Goal: Communication & Community: Answer question/provide support

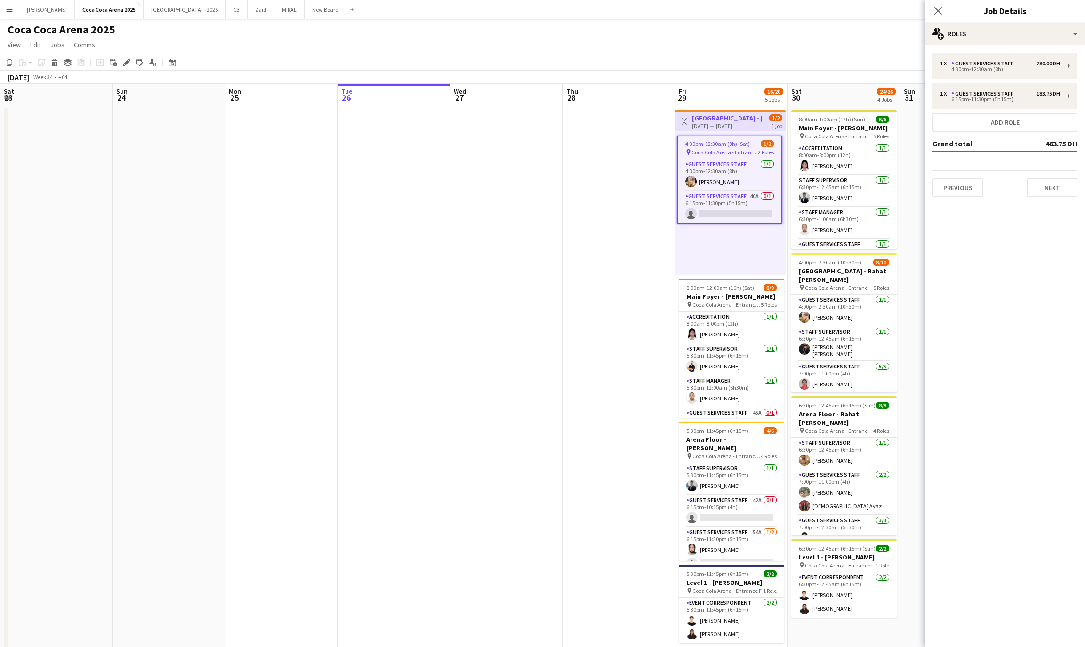
scroll to position [46, 0]
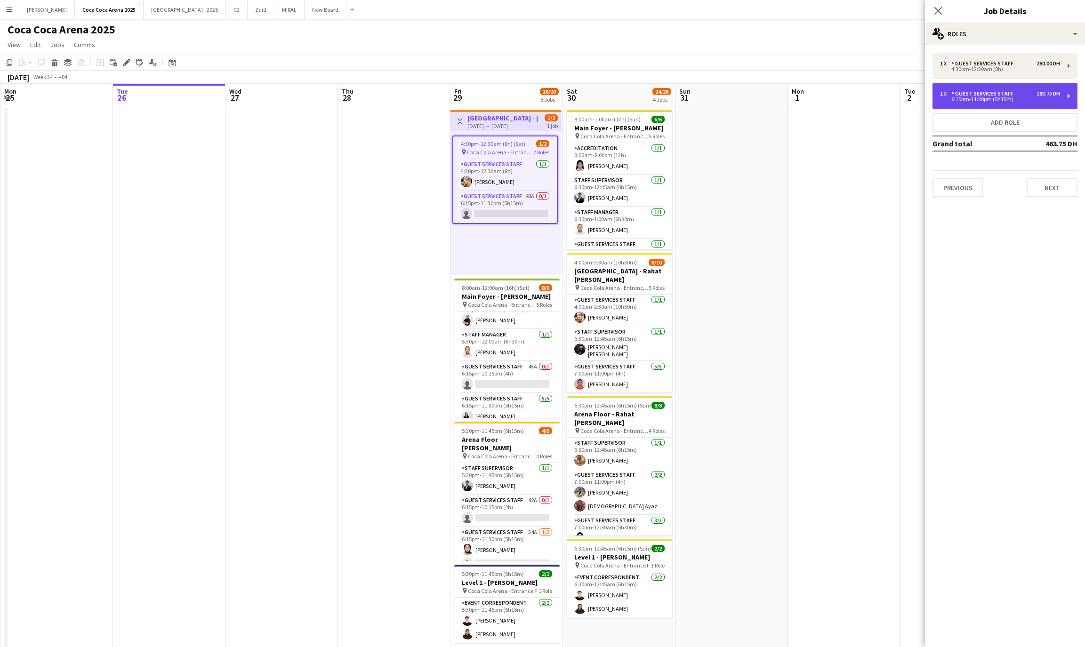
click at [985, 99] on div "6:15pm-11:30pm (5h15m)" at bounding box center [1000, 99] width 120 height 5
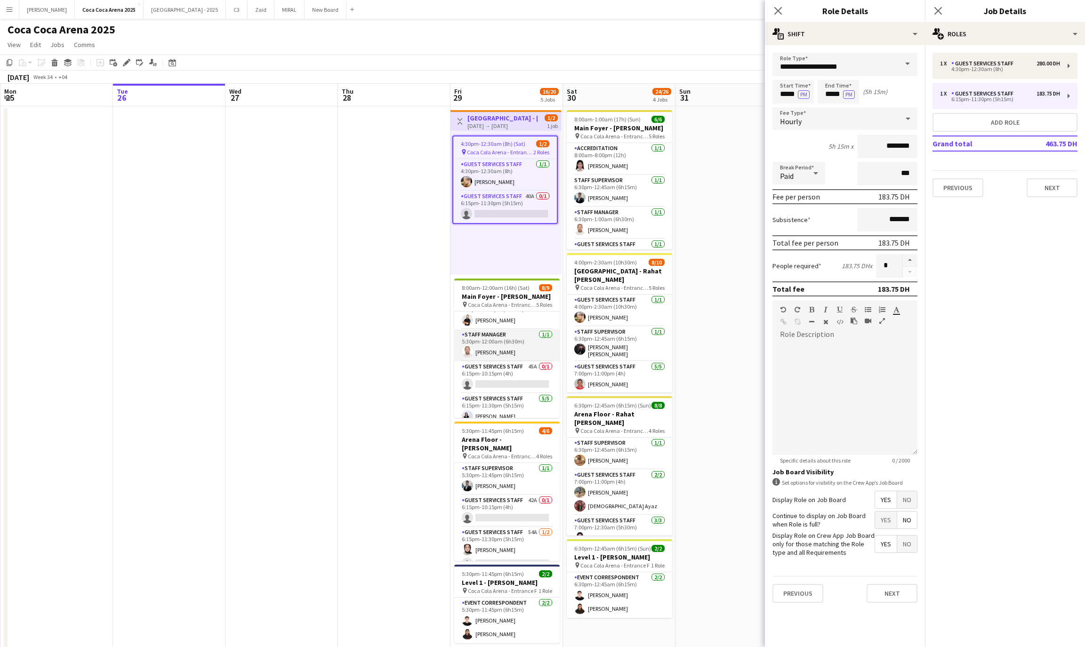
click at [499, 334] on app-card-role "Staff Manager 1/1 5:30pm-12:00am (6h30m) Ahmed Qadas" at bounding box center [506, 346] width 105 height 32
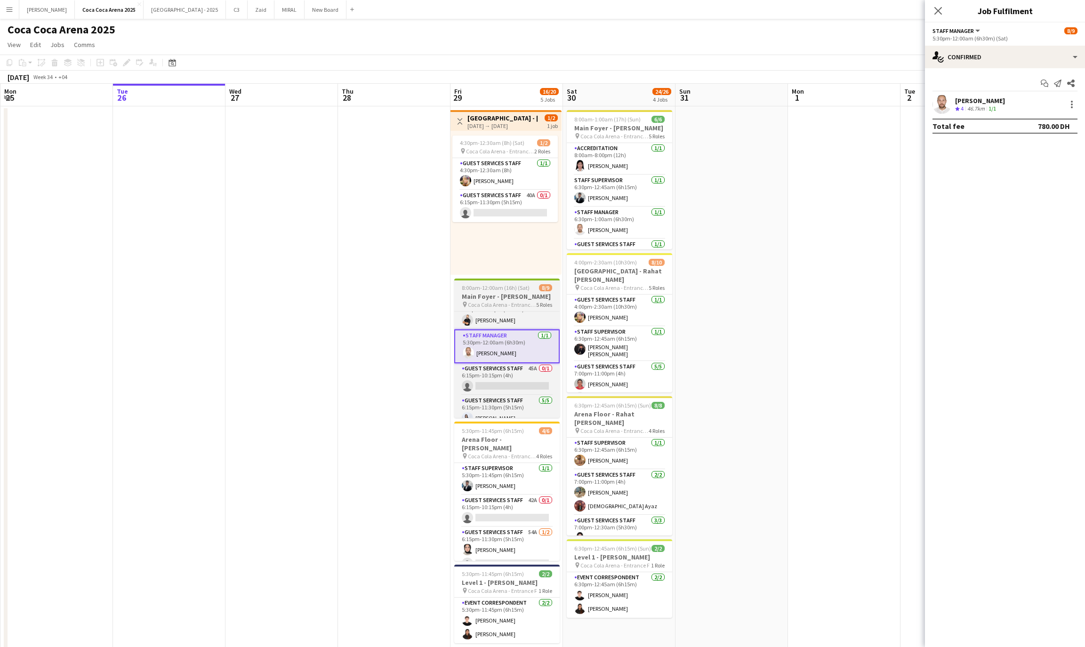
click at [510, 298] on h3 "Main Foyer - [PERSON_NAME]" at bounding box center [506, 296] width 105 height 8
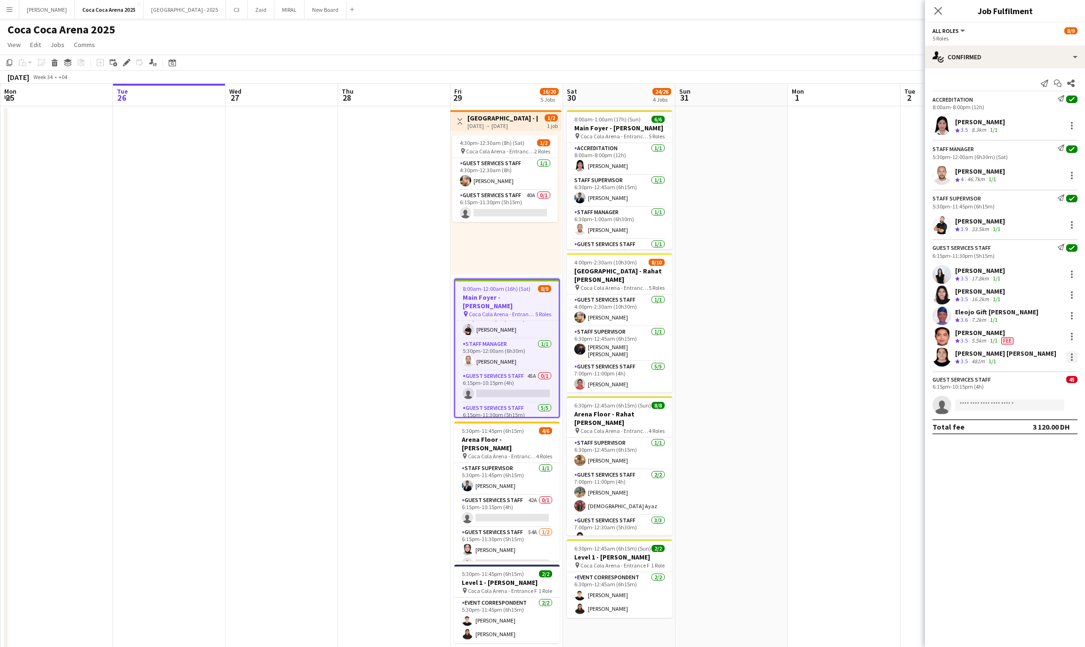
click at [1075, 361] on div at bounding box center [1072, 357] width 11 height 11
click at [889, 406] on div at bounding box center [542, 323] width 1085 height 647
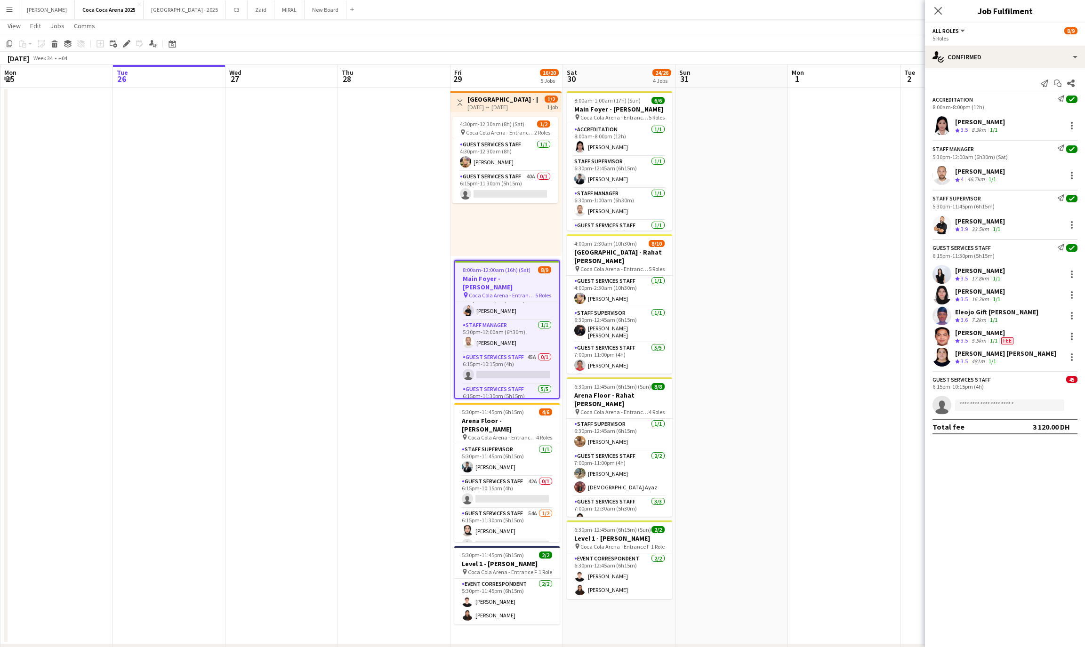
scroll to position [16, 0]
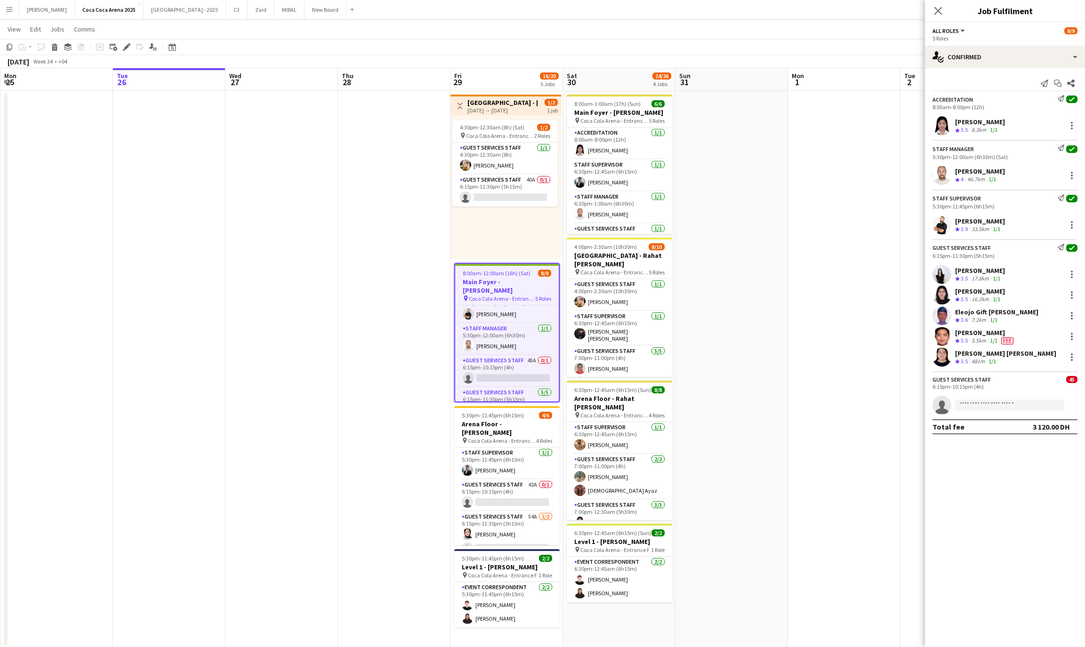
click at [980, 397] on app-invite-slot "single-neutral-actions" at bounding box center [1005, 405] width 160 height 19
click at [128, 47] on icon "Edit" at bounding box center [127, 47] width 8 height 8
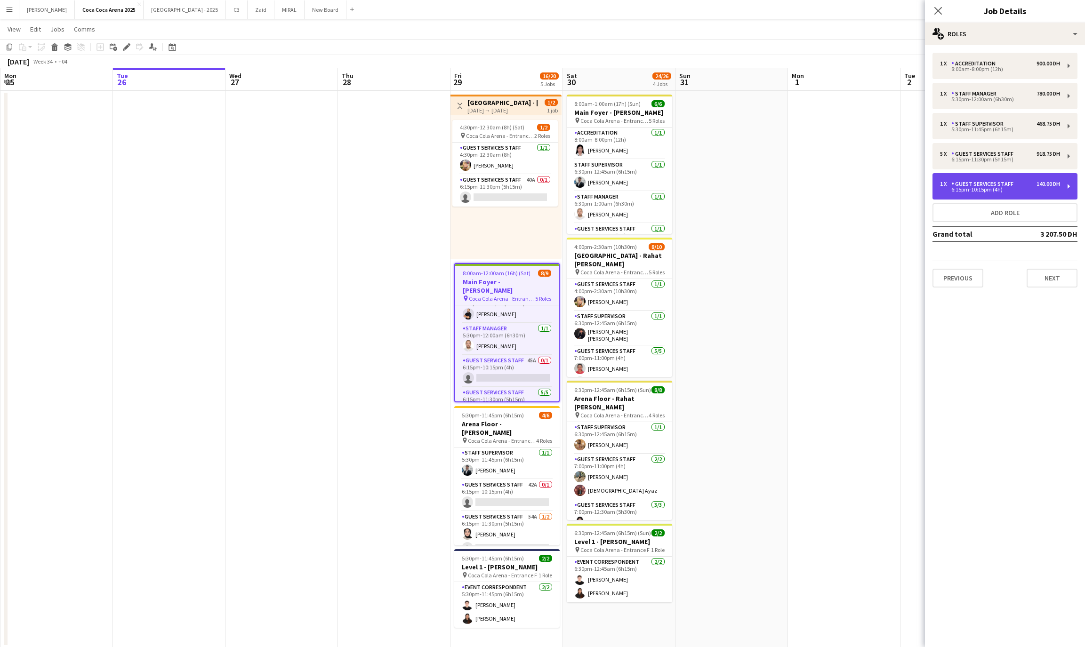
click at [1015, 190] on div "6:15pm-10:15pm (4h)" at bounding box center [1000, 189] width 120 height 5
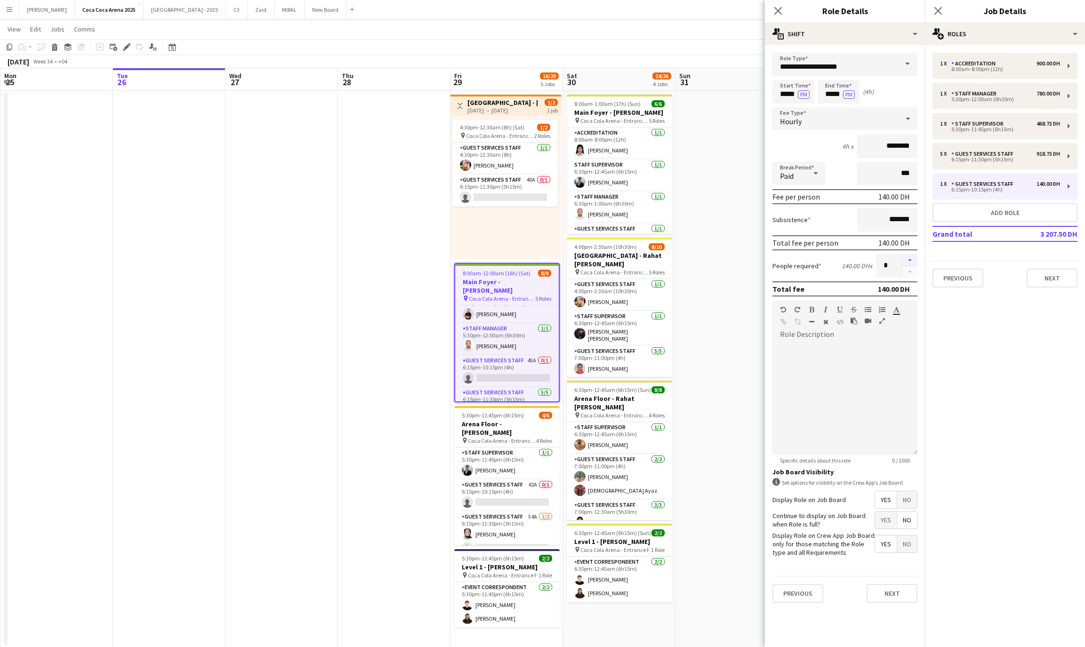
click at [908, 257] on button "button" at bounding box center [910, 260] width 15 height 12
type input "*"
click at [775, 11] on icon "Close pop-in" at bounding box center [778, 10] width 9 height 9
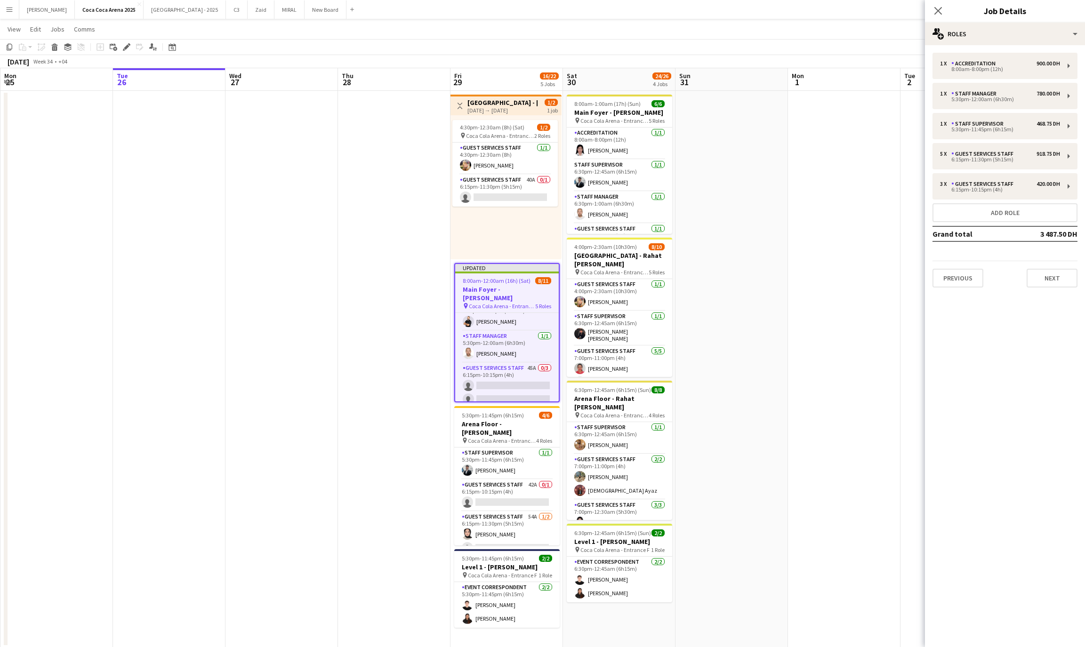
click at [831, 172] on app-date-cell at bounding box center [844, 369] width 113 height 557
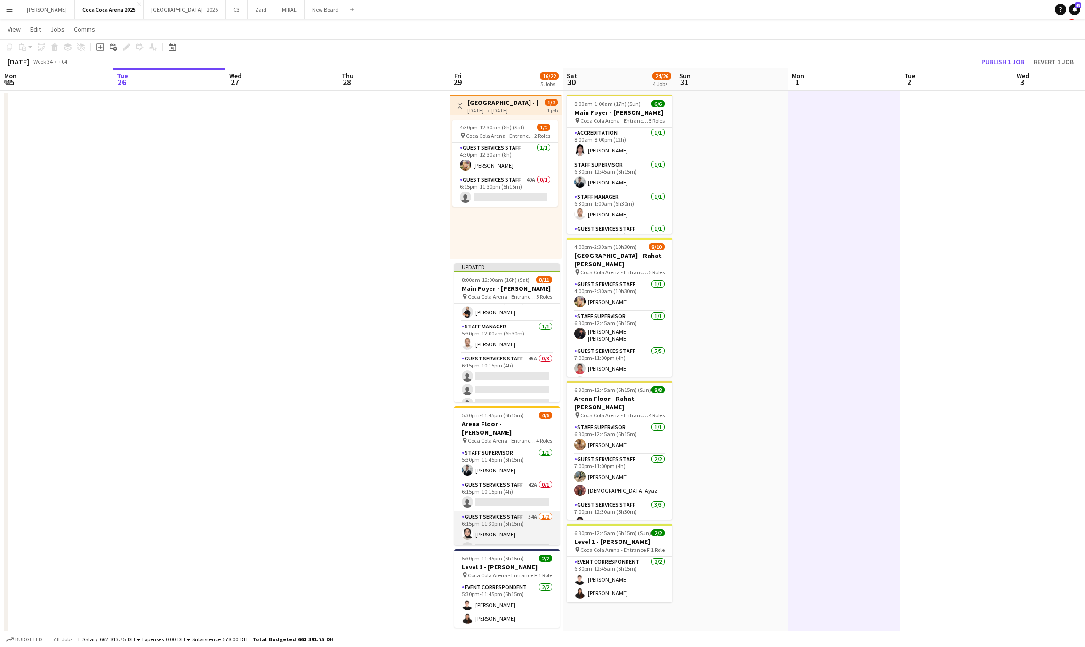
scroll to position [49, 0]
click at [992, 63] on button "Publish 1 job" at bounding box center [1003, 62] width 50 height 12
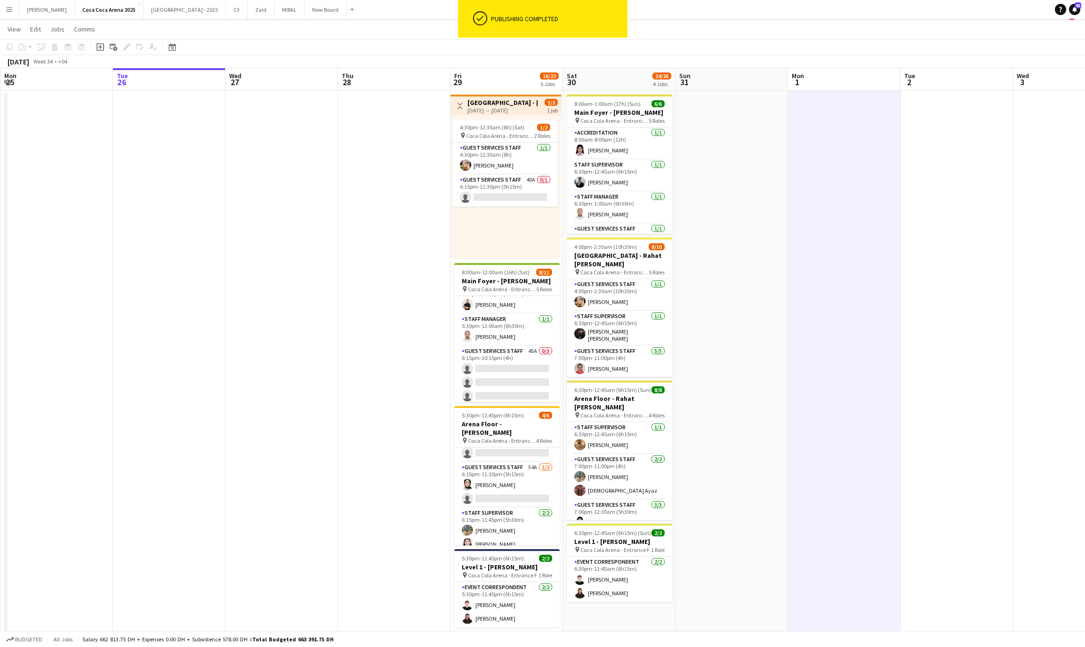
click at [499, 98] on div "Toggle View Arena Plaza - Macy Gray 29-08-2025 → 29-08-2025 1/2 1 job" at bounding box center [506, 106] width 104 height 16
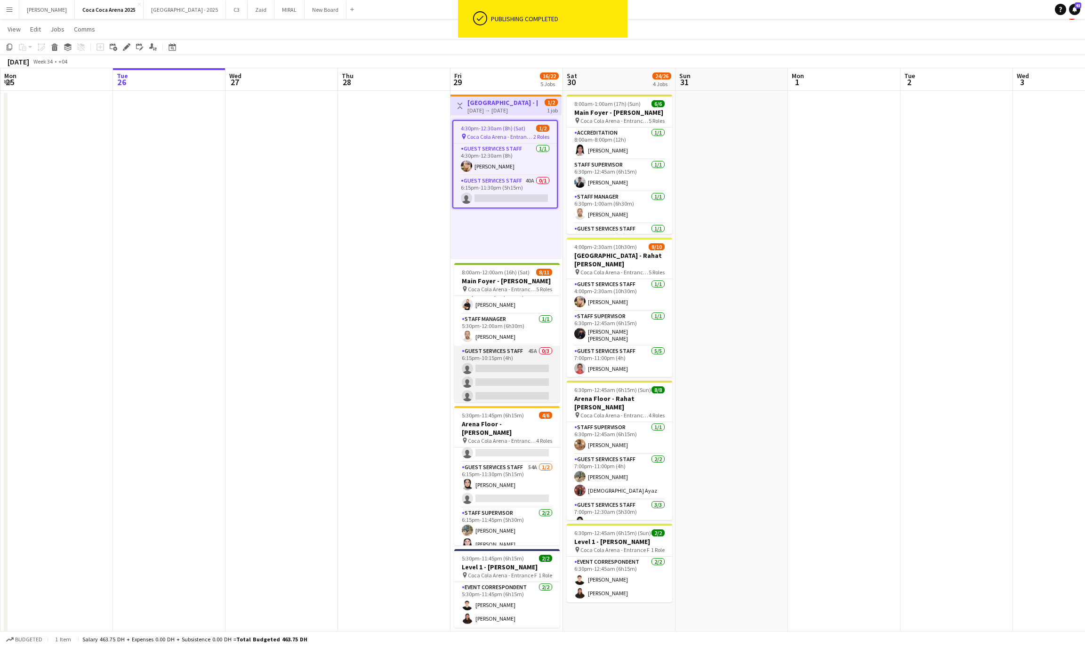
click at [499, 389] on app-card-role "Guest Services Staff 45A 0/3 6:15pm-10:15pm (4h) single-neutral-actions single-…" at bounding box center [506, 375] width 105 height 59
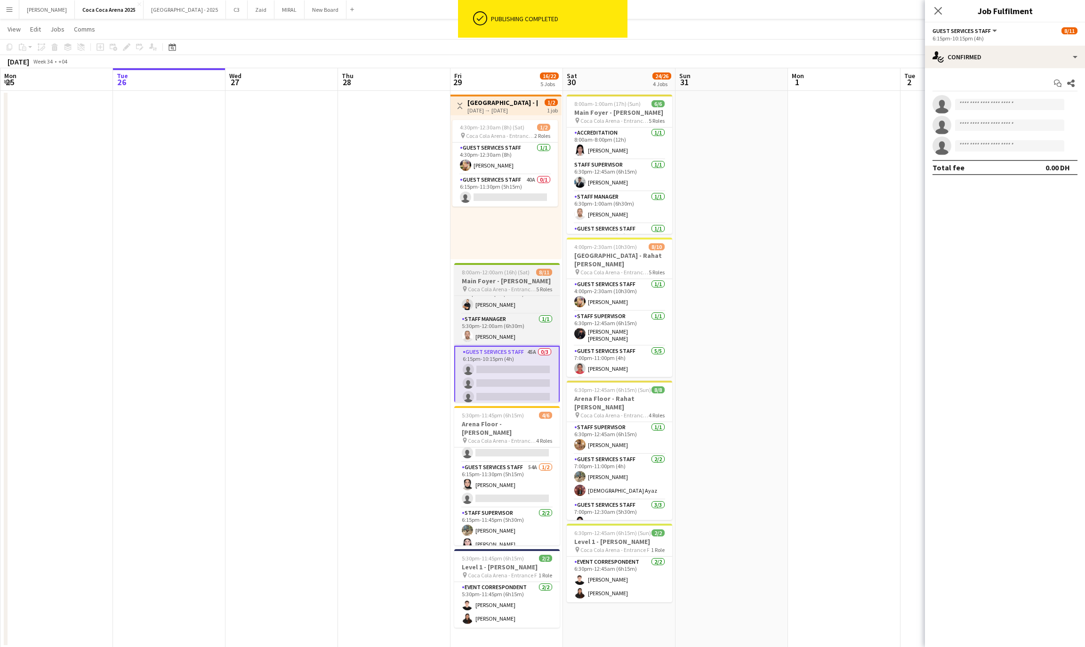
click at [505, 282] on h3 "Main Foyer - [PERSON_NAME]" at bounding box center [506, 281] width 105 height 8
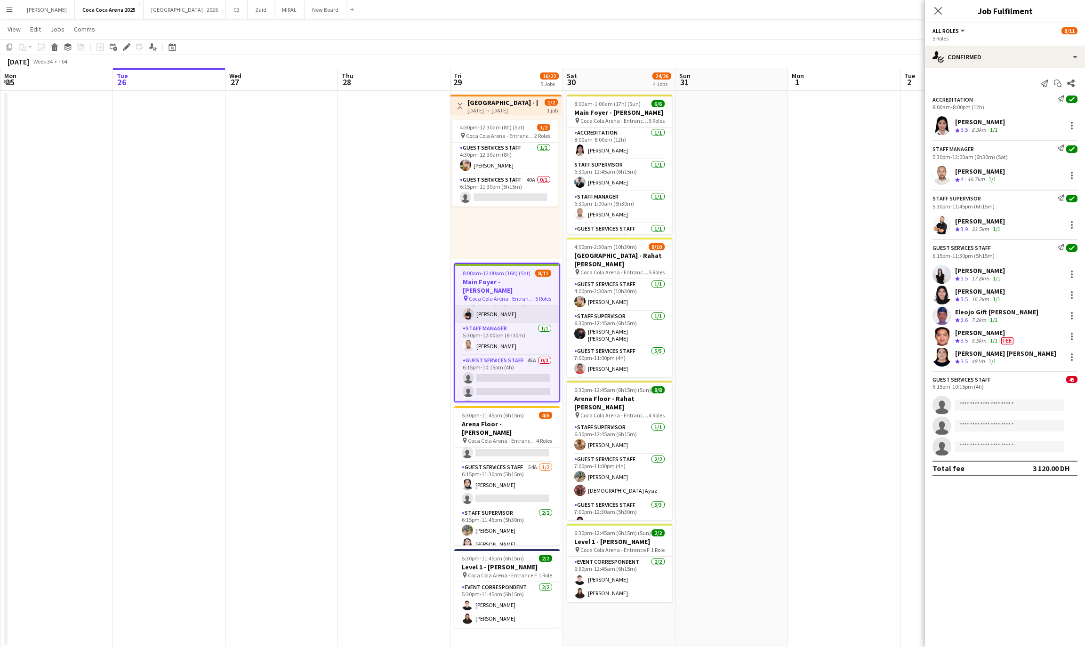
click at [510, 309] on app-card-role "Staff Supervisor 1/1 5:30pm-11:45pm (6h15m) Osama Nour" at bounding box center [507, 307] width 104 height 32
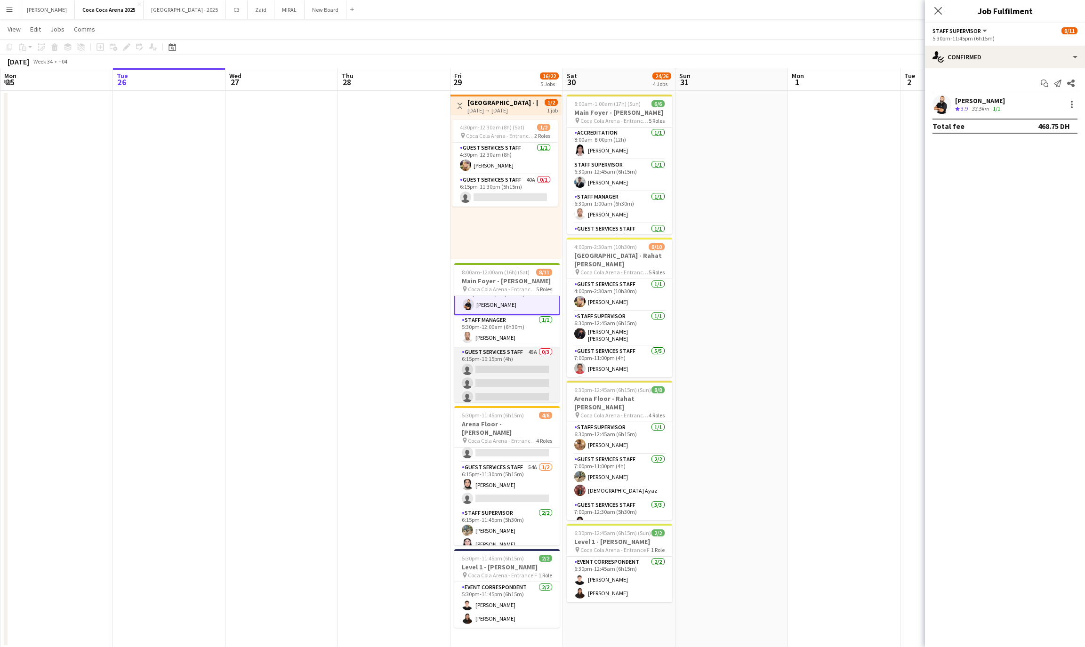
click at [511, 355] on app-card-role "Guest Services Staff 45A 0/3 6:15pm-10:15pm (4h) single-neutral-actions single-…" at bounding box center [506, 376] width 105 height 59
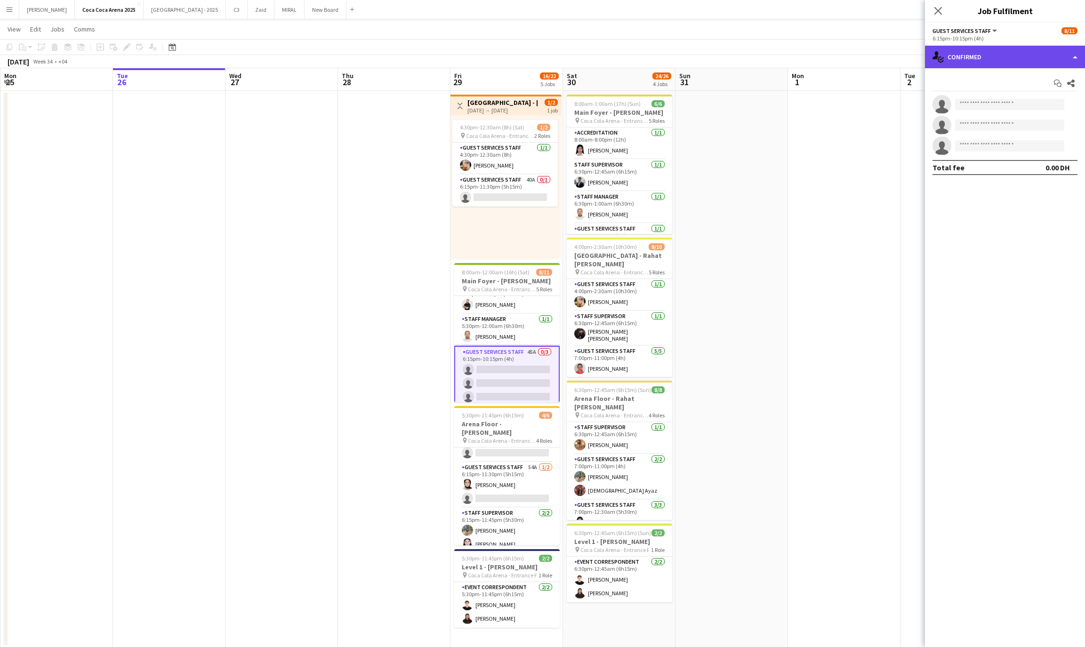
click at [1014, 50] on div "single-neutral-actions-check-2 Confirmed" at bounding box center [1005, 57] width 160 height 23
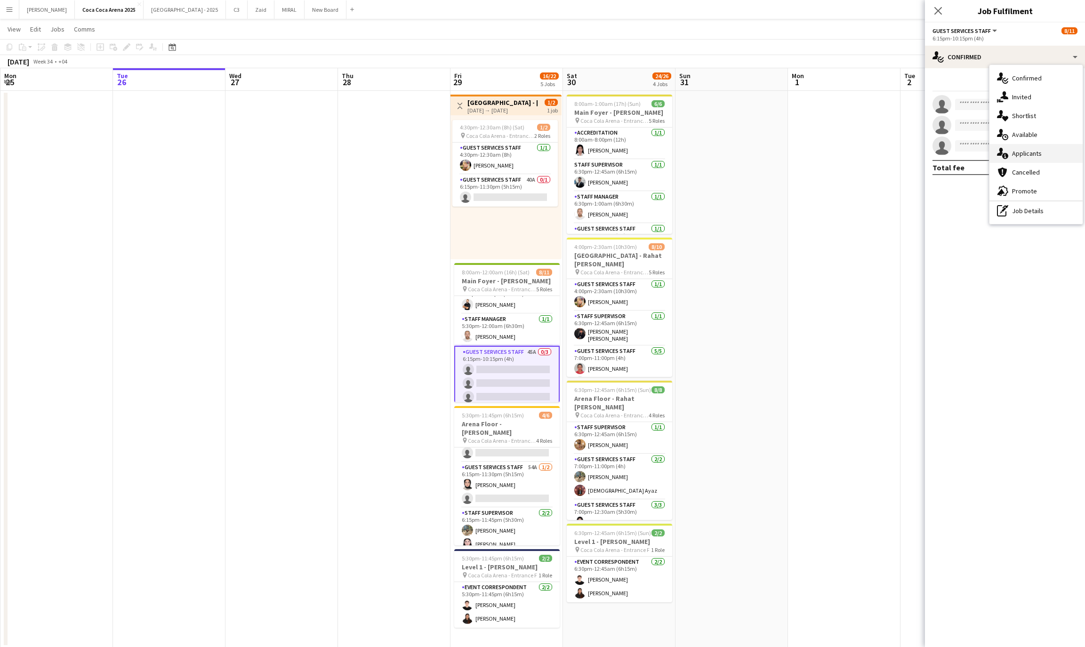
click at [1020, 153] on div "single-neutral-actions-information Applicants" at bounding box center [1036, 153] width 93 height 19
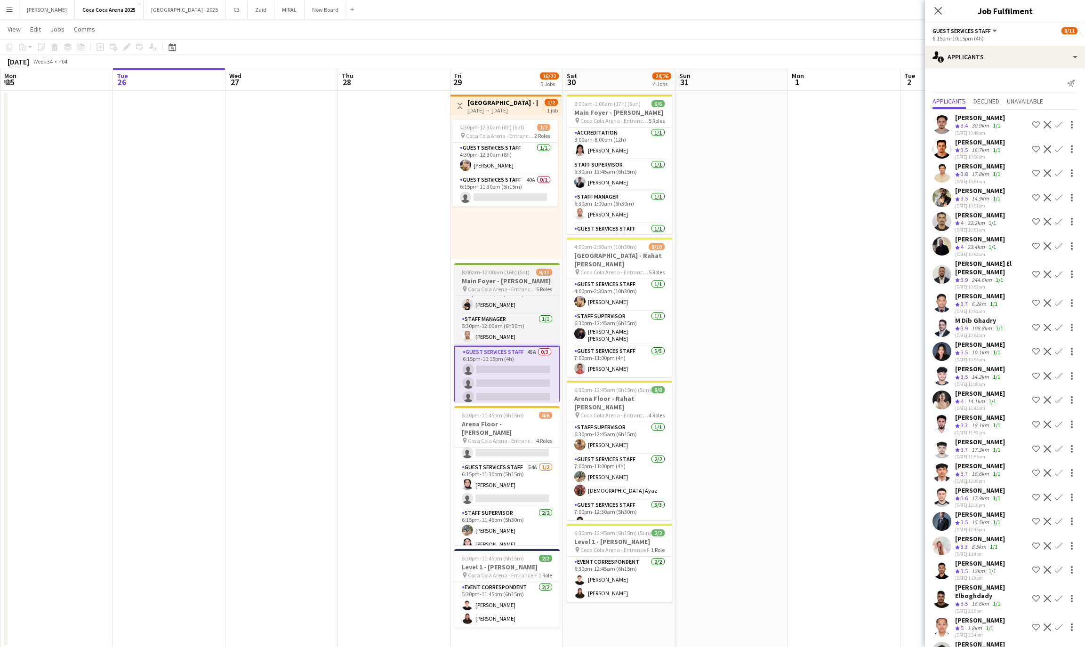
click at [498, 283] on h3 "Main Foyer - [PERSON_NAME]" at bounding box center [506, 281] width 105 height 8
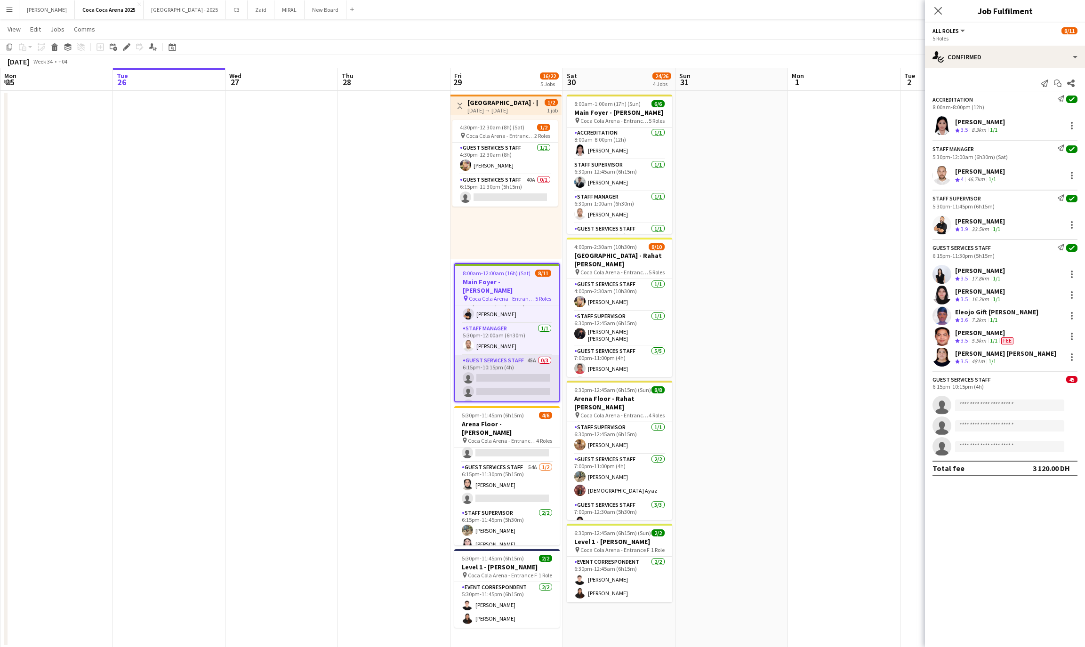
click at [503, 372] on app-card-role "Guest Services Staff 45A 0/3 6:15pm-10:15pm (4h) single-neutral-actions single-…" at bounding box center [507, 385] width 104 height 59
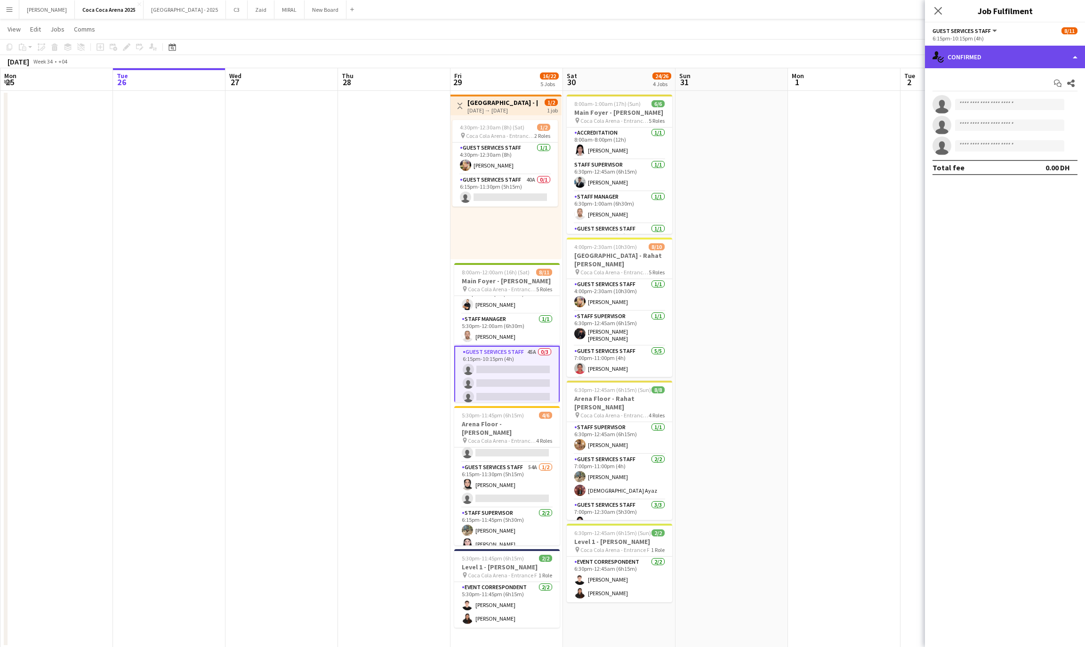
click at [969, 56] on div "single-neutral-actions-check-2 Confirmed" at bounding box center [1005, 57] width 160 height 23
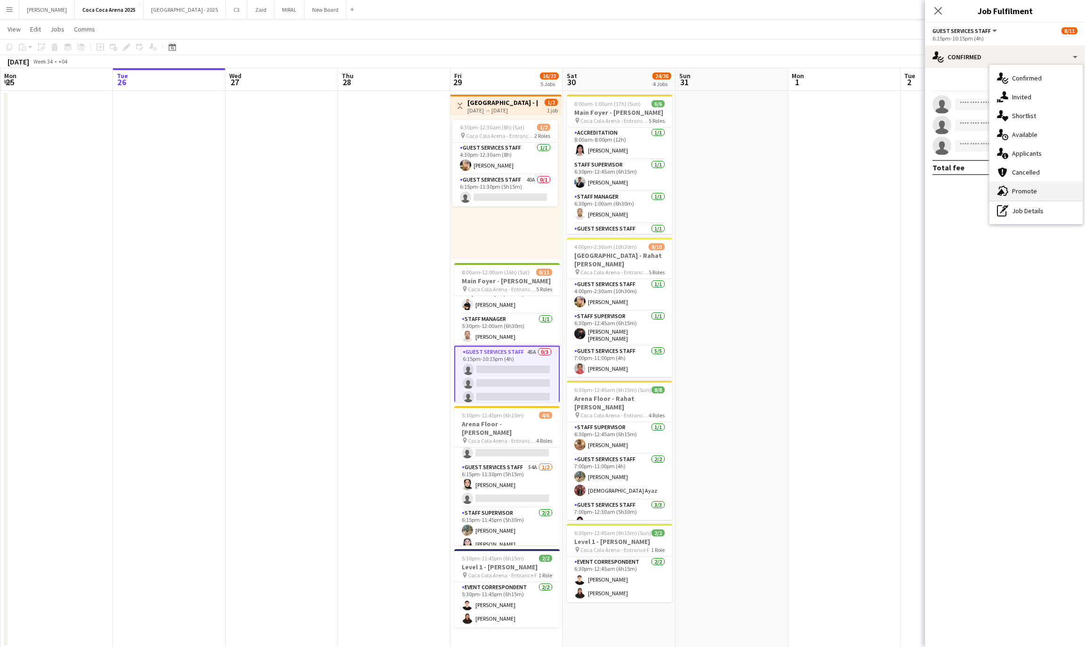
click at [1024, 186] on div "advertising-megaphone Promote" at bounding box center [1036, 191] width 93 height 19
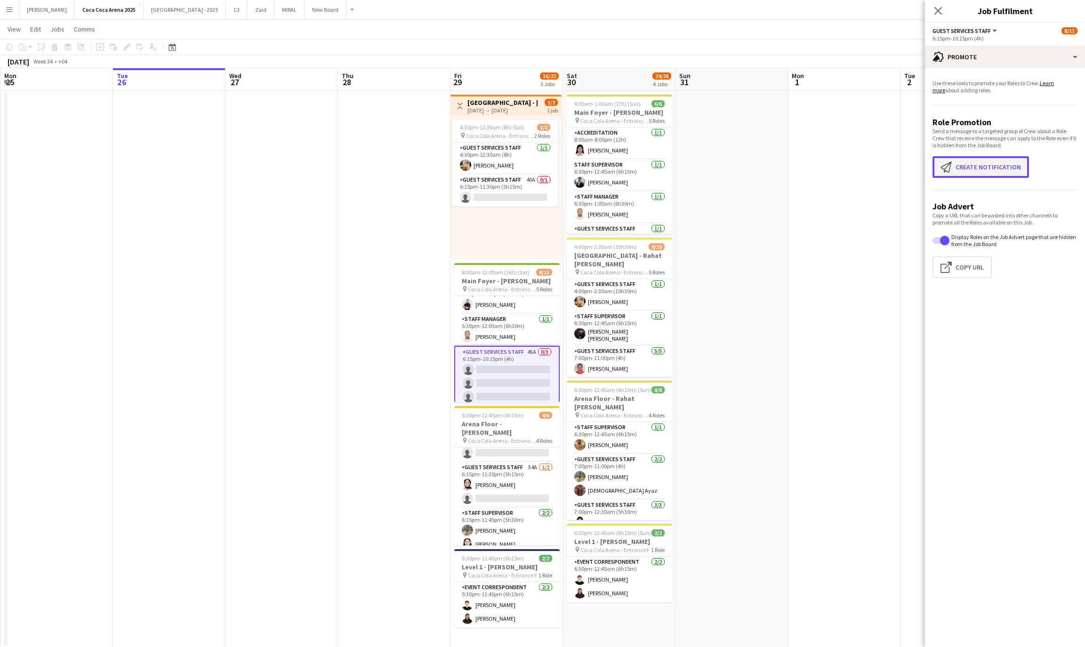
click at [993, 174] on button "Create notification Create notification" at bounding box center [981, 167] width 97 height 22
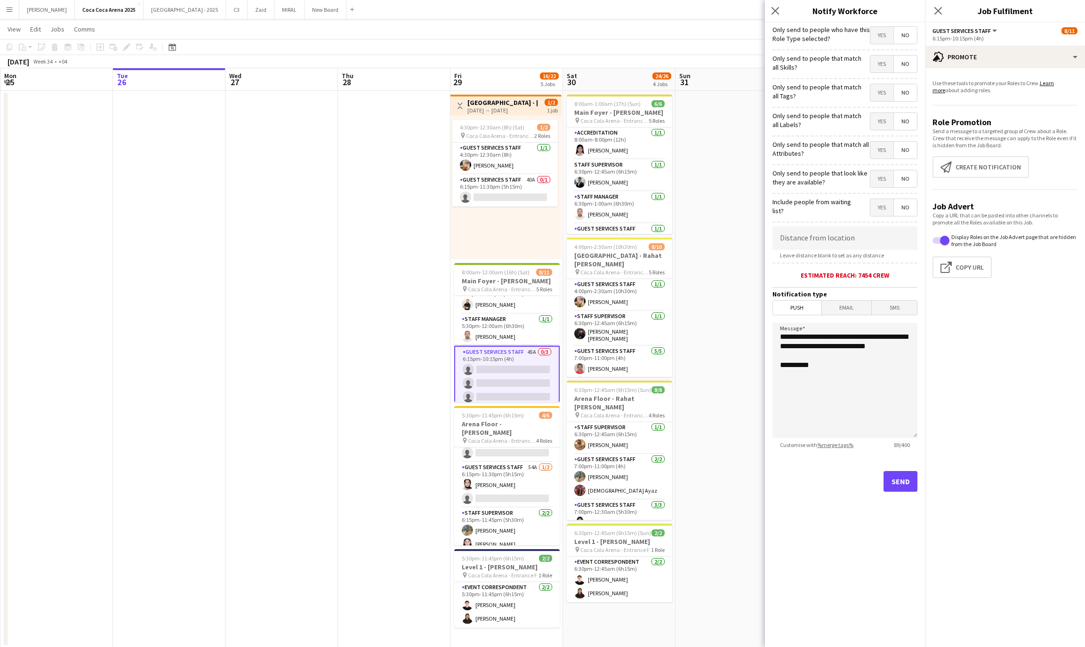
click at [880, 36] on span "Yes" at bounding box center [882, 35] width 23 height 17
click at [881, 92] on span "Yes" at bounding box center [882, 92] width 23 height 17
click at [897, 477] on button "Send" at bounding box center [901, 481] width 34 height 21
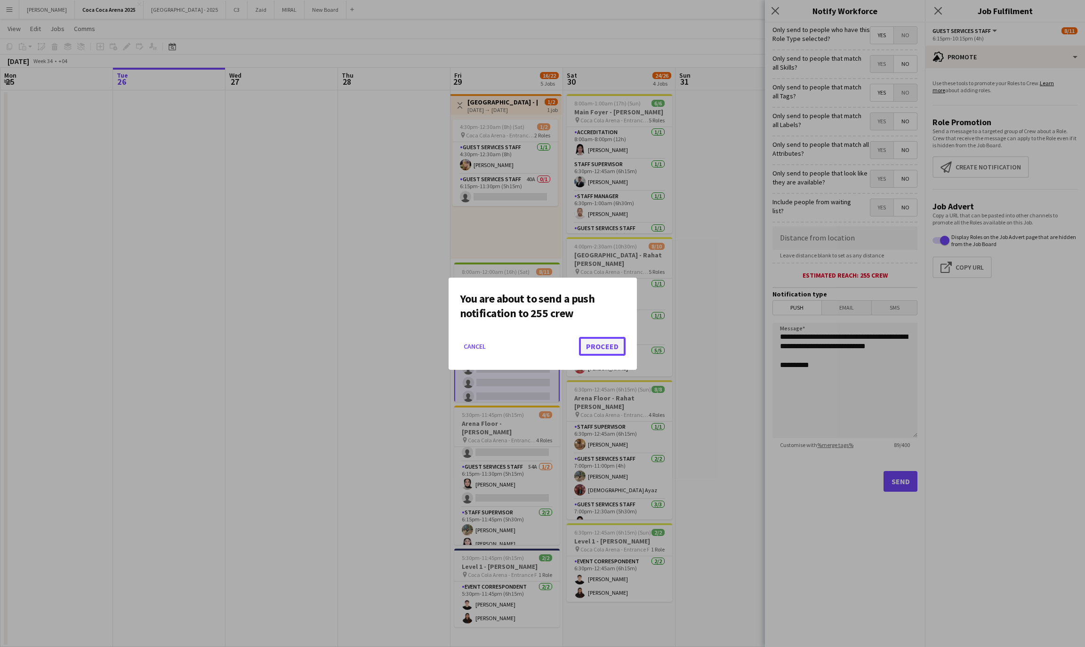
click at [607, 343] on button "Proceed" at bounding box center [602, 346] width 47 height 19
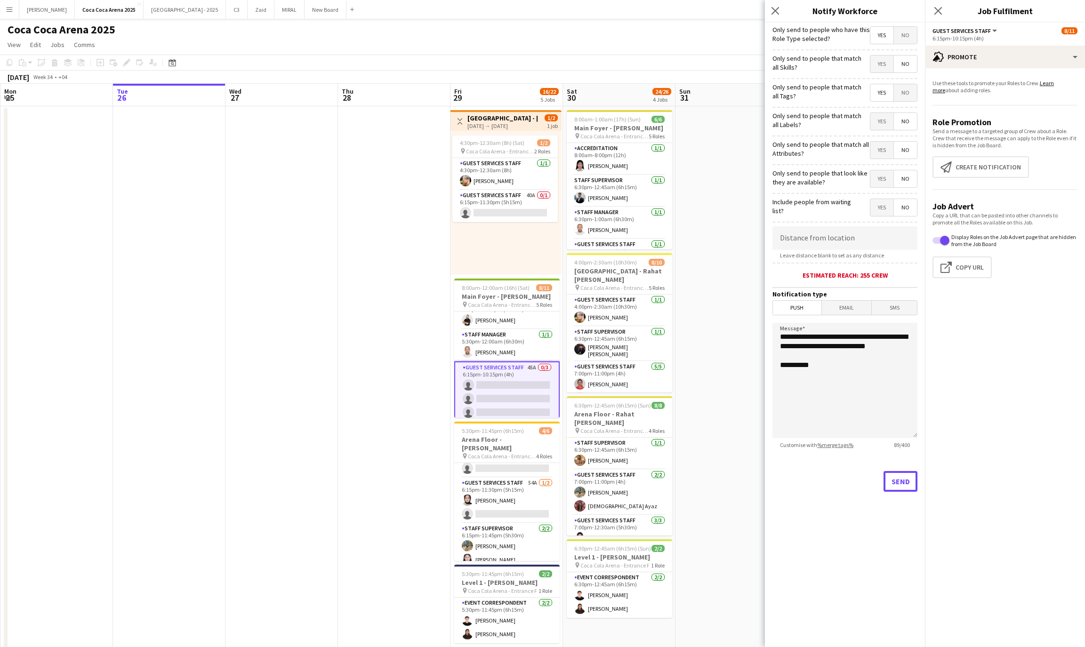
scroll to position [16, 0]
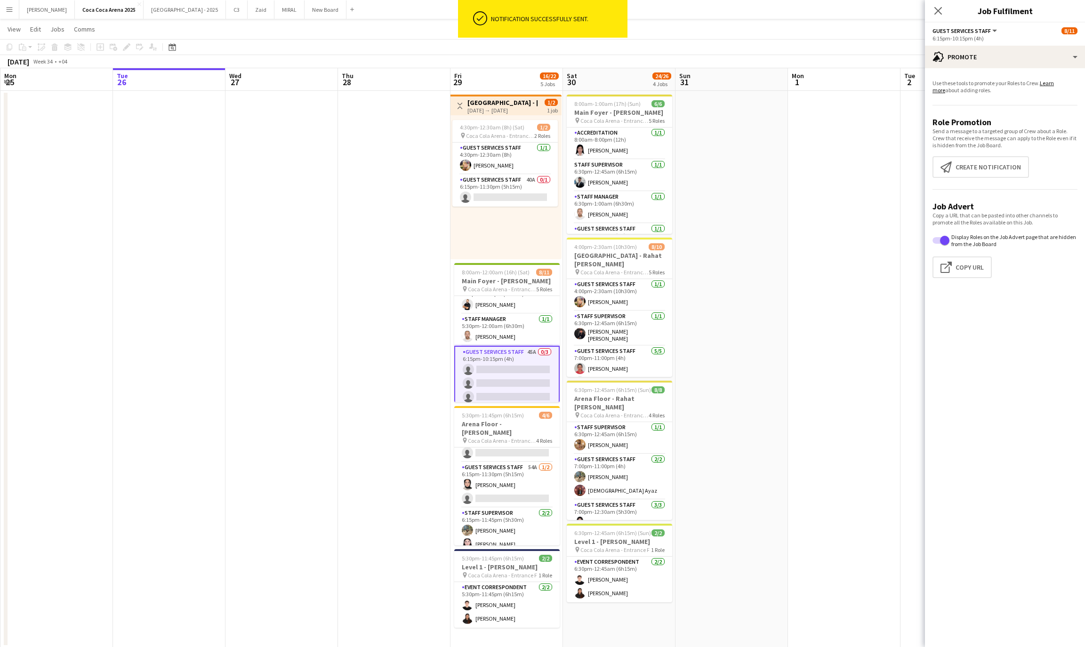
click at [521, 374] on app-card-role "Guest Services Staff 45A 0/3 6:15pm-10:15pm (4h) single-neutral-actions single-…" at bounding box center [506, 376] width 105 height 61
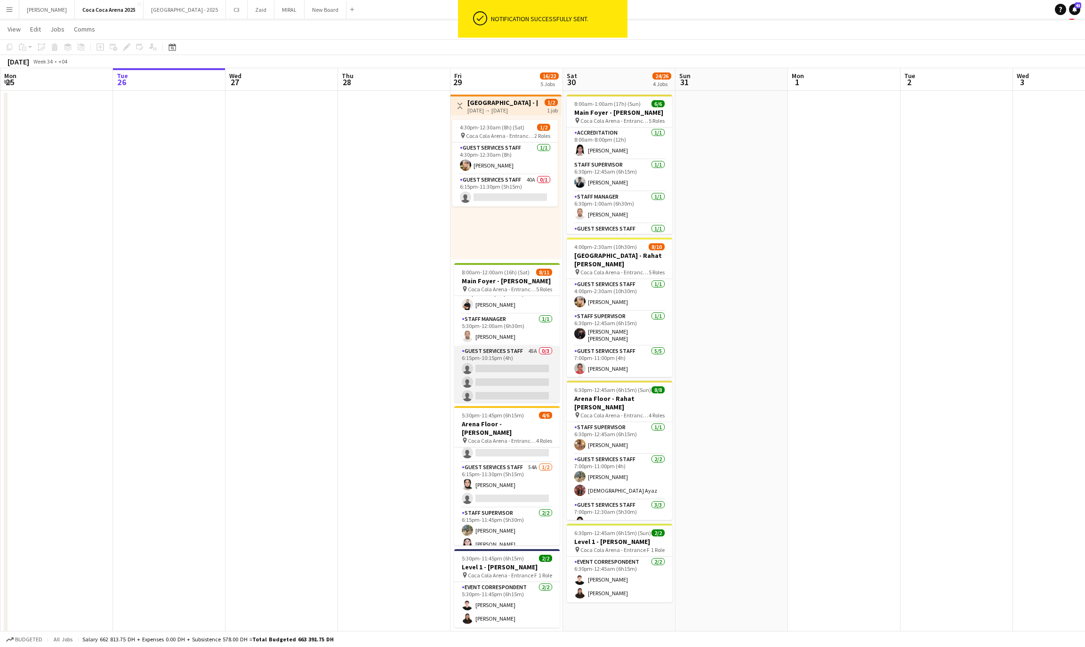
click at [521, 374] on app-card-role "Guest Services Staff 45A 0/3 6:15pm-10:15pm (4h) single-neutral-actions single-…" at bounding box center [506, 375] width 105 height 59
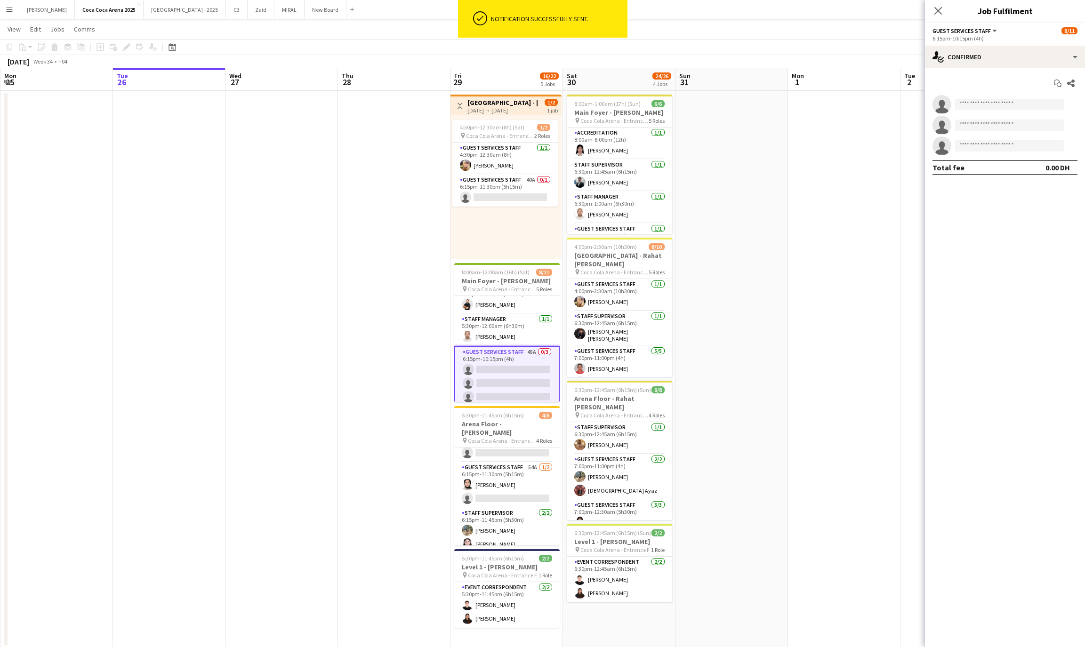
click at [495, 378] on app-card-role "Guest Services Staff 45A 0/3 6:15pm-10:15pm (4h) single-neutral-actions single-…" at bounding box center [506, 376] width 105 height 61
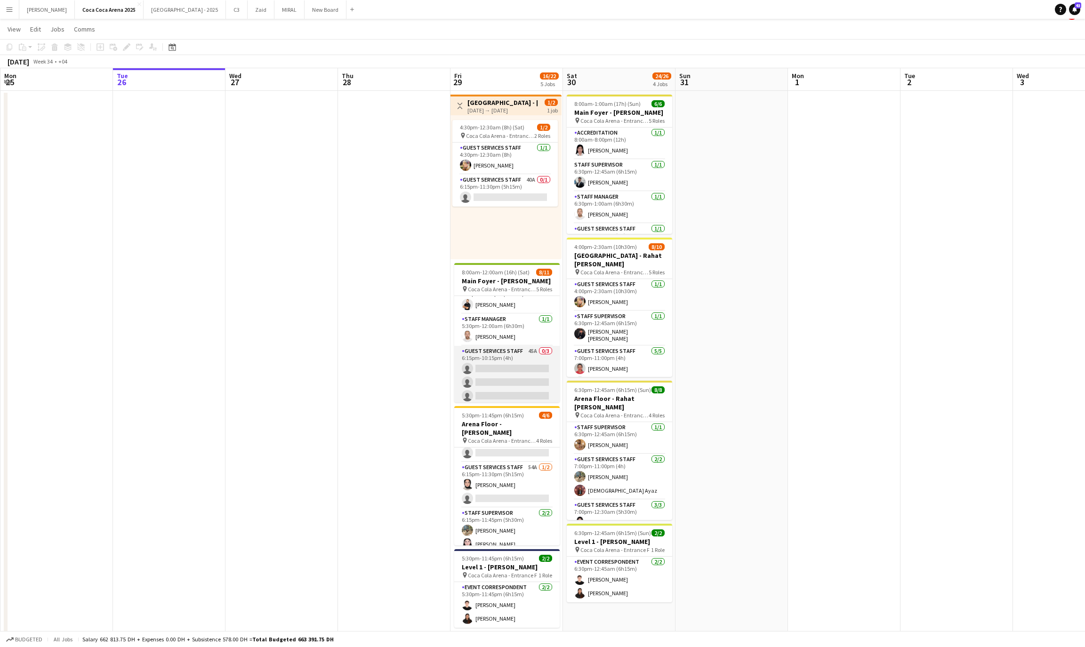
click at [496, 356] on app-card-role "Guest Services Staff 45A 0/3 6:15pm-10:15pm (4h) single-neutral-actions single-…" at bounding box center [506, 375] width 105 height 59
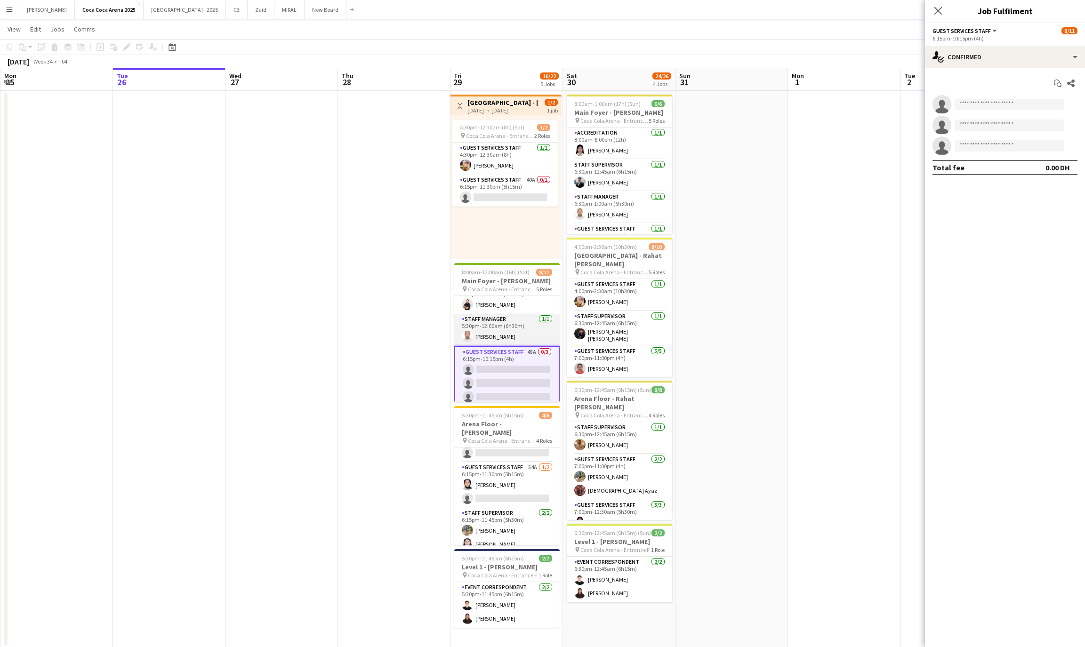
click at [496, 340] on app-card-role "Staff Manager 1/1 5:30pm-12:00am (6h30m) Ahmed Qadas" at bounding box center [506, 330] width 105 height 32
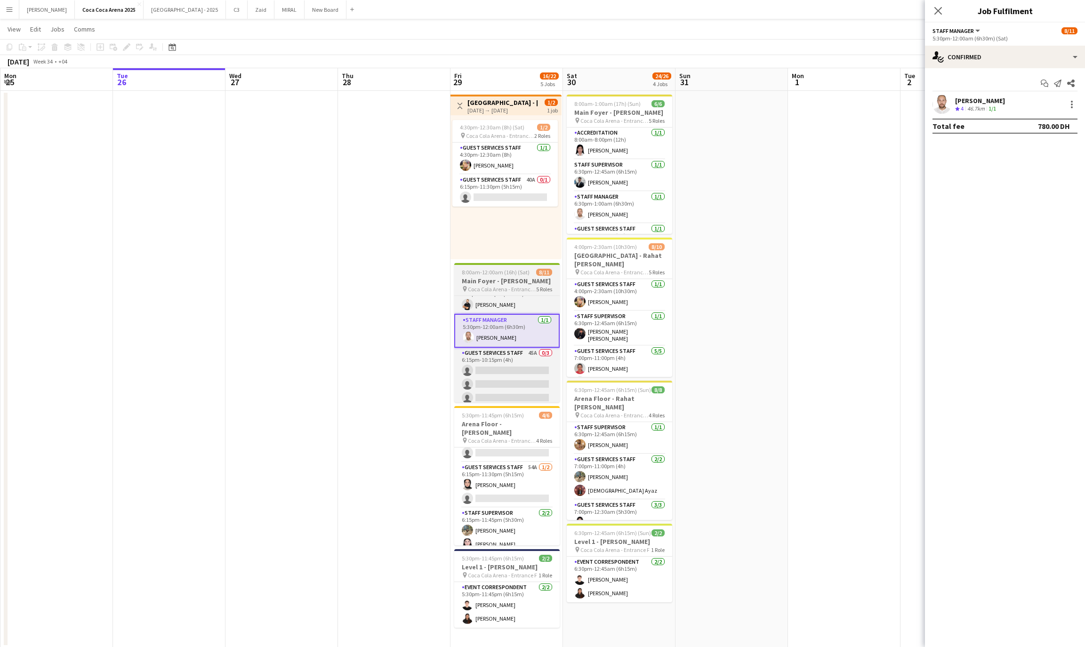
click at [494, 281] on h3 "Main Foyer - [PERSON_NAME]" at bounding box center [506, 281] width 105 height 8
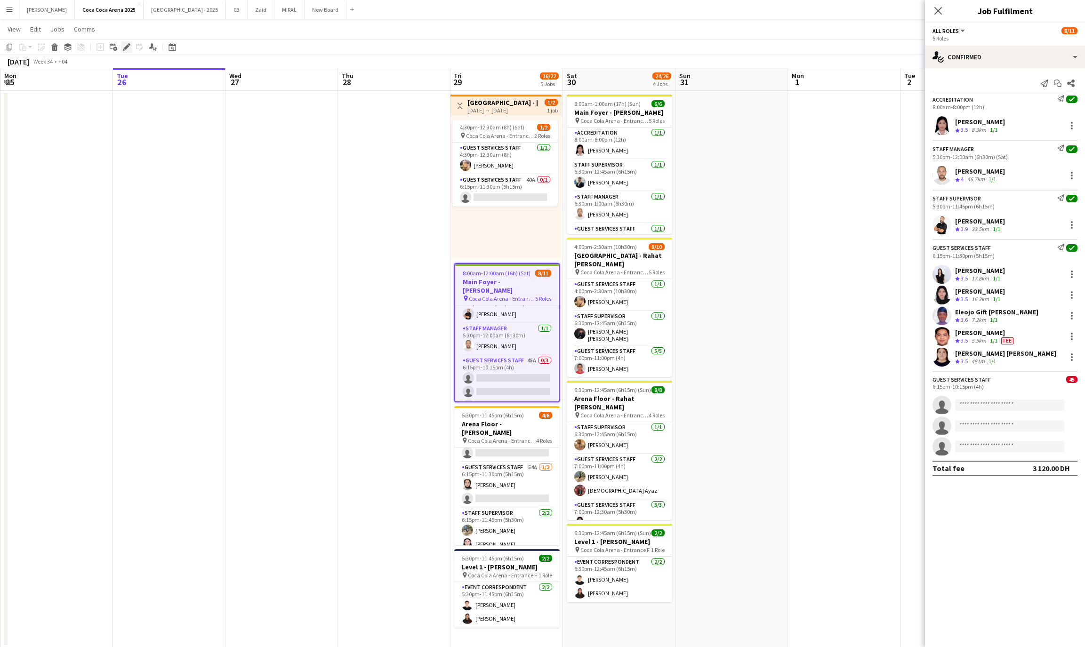
click at [126, 46] on icon at bounding box center [126, 47] width 5 height 5
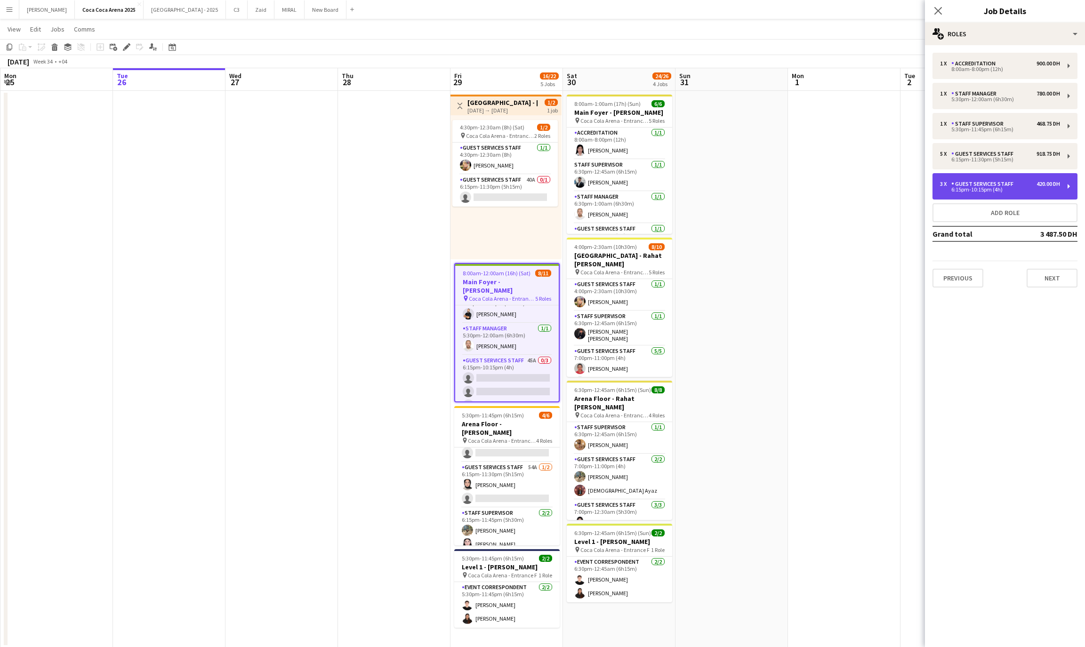
click at [982, 188] on div "6:15pm-10:15pm (4h)" at bounding box center [1000, 189] width 120 height 5
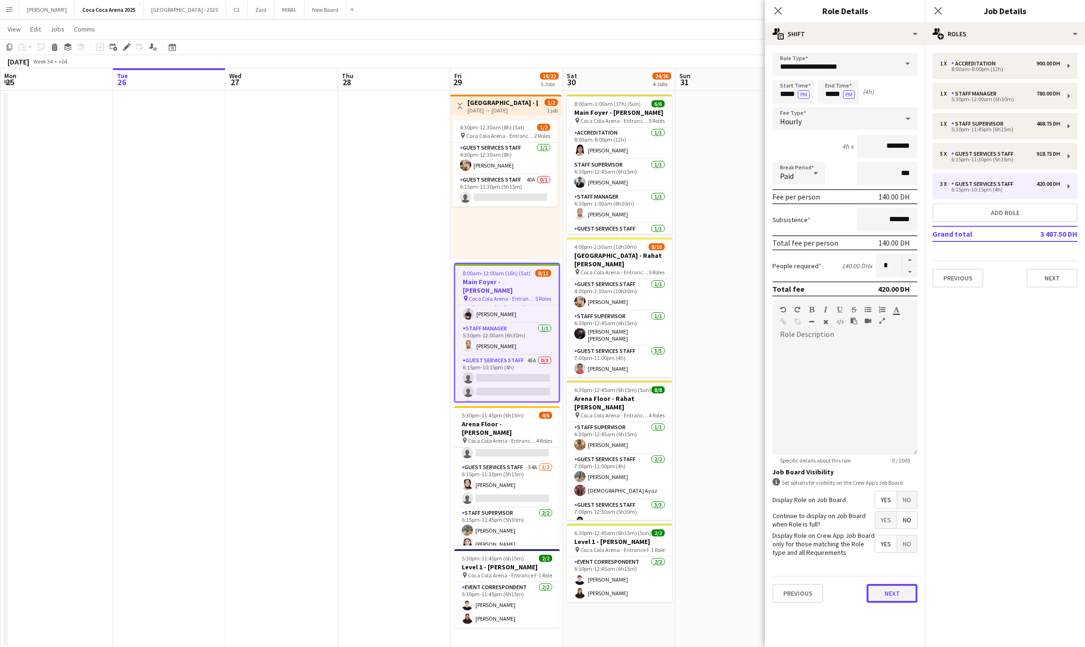
click at [883, 587] on button "Next" at bounding box center [892, 593] width 51 height 19
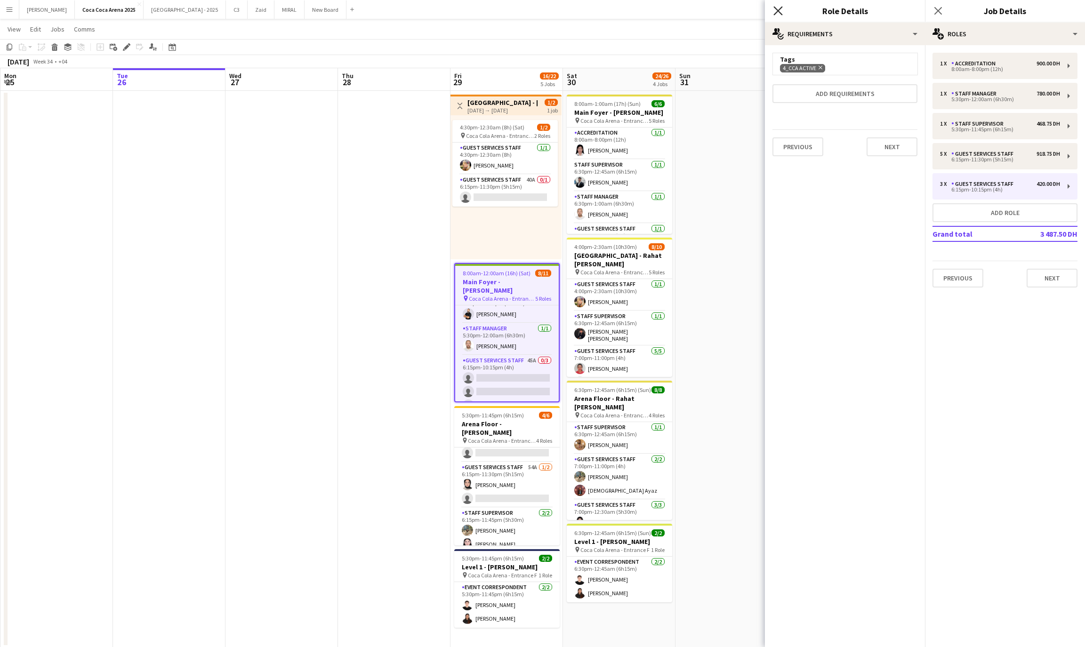
click at [781, 9] on icon "Close pop-in" at bounding box center [778, 10] width 9 height 9
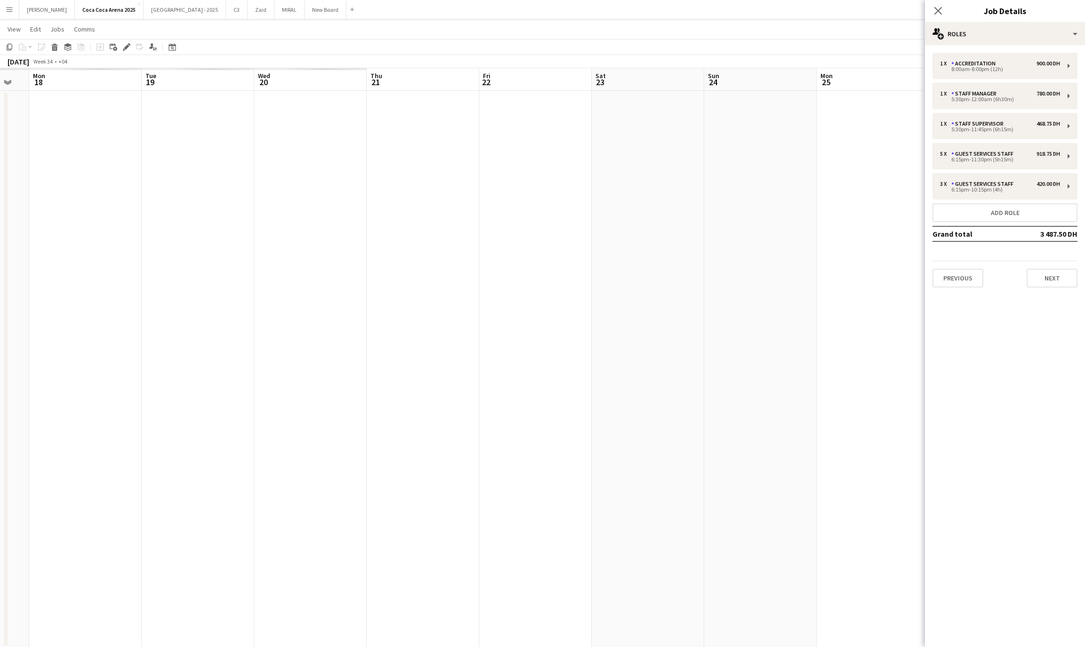
scroll to position [0, 213]
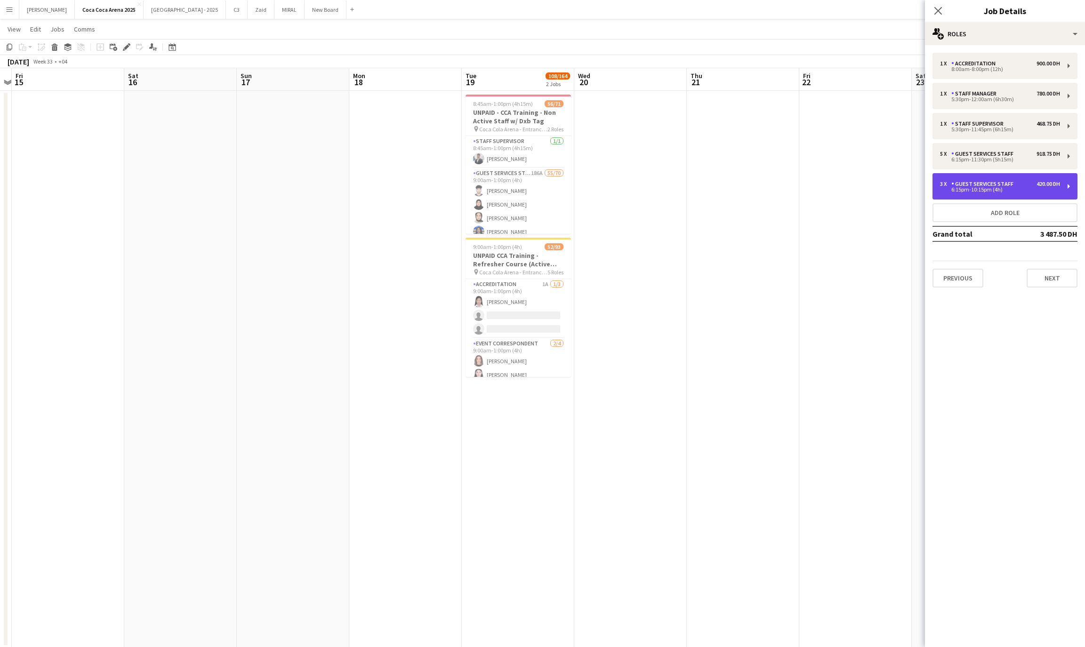
click at [990, 184] on div "Guest Services Staff" at bounding box center [985, 184] width 66 height 7
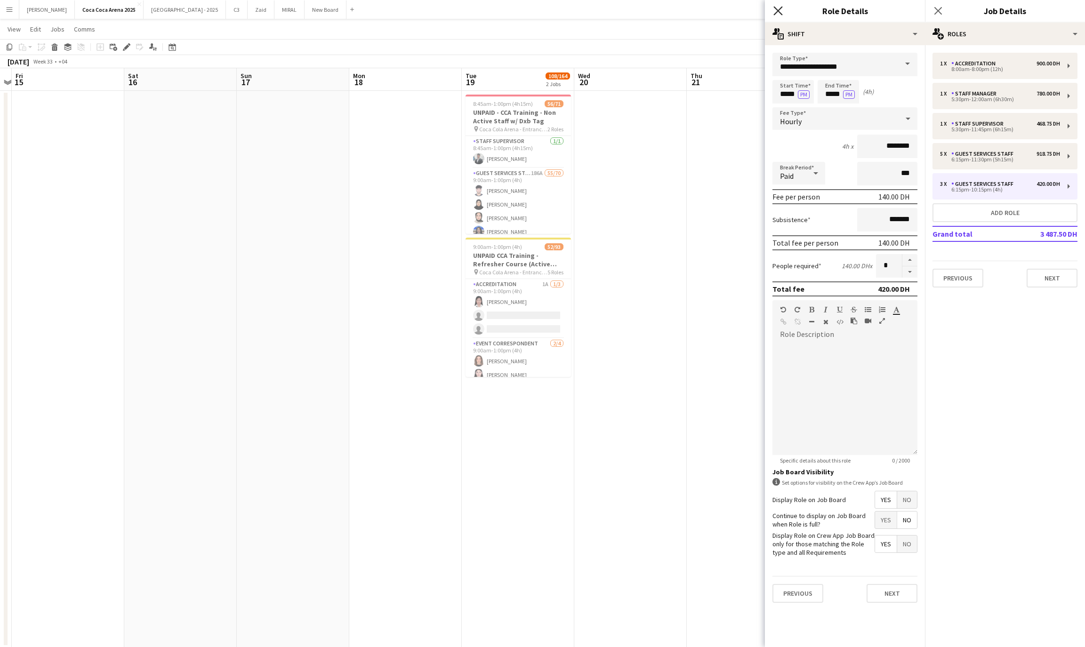
click at [777, 10] on icon "Close pop-in" at bounding box center [778, 10] width 9 height 9
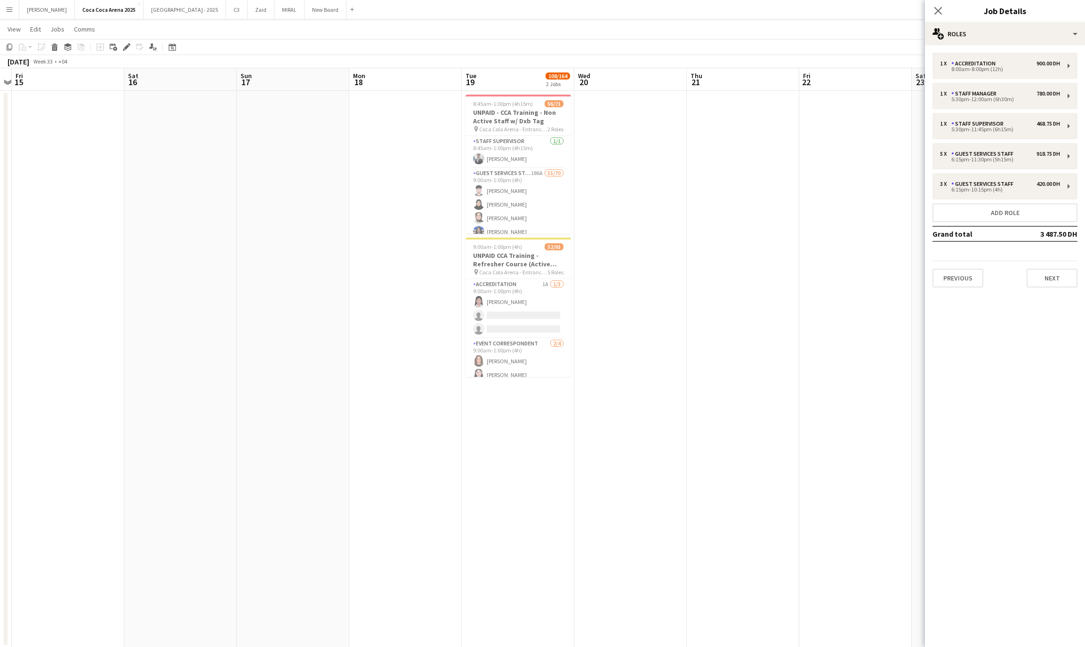
click at [768, 288] on app-date-cell at bounding box center [743, 369] width 113 height 557
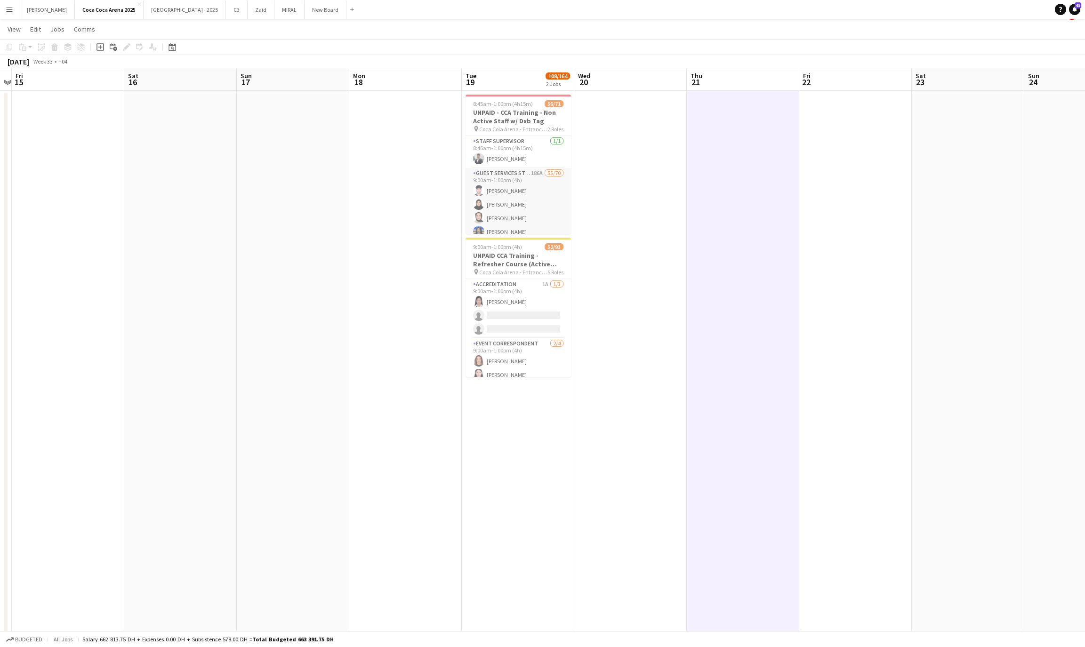
click at [525, 224] on app-card-role "Guest Services Staff 186A 55/70 9:00am-1:00pm (4h) Haseeb Zeeshan Jannat Sushil…" at bounding box center [518, 656] width 105 height 977
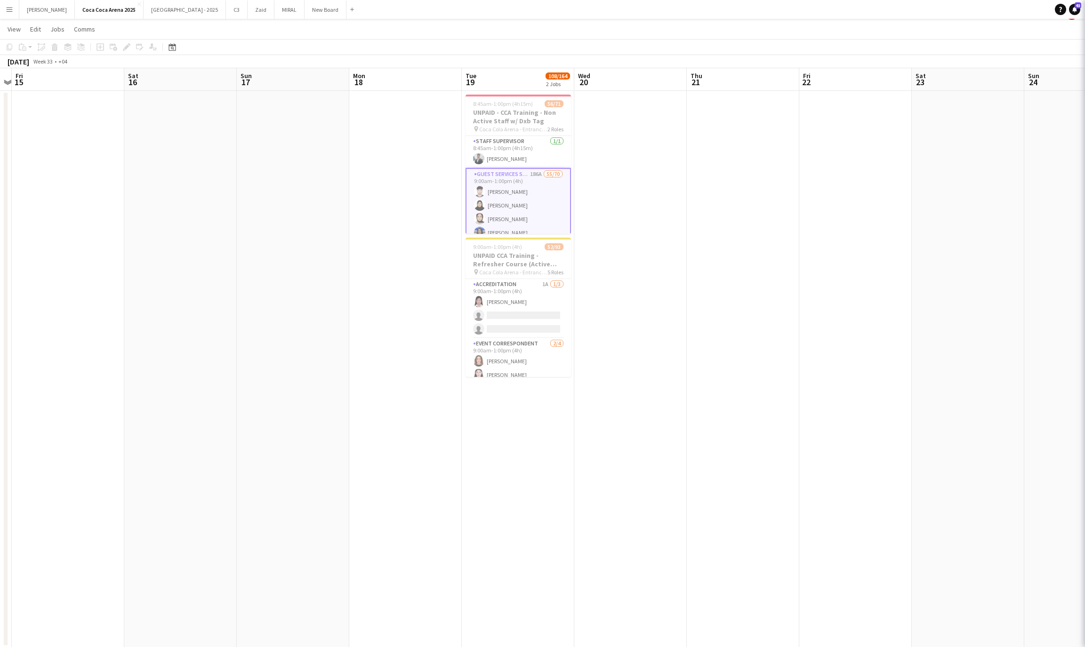
scroll to position [0, 214]
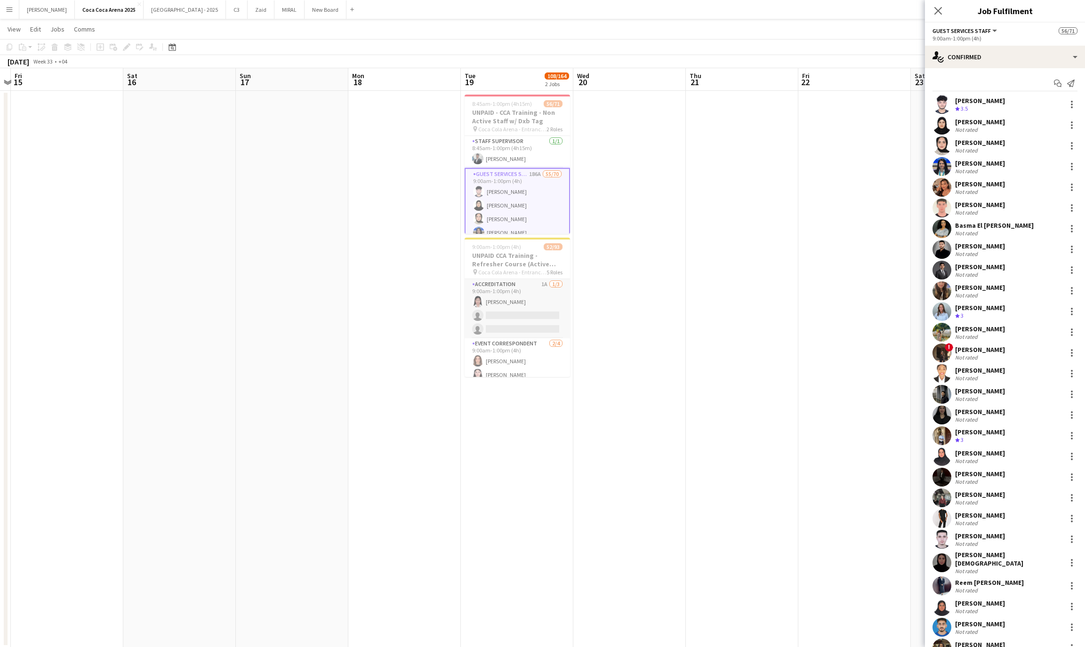
click at [517, 319] on app-card-role "Accreditation 1A 1/3 9:00am-1:00pm (4h) Michelle Marie Brillo single-neutral-ac…" at bounding box center [517, 308] width 105 height 59
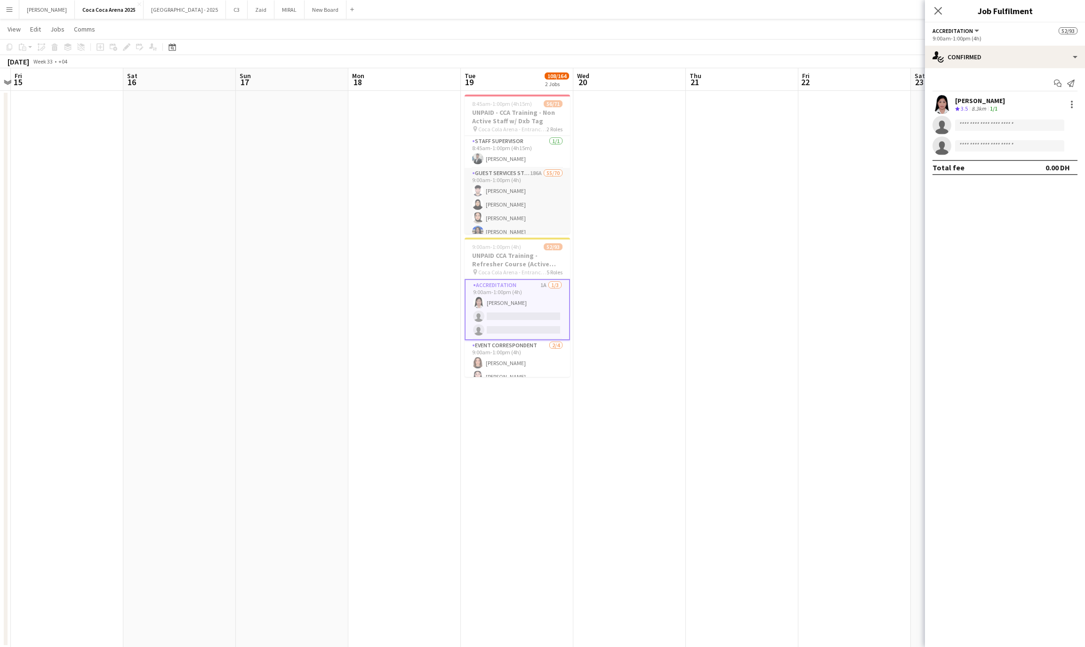
scroll to position [0, 0]
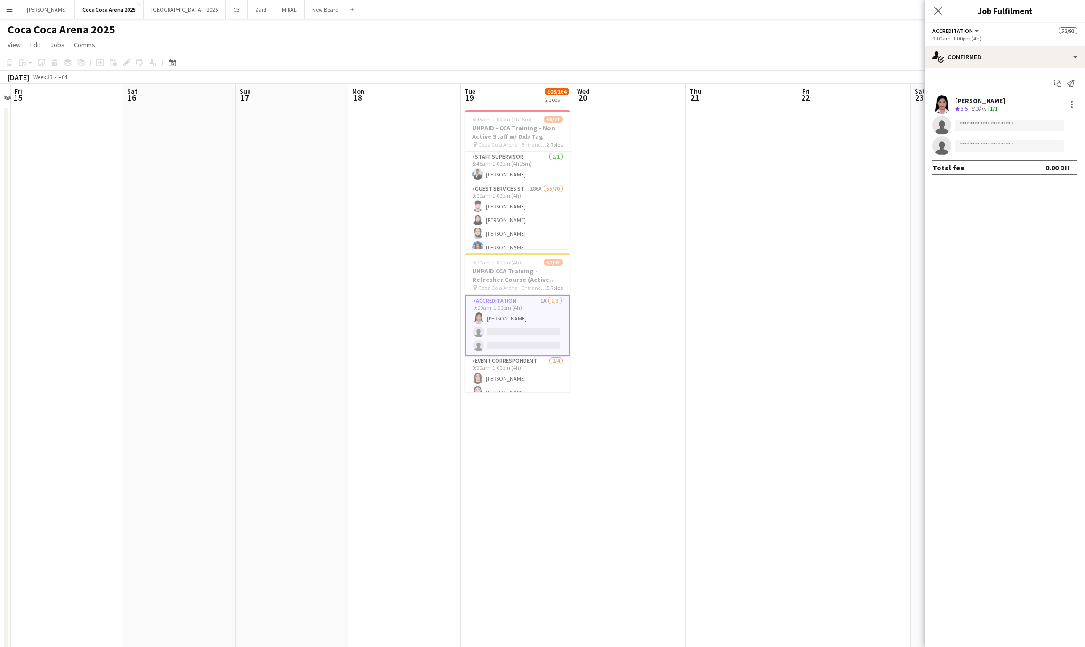
click at [728, 241] on app-date-cell at bounding box center [742, 384] width 113 height 557
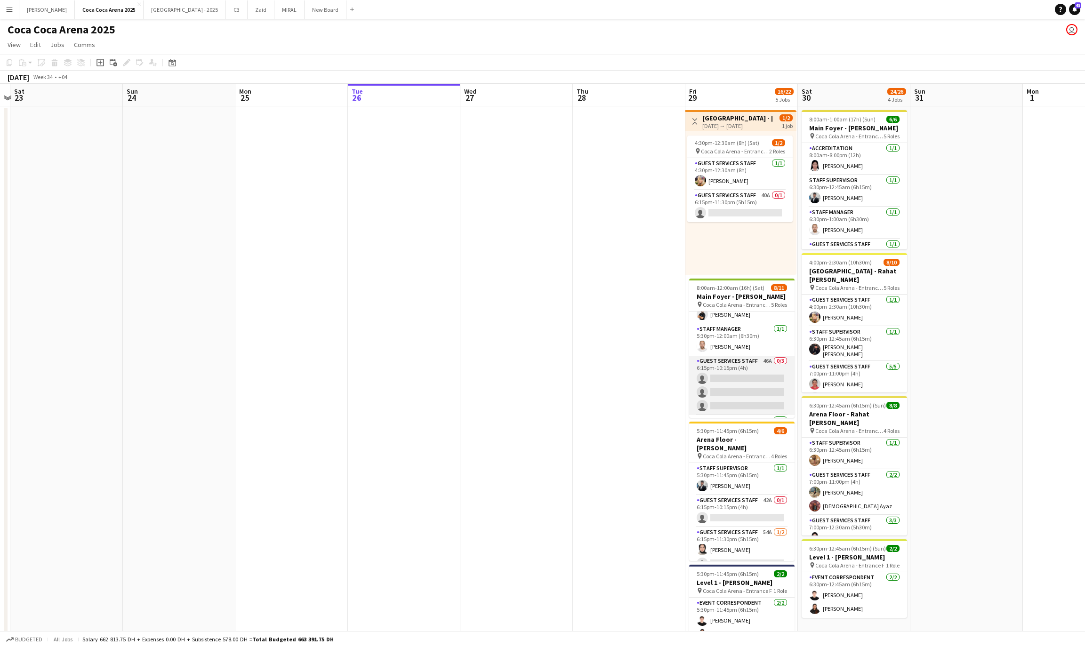
scroll to position [0, 380]
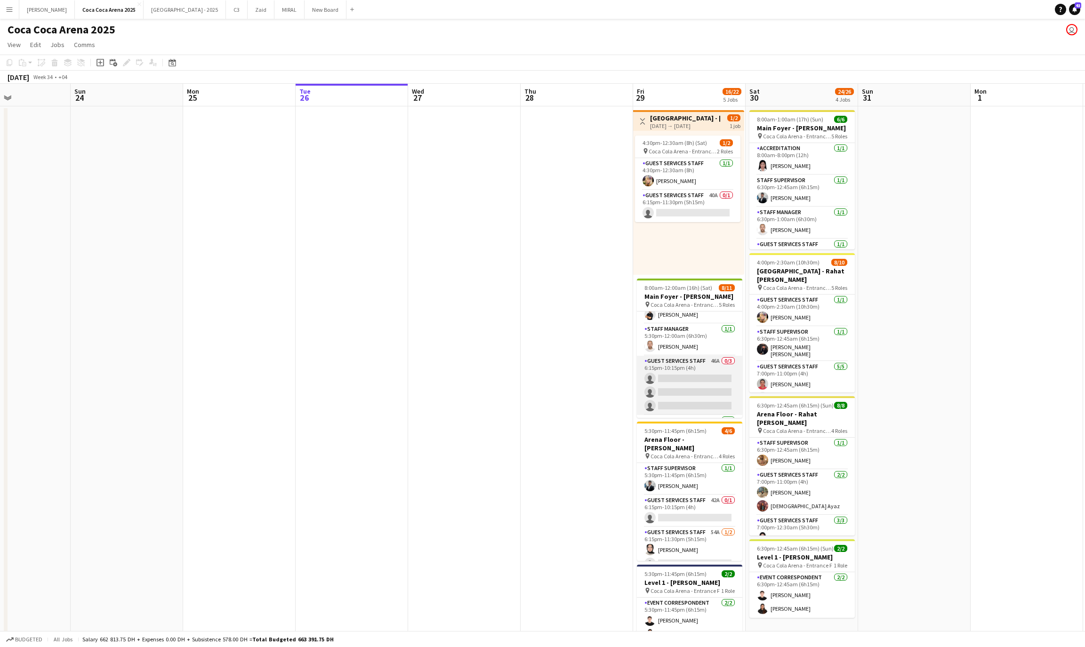
click at [698, 372] on app-card-role "Guest Services Staff 46A 0/3 6:15pm-10:15pm (4h) single-neutral-actions single-…" at bounding box center [689, 385] width 105 height 59
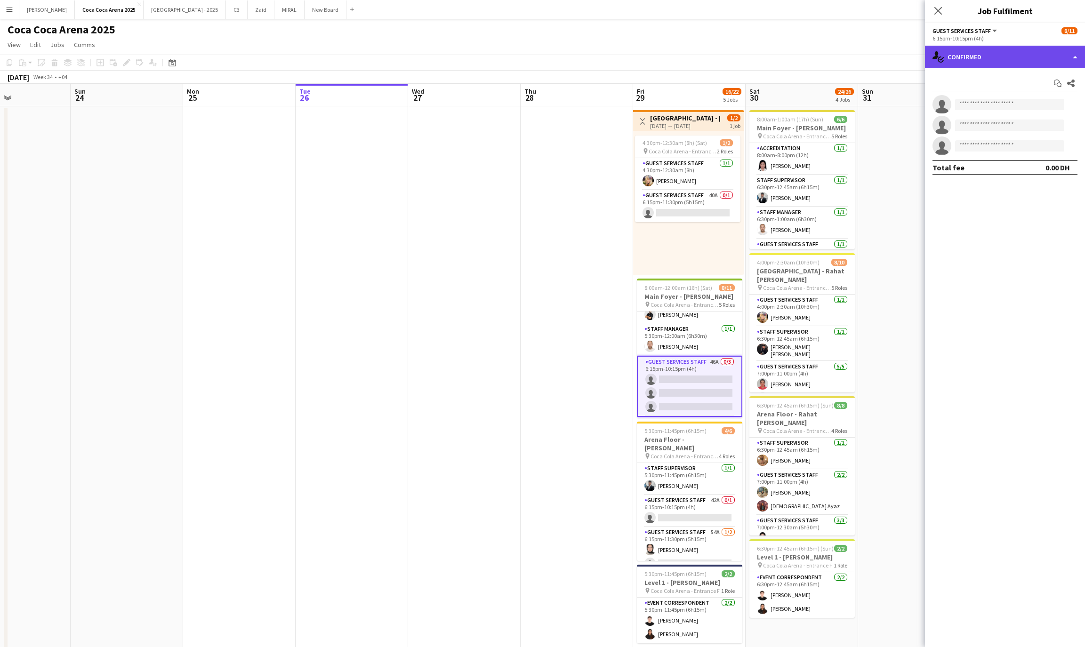
click at [957, 62] on div "single-neutral-actions-check-2 Confirmed" at bounding box center [1005, 57] width 160 height 23
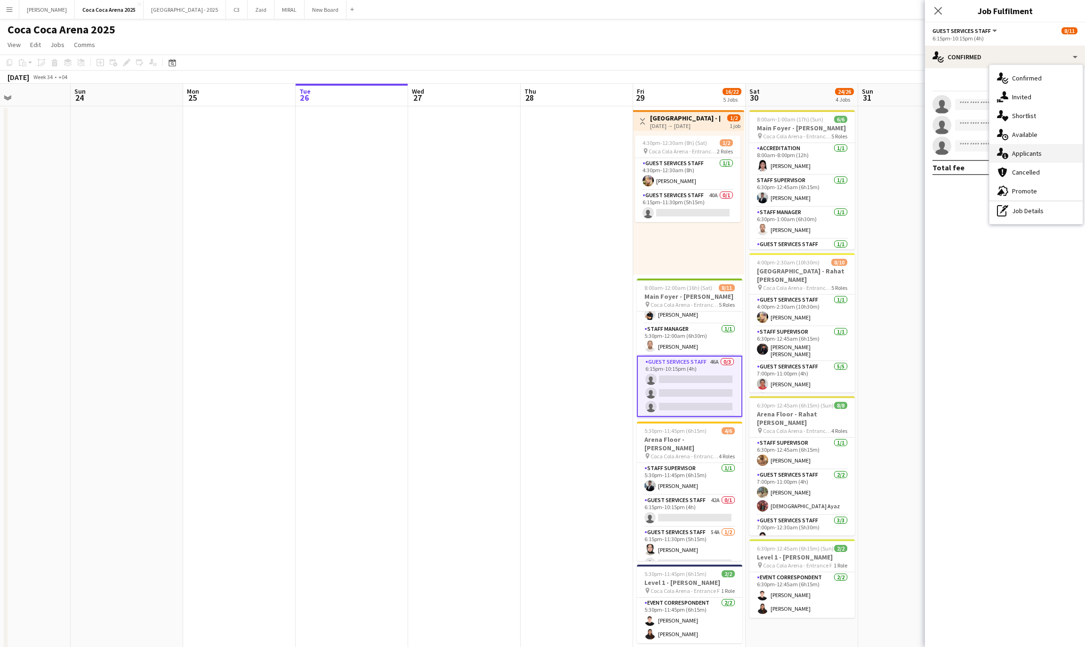
click at [1013, 152] on div "single-neutral-actions-information Applicants" at bounding box center [1036, 153] width 93 height 19
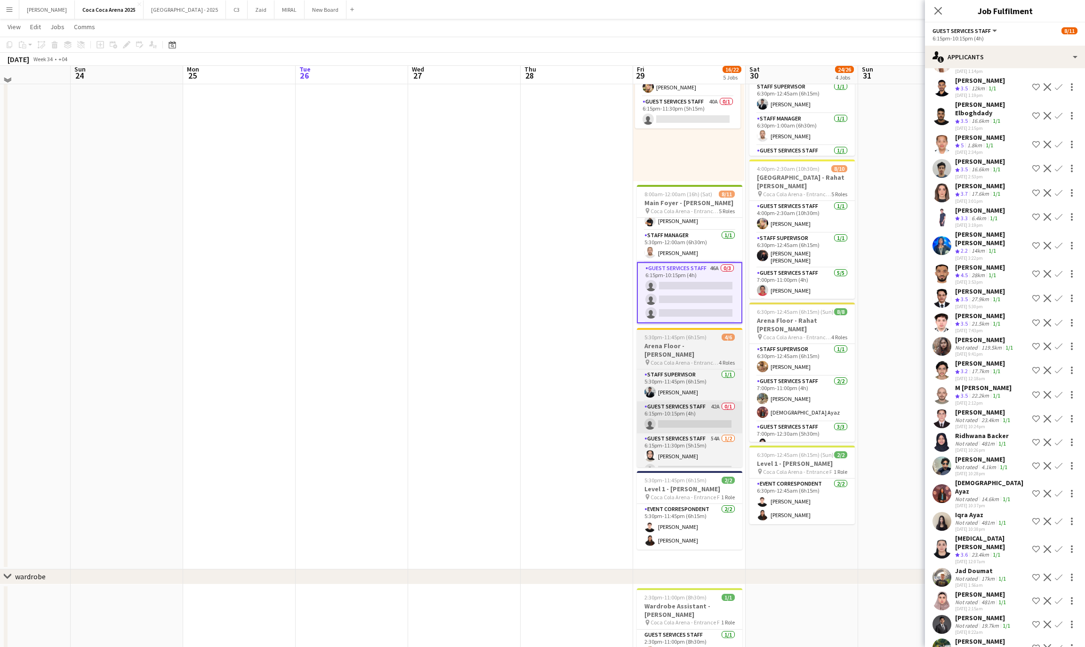
scroll to position [80, 0]
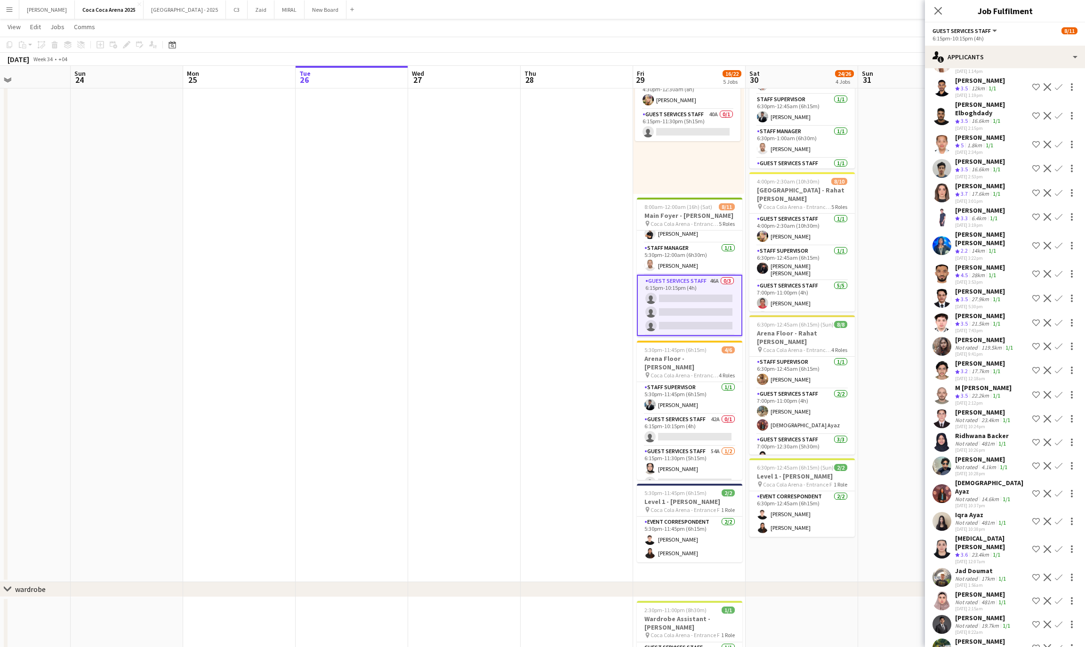
click at [961, 534] on div "[MEDICAL_DATA][PERSON_NAME]" at bounding box center [991, 542] width 73 height 17
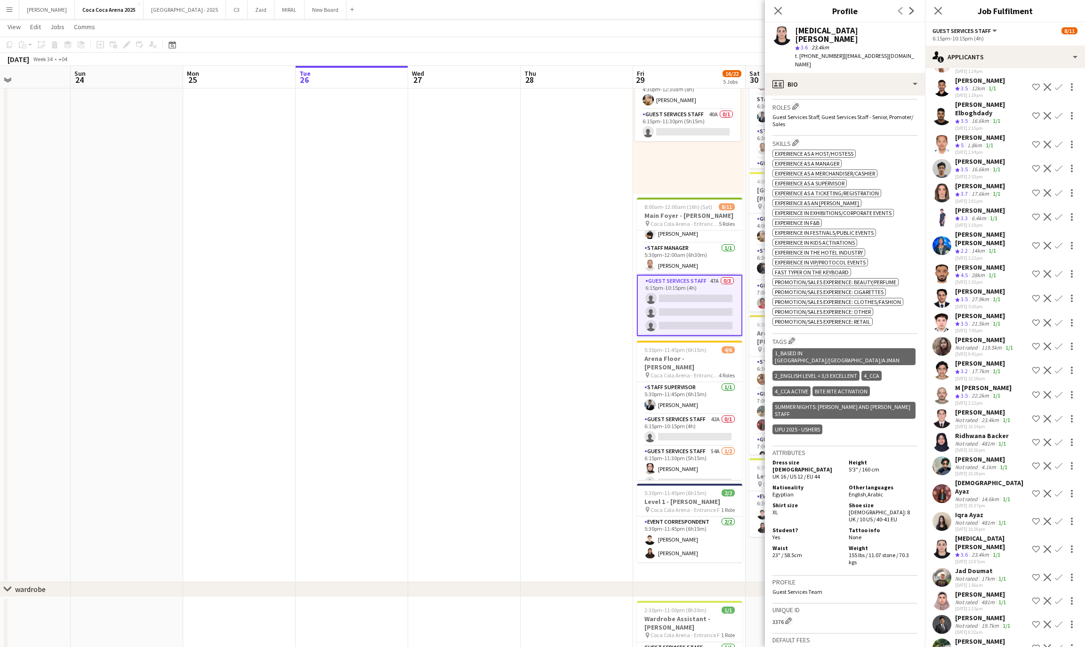
scroll to position [438, 0]
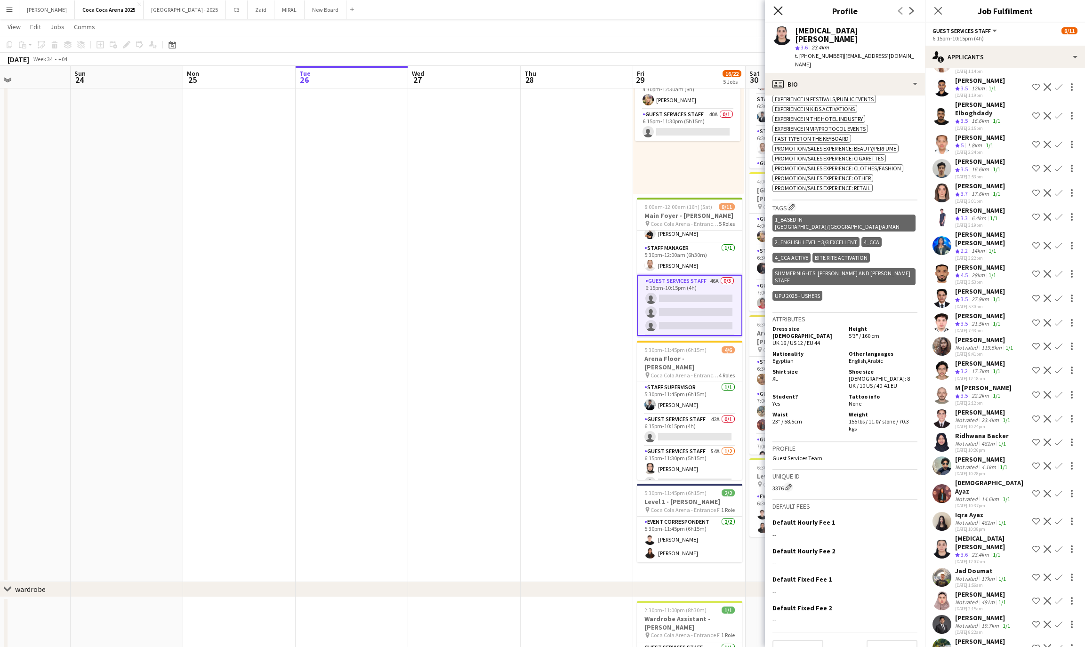
click at [778, 8] on icon "Close pop-in" at bounding box center [778, 10] width 9 height 9
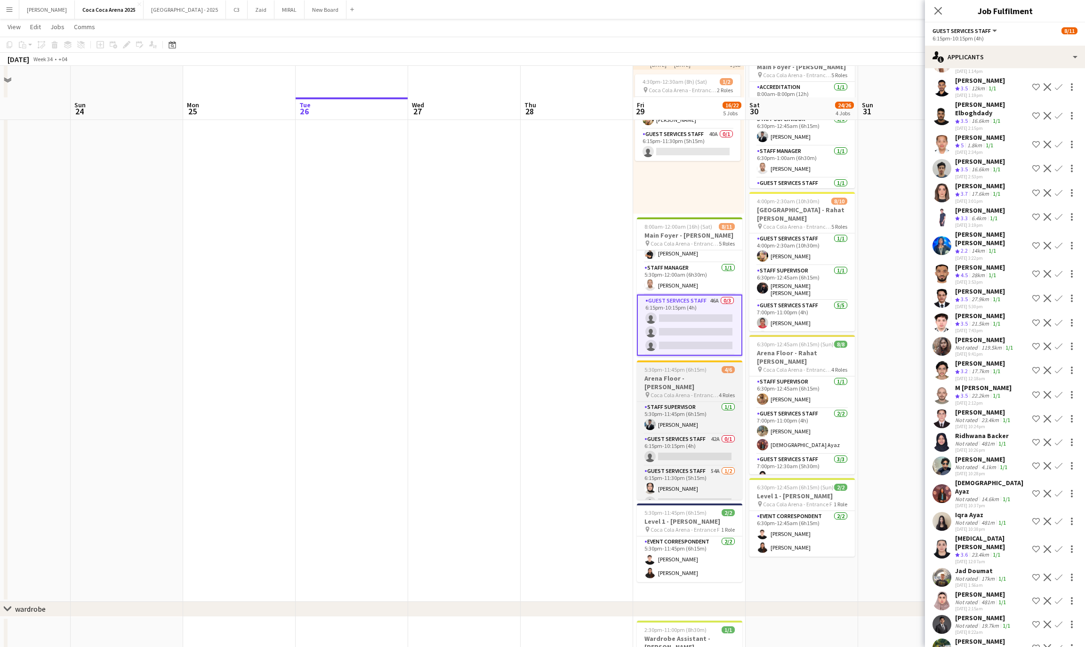
scroll to position [55, 0]
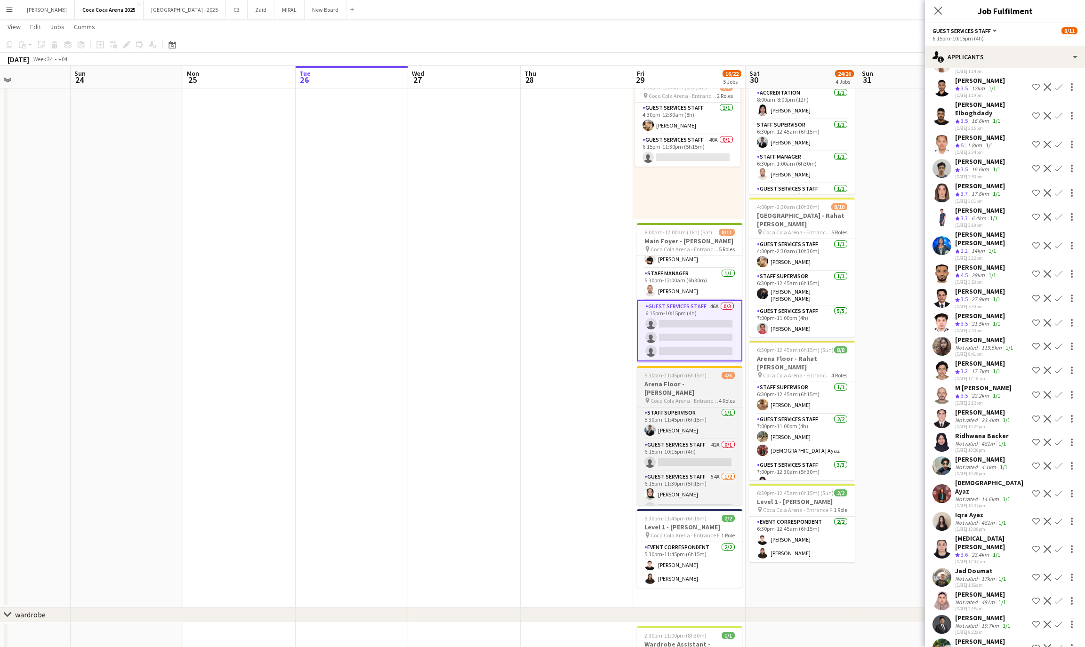
click at [722, 325] on app-card-role "Guest Services Staff 46A 0/3 6:15pm-10:15pm (4h) single-neutral-actions single-…" at bounding box center [689, 330] width 105 height 61
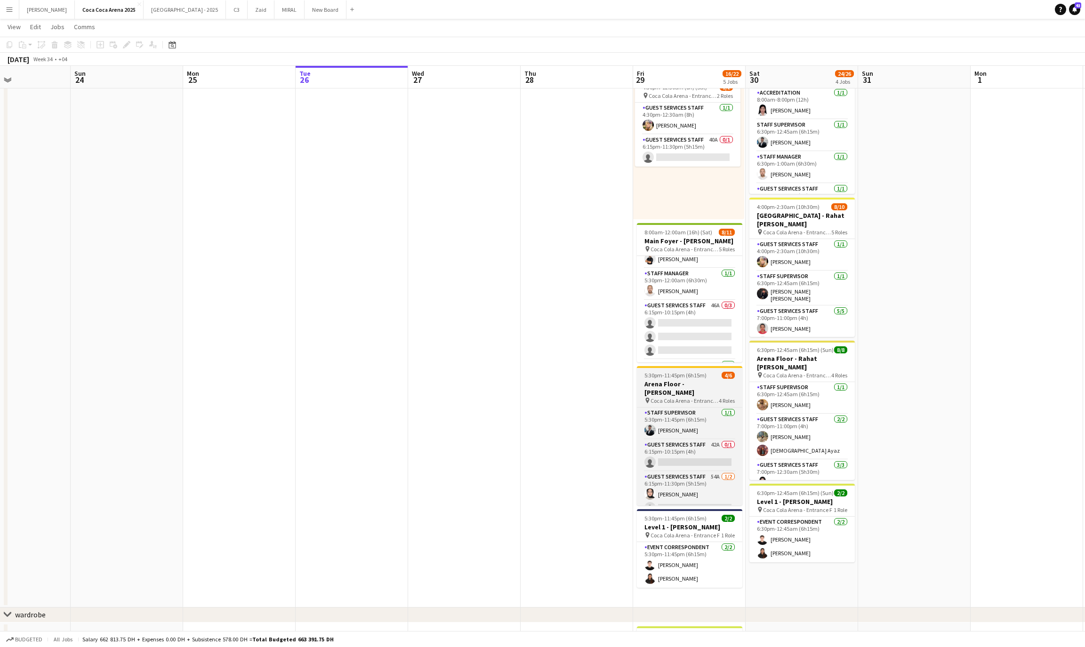
click at [722, 325] on app-card-role "Guest Services Staff 46A 0/3 6:15pm-10:15pm (4h) single-neutral-actions single-…" at bounding box center [689, 329] width 105 height 59
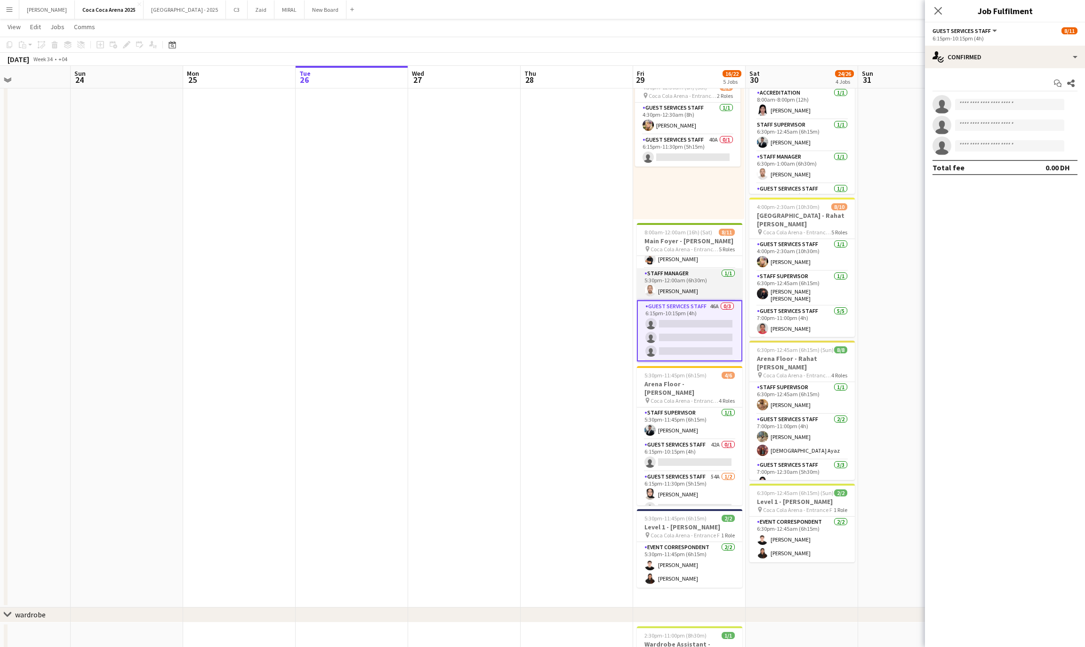
click at [707, 270] on app-card-role "Staff Manager 1/1 5:30pm-12:00am (6h30m) Ahmed Qadas" at bounding box center [689, 284] width 105 height 32
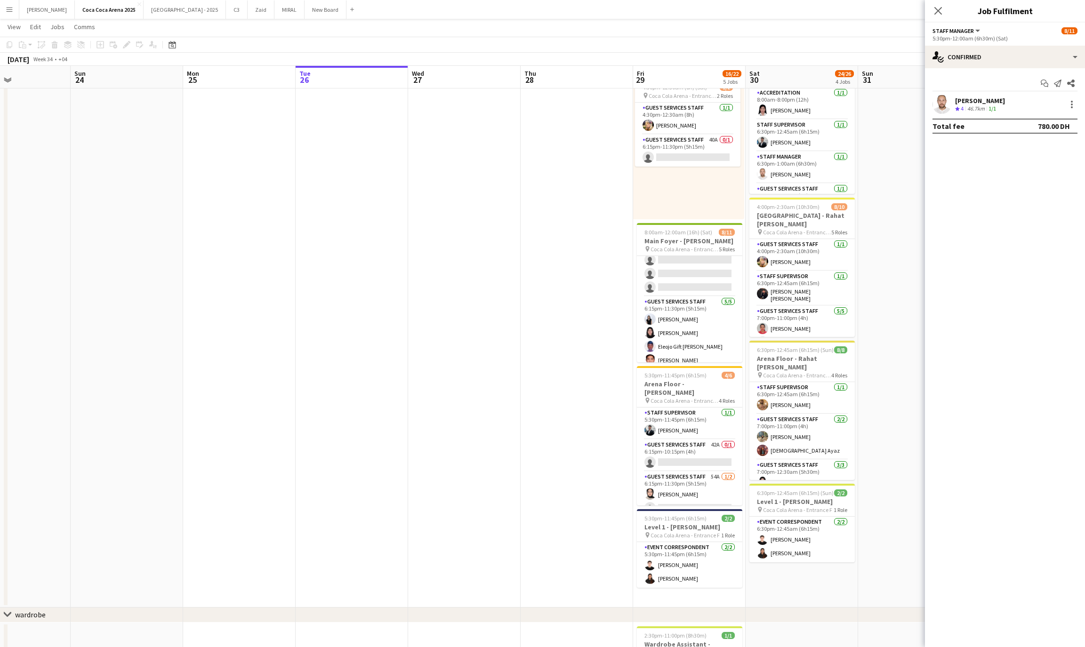
scroll to position [138, 0]
click at [665, 311] on app-card-role "Guest Services Staff 46A 0/3 6:15pm-10:15pm (4h) single-neutral-actions single-…" at bounding box center [689, 292] width 105 height 59
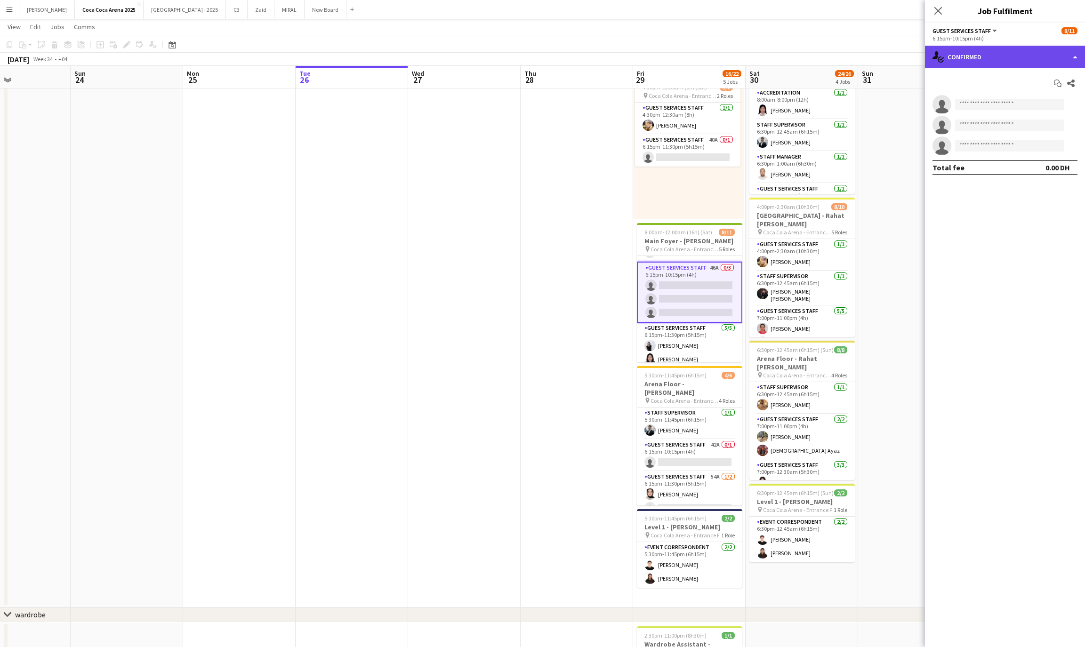
click at [958, 56] on div "single-neutral-actions-check-2 Confirmed" at bounding box center [1005, 57] width 160 height 23
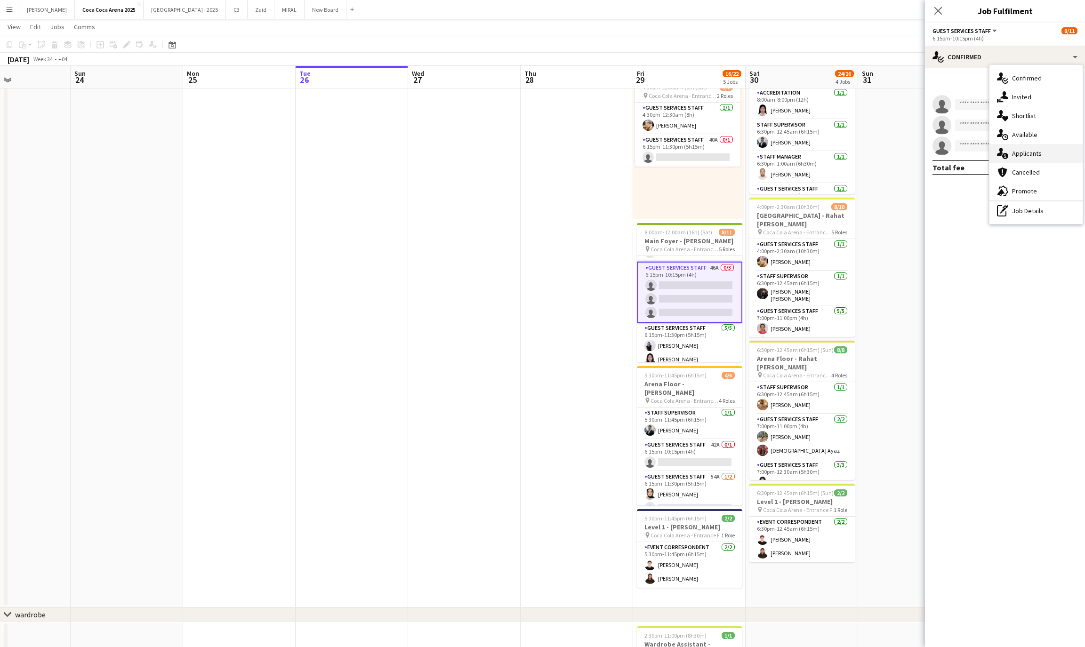
click at [1013, 154] on div "single-neutral-actions-information Applicants" at bounding box center [1036, 153] width 93 height 19
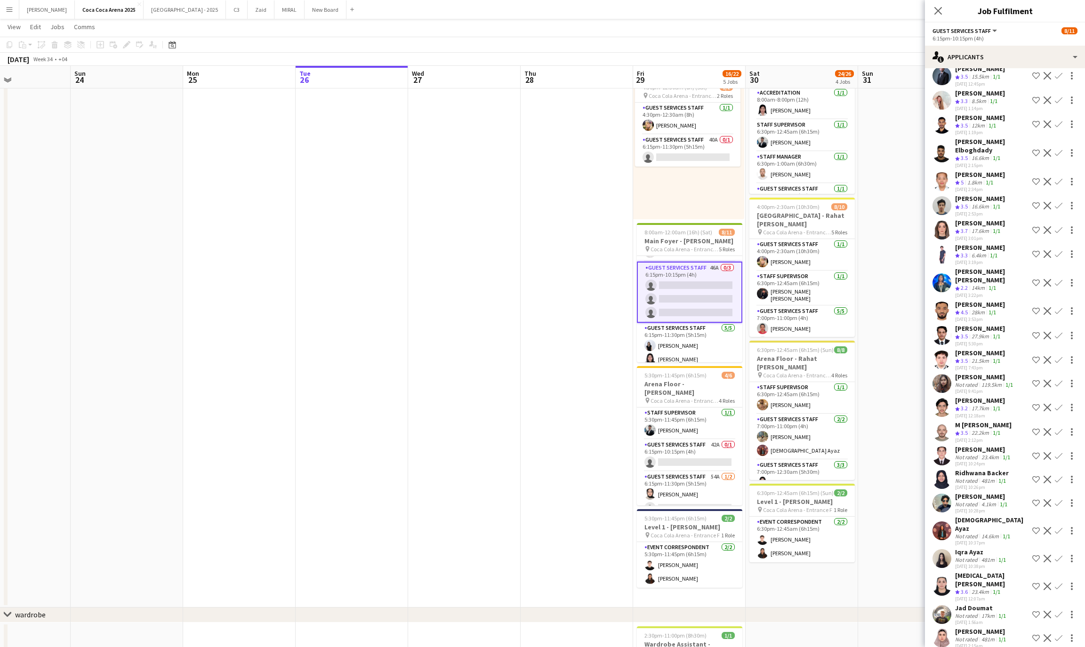
scroll to position [483, 0]
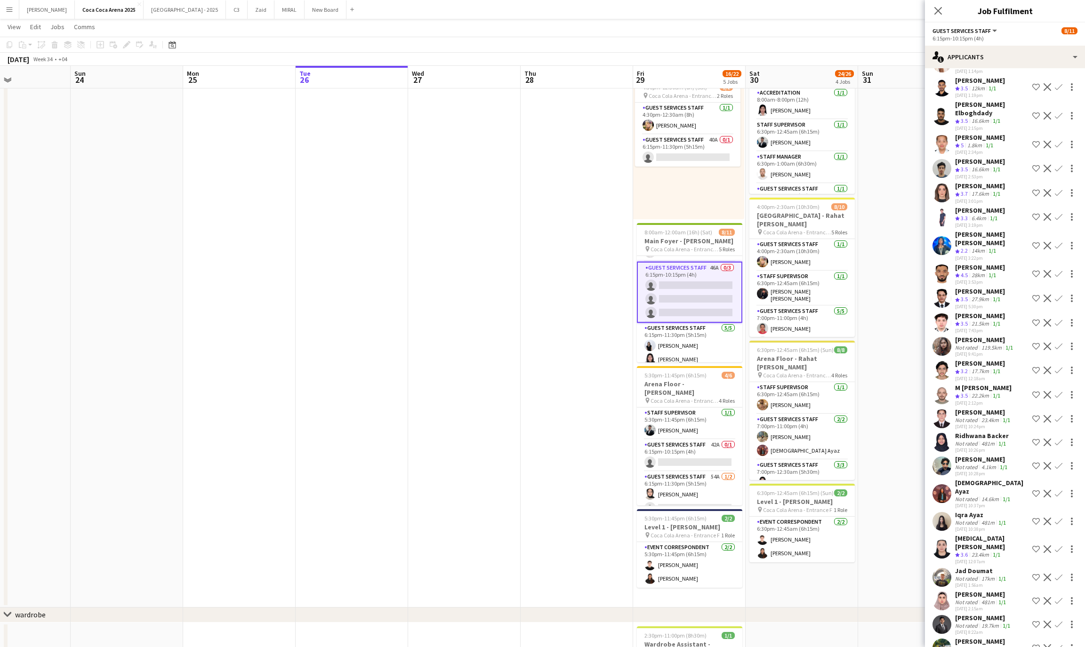
click at [979, 591] on div "[PERSON_NAME]" at bounding box center [981, 595] width 53 height 8
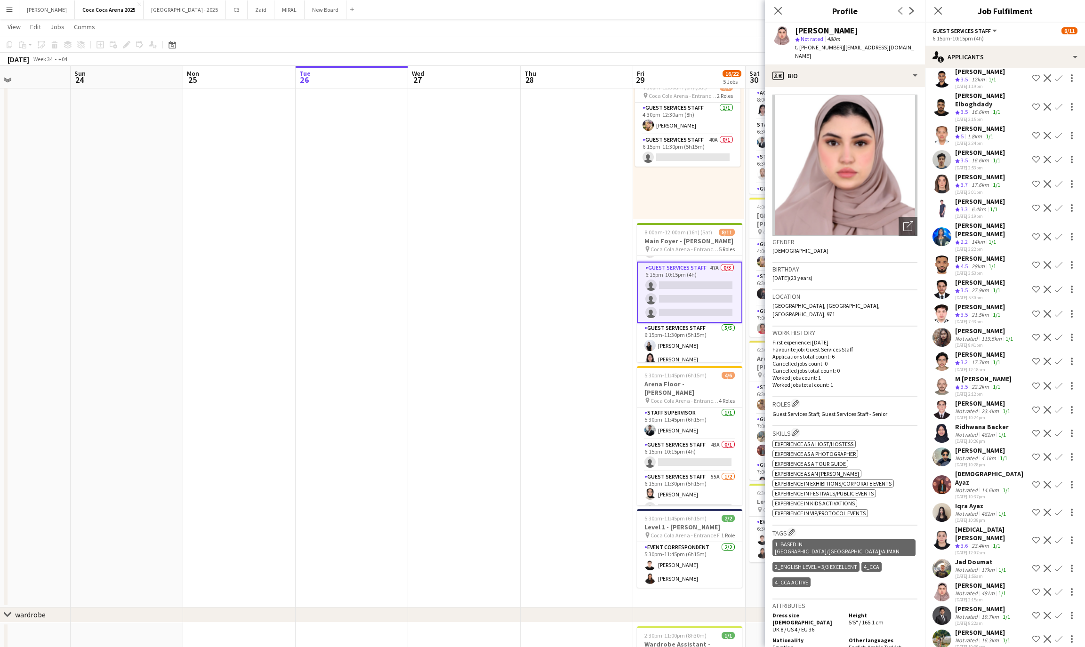
scroll to position [507, 0]
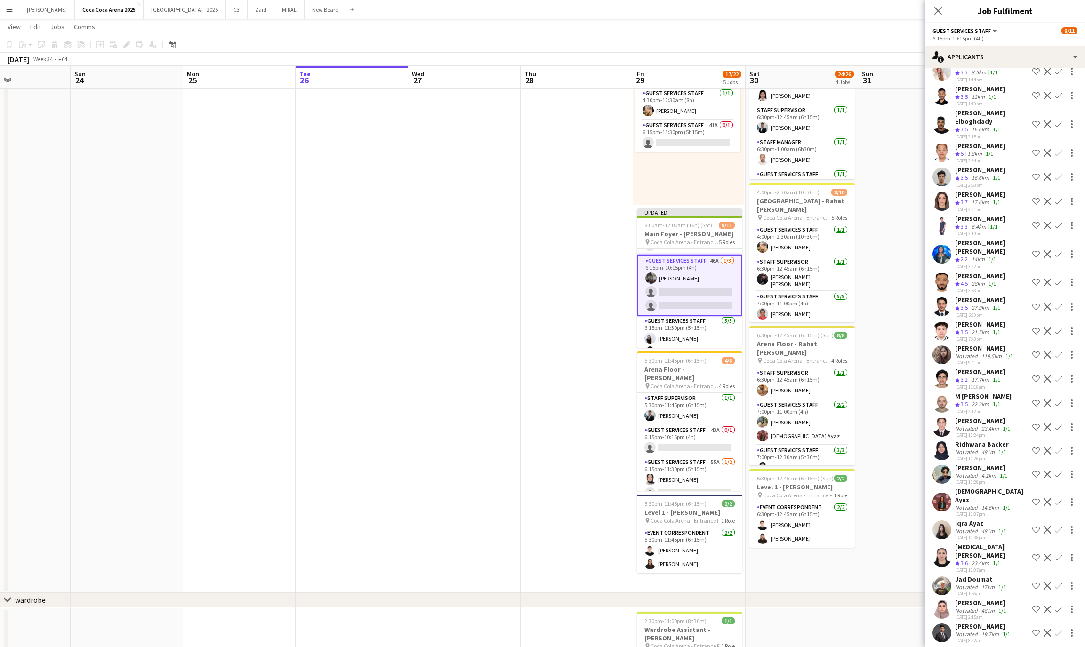
scroll to position [472, 0]
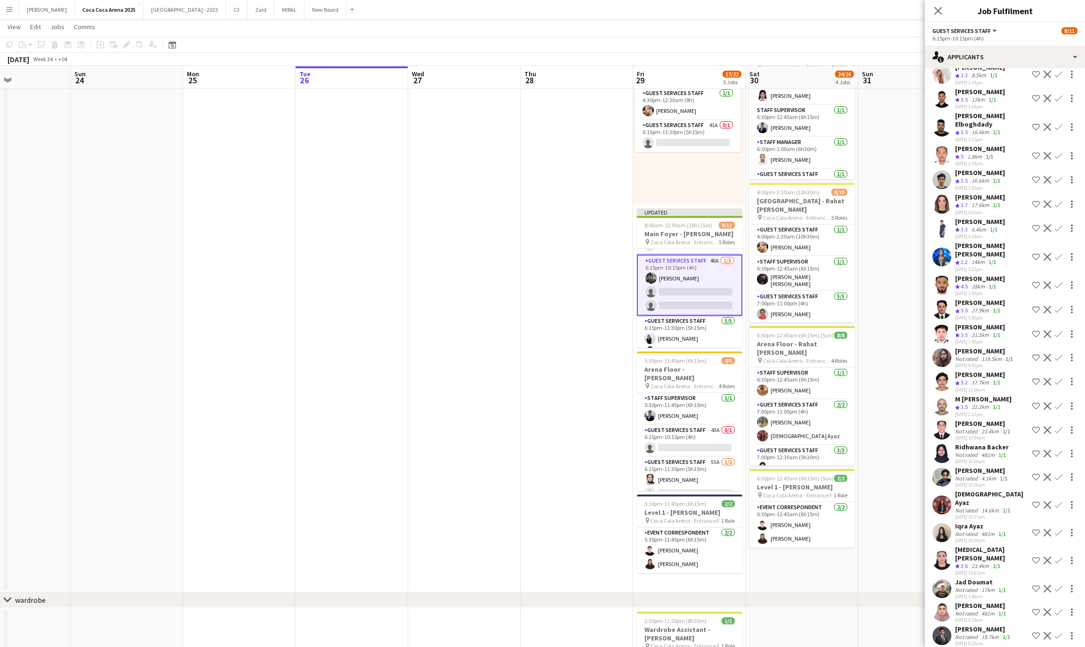
click at [972, 522] on div "Iqra Ayaz" at bounding box center [981, 526] width 53 height 8
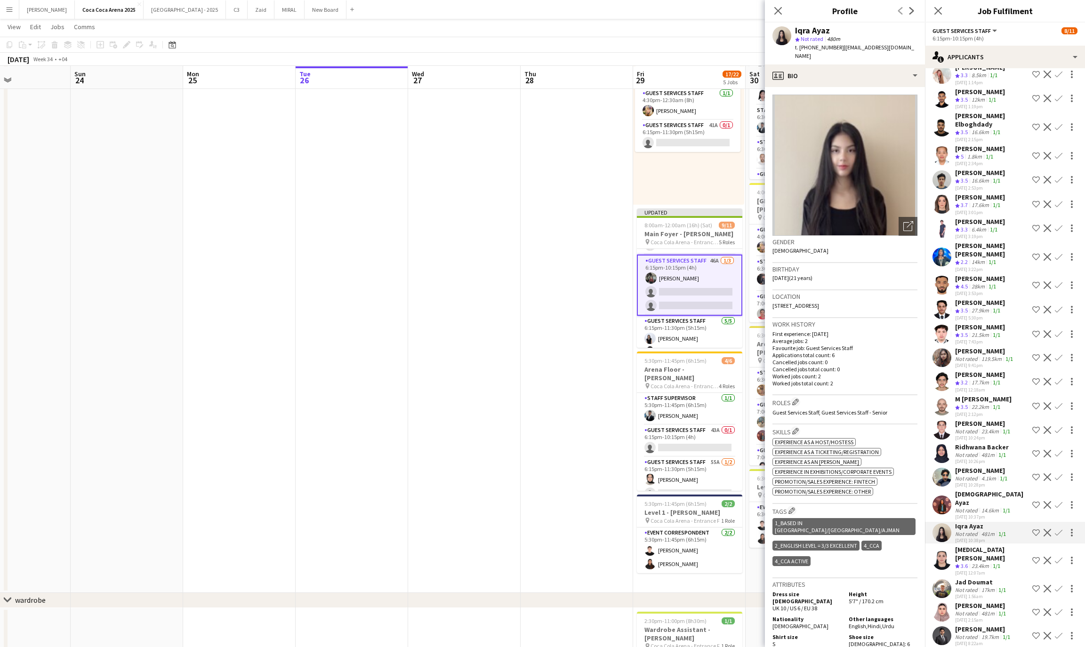
click at [970, 507] on div "Not rated" at bounding box center [967, 510] width 24 height 7
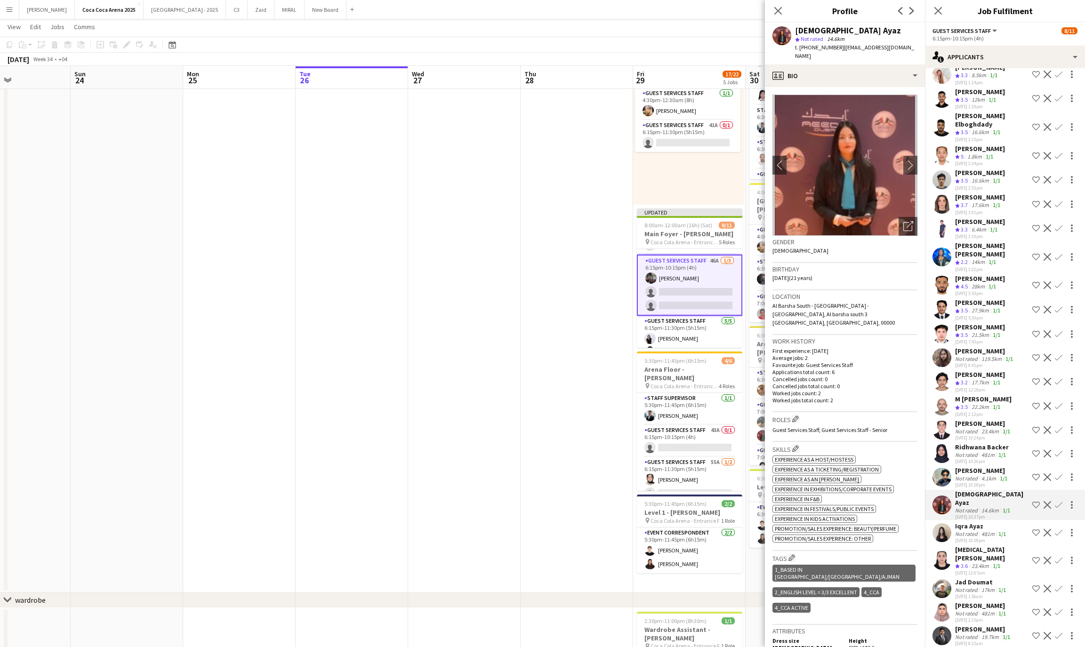
click at [1058, 502] on app-icon "Confirm" at bounding box center [1059, 506] width 8 height 8
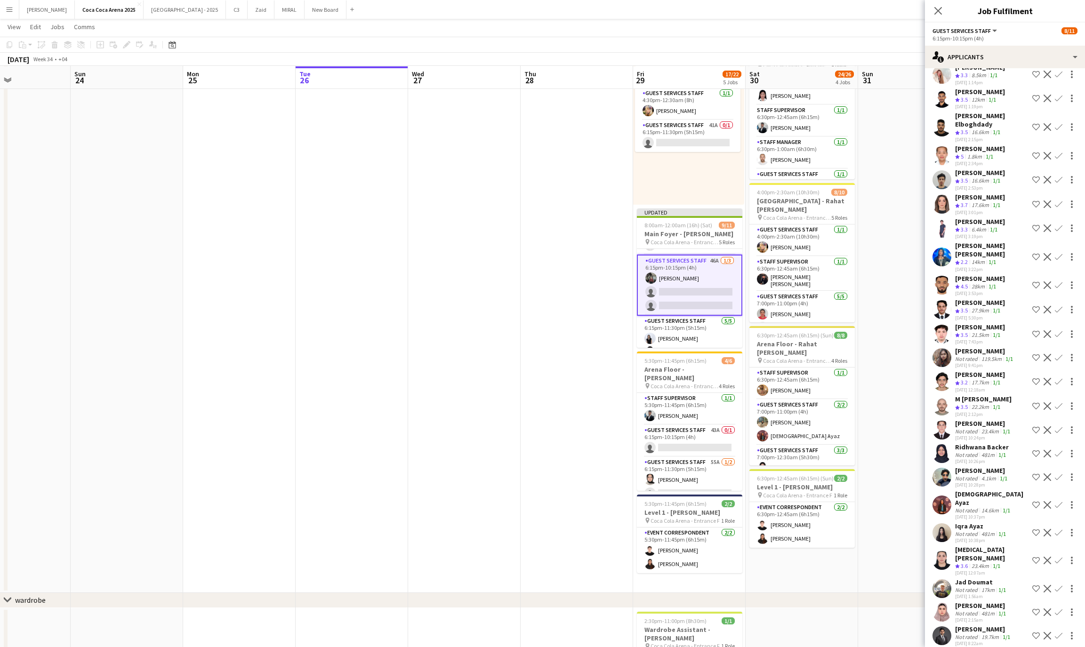
click at [1058, 502] on app-icon "Confirm" at bounding box center [1059, 506] width 8 height 8
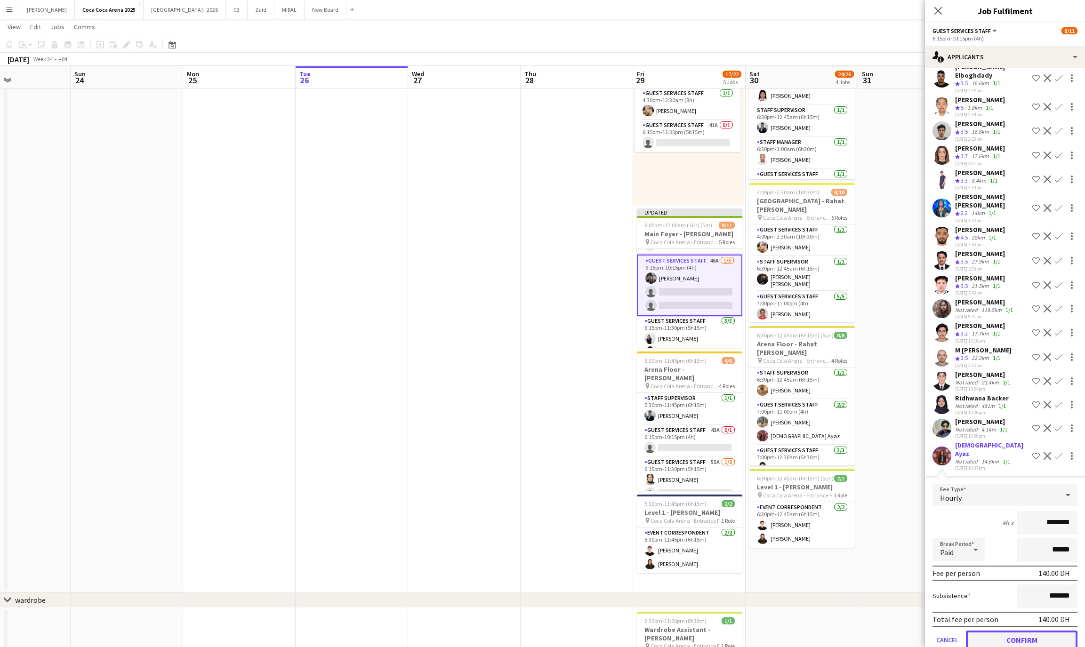
click at [1030, 631] on button "Confirm" at bounding box center [1022, 640] width 112 height 19
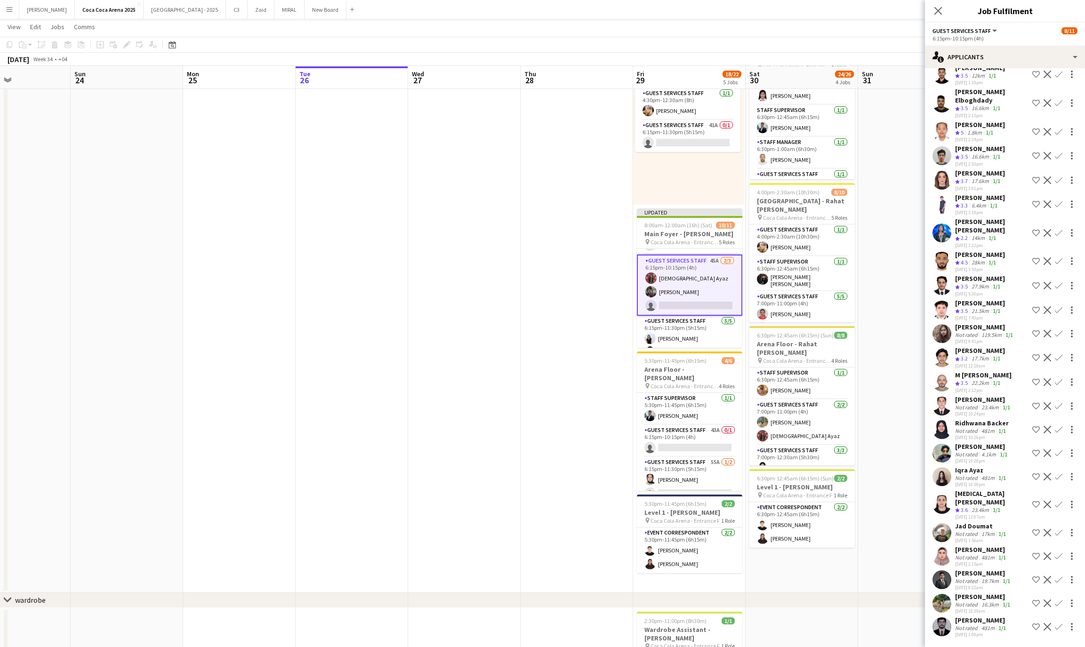
scroll to position [460, 0]
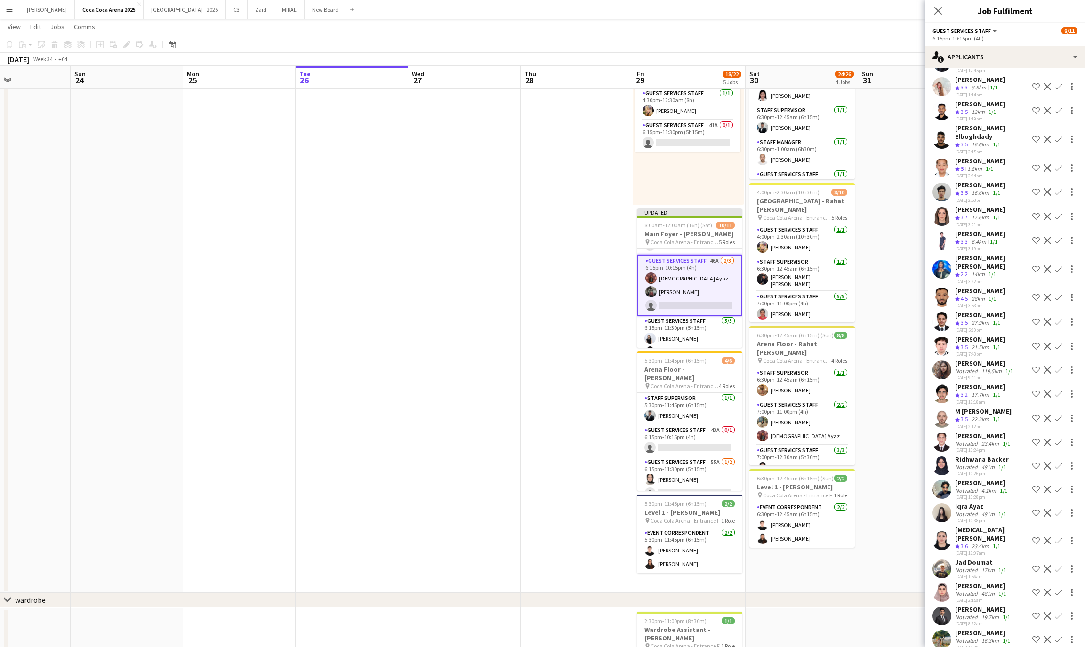
click at [1060, 510] on app-icon "Confirm" at bounding box center [1059, 514] width 8 height 8
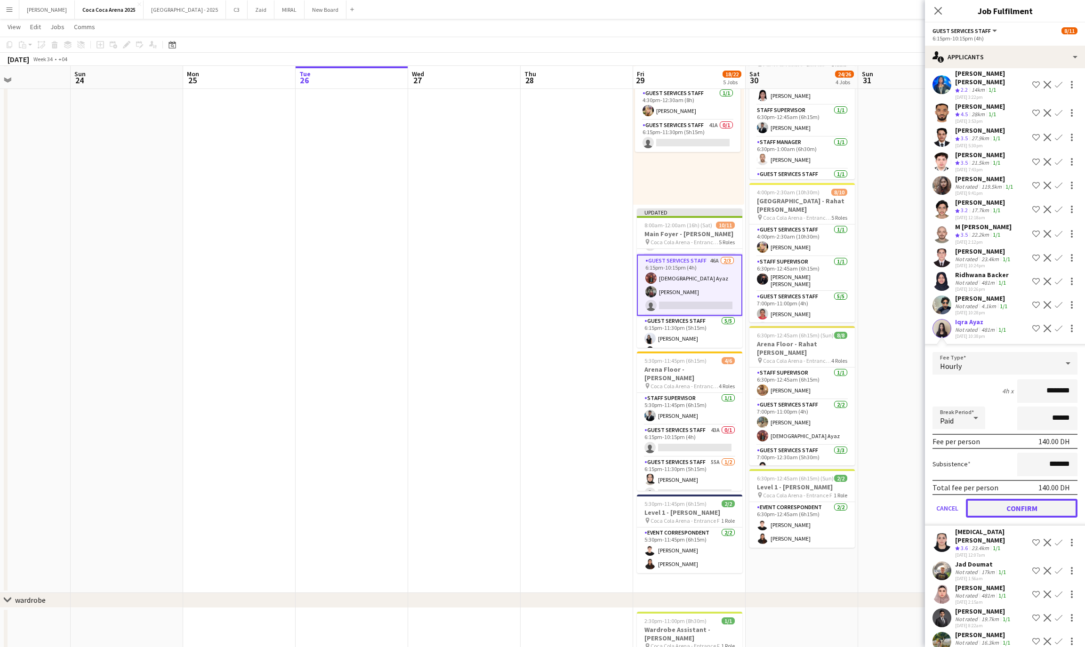
click at [1018, 499] on button "Confirm" at bounding box center [1022, 508] width 112 height 19
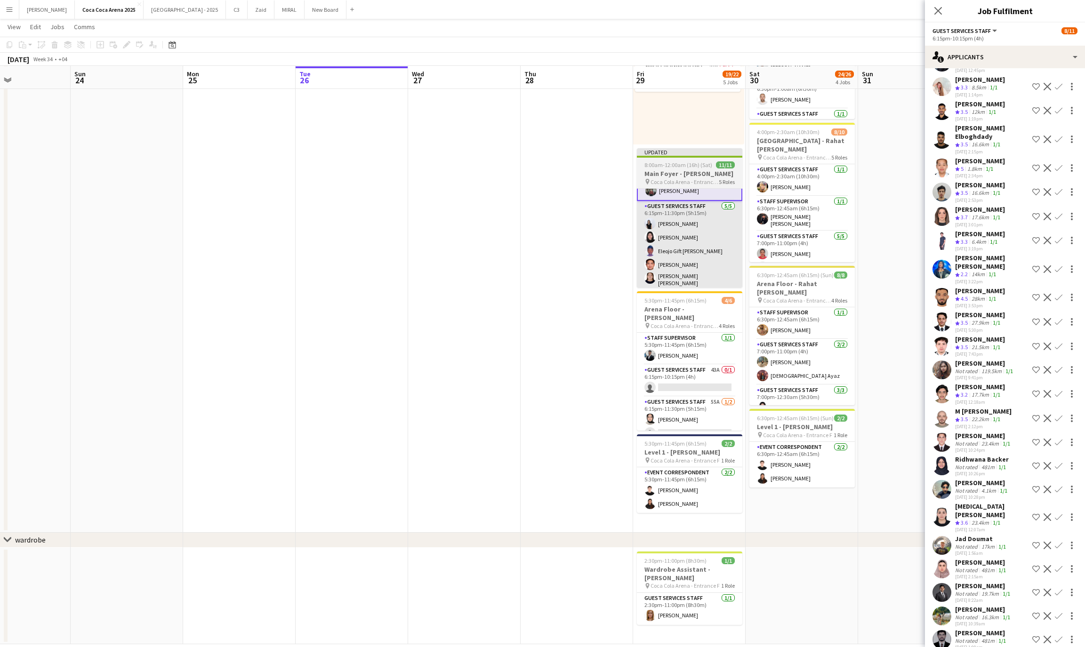
scroll to position [132, 0]
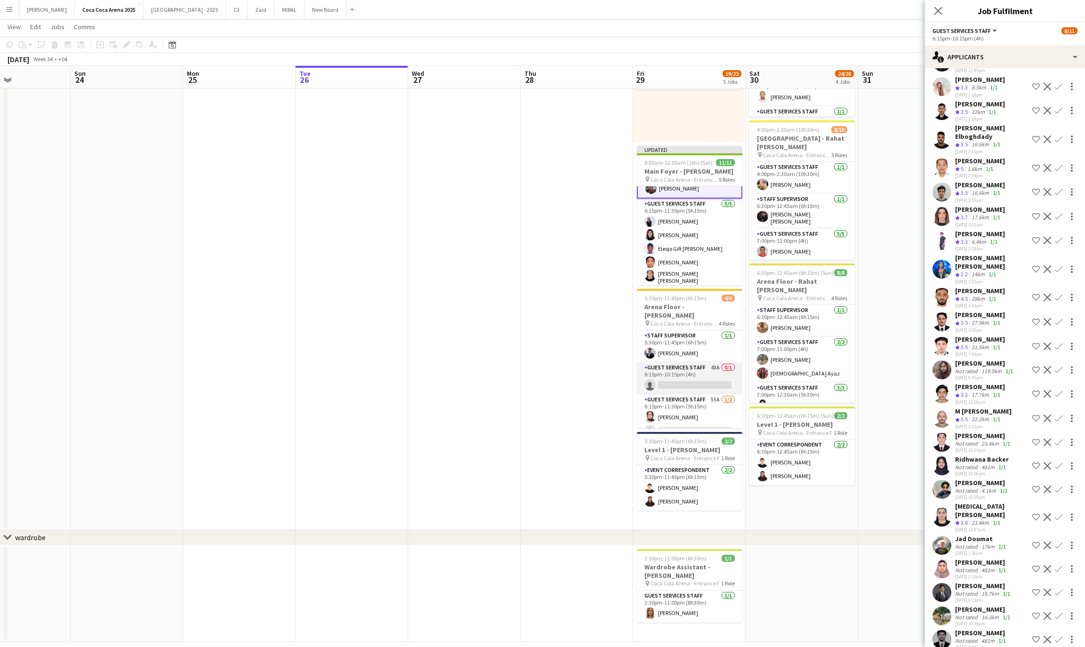
click at [689, 368] on app-card-role "Guest Services Staff 43A 0/1 6:15pm-10:15pm (4h) single-neutral-actions" at bounding box center [689, 379] width 105 height 32
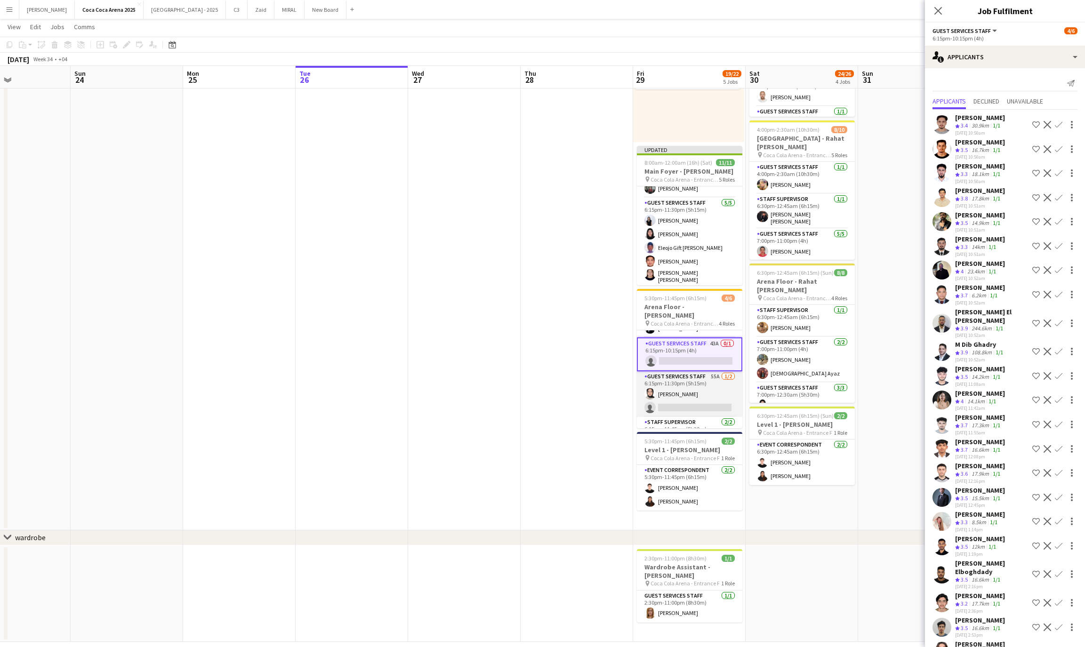
scroll to position [10, 0]
click at [1058, 320] on app-icon "Confirm" at bounding box center [1059, 324] width 8 height 8
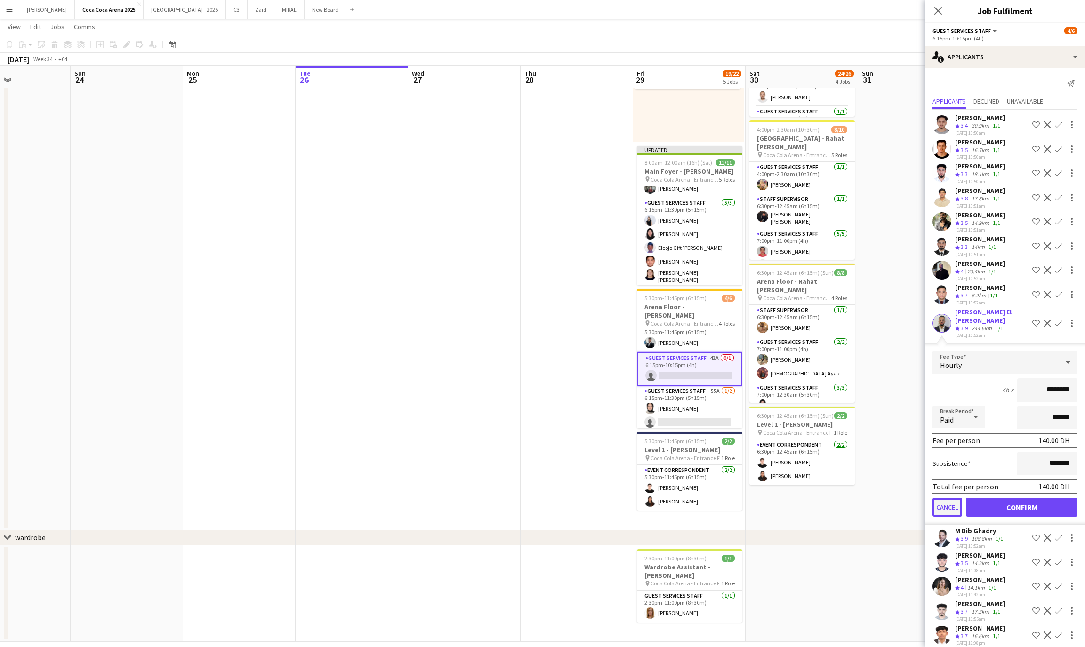
click at [950, 498] on button "Cancel" at bounding box center [948, 507] width 30 height 19
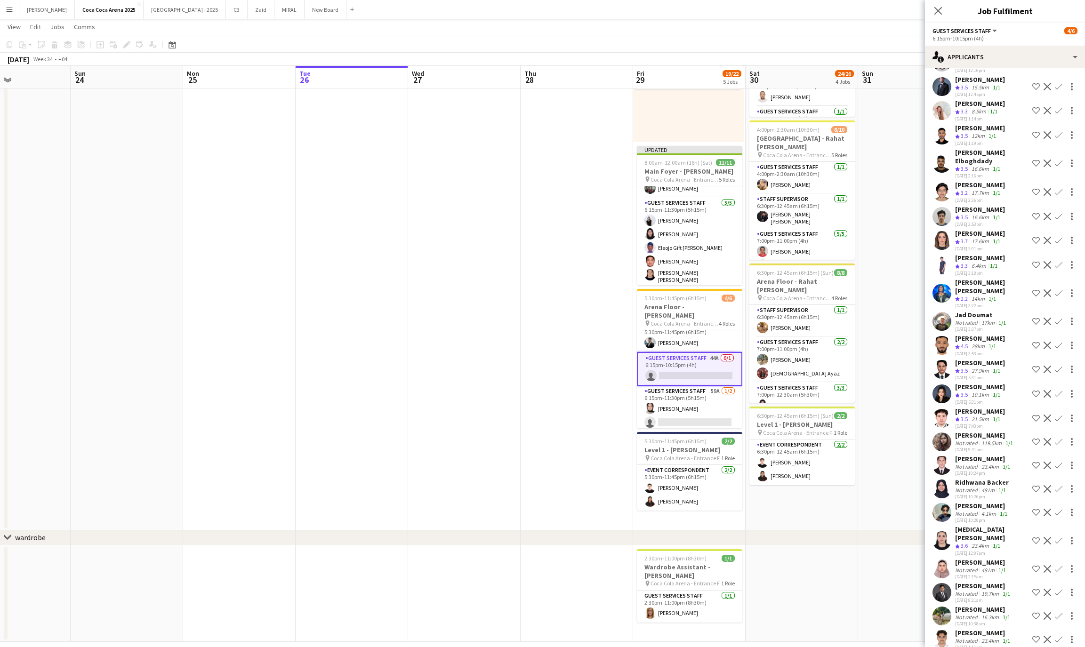
scroll to position [412, 0]
click at [978, 558] on div "[PERSON_NAME]" at bounding box center [981, 562] width 53 height 8
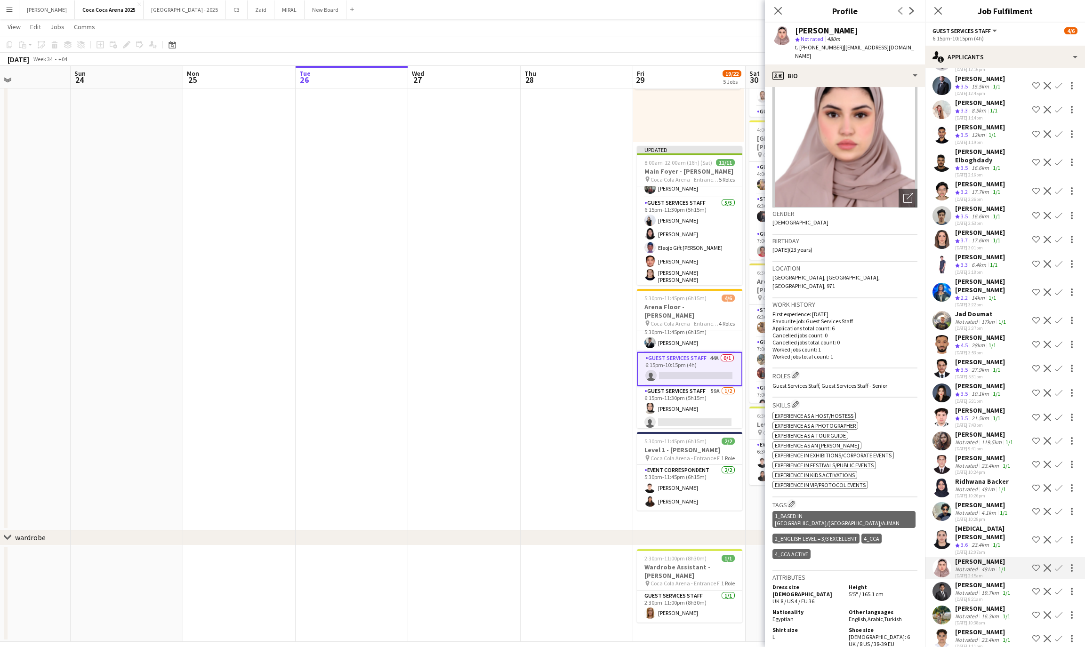
scroll to position [29, 0]
click at [1058, 565] on app-icon "Confirm" at bounding box center [1059, 569] width 8 height 8
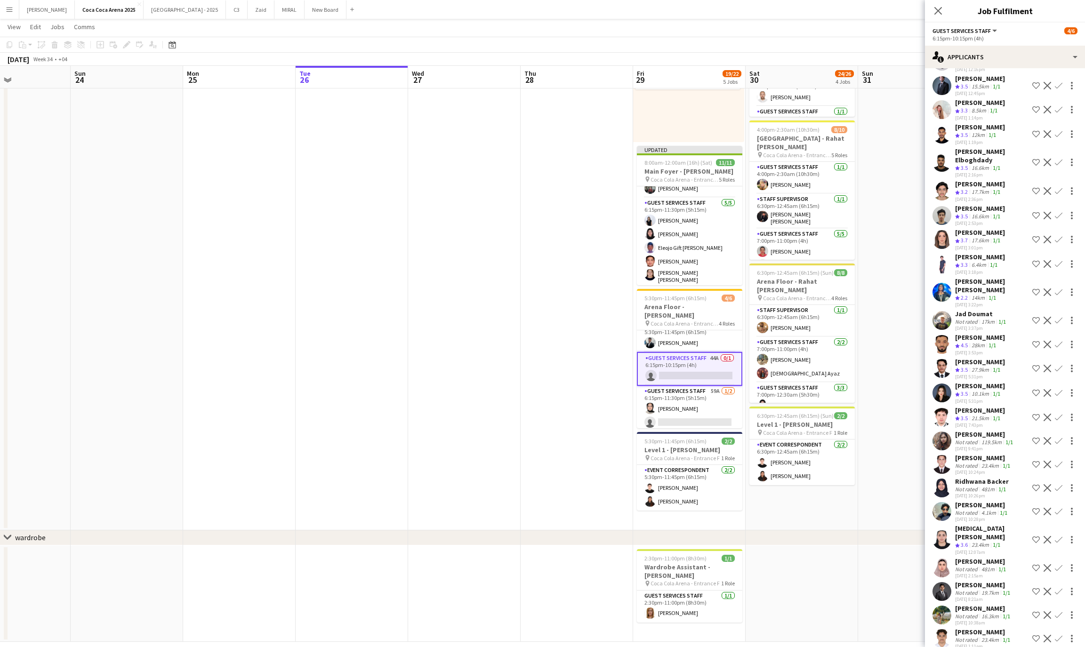
click at [1058, 565] on app-icon "Confirm" at bounding box center [1059, 569] width 8 height 8
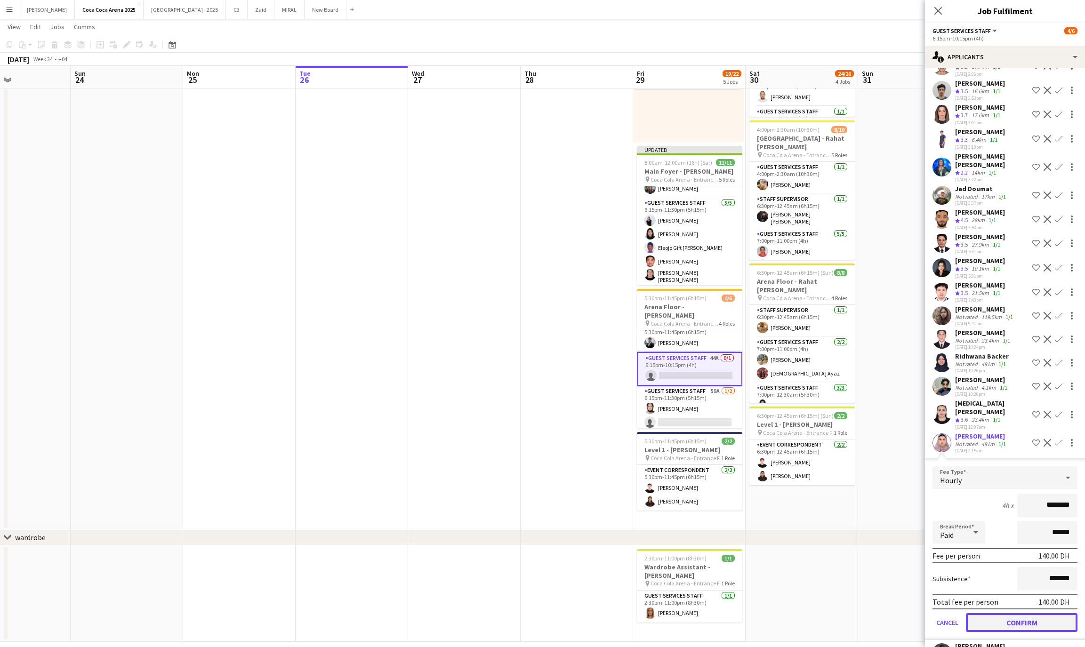
click at [1009, 614] on button "Confirm" at bounding box center [1022, 623] width 112 height 19
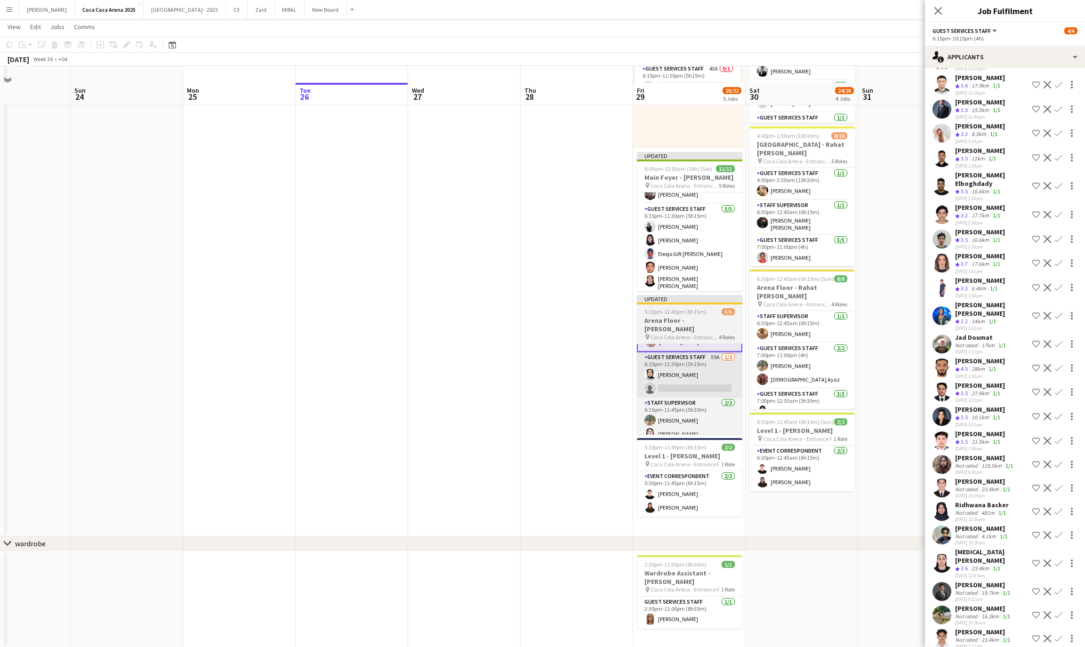
scroll to position [142, 0]
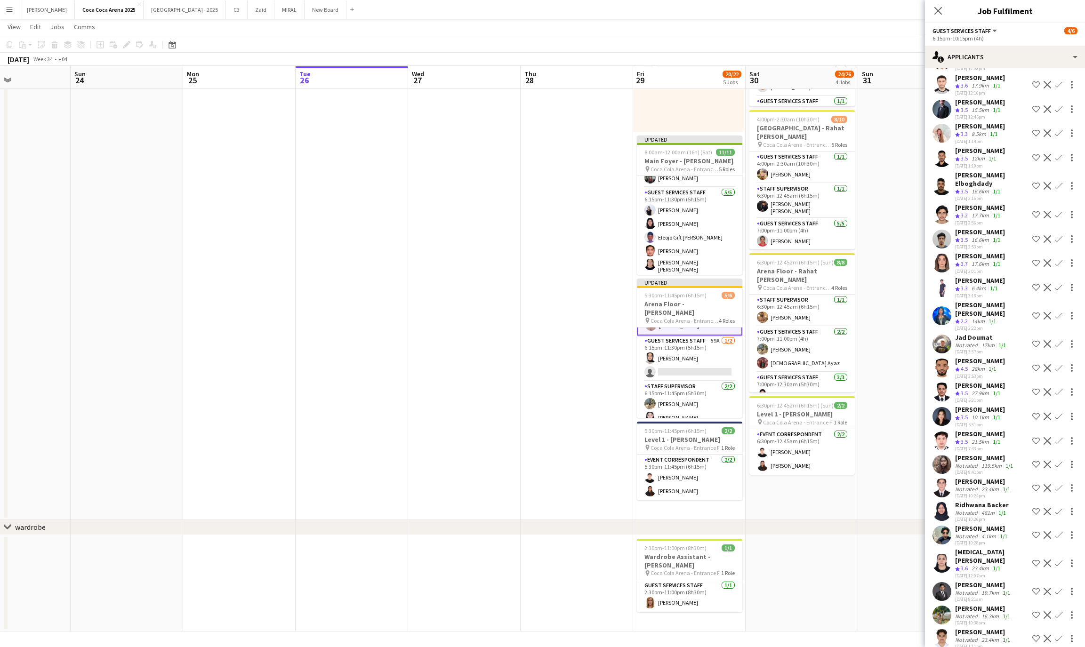
click at [883, 437] on app-date-cell at bounding box center [914, 241] width 113 height 557
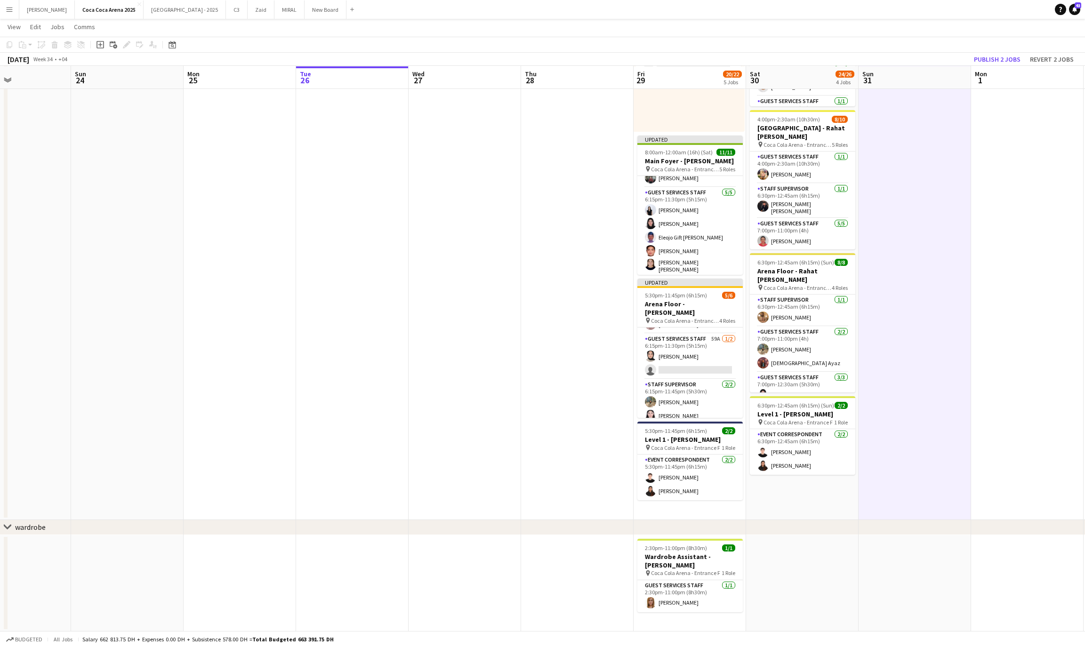
scroll to position [57, 0]
click at [1009, 59] on button "Publish 2 jobs" at bounding box center [998, 59] width 54 height 12
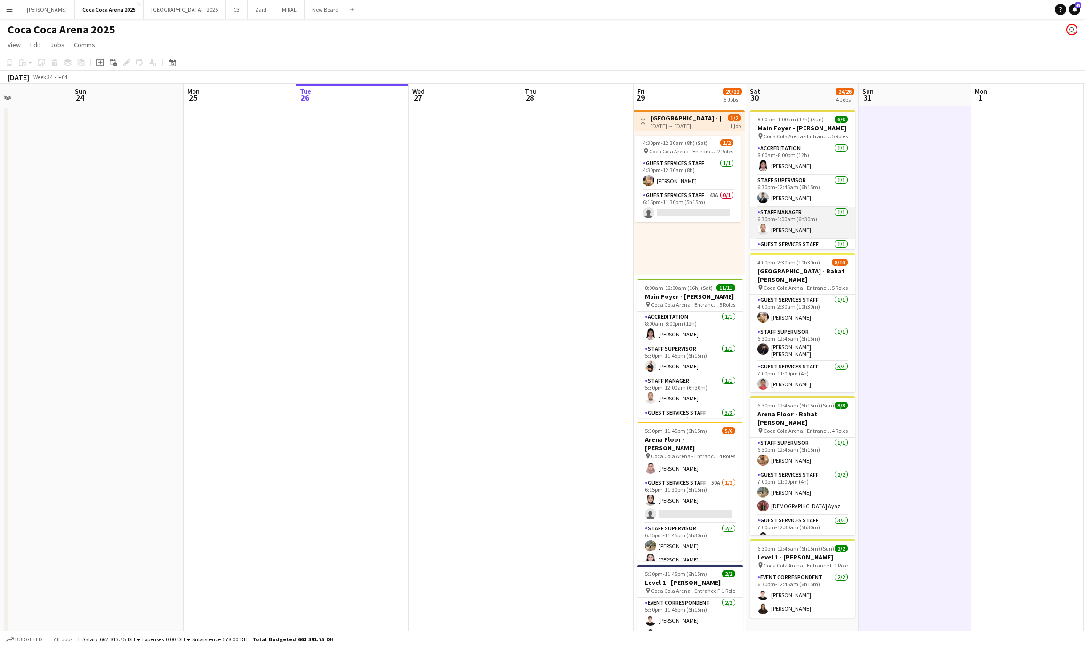
scroll to position [0, 378]
click at [817, 229] on app-card-role "Staff Manager 1/1 6:30pm-1:00am (6h30m) Ahmed Qadas" at bounding box center [803, 223] width 105 height 32
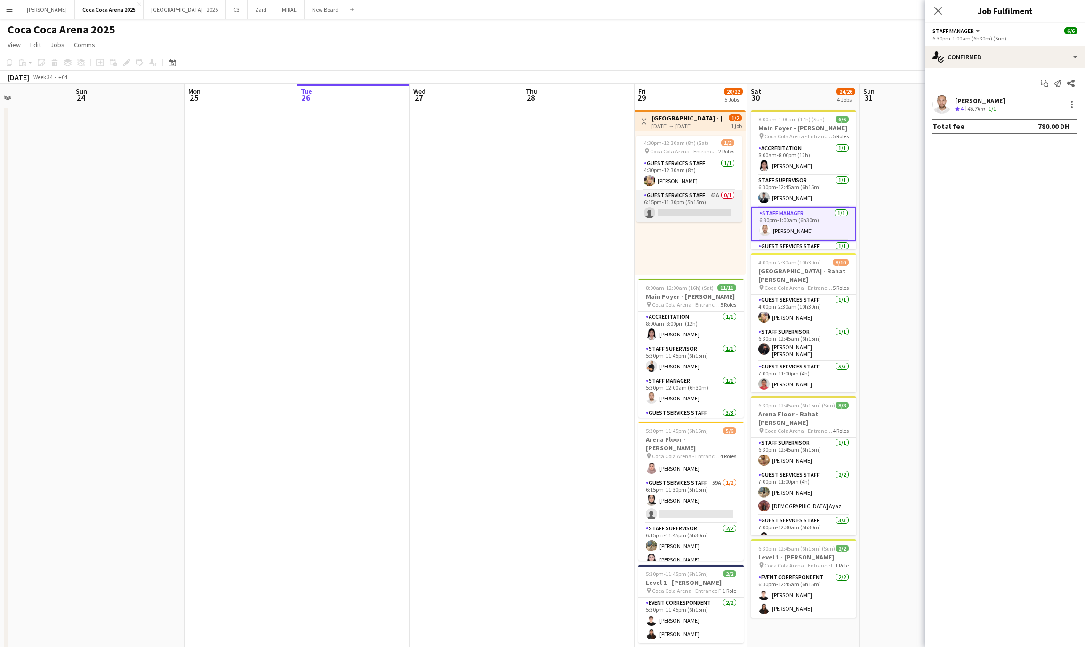
click at [701, 207] on app-card-role "Guest Services Staff 43A 0/1 6:15pm-11:30pm (5h15m) single-neutral-actions" at bounding box center [689, 206] width 105 height 32
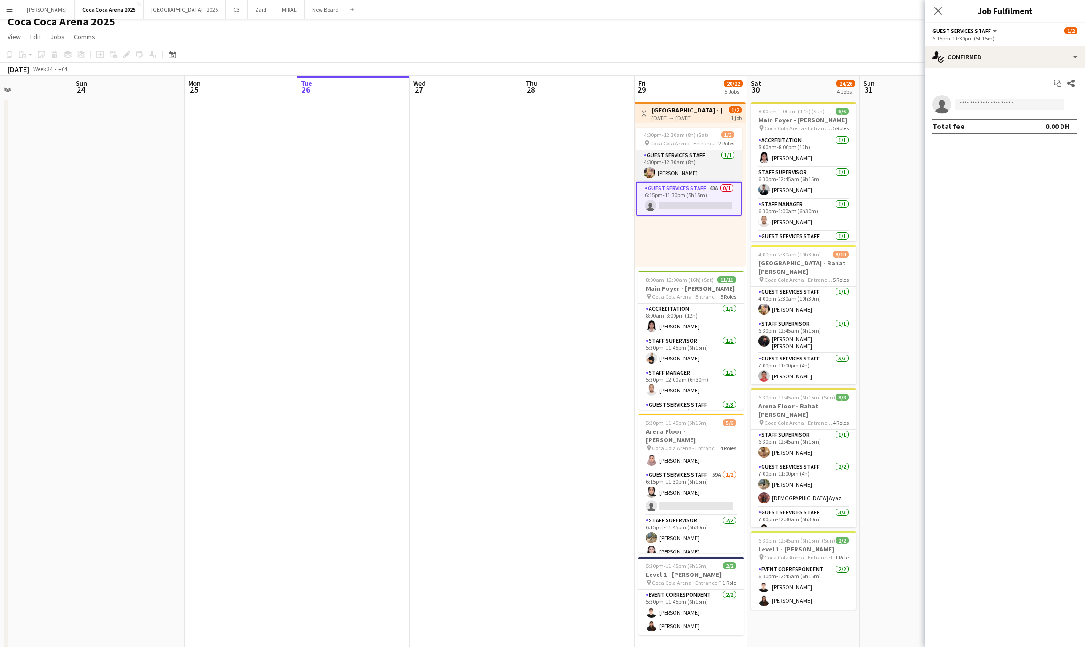
scroll to position [0, 0]
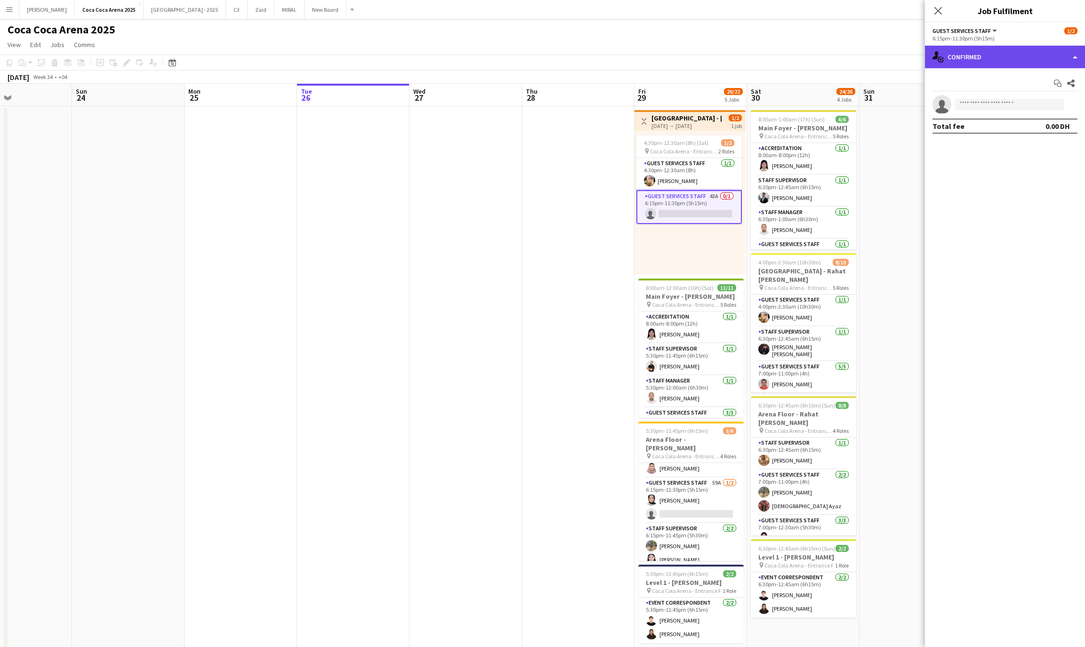
click at [967, 58] on div "single-neutral-actions-check-2 Confirmed" at bounding box center [1005, 57] width 160 height 23
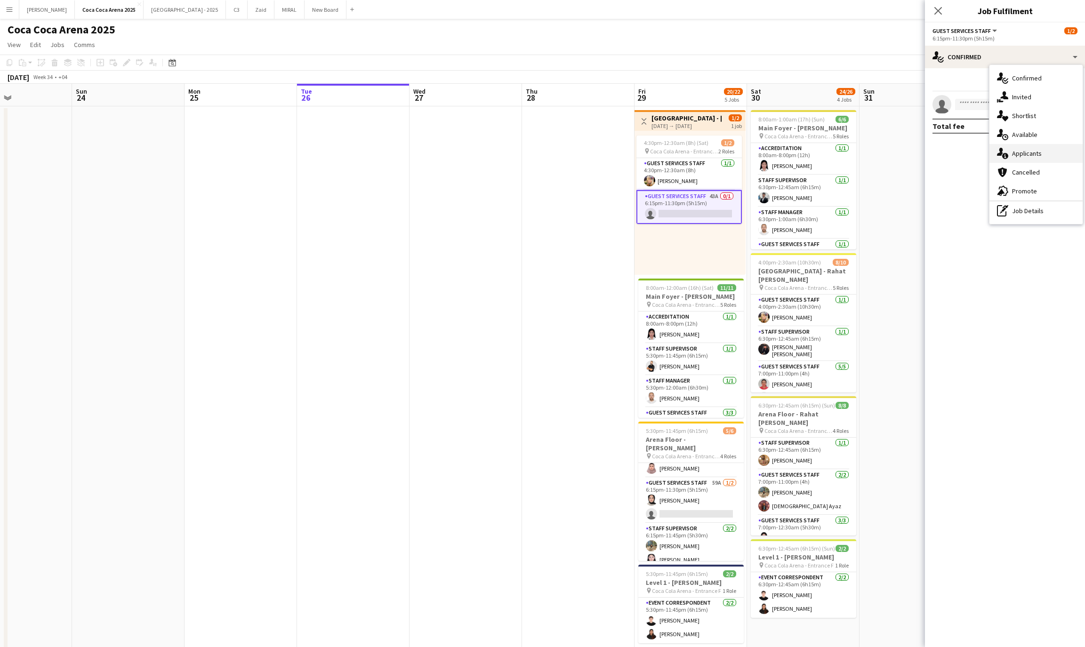
click at [1018, 148] on div "single-neutral-actions-information Applicants" at bounding box center [1036, 153] width 93 height 19
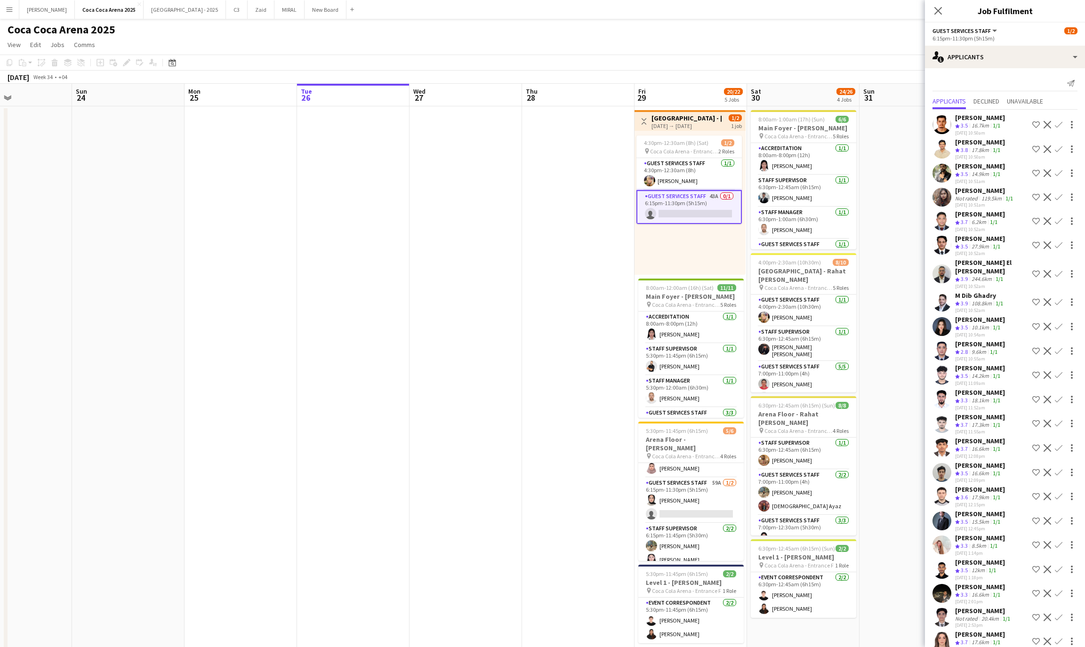
click at [1061, 270] on app-icon "Confirm" at bounding box center [1059, 274] width 8 height 8
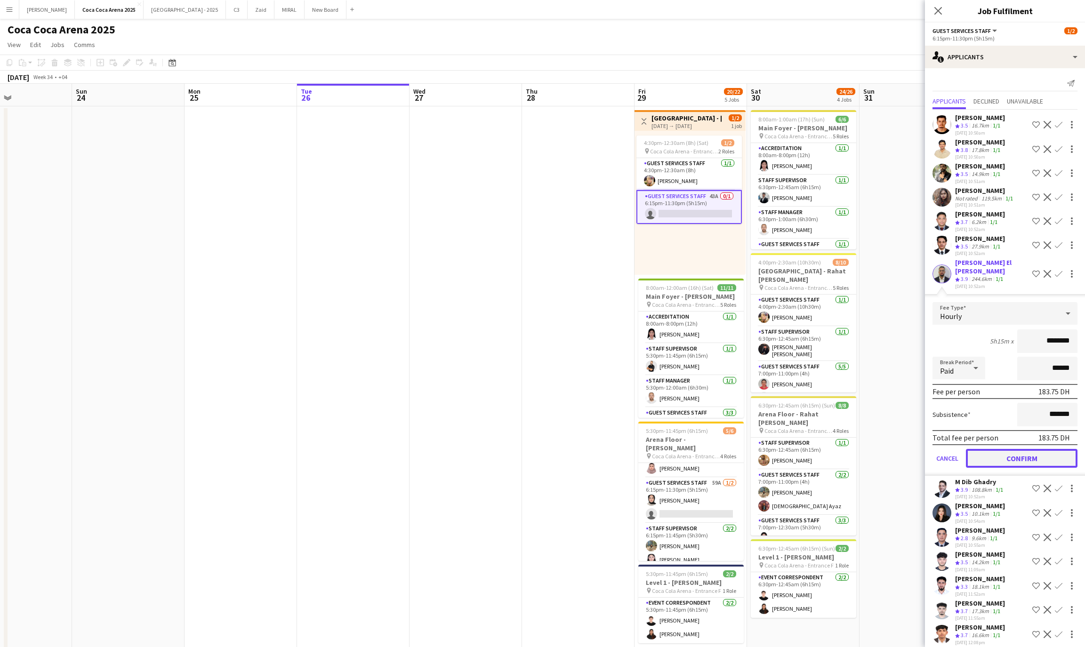
click at [1027, 449] on button "Confirm" at bounding box center [1022, 458] width 112 height 19
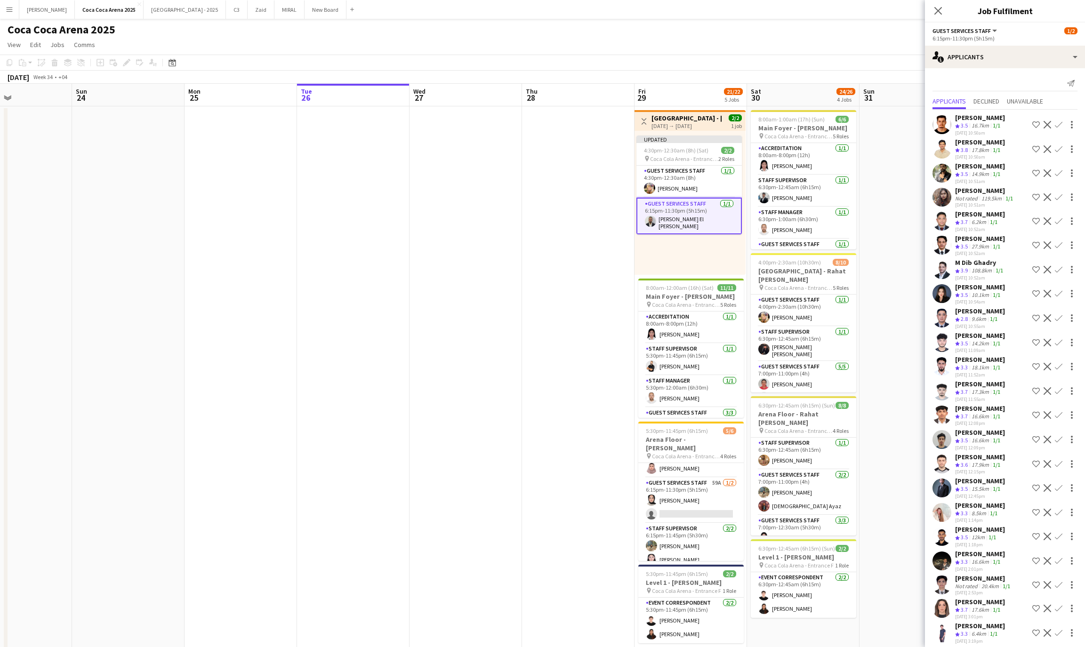
click at [882, 135] on app-date-cell at bounding box center [916, 384] width 113 height 557
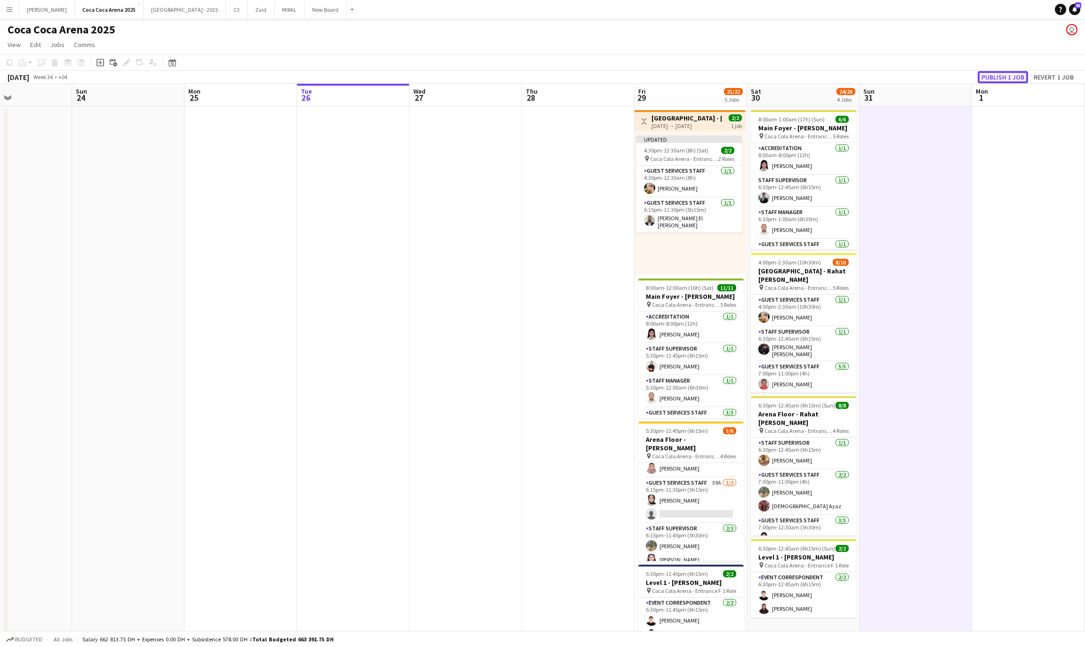
click at [990, 74] on button "Publish 1 job" at bounding box center [1003, 77] width 50 height 12
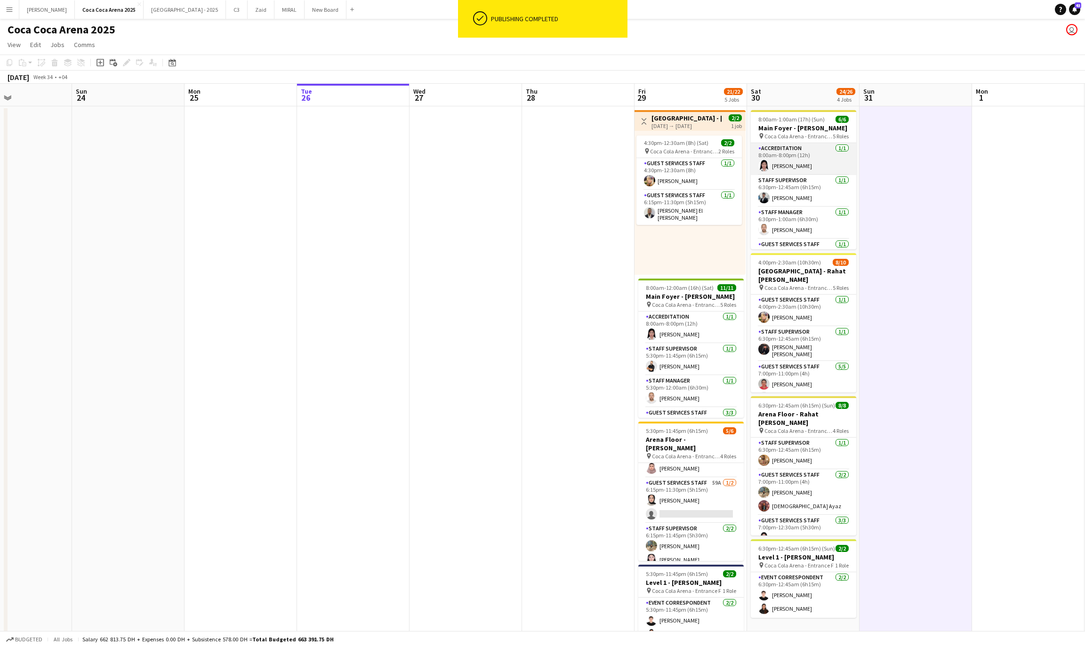
click at [801, 175] on app-card-role "Accreditation 1/1 8:00am-8:00pm (12h) Michelle Marie Brillo" at bounding box center [803, 159] width 105 height 32
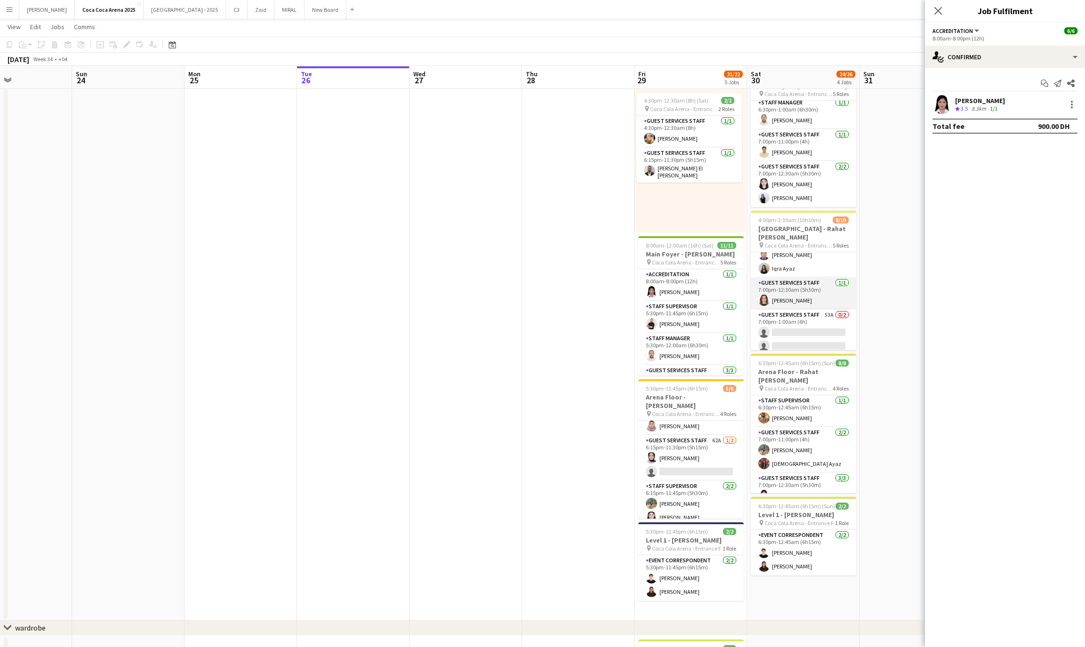
scroll to position [132, 0]
click at [809, 309] on app-card-role "Guest Services Staff 53A 0/2 7:00pm-1:00am (6h) single-neutral-actions single-n…" at bounding box center [803, 332] width 105 height 46
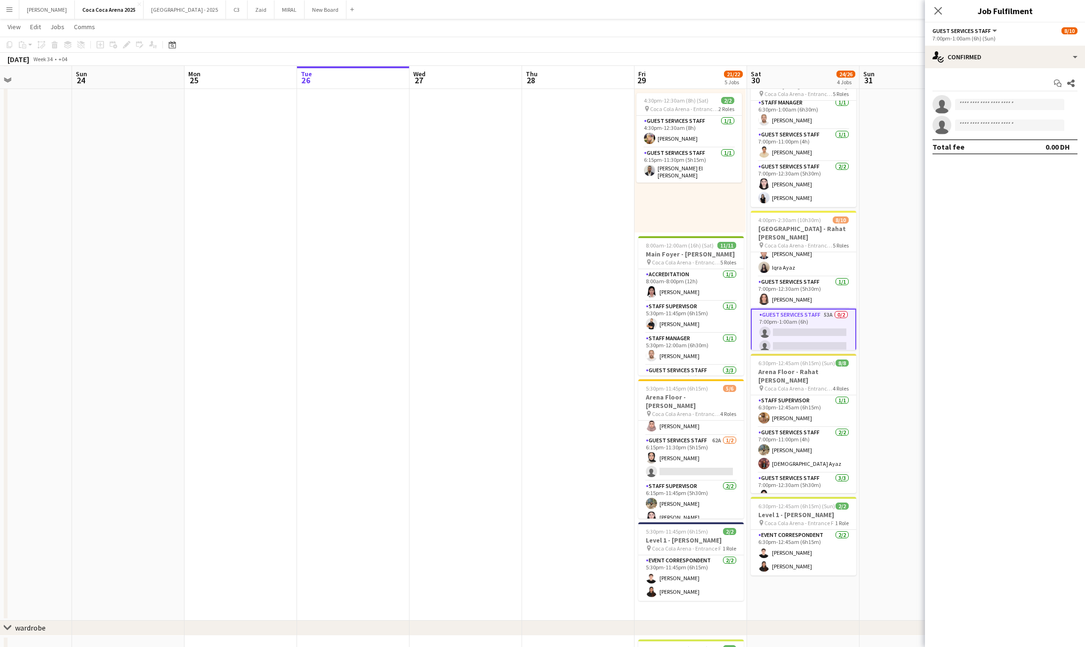
scroll to position [76, 0]
click at [817, 277] on app-card-role "Guest Services Staff 1/1 7:00pm-12:30am (5h30m) Lin Ghadry" at bounding box center [803, 293] width 105 height 32
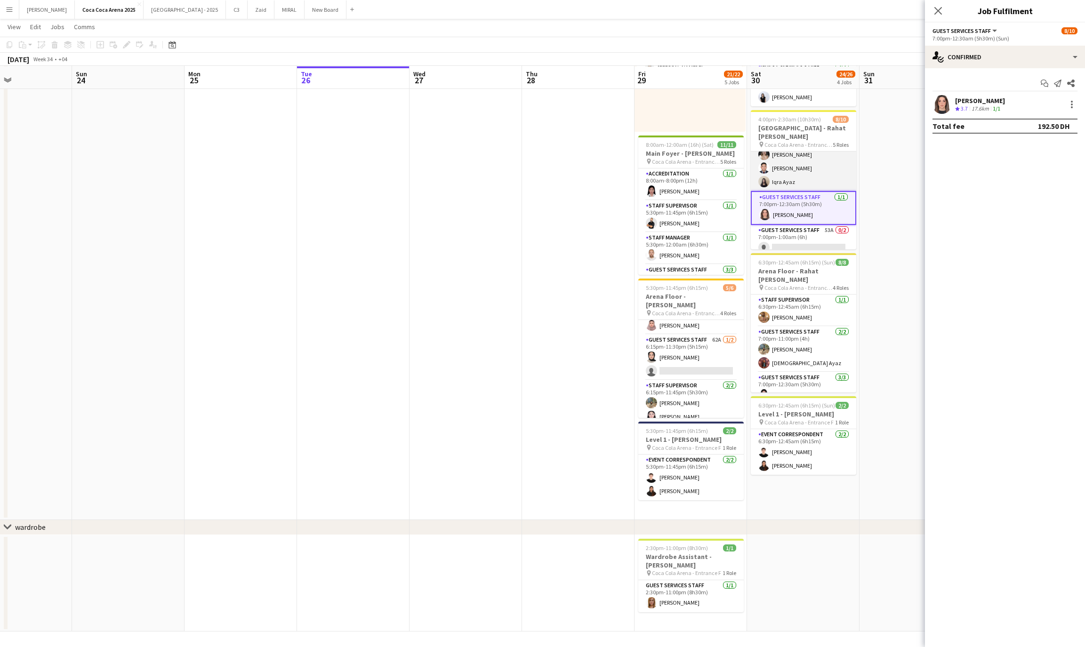
scroll to position [133, 0]
click at [803, 235] on app-card-role "Guest Services Staff 54A 0/2 7:00pm-1:00am (6h) single-neutral-actions single-n…" at bounding box center [803, 232] width 105 height 46
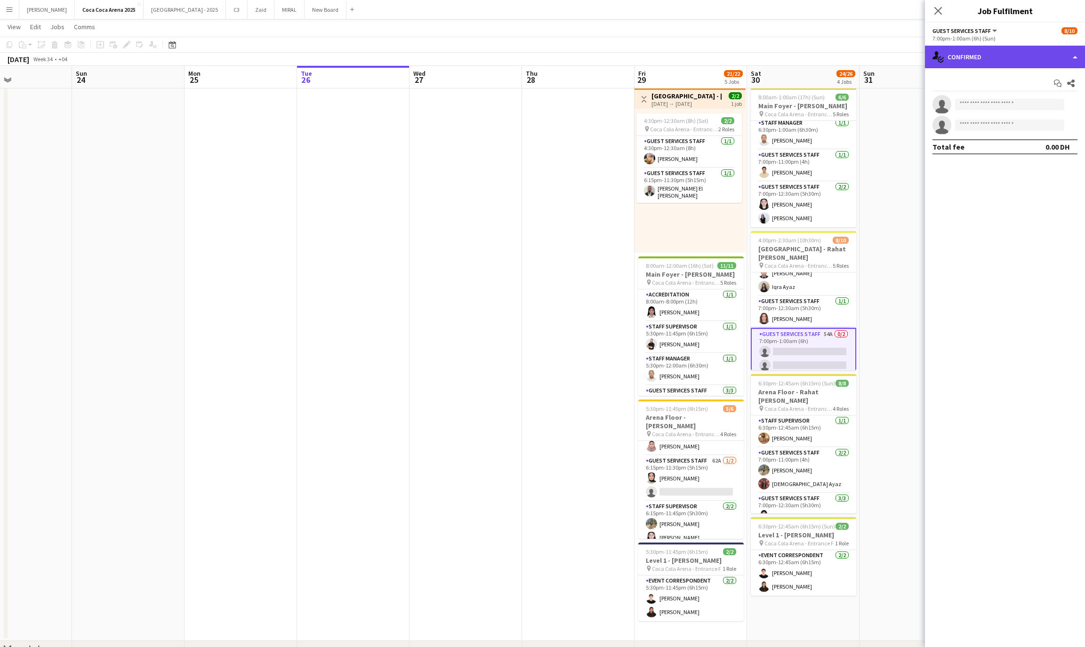
click at [981, 58] on div "single-neutral-actions-check-2 Confirmed" at bounding box center [1005, 57] width 160 height 23
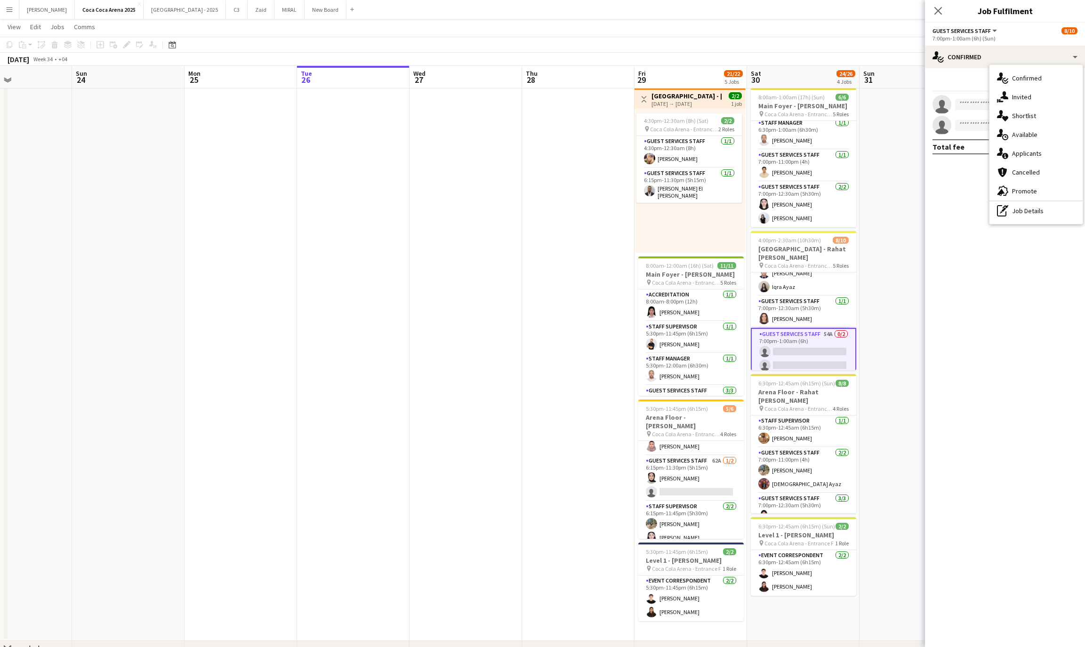
click at [1020, 151] on div "single-neutral-actions-information Applicants" at bounding box center [1036, 153] width 93 height 19
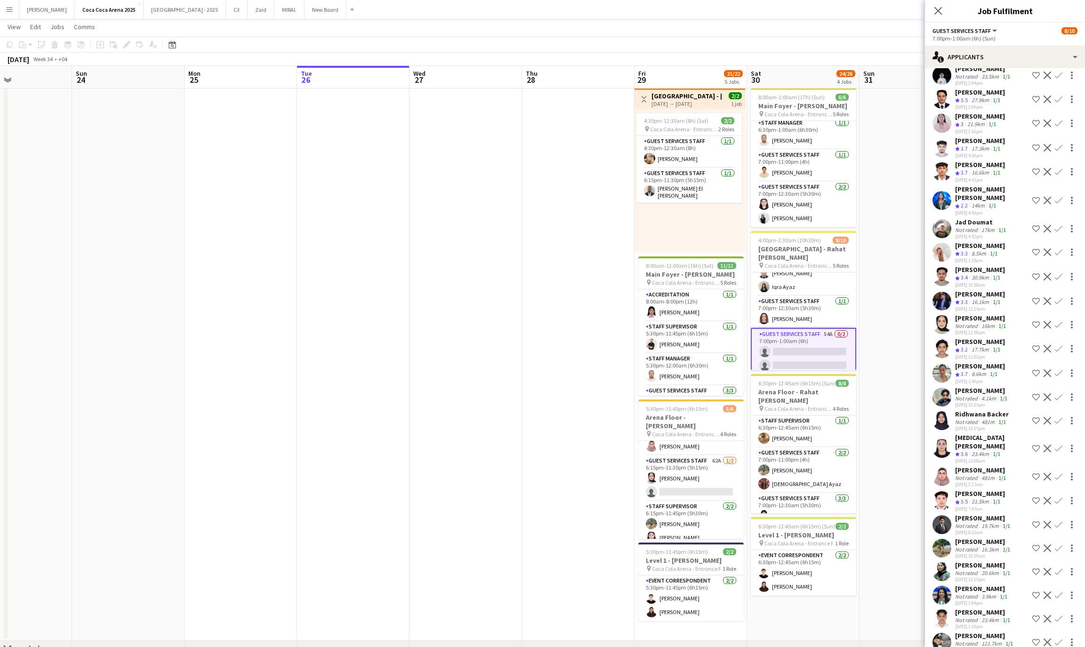
scroll to position [447, 0]
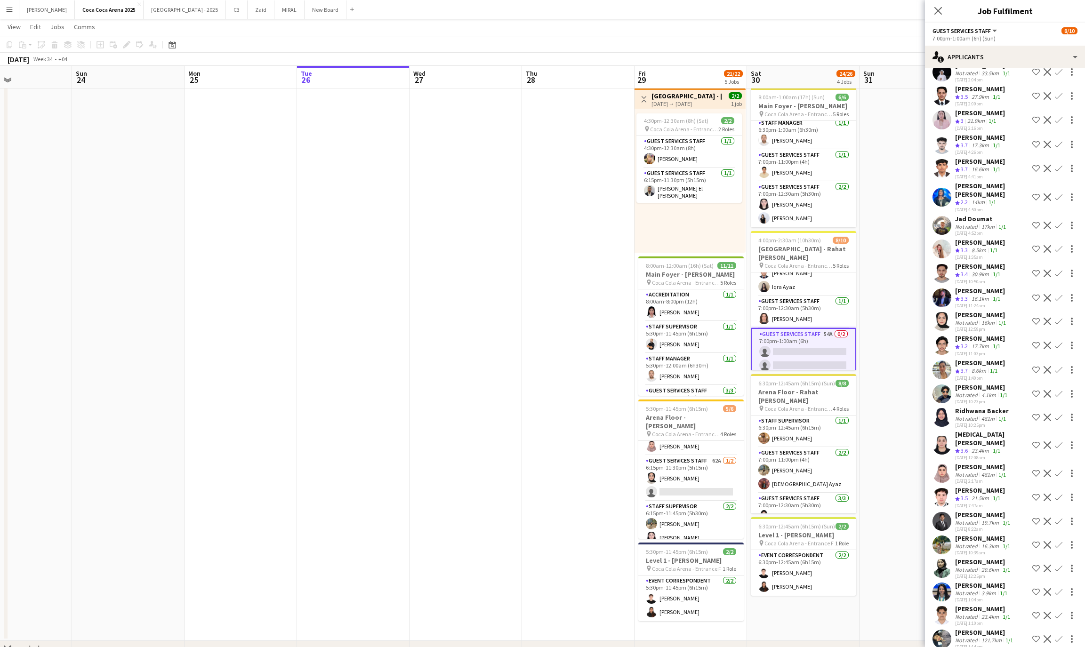
click at [1060, 494] on app-icon "Confirm" at bounding box center [1059, 498] width 8 height 8
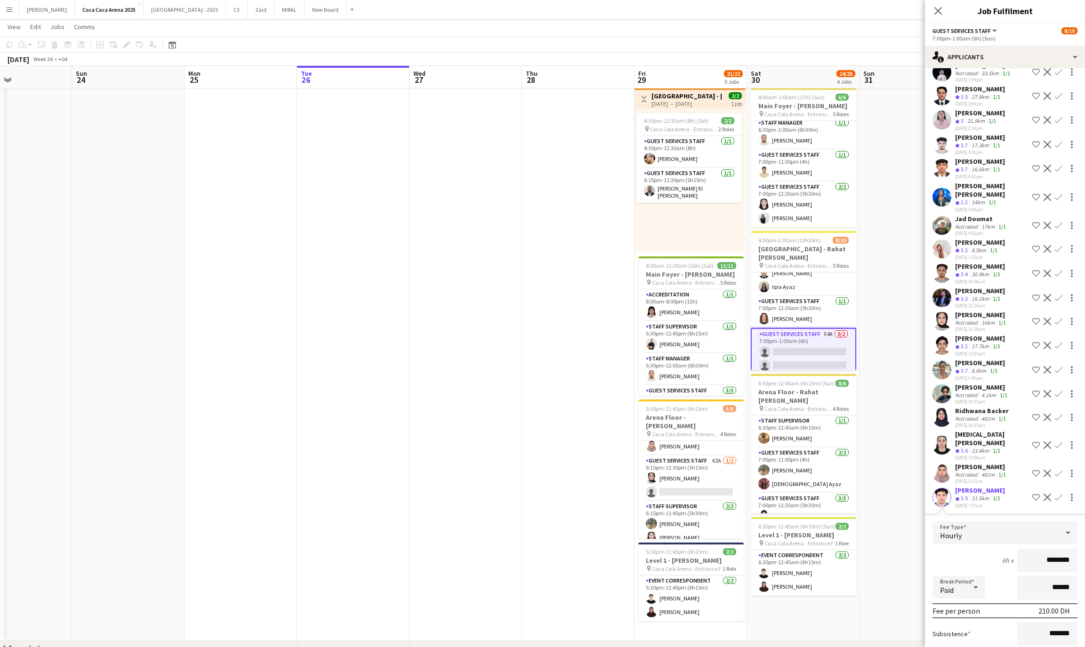
scroll to position [484, 0]
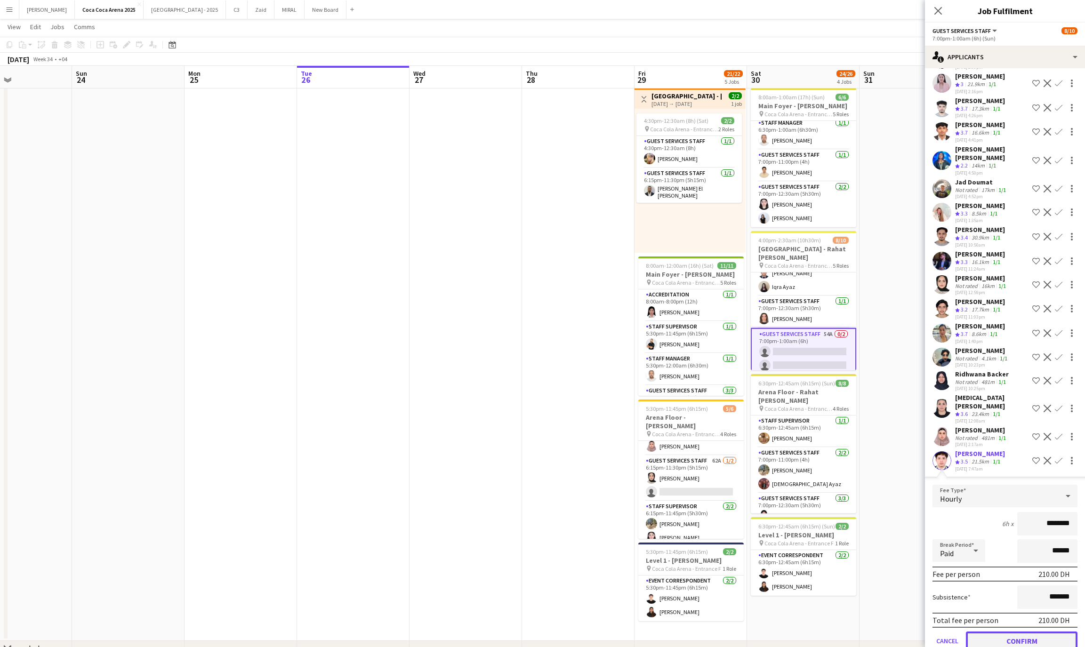
click at [1037, 632] on button "Confirm" at bounding box center [1022, 641] width 112 height 19
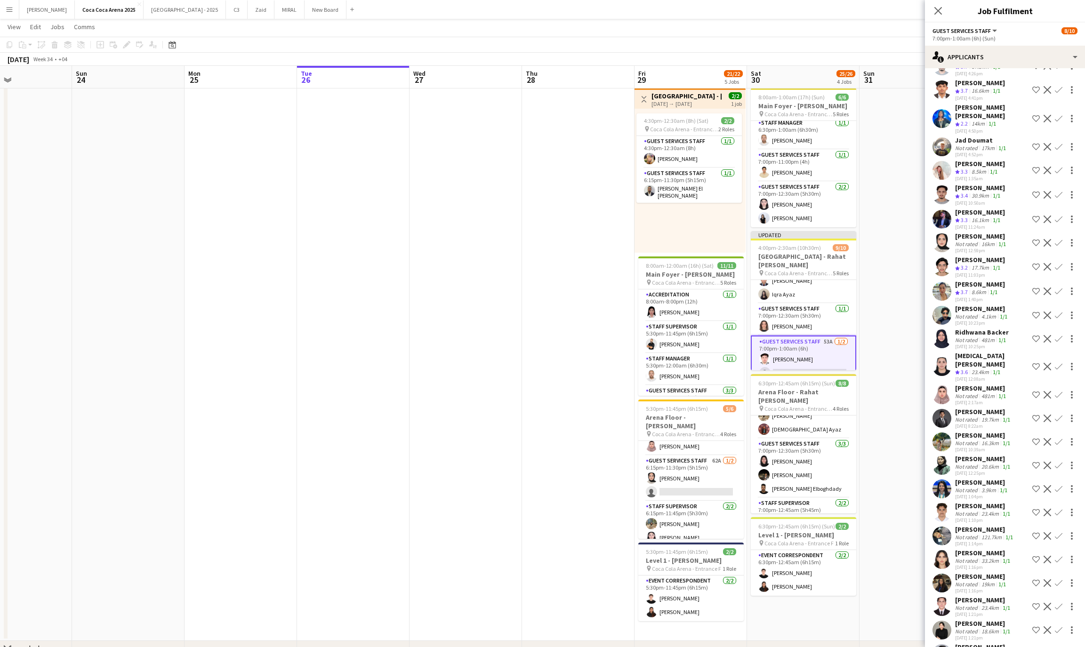
scroll to position [56, 0]
click at [814, 356] on app-card-role "Guest Services Staff 53A 1/2 7:00pm-1:00am (6h) Rami Safar single-neutral-actio…" at bounding box center [803, 360] width 105 height 48
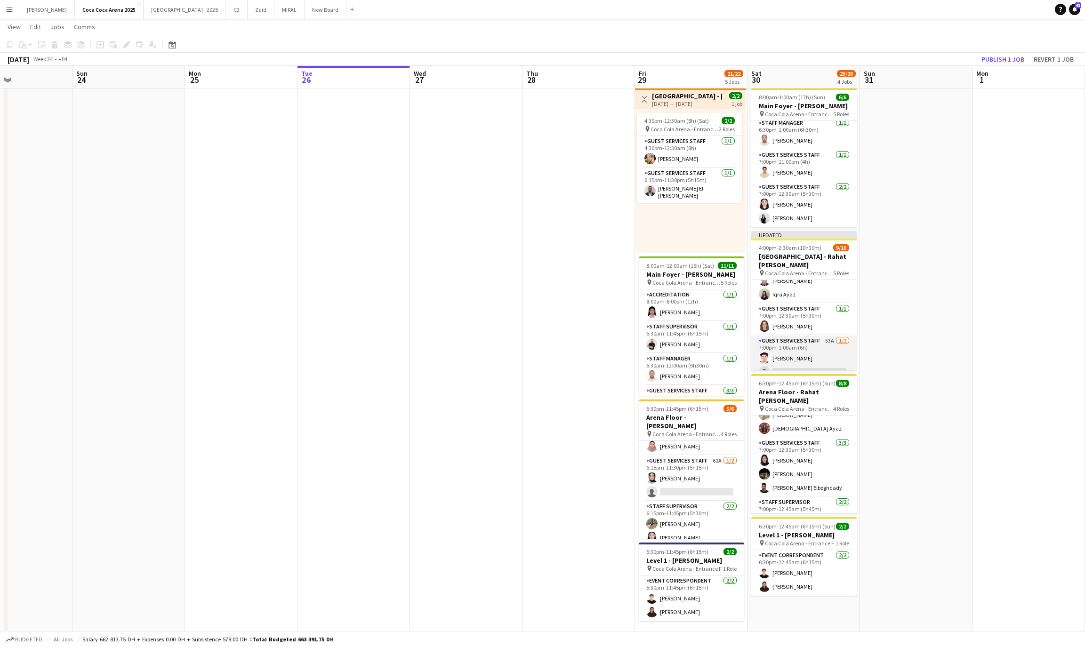
click at [802, 353] on app-card-role "Guest Services Staff 53A 1/2 7:00pm-1:00am (6h) Rami Safar single-neutral-actio…" at bounding box center [804, 359] width 105 height 46
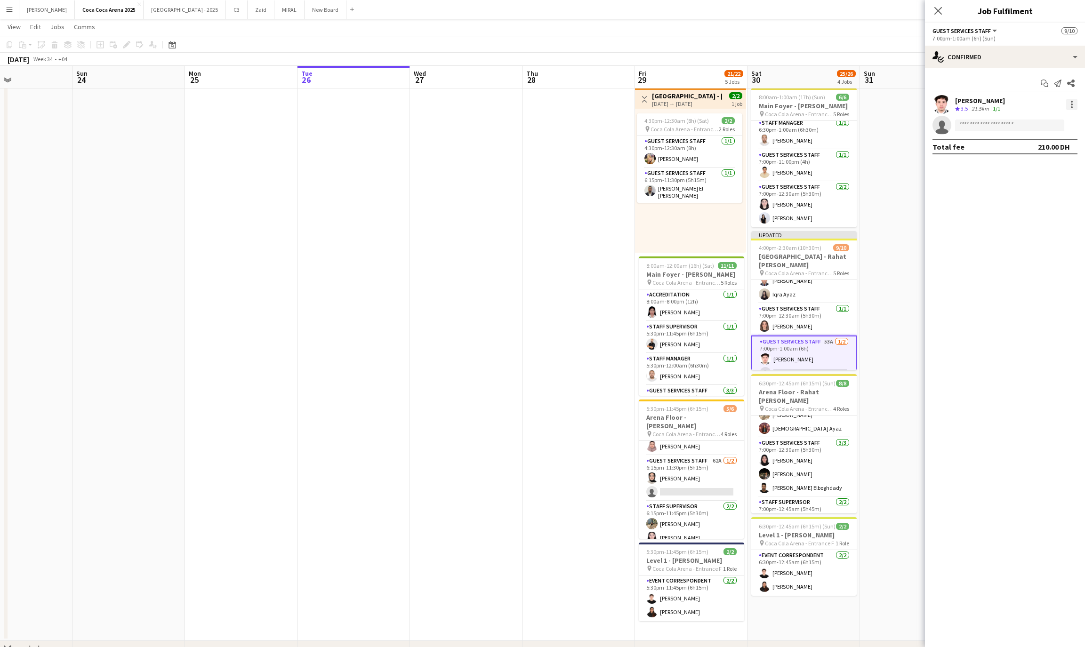
click at [1076, 101] on div at bounding box center [1072, 104] width 11 height 11
click at [1036, 202] on button "Remove" at bounding box center [1040, 212] width 73 height 23
click at [812, 481] on app-card-role "Guest Services Staff 3/3 7:00pm-12:30am (5h30m) Rawan Sarris Zeyad Elboghdady E…" at bounding box center [804, 467] width 105 height 59
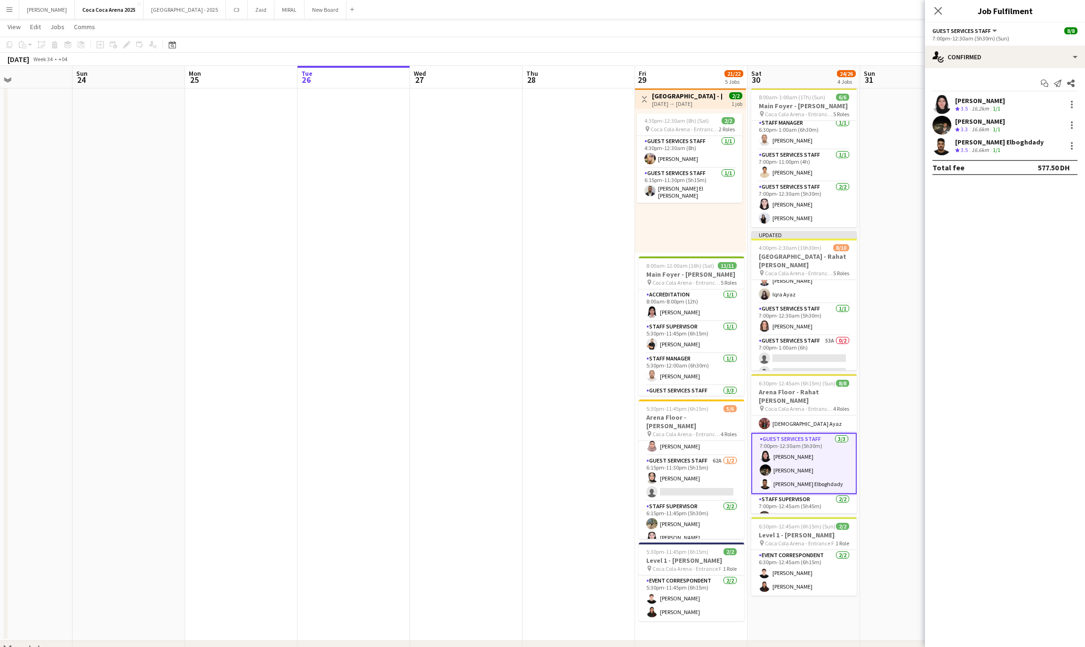
scroll to position [87, 0]
click at [1070, 118] on div "Zeyad Elboghdady Crew rating 3.3 16.6km 1/1" at bounding box center [1005, 125] width 160 height 19
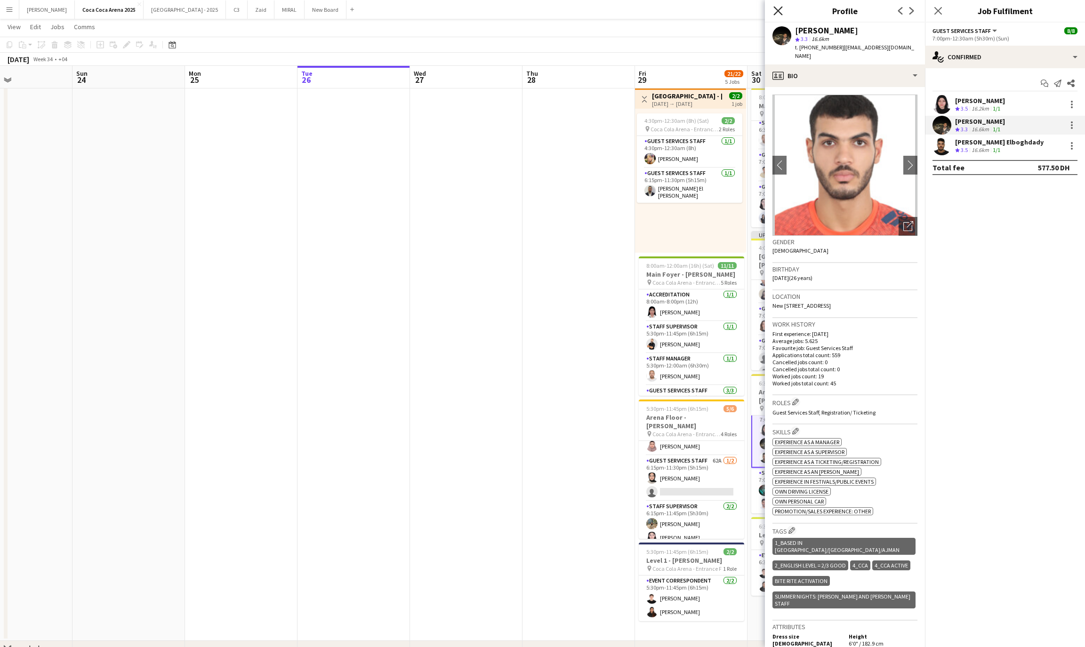
click at [781, 15] on app-icon "Close pop-in" at bounding box center [779, 11] width 14 height 14
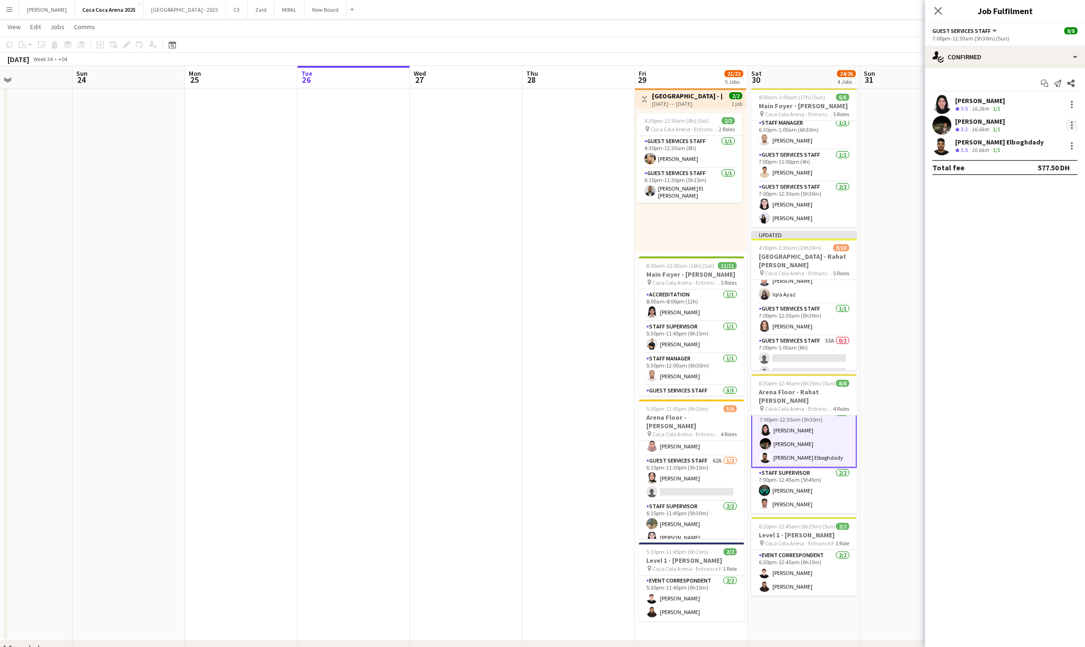
click at [1072, 124] on div at bounding box center [1072, 125] width 2 height 2
click at [1039, 163] on span "Switch crew" at bounding box center [1032, 165] width 40 height 8
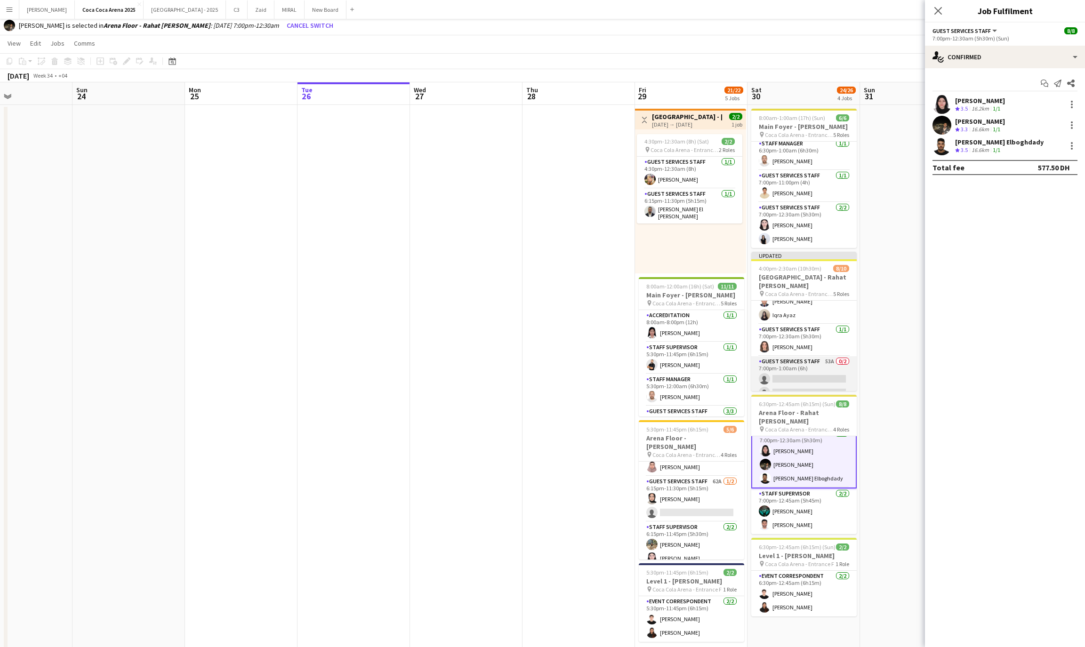
click at [814, 380] on app-card-role "Guest Services Staff 53A 0/2 7:00pm-1:00am (6h) single-neutral-actions single-n…" at bounding box center [804, 379] width 105 height 46
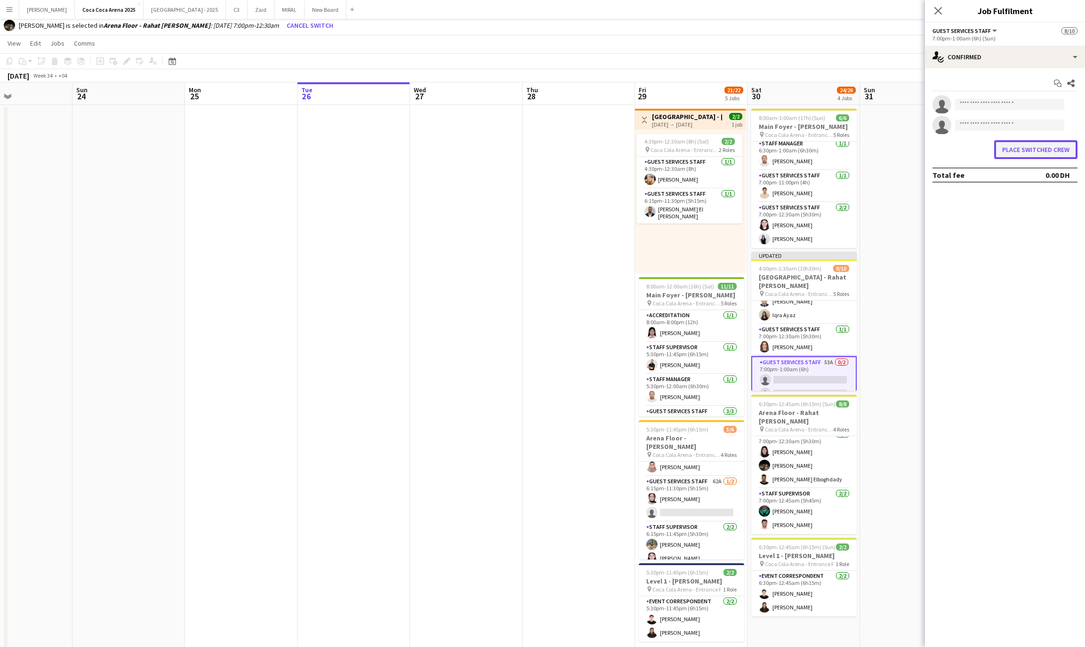
click at [1025, 148] on button "Place switched crew" at bounding box center [1036, 149] width 83 height 19
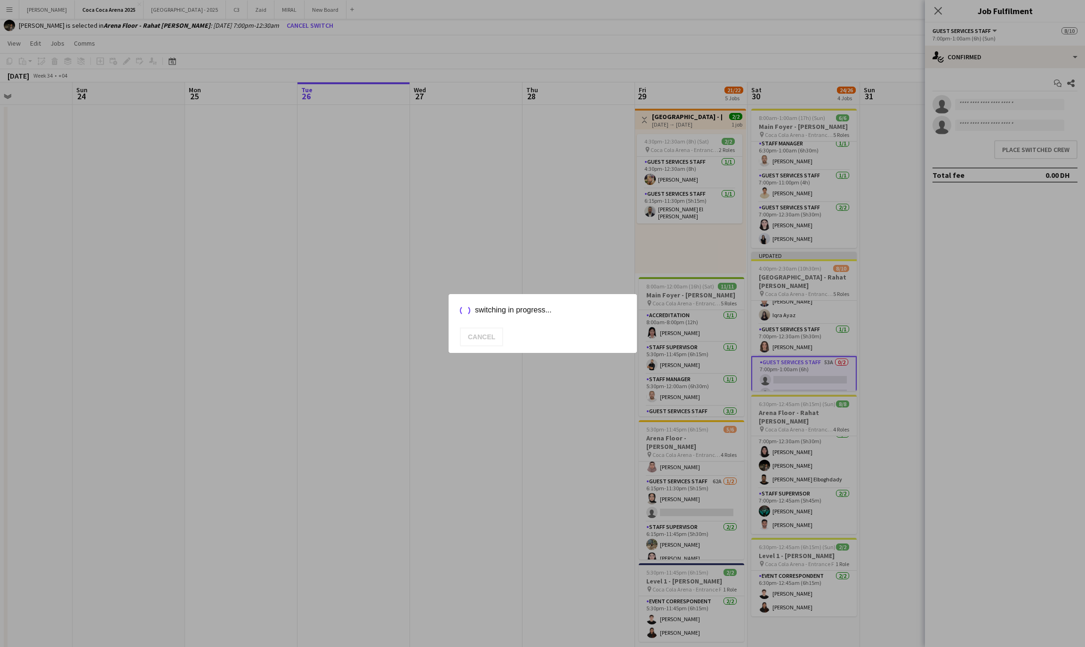
scroll to position [21, 0]
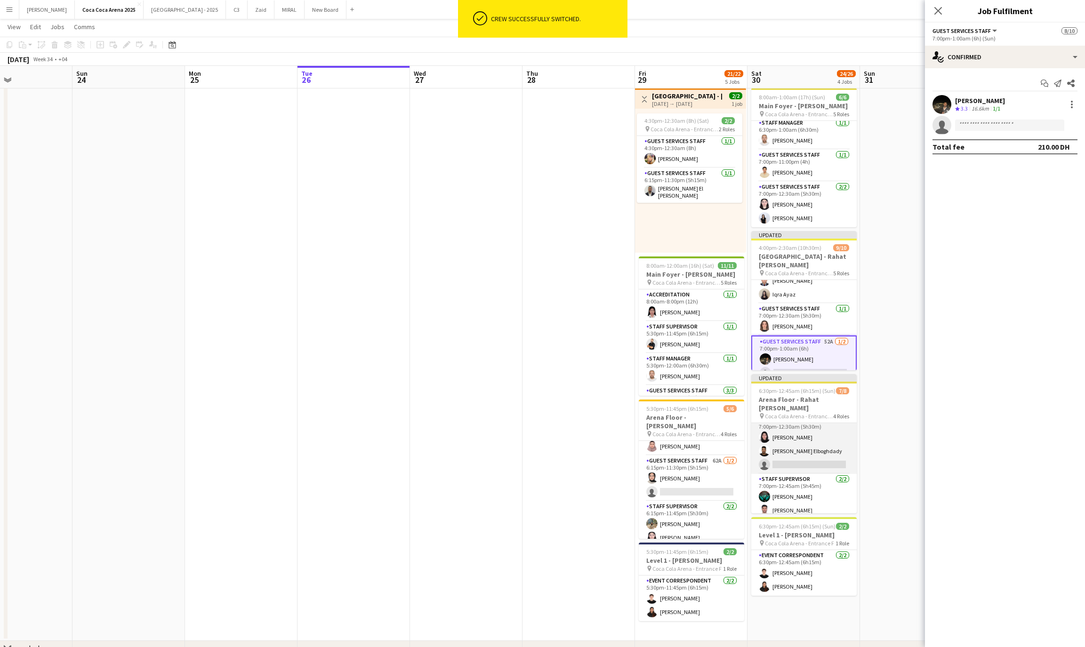
click at [795, 458] on app-card-role "Guest Services Staff 35A 2/3 7:00pm-12:30am (5h30m) Rawan Sarris Ehab Elboghdad…" at bounding box center [804, 444] width 105 height 59
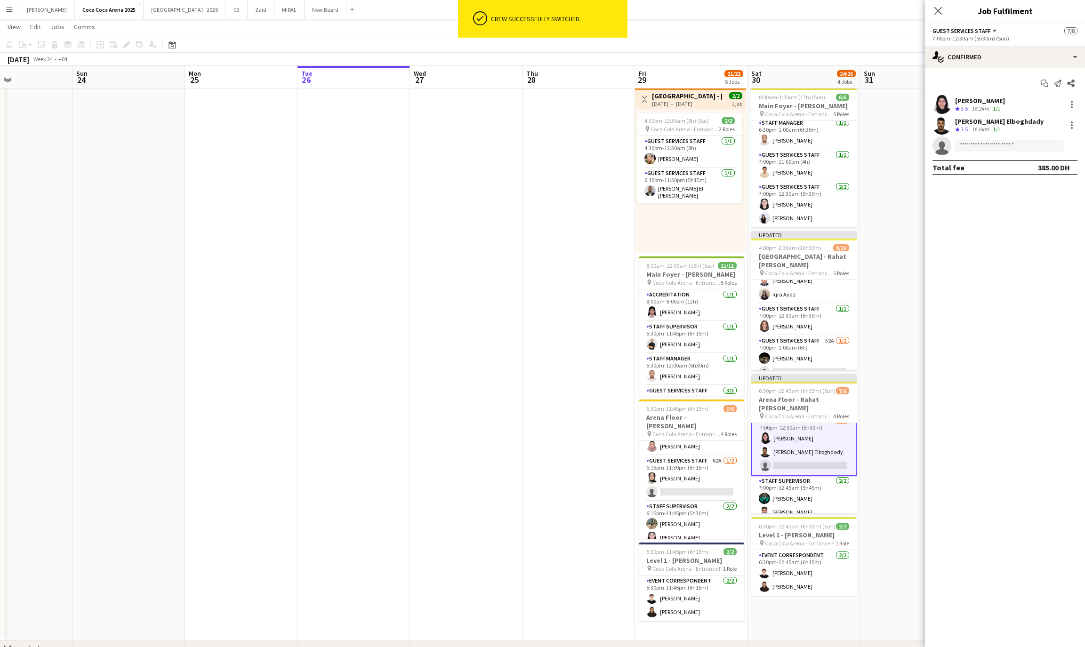
scroll to position [87, 0]
click at [1070, 125] on div at bounding box center [1072, 125] width 11 height 11
click at [1041, 165] on span "Switch crew" at bounding box center [1032, 165] width 40 height 8
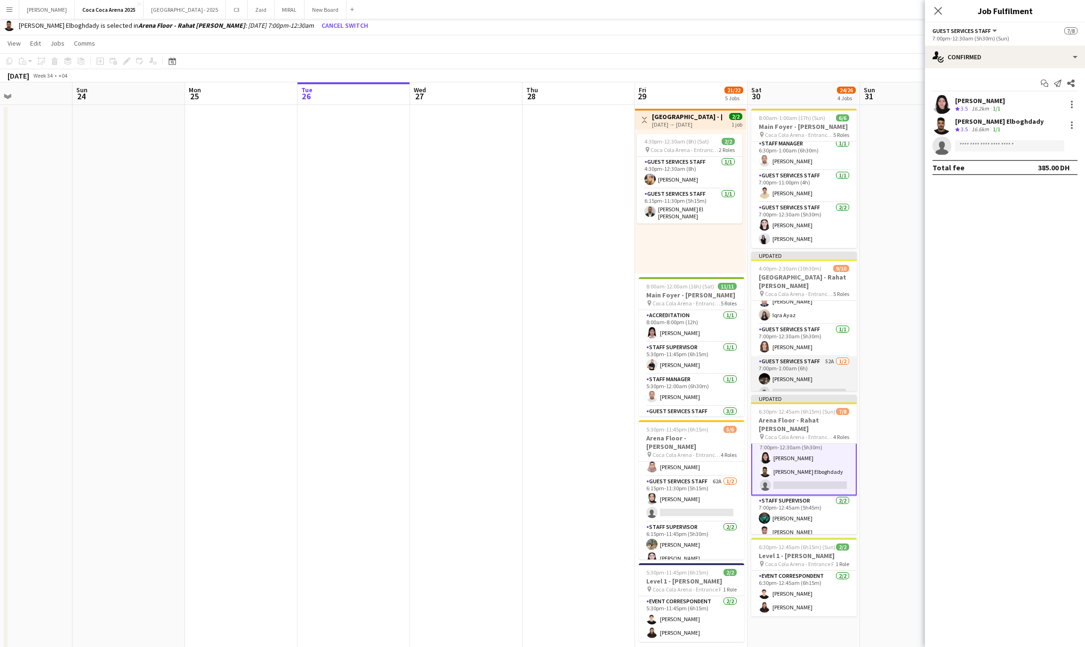
click at [817, 383] on app-card-role "Guest Services Staff 52A 1/2 7:00pm-1:00am (6h) Zeyad Elboghdady single-neutral…" at bounding box center [804, 379] width 105 height 46
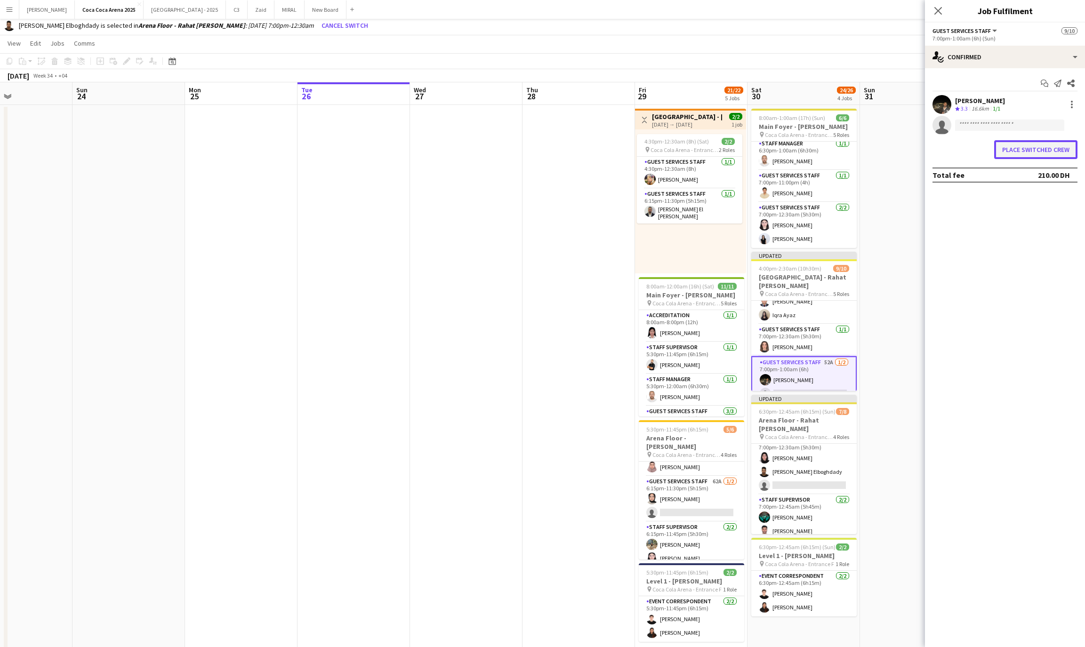
click at [1047, 147] on button "Place switched crew" at bounding box center [1036, 149] width 83 height 19
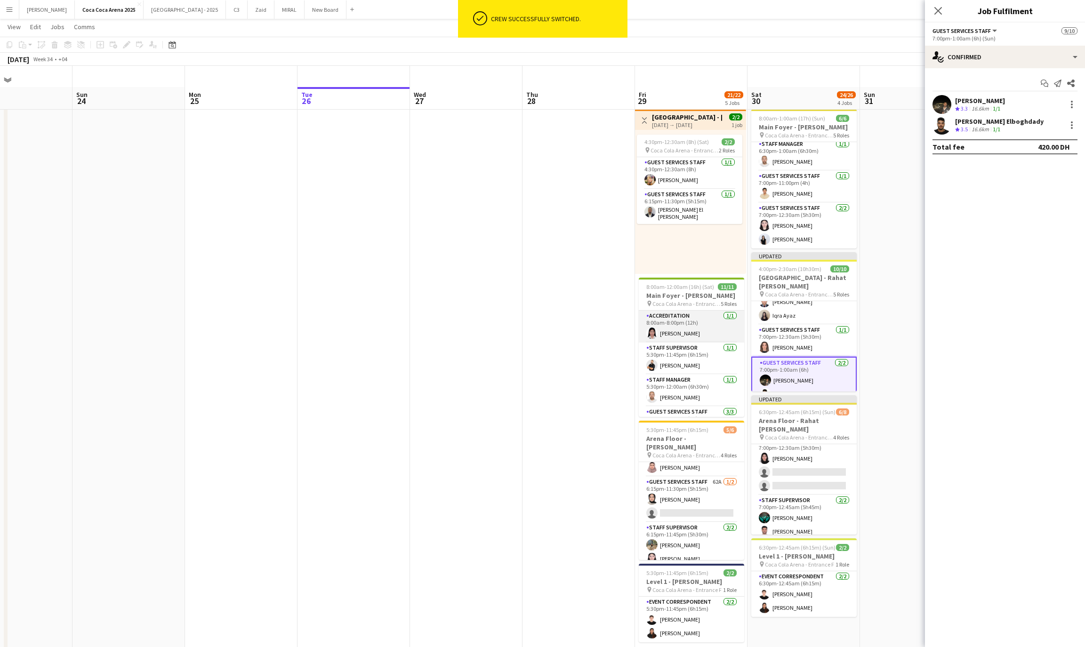
scroll to position [21, 0]
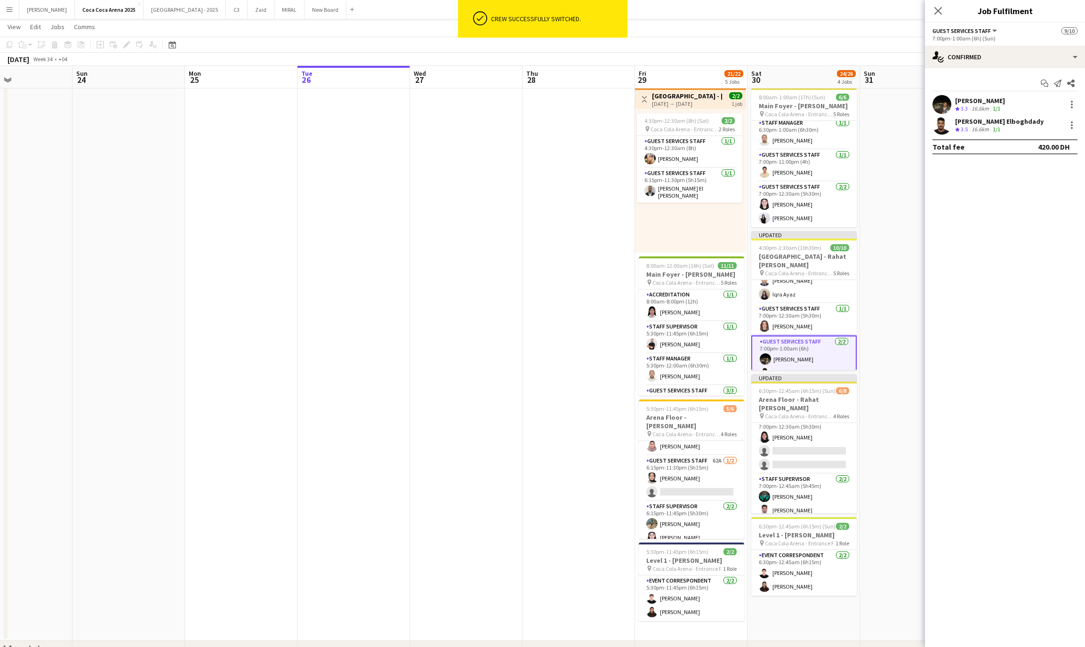
click at [900, 245] on app-date-cell at bounding box center [916, 362] width 113 height 557
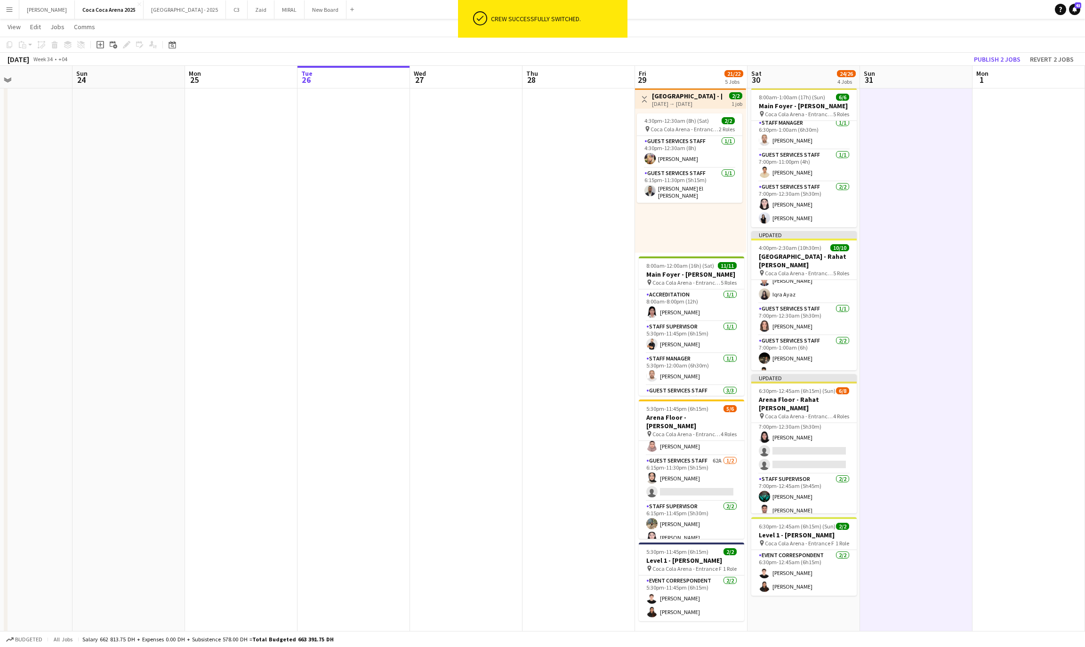
click at [984, 51] on app-toolbar "Copy Paste Paste Command V Paste with crew Command Shift V Paste linked Job Del…" at bounding box center [542, 45] width 1085 height 16
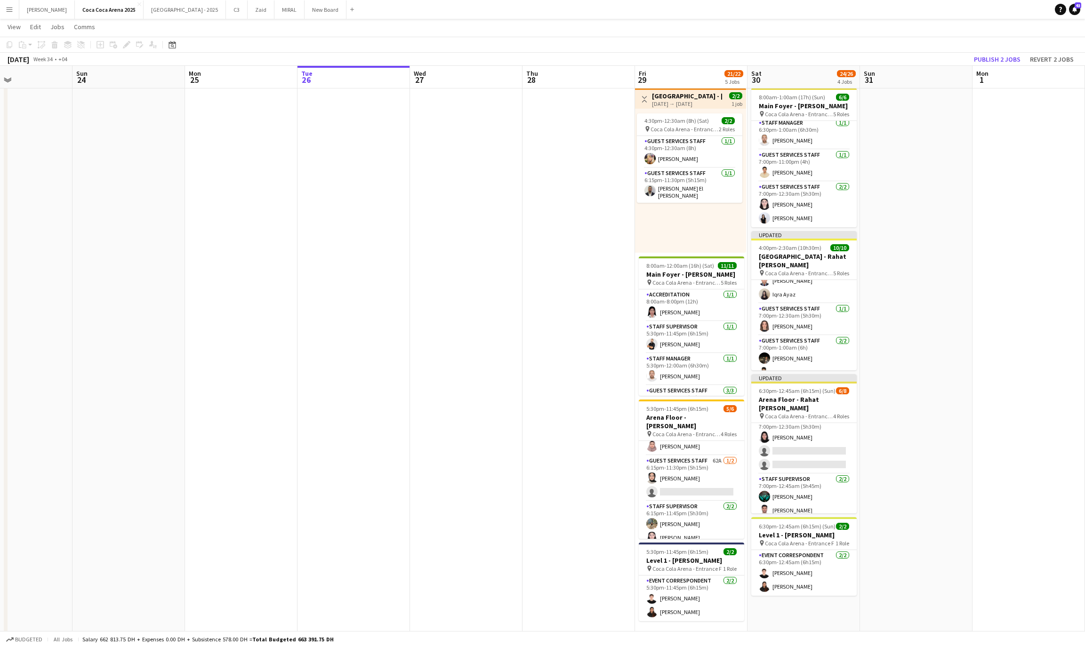
click at [984, 51] on app-toolbar "Copy Paste Paste Command V Paste with crew Command Shift V Paste linked Job Del…" at bounding box center [542, 45] width 1085 height 16
click at [984, 58] on button "Publish 2 jobs" at bounding box center [998, 59] width 54 height 12
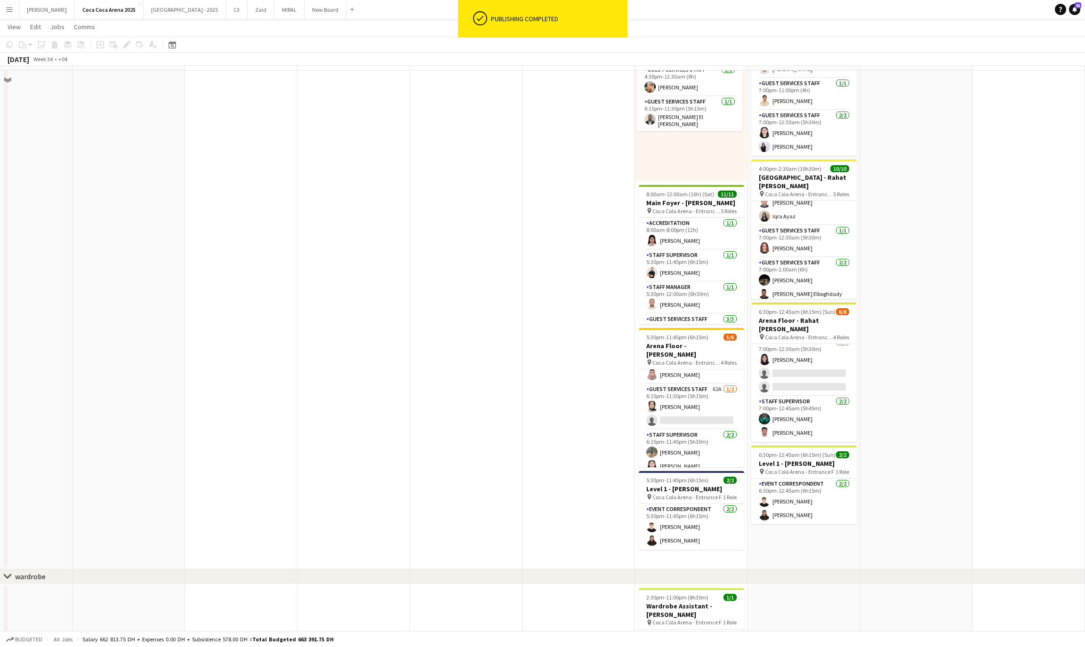
scroll to position [93, 0]
click at [801, 382] on app-card-role "Guest Services Staff 35A 1/3 7:00pm-12:30am (5h30m) Rawan Sarris single-neutral…" at bounding box center [804, 366] width 105 height 59
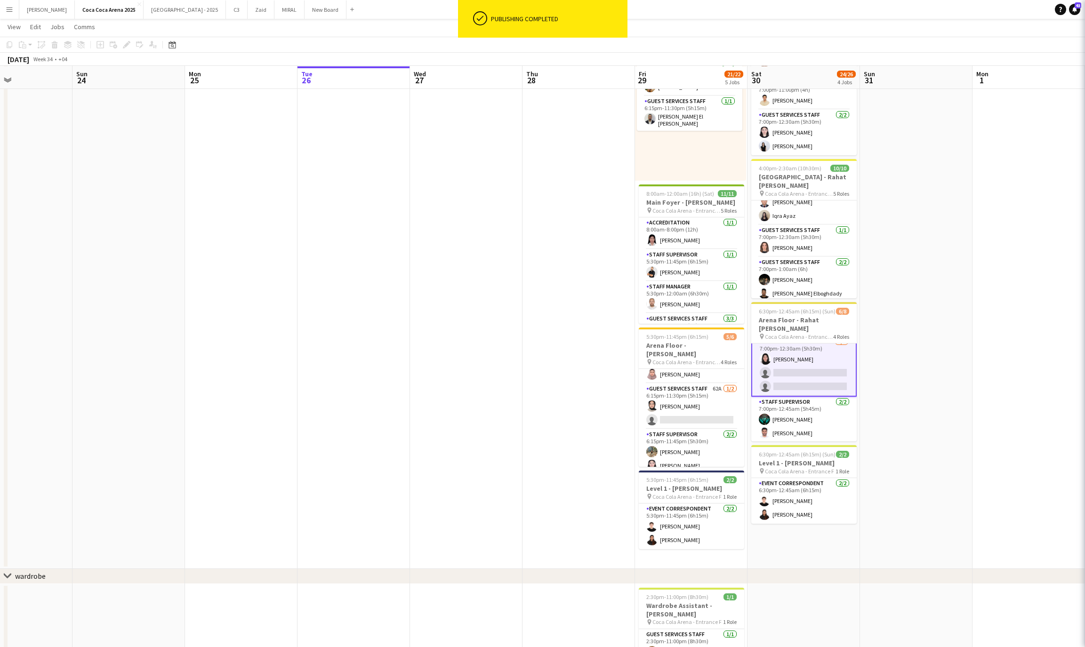
scroll to position [86, 0]
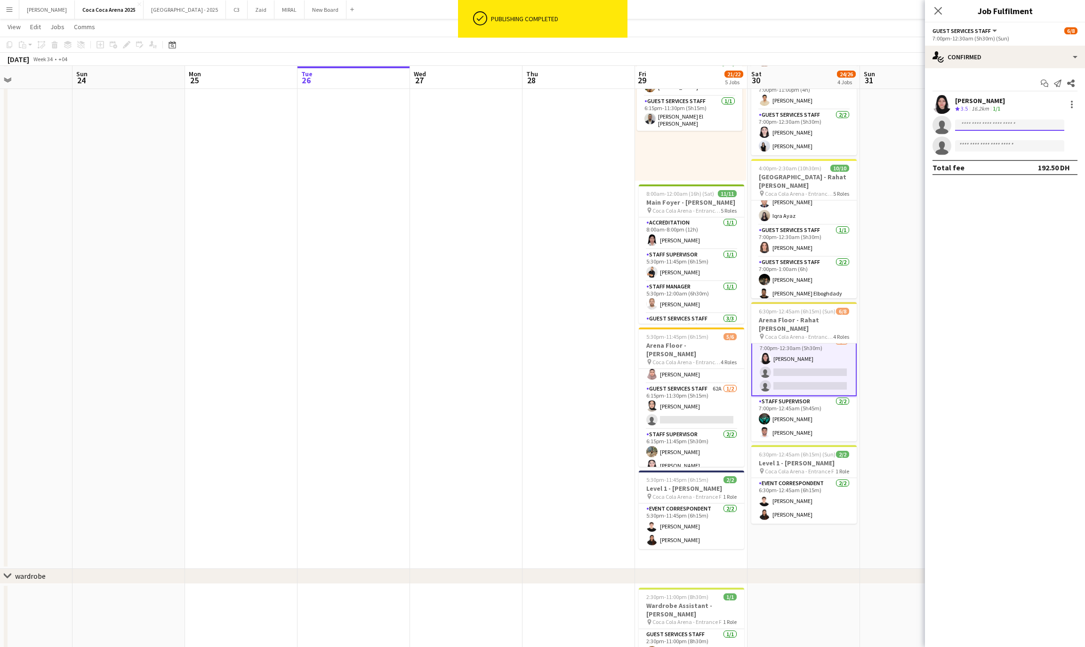
click at [1017, 123] on input at bounding box center [1009, 125] width 109 height 11
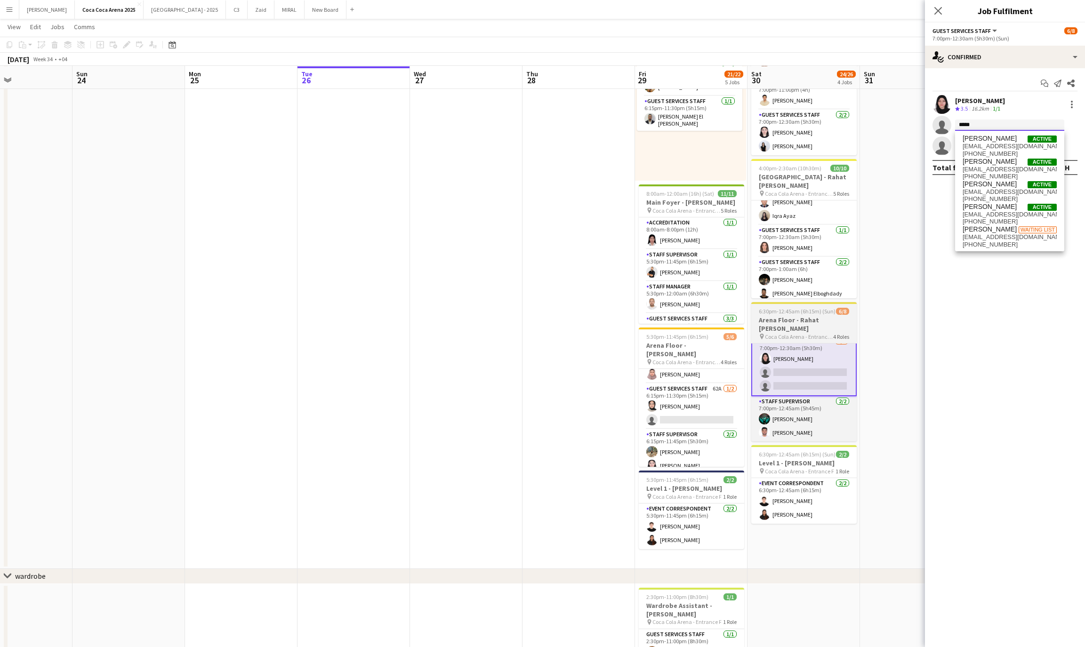
type input "*****"
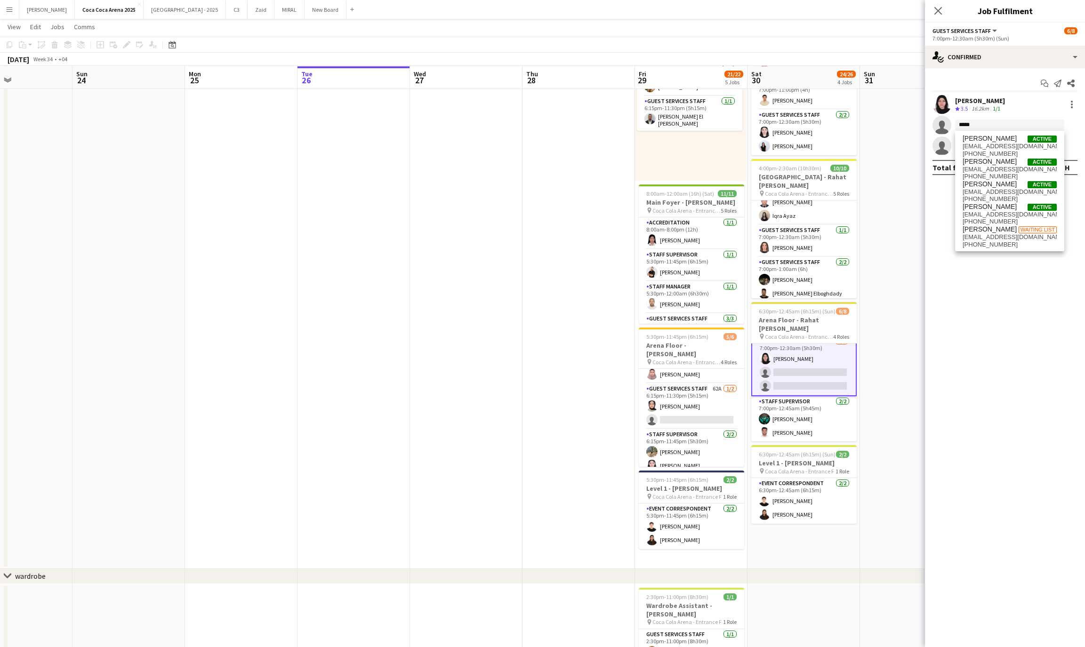
click at [811, 375] on app-card-role "Guest Services Staff 35A 1/3 7:00pm-12:30am (5h30m) Rawan Sarris single-neutral…" at bounding box center [804, 365] width 105 height 61
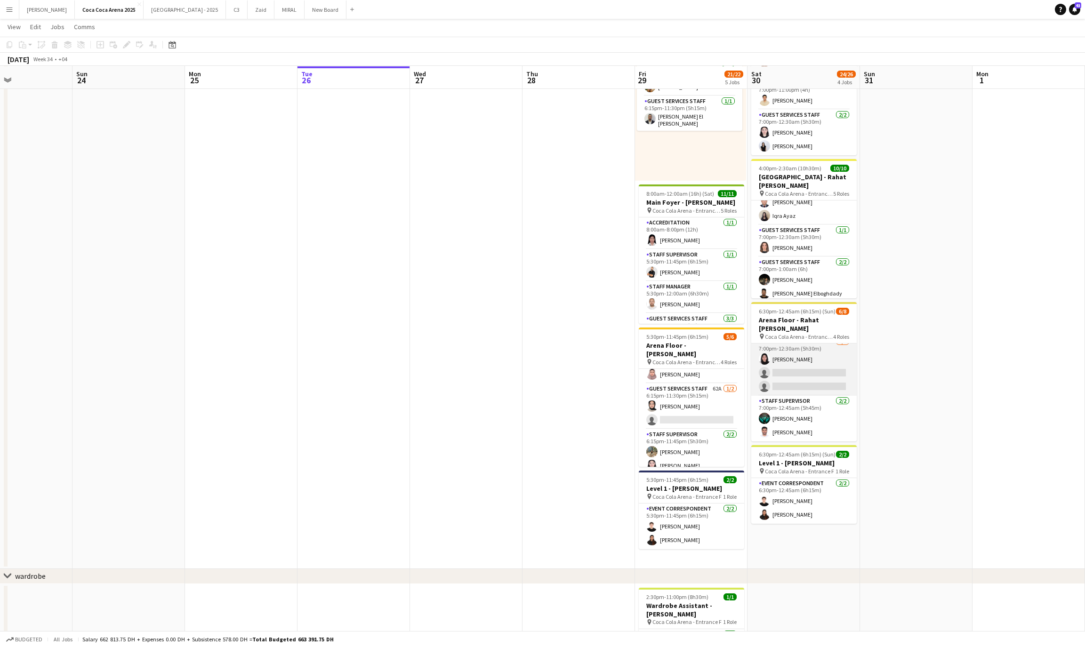
click at [811, 375] on app-card-role "Guest Services Staff 35A 1/3 7:00pm-12:30am (5h30m) Rawan Sarris single-neutral…" at bounding box center [804, 366] width 105 height 59
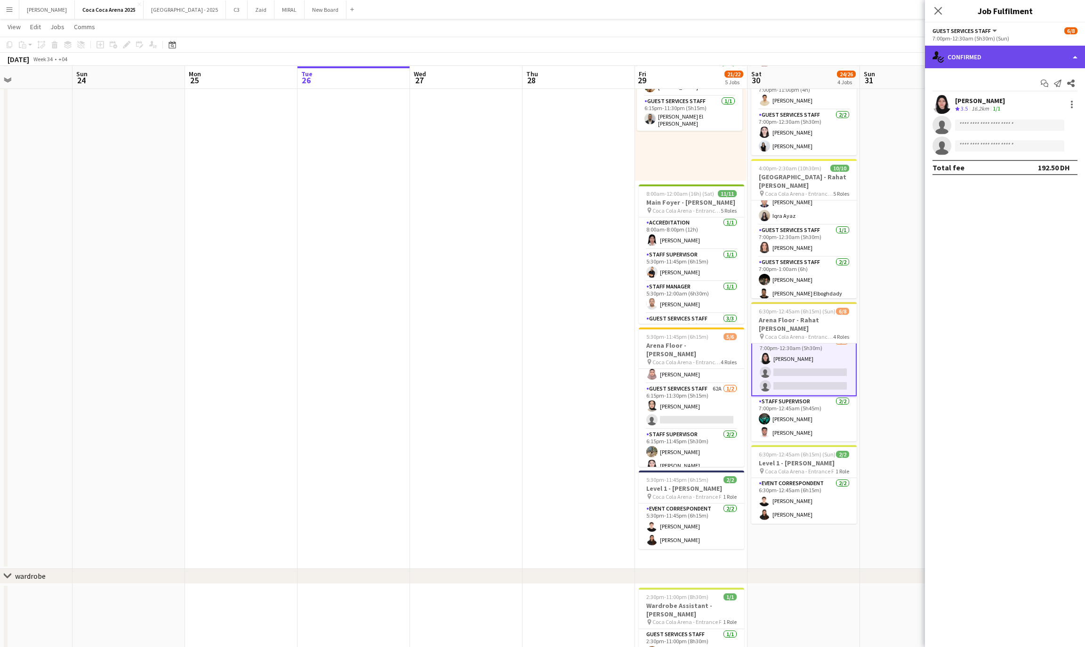
click at [999, 59] on div "single-neutral-actions-check-2 Confirmed" at bounding box center [1005, 57] width 160 height 23
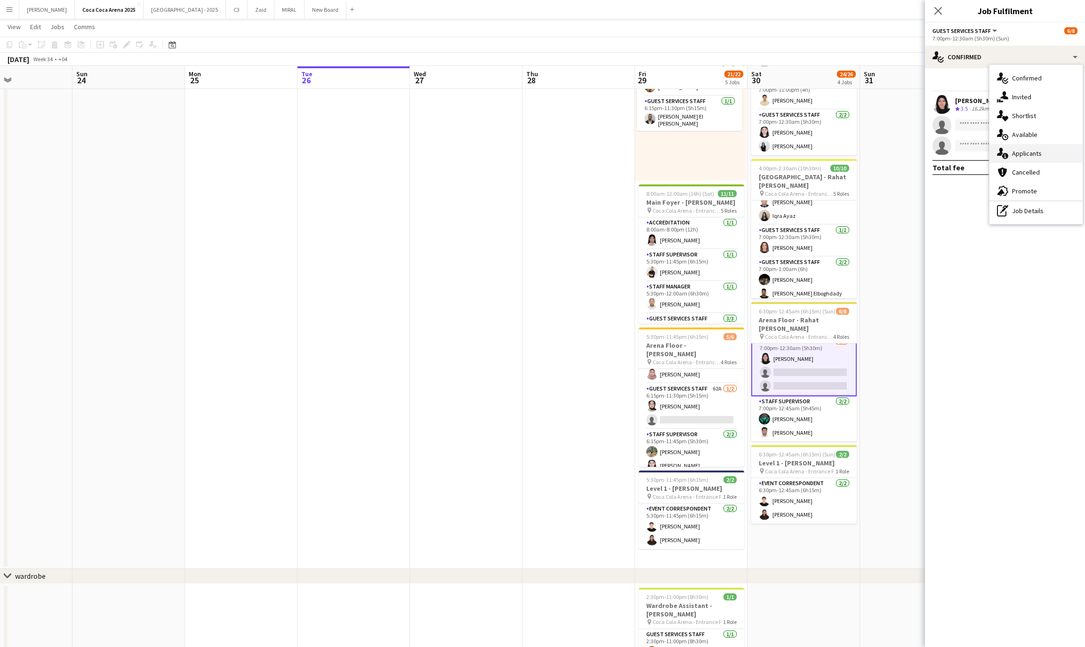
click at [1020, 151] on div "single-neutral-actions-information Applicants" at bounding box center [1036, 153] width 93 height 19
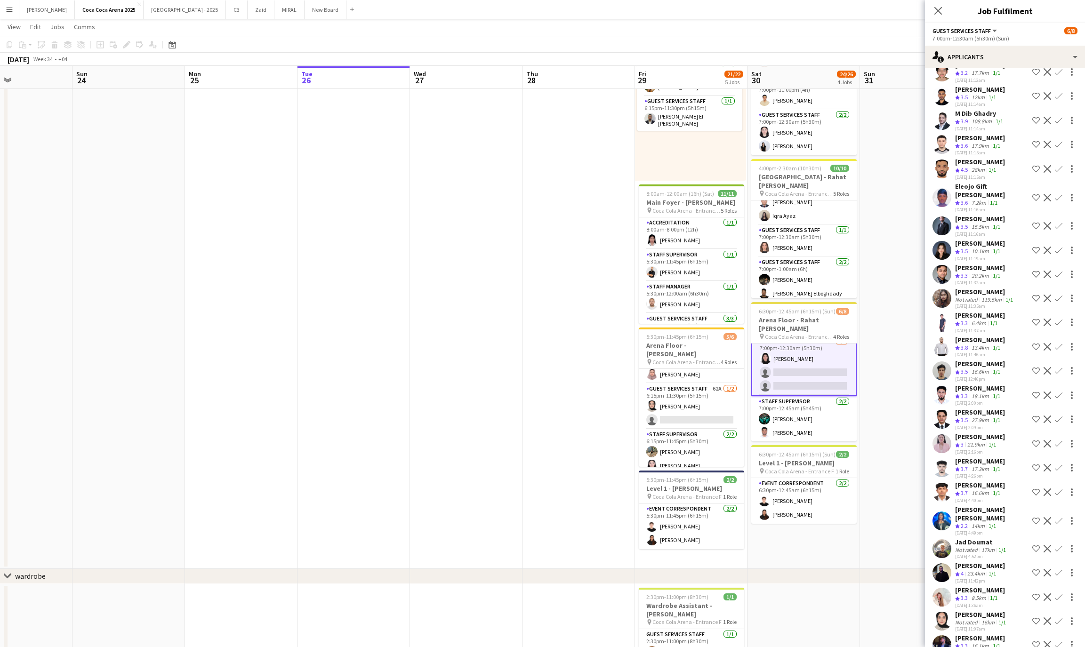
scroll to position [151, 0]
click at [794, 289] on app-card-role "Guest Services Staff 2/2 7:00pm-1:00am (6h) Zeyad Elboghdady Ehab Elboghdady" at bounding box center [804, 280] width 105 height 46
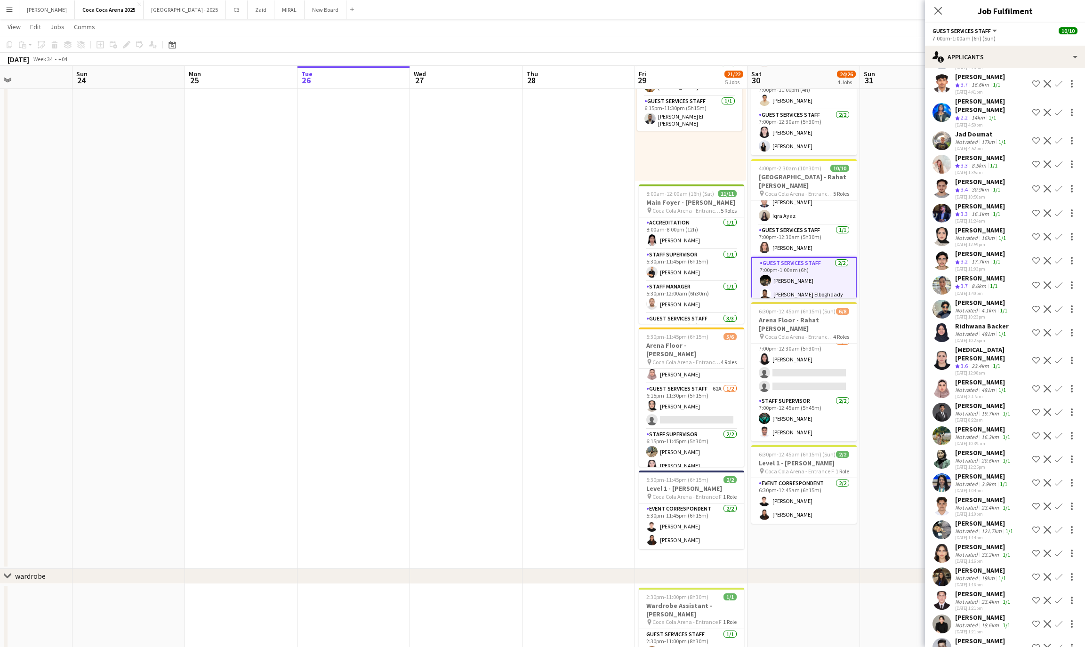
scroll to position [534, 0]
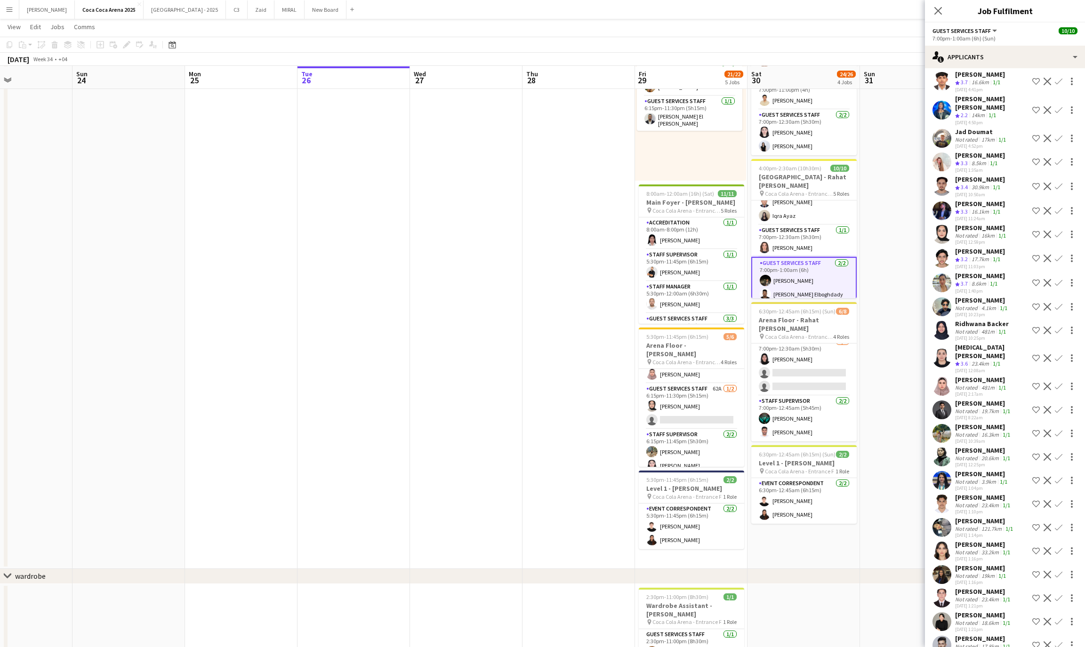
click at [976, 541] on div "[PERSON_NAME]" at bounding box center [983, 545] width 57 height 8
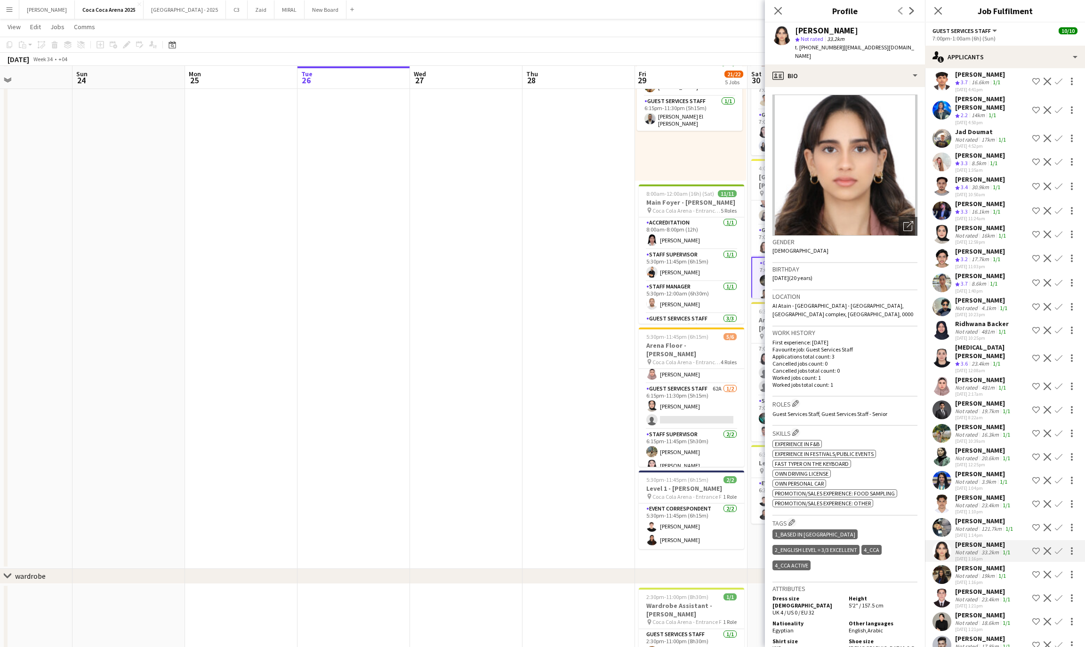
drag, startPoint x: 841, startPoint y: 48, endPoint x: 917, endPoint y: 44, distance: 76.9
click at [917, 44] on div "Menna Zayed star Not rated 33.2km t. +971506585827 | mennaahmadzayed@yahoo.com" at bounding box center [845, 44] width 160 height 42
copy span "mennaahmadzayed@yahoo.com"
click at [699, 314] on app-card-role "Guest Services Staff 3/3 6:15pm-10:15pm (4h) Aqsa Ayaz Iqra Ayaz Nadia Hatim" at bounding box center [691, 343] width 105 height 59
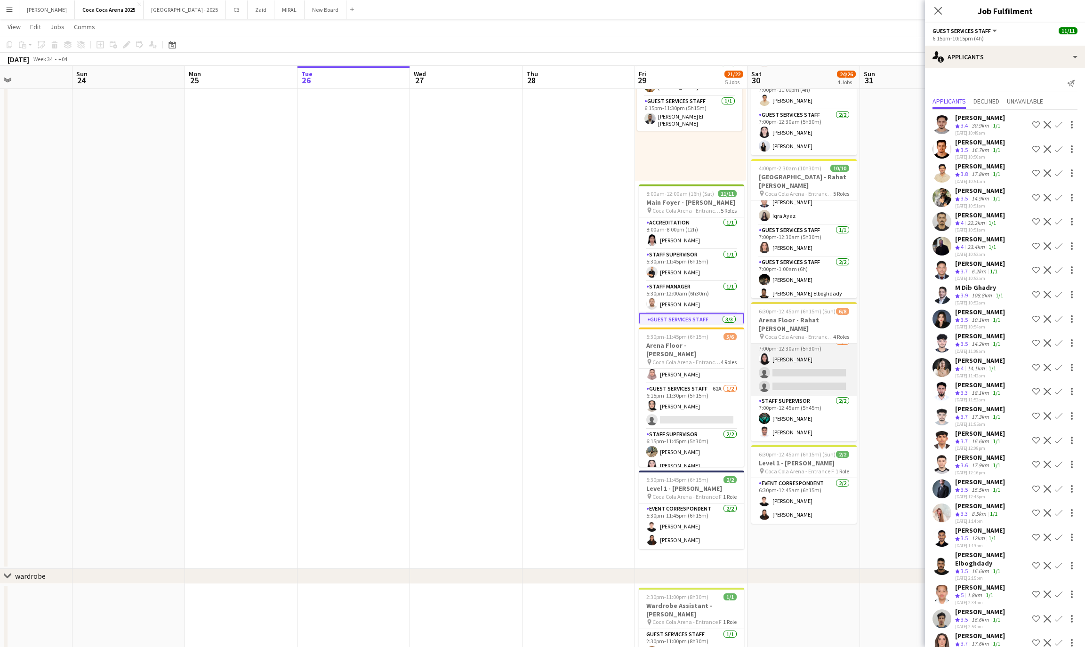
click at [797, 364] on app-card-role "Guest Services Staff 38A 1/3 7:00pm-12:30am (5h30m) Rawan Sarris single-neutral…" at bounding box center [804, 366] width 105 height 59
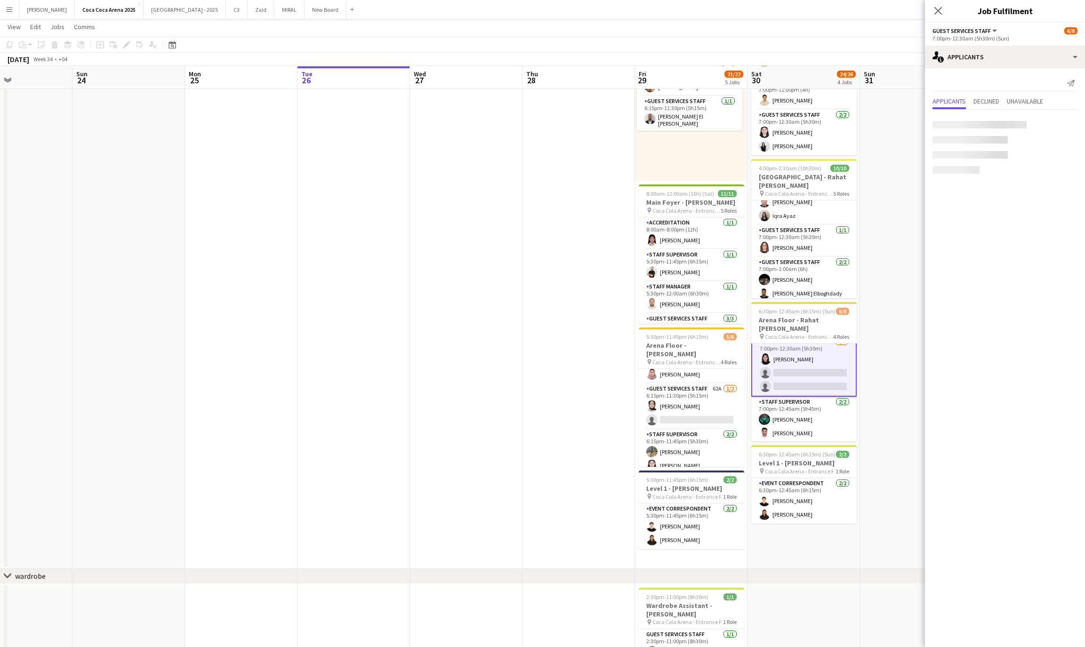
scroll to position [86, 0]
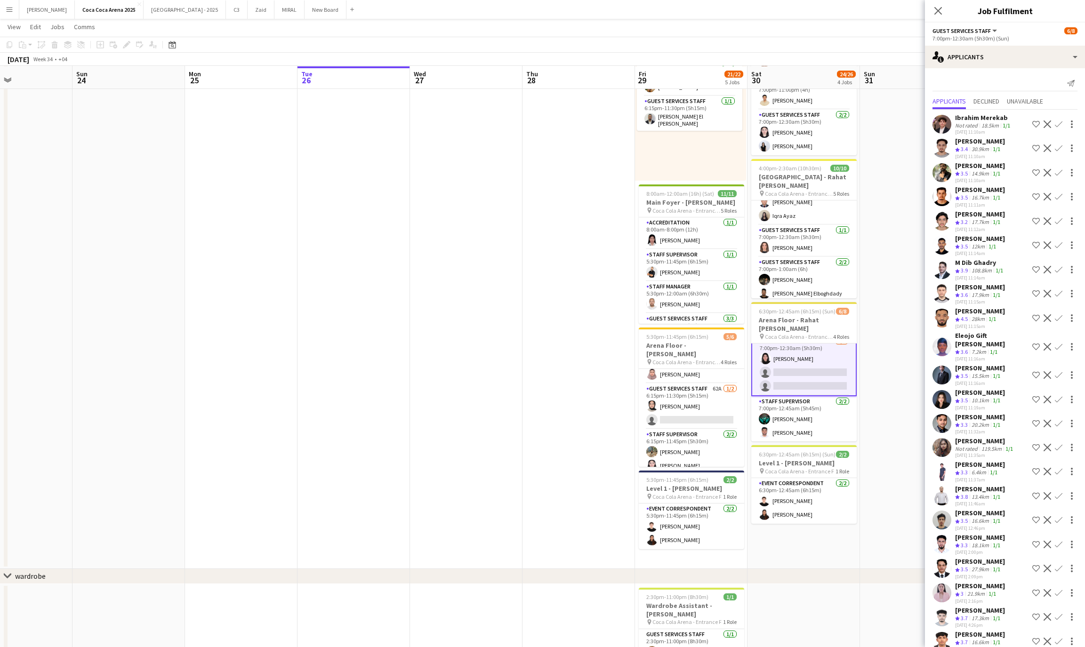
click at [797, 375] on app-card-role "Guest Services Staff 38A 1/3 7:00pm-12:30am (5h30m) Rawan Sarris single-neutral…" at bounding box center [804, 365] width 105 height 61
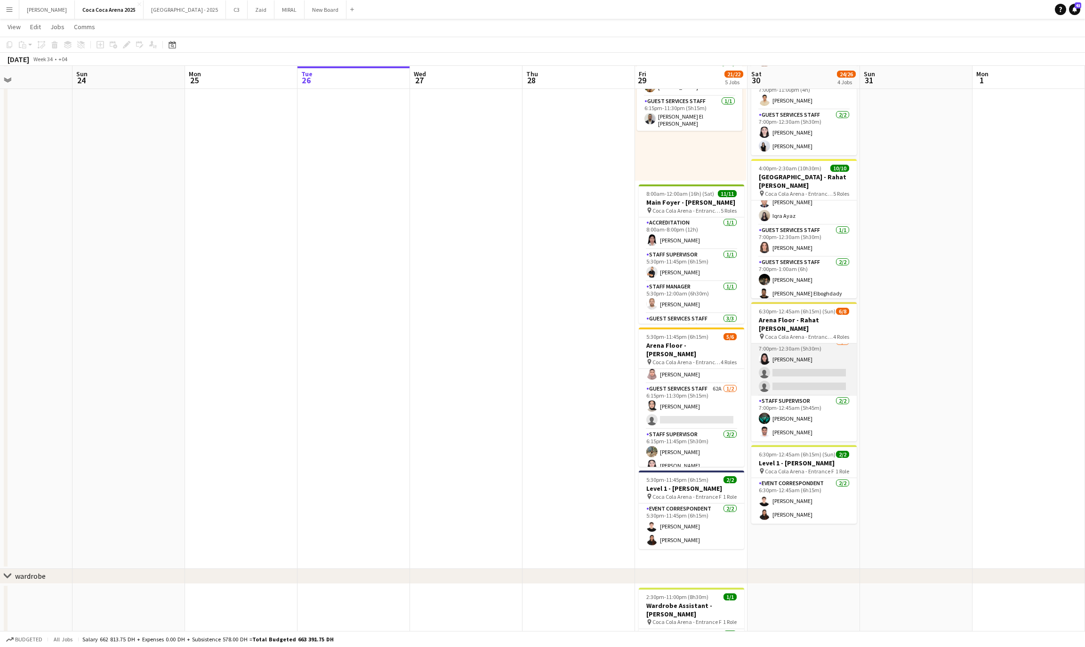
click at [796, 377] on app-card-role "Guest Services Staff 38A 1/3 7:00pm-12:30am (5h30m) Rawan Sarris single-neutral…" at bounding box center [804, 366] width 105 height 59
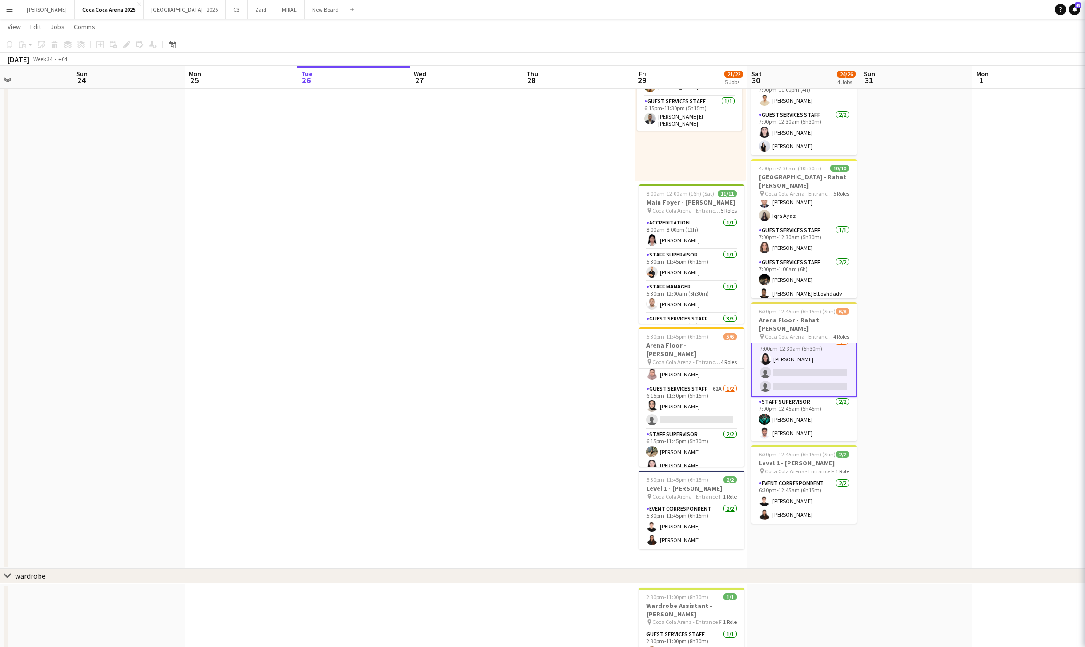
scroll to position [86, 0]
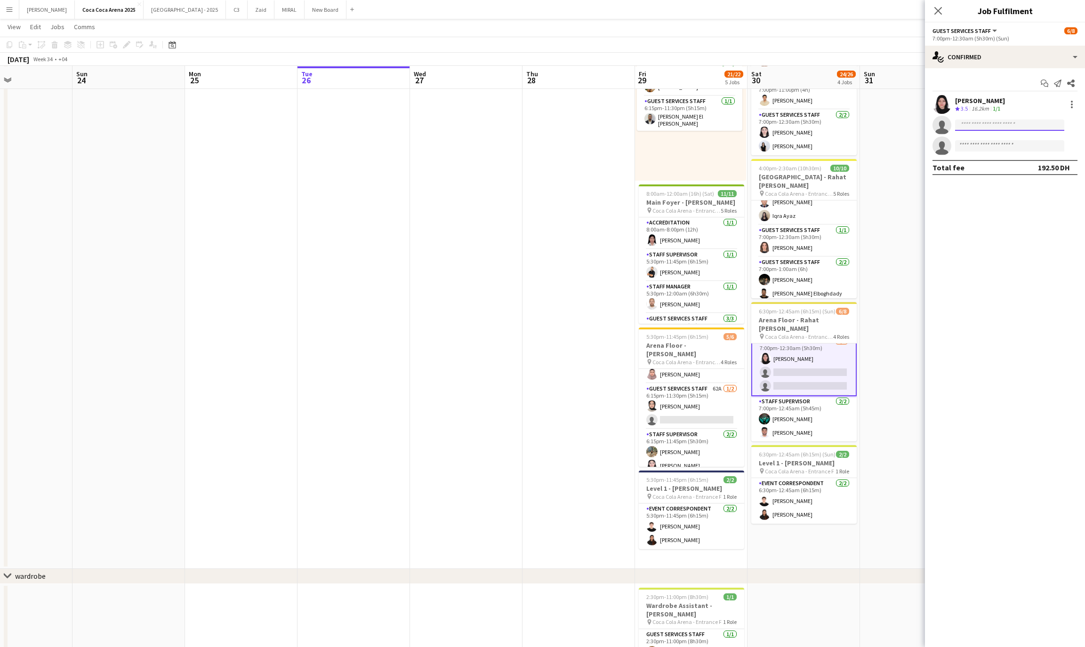
click at [975, 126] on input at bounding box center [1009, 125] width 109 height 11
paste input "**********"
type input "**********"
click at [993, 144] on span "mennaahmadzayed@yahoo.com" at bounding box center [1010, 147] width 94 height 8
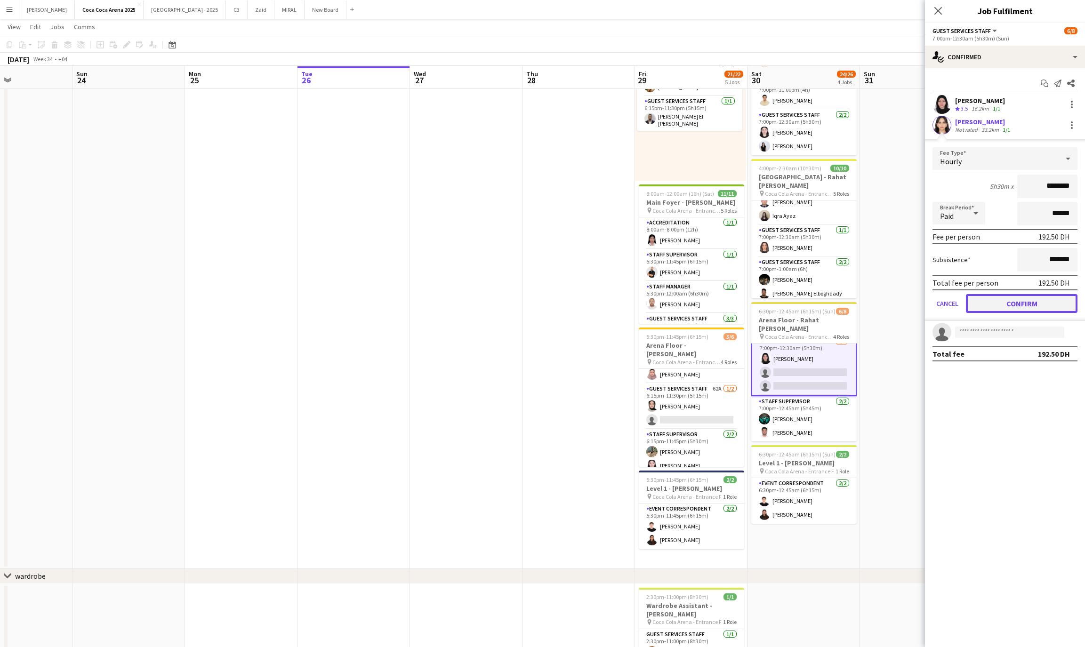
click at [1007, 300] on button "Confirm" at bounding box center [1022, 303] width 112 height 19
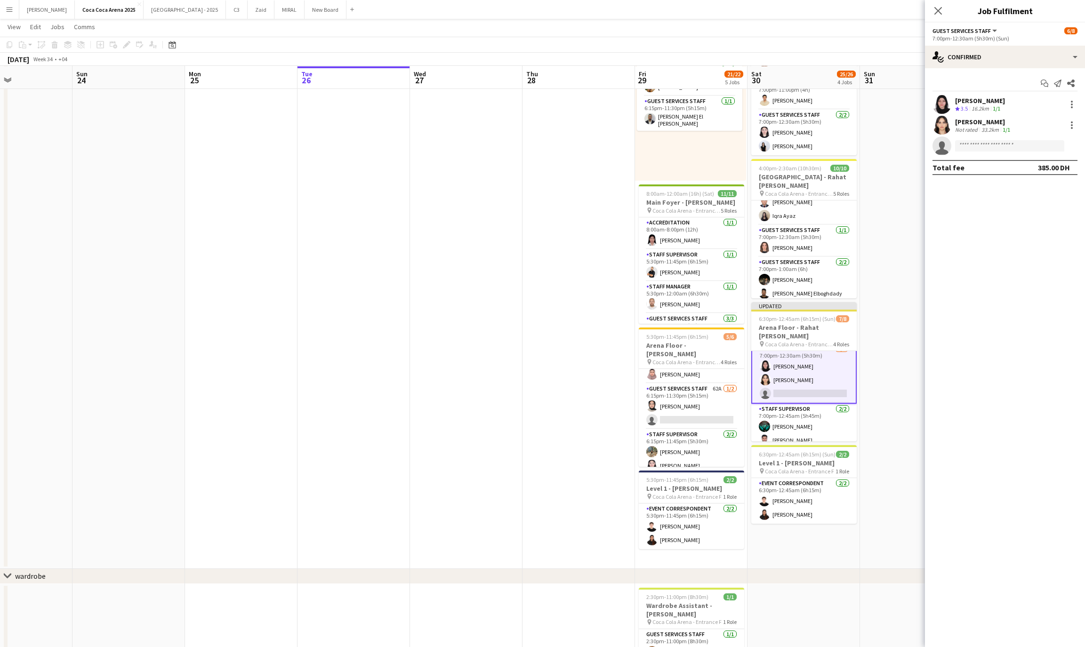
click at [830, 381] on app-card-role "Guest Services Staff 38A 2/3 7:00pm-12:30am (5h30m) Rawan Sarris Menna Zayed si…" at bounding box center [804, 373] width 105 height 61
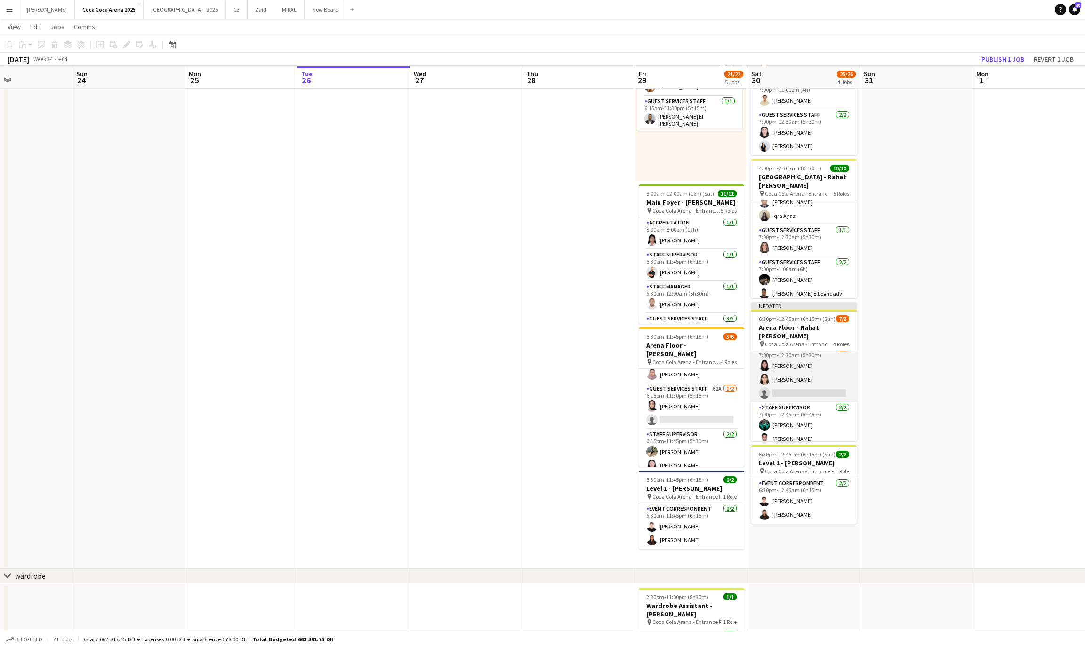
click at [795, 379] on app-card-role "Guest Services Staff 38A 2/3 7:00pm-12:30am (5h30m) Rawan Sarris Menna Zayed si…" at bounding box center [804, 372] width 105 height 59
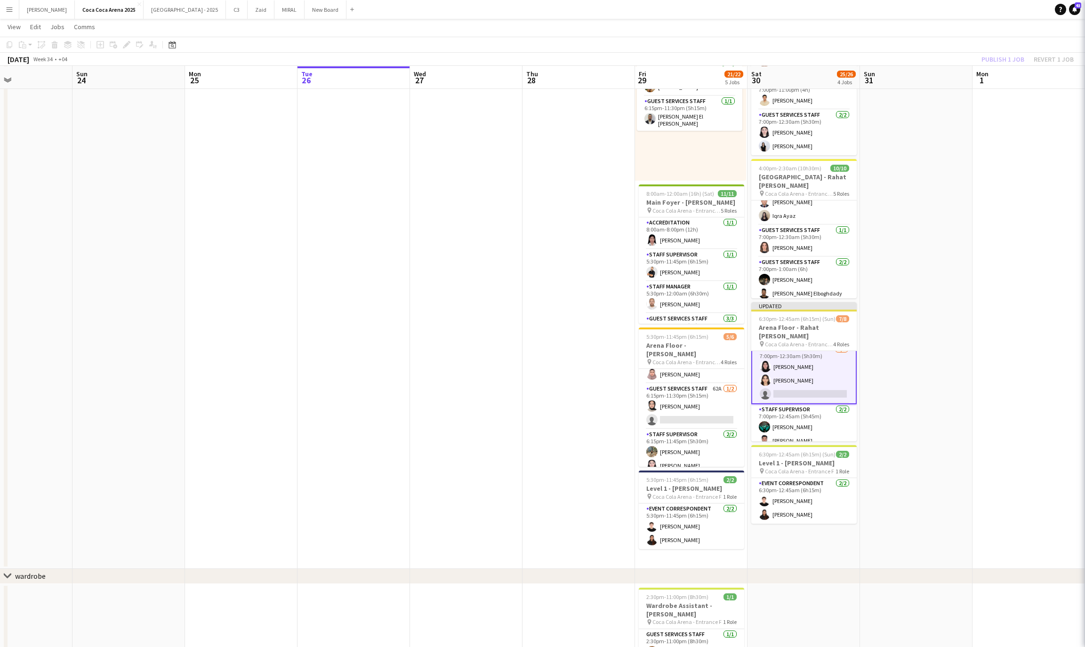
scroll to position [86, 0]
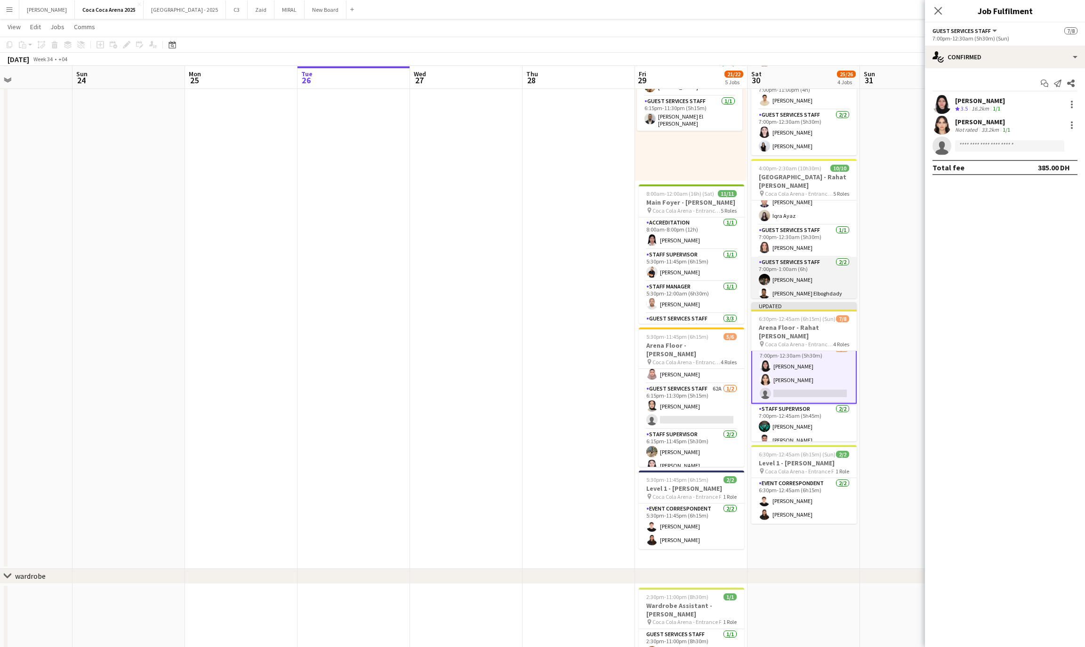
click at [784, 280] on app-card-role "Guest Services Staff 2/2 7:00pm-1:00am (6h) Zeyad Elboghdady Ehab Elboghdady" at bounding box center [804, 280] width 105 height 46
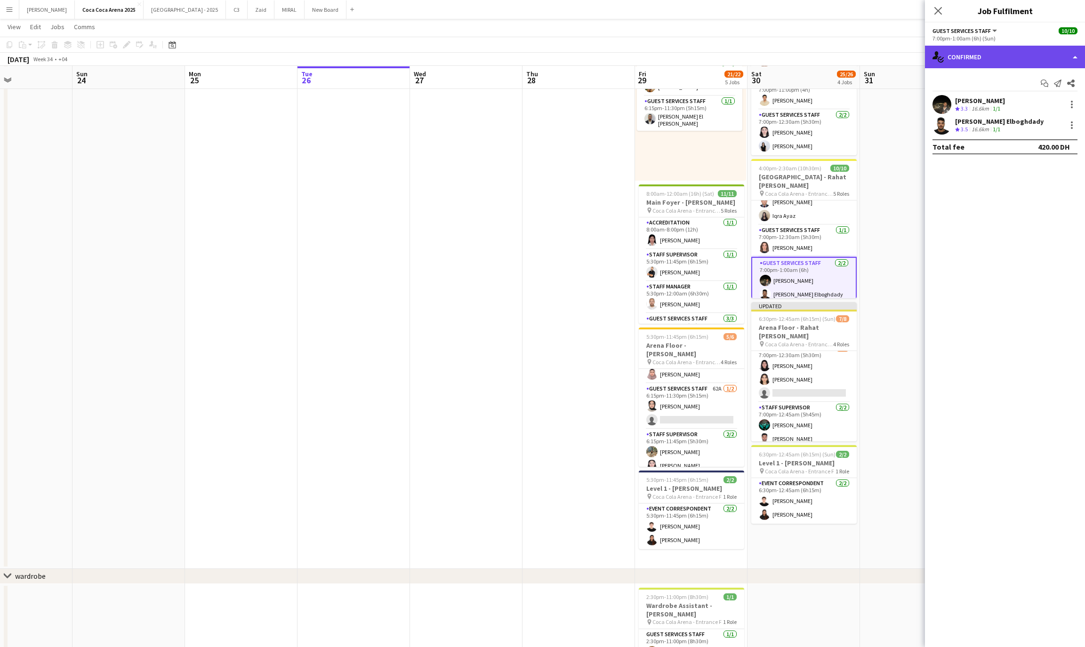
click at [977, 57] on div "single-neutral-actions-check-2 Confirmed" at bounding box center [1005, 57] width 160 height 23
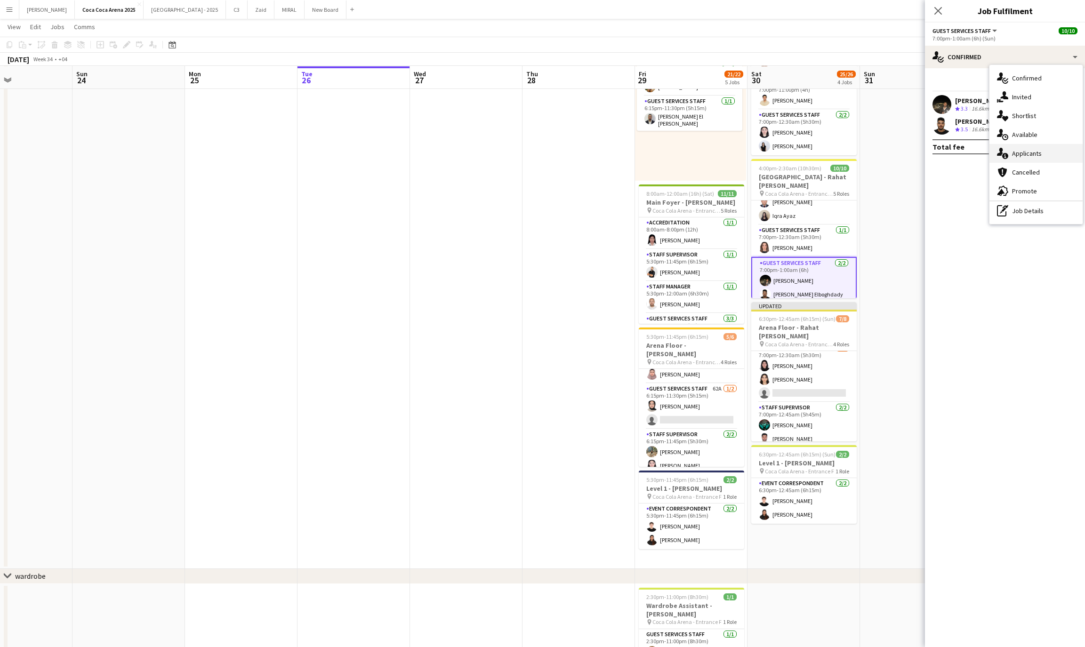
click at [1030, 156] on div "single-neutral-actions-information Applicants" at bounding box center [1036, 153] width 93 height 19
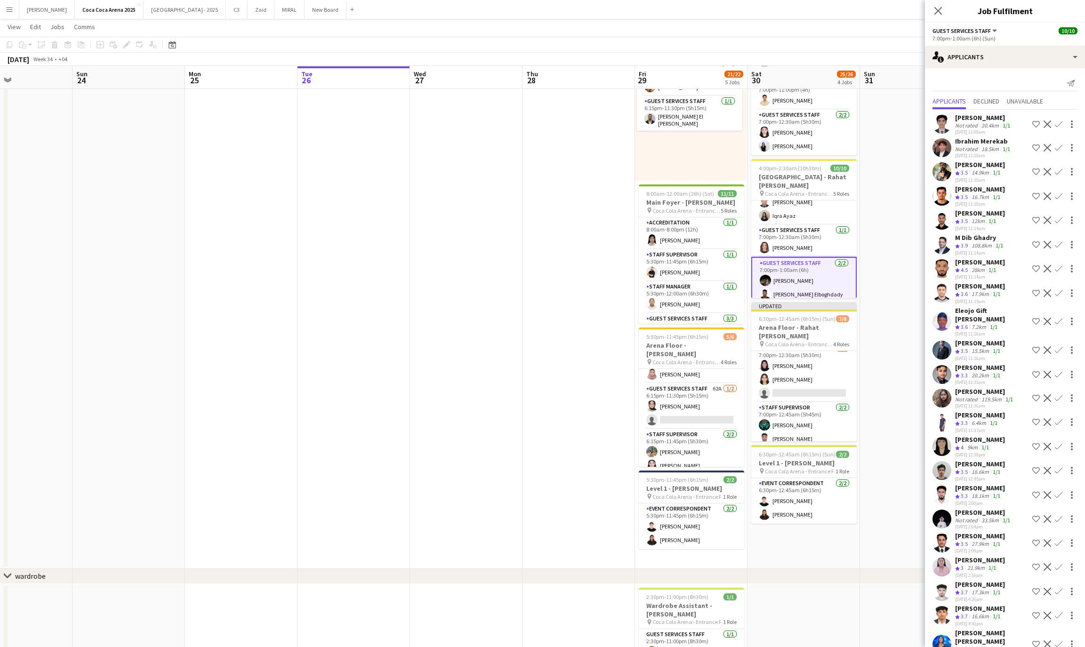
scroll to position [0, 0]
click at [784, 235] on app-card-role "Guest Services Staff 1/1 7:00pm-12:30am (5h30m) Lin Ghadry" at bounding box center [804, 241] width 105 height 32
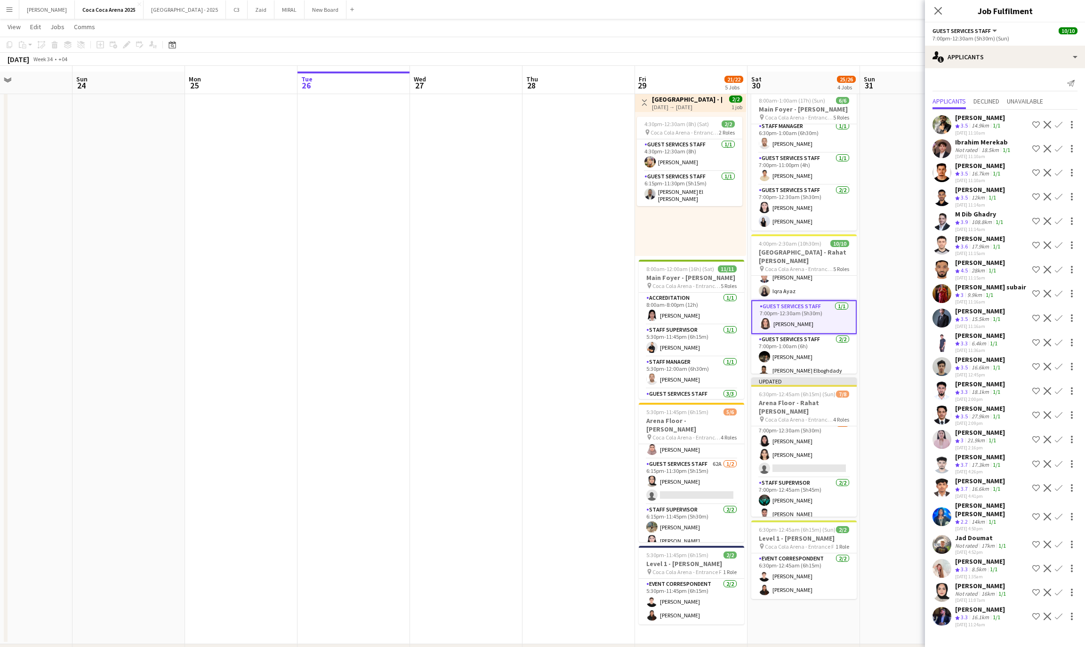
scroll to position [16, 0]
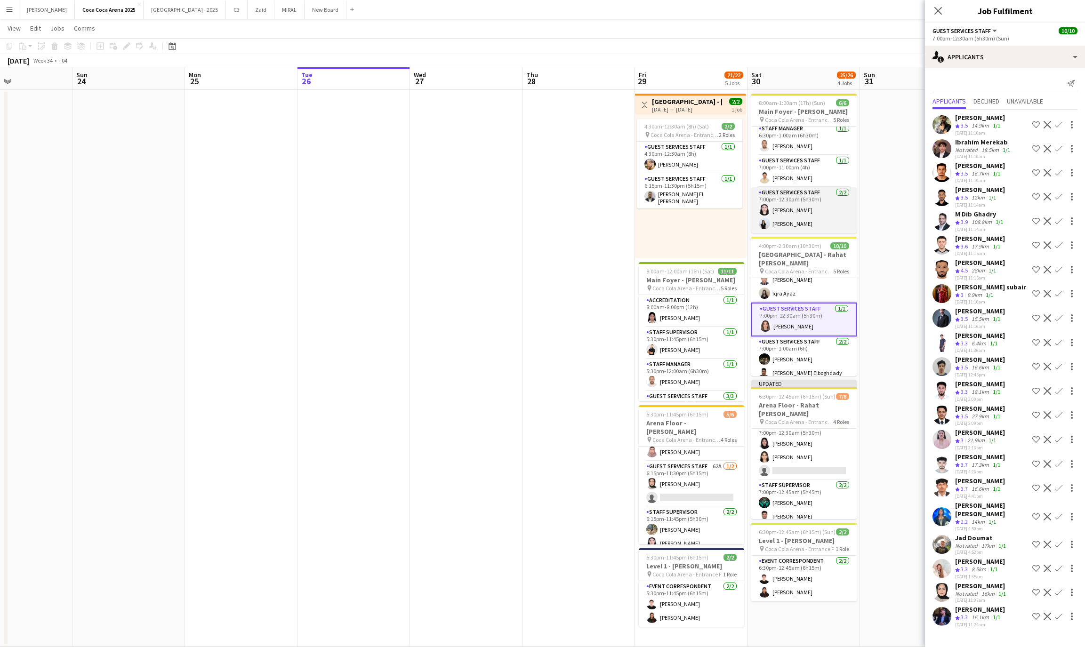
click at [806, 223] on app-card-role "Guest Services Staff 2/2 7:00pm-12:30am (5h30m) Lynne Elmawed Noor Ibrahim" at bounding box center [804, 210] width 105 height 46
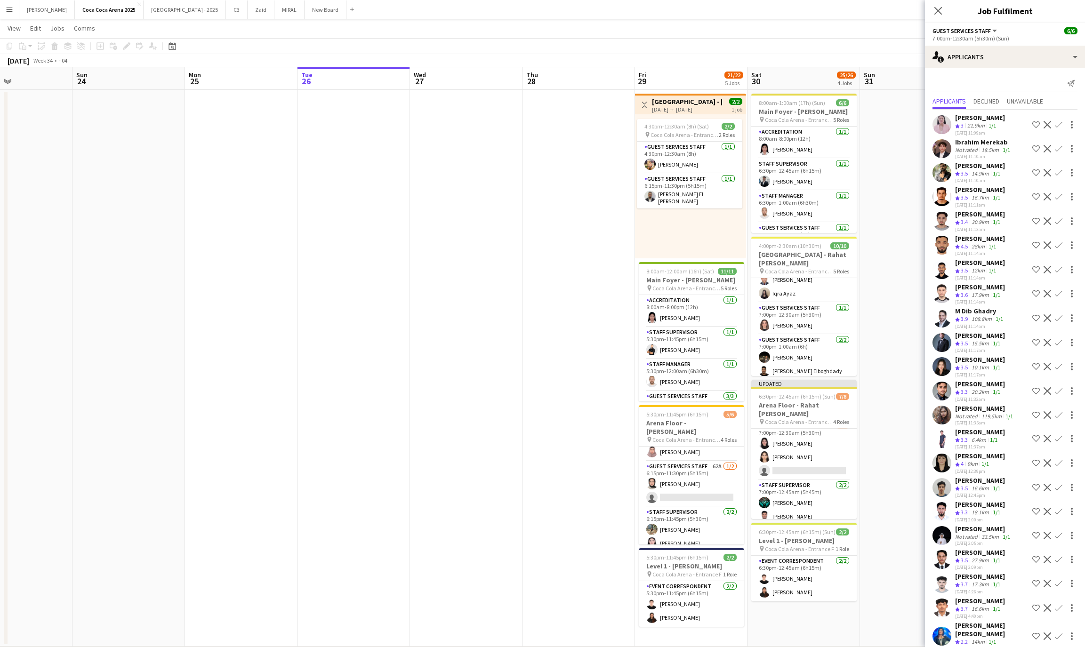
scroll to position [78, 0]
click at [794, 225] on app-card-role "Guest Services Staff 2/2 7:00pm-12:30am (5h30m) Lynne Elmawed Noor Ibrahim" at bounding box center [804, 210] width 105 height 48
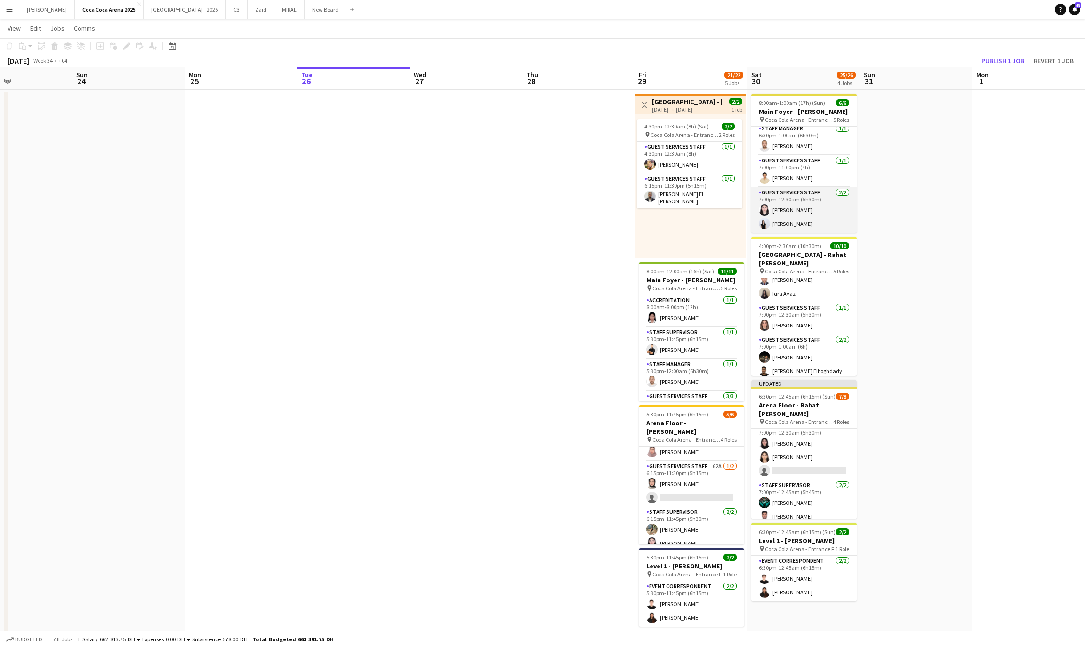
click at [794, 225] on app-card-role "Guest Services Staff 2/2 7:00pm-12:30am (5h30m) Lynne Elmawed Noor Ibrahim" at bounding box center [804, 210] width 105 height 46
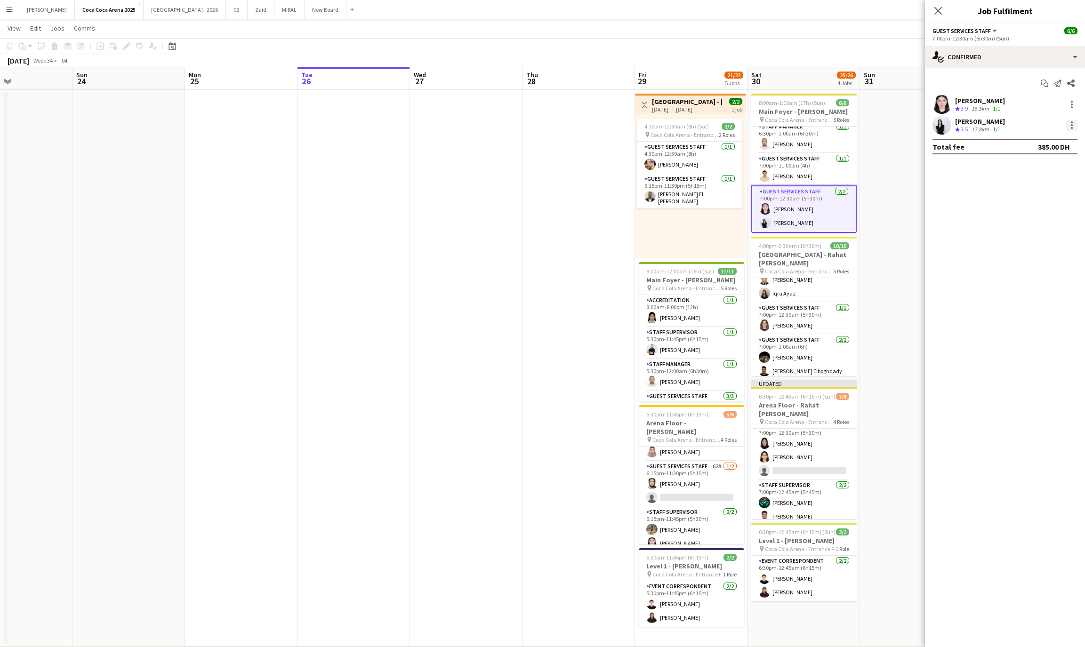
click at [1073, 121] on div at bounding box center [1072, 125] width 11 height 11
click at [1040, 165] on span "Switch crew" at bounding box center [1032, 165] width 40 height 8
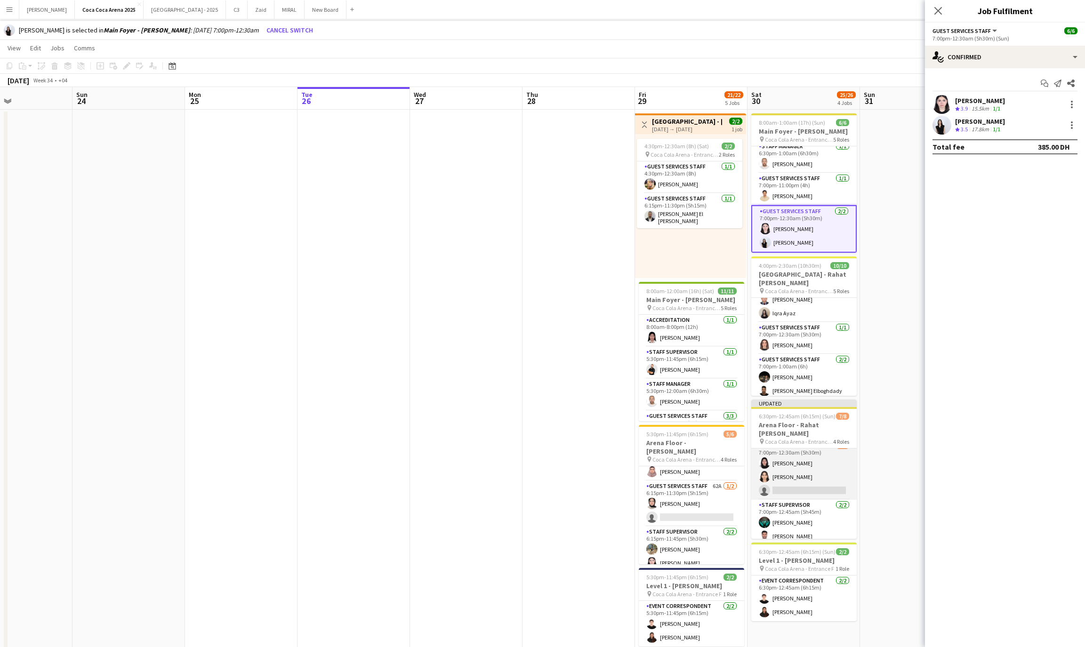
click at [840, 485] on app-card-role "Guest Services Staff 39A 2/3 7:00pm-12:30am (5h30m) Rawan Sarris Menna Zayed si…" at bounding box center [804, 470] width 105 height 59
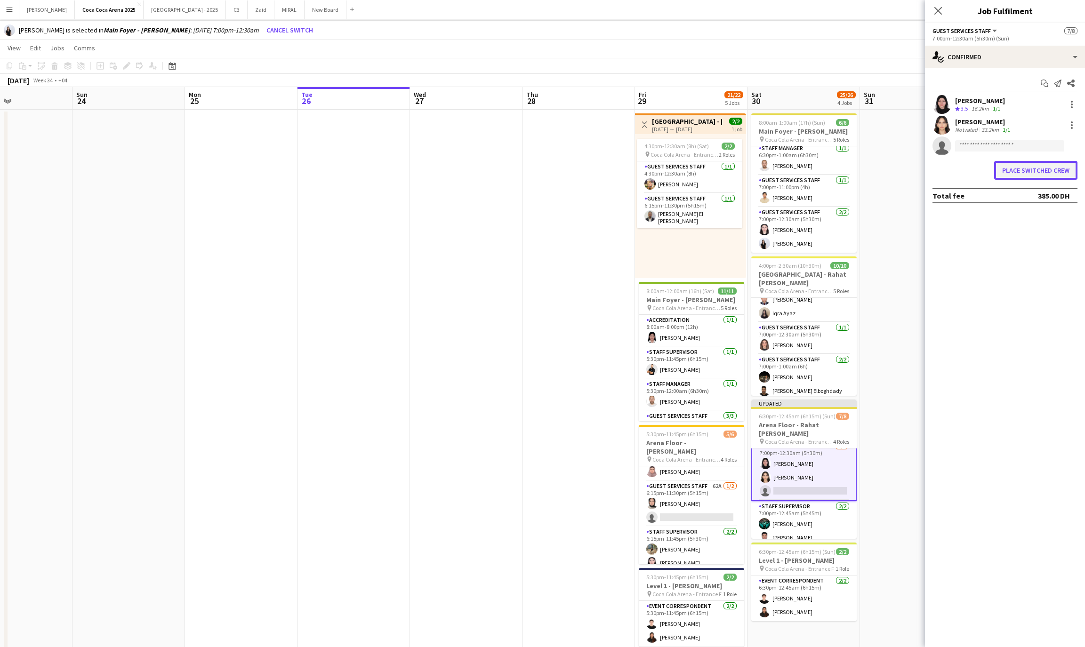
click at [1033, 173] on button "Place switched crew" at bounding box center [1036, 170] width 83 height 19
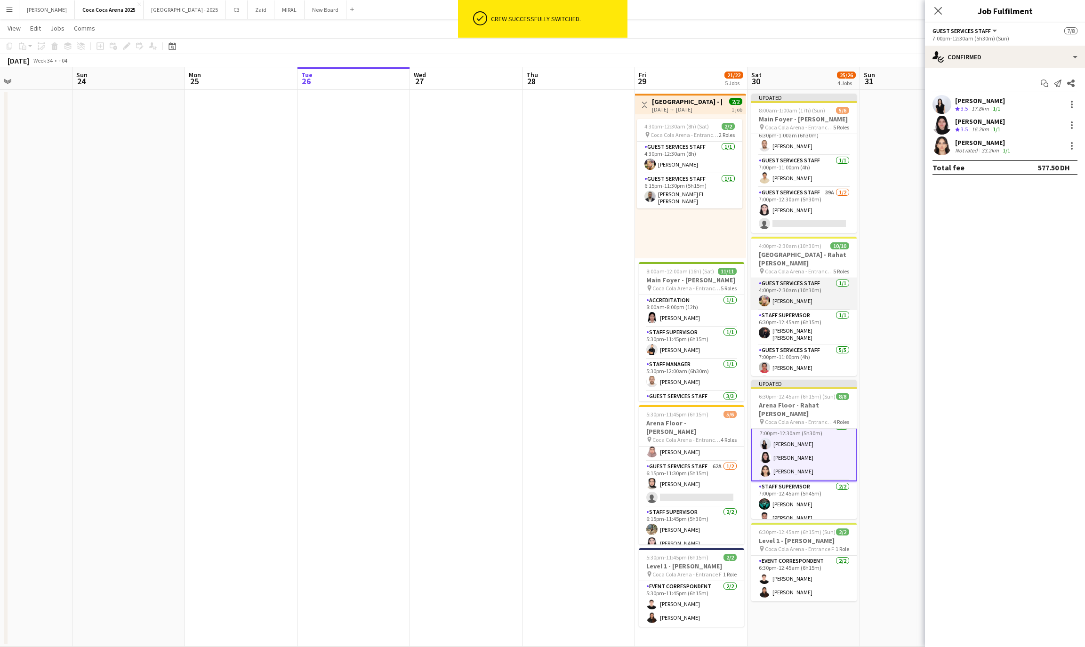
scroll to position [0, 0]
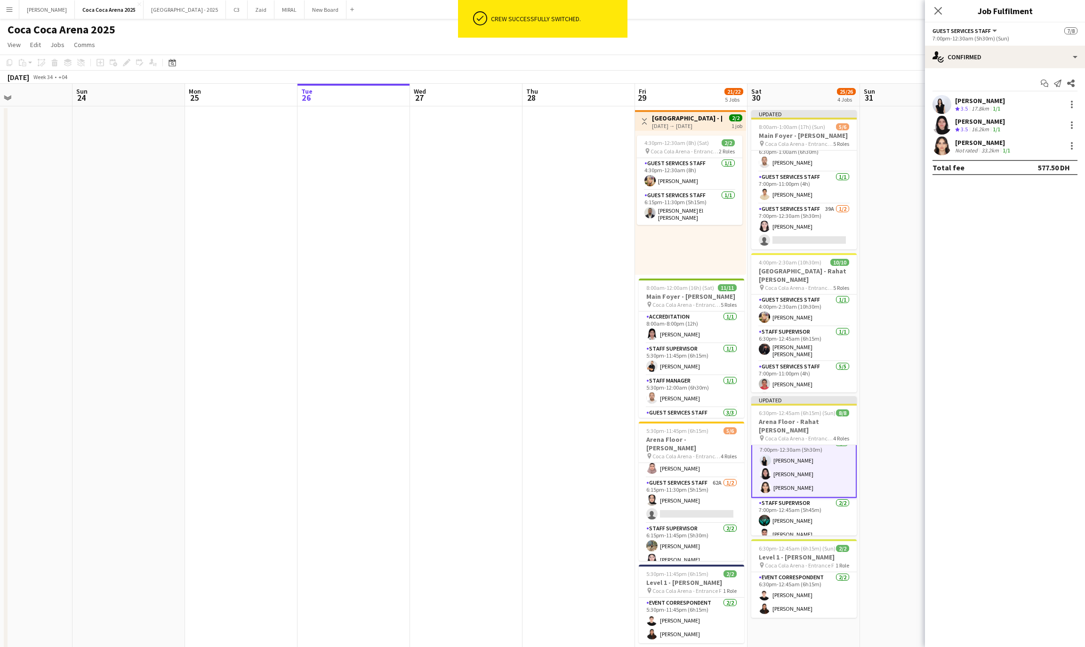
click at [892, 174] on app-date-cell at bounding box center [916, 384] width 113 height 557
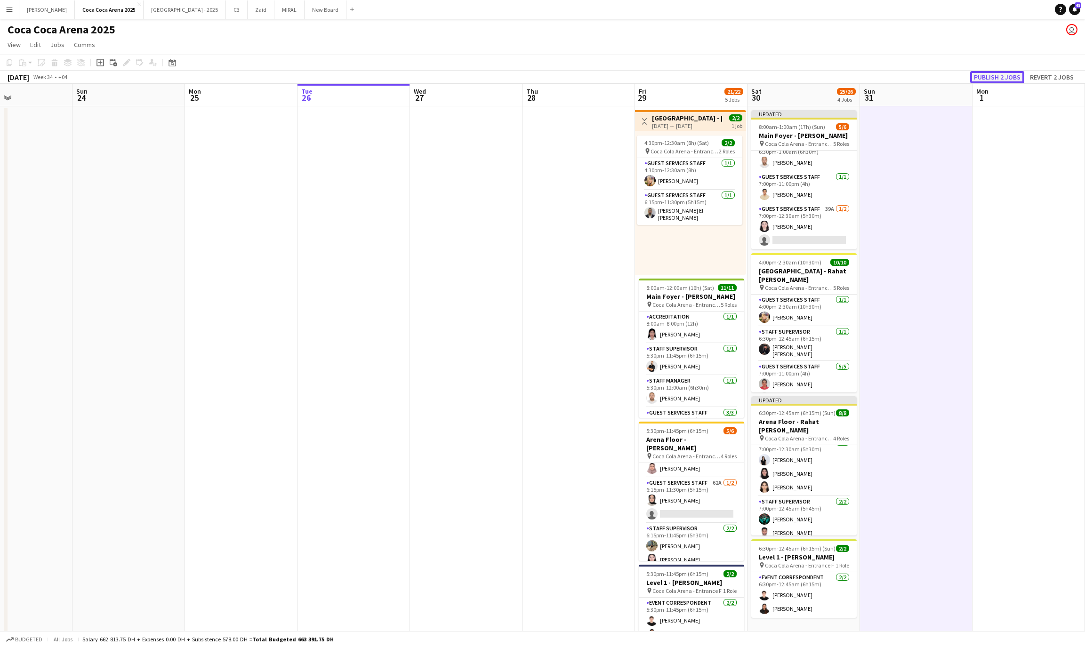
click at [998, 75] on button "Publish 2 jobs" at bounding box center [998, 77] width 54 height 12
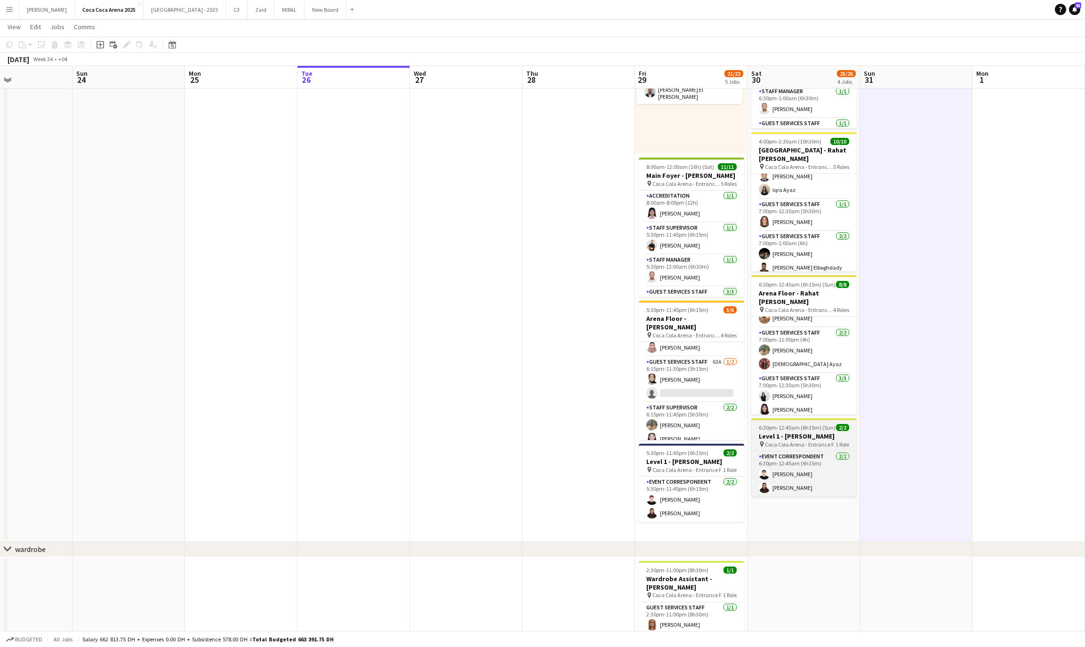
scroll to position [0, 0]
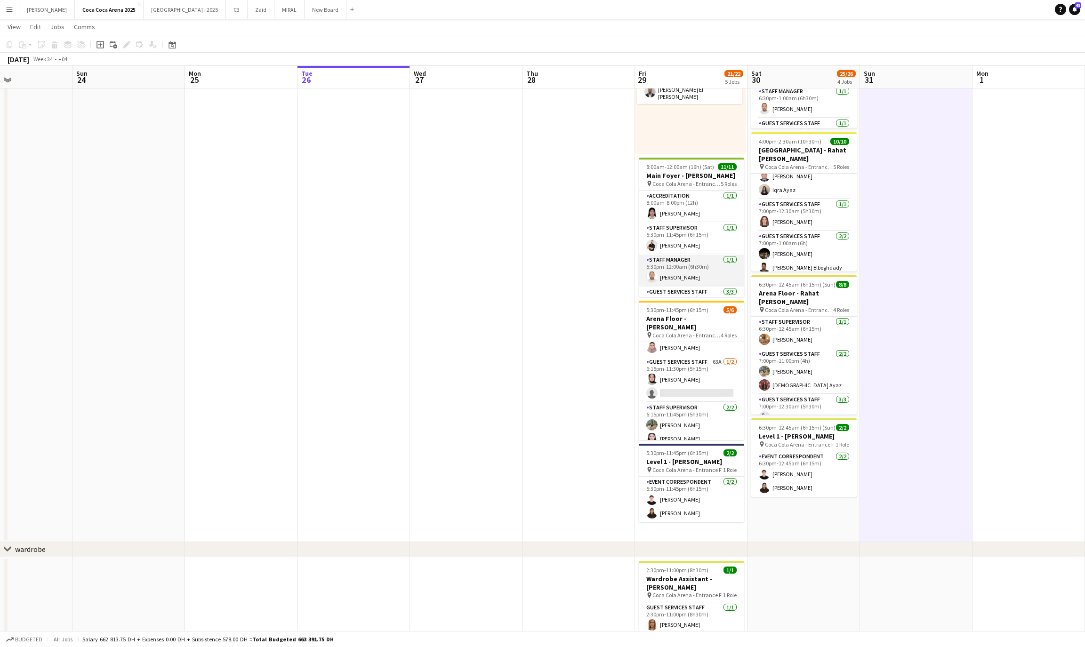
click at [701, 263] on app-card-role "Staff Manager 1/1 5:30pm-12:00am (6h30m) Ahmed Qadas" at bounding box center [691, 271] width 105 height 32
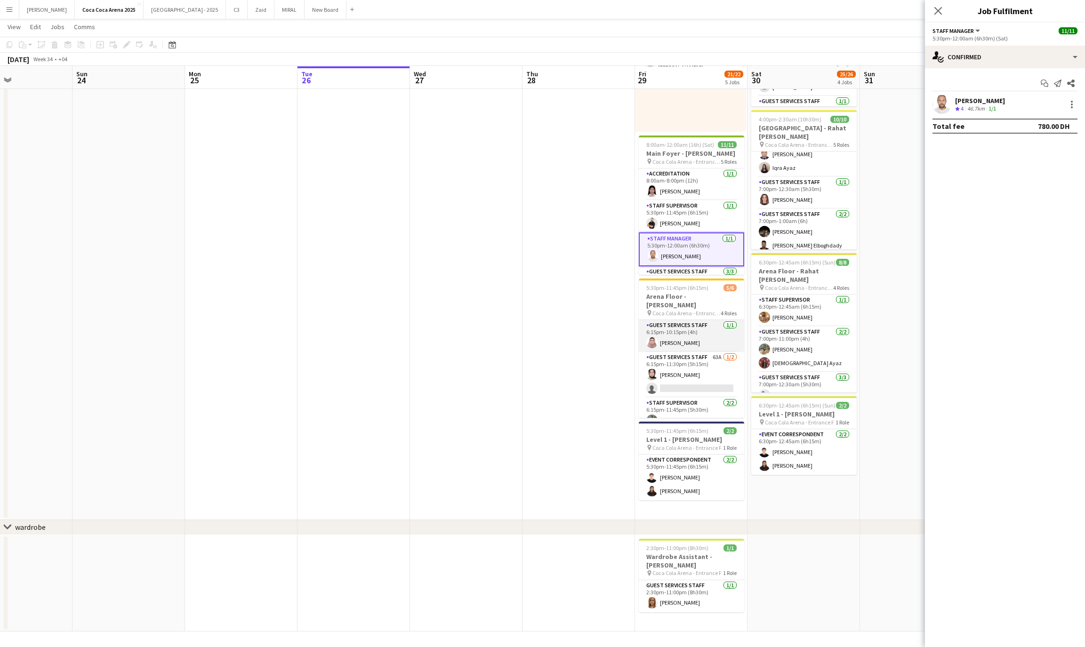
scroll to position [49, 0]
click at [457, 244] on app-date-cell at bounding box center [466, 241] width 113 height 557
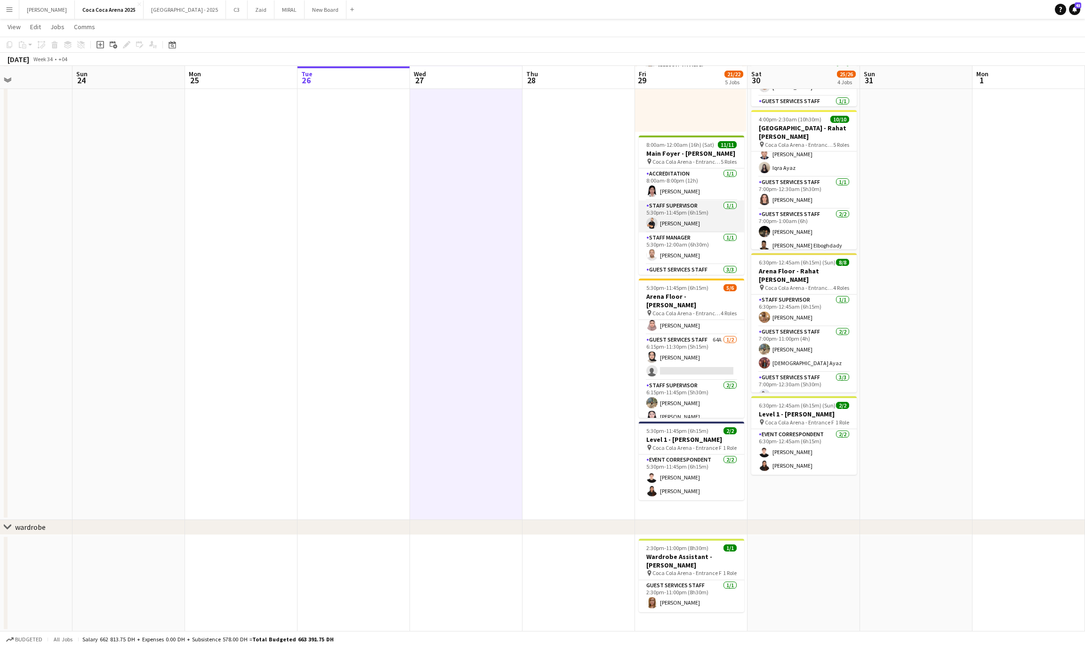
click at [700, 209] on app-card-role "Staff Supervisor 1/1 5:30pm-11:45pm (6h15m) Osama Nour" at bounding box center [691, 217] width 105 height 32
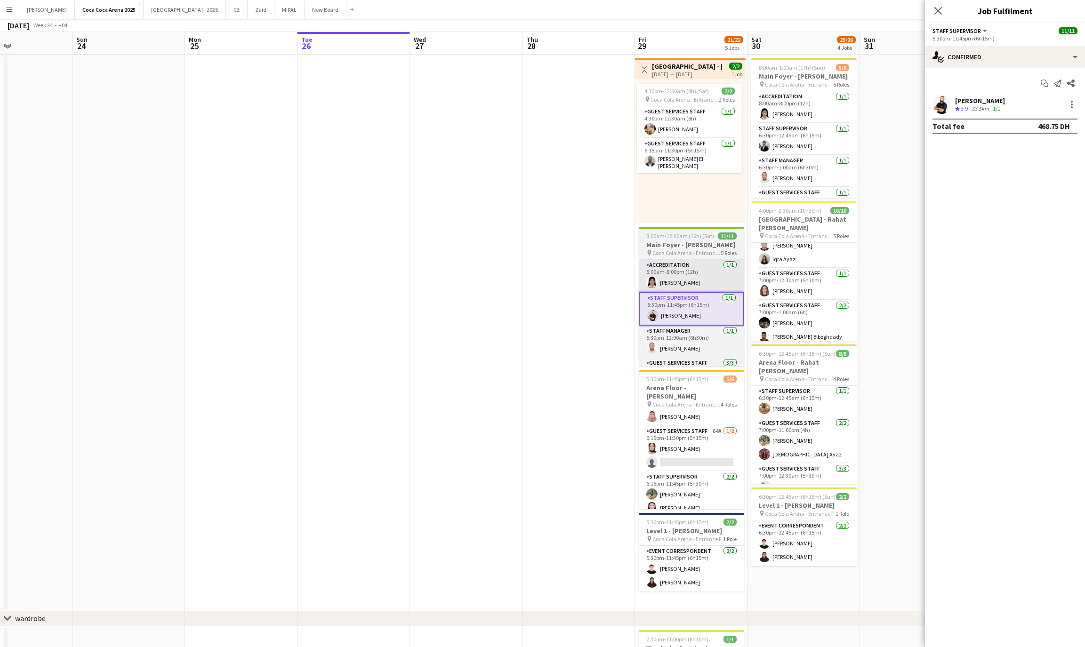
scroll to position [0, 0]
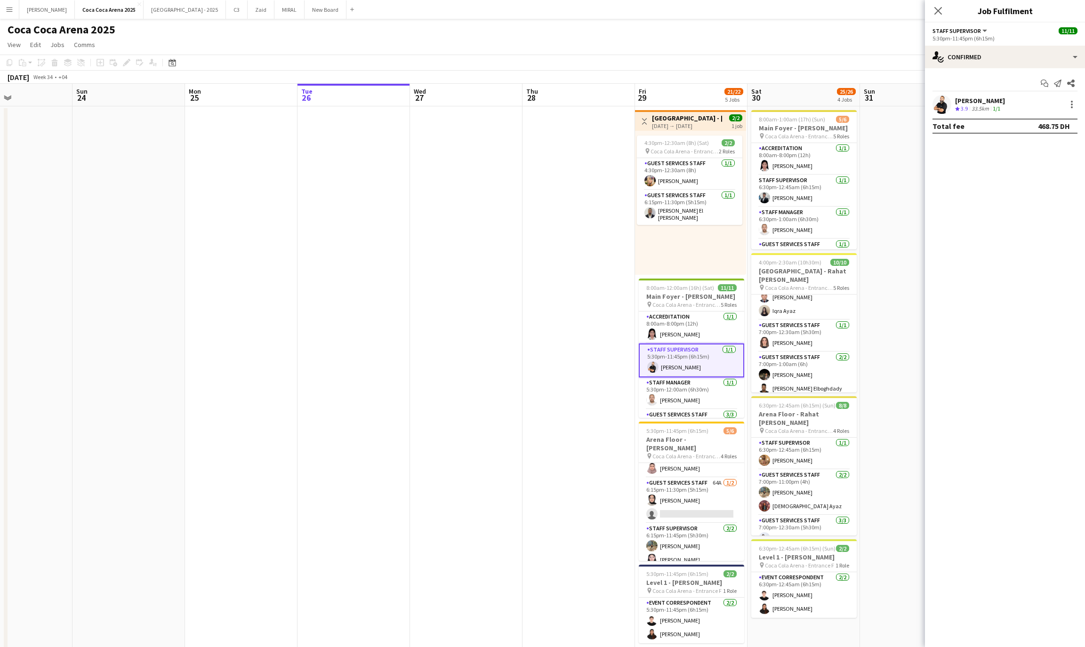
click at [672, 128] on div "[DATE] → [DATE]" at bounding box center [687, 125] width 70 height 7
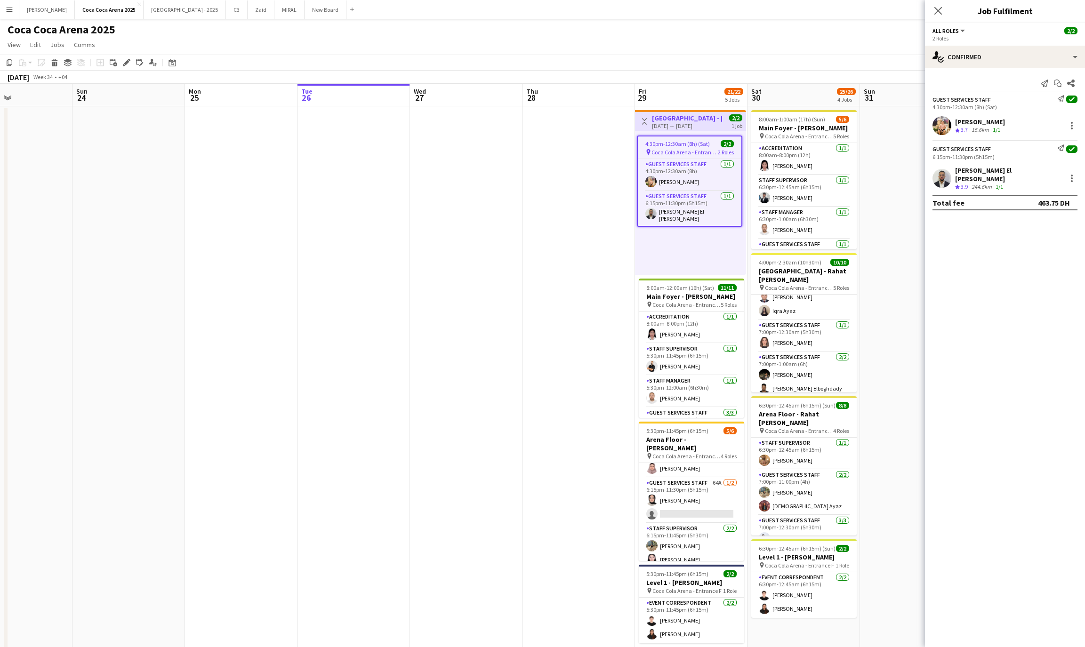
click at [979, 120] on div "[PERSON_NAME]" at bounding box center [980, 122] width 50 height 8
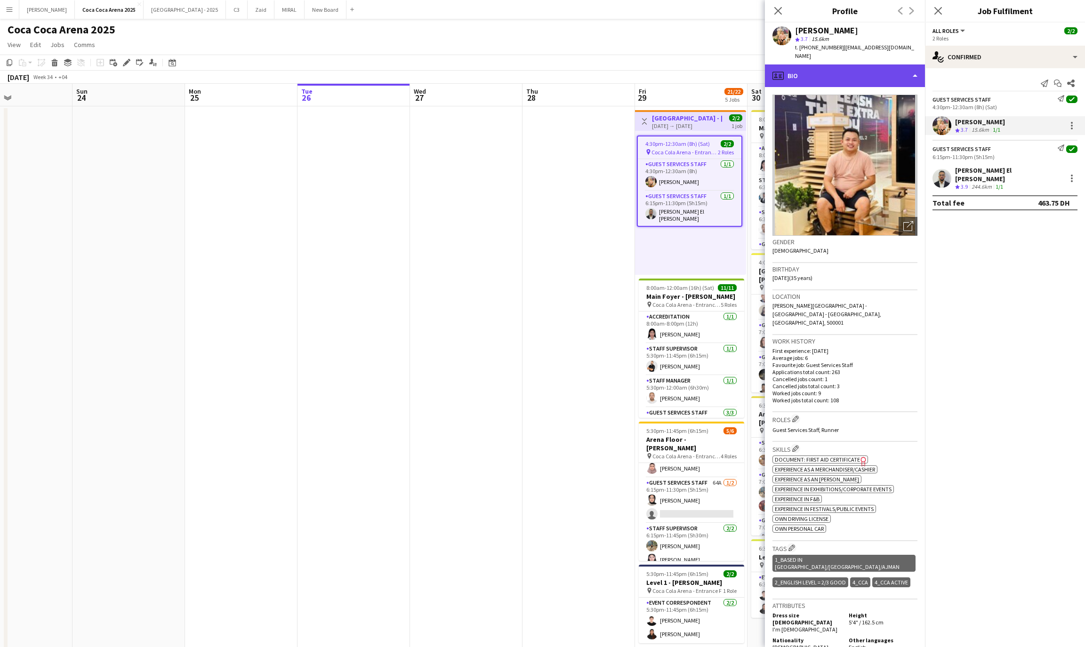
click at [802, 72] on div "profile Bio" at bounding box center [845, 76] width 160 height 23
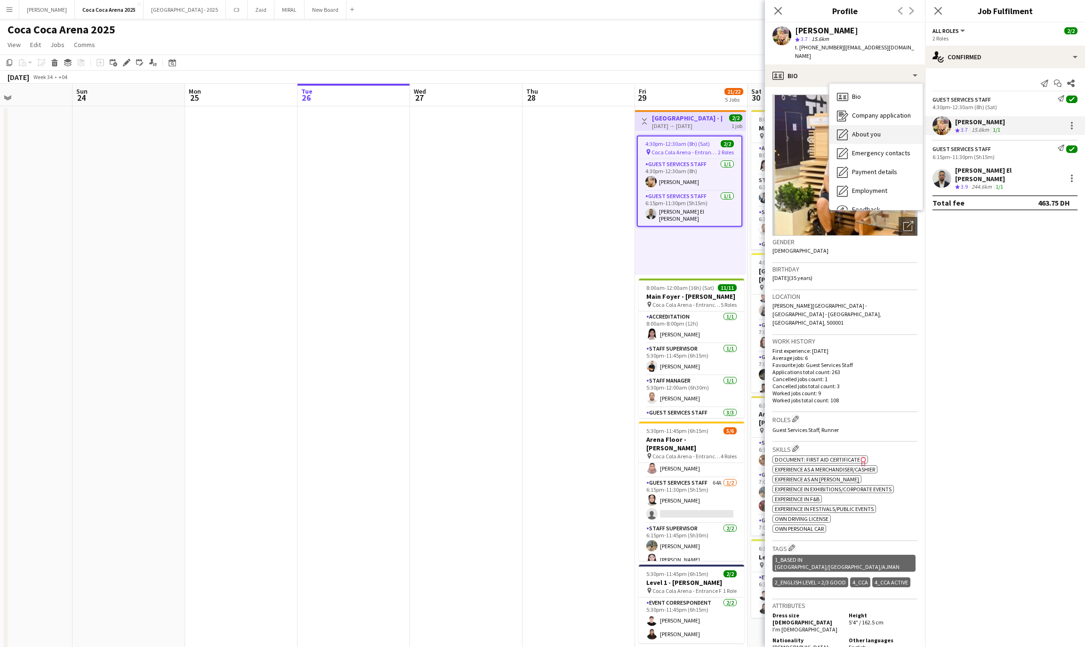
click at [865, 136] on span "About you" at bounding box center [866, 134] width 29 height 8
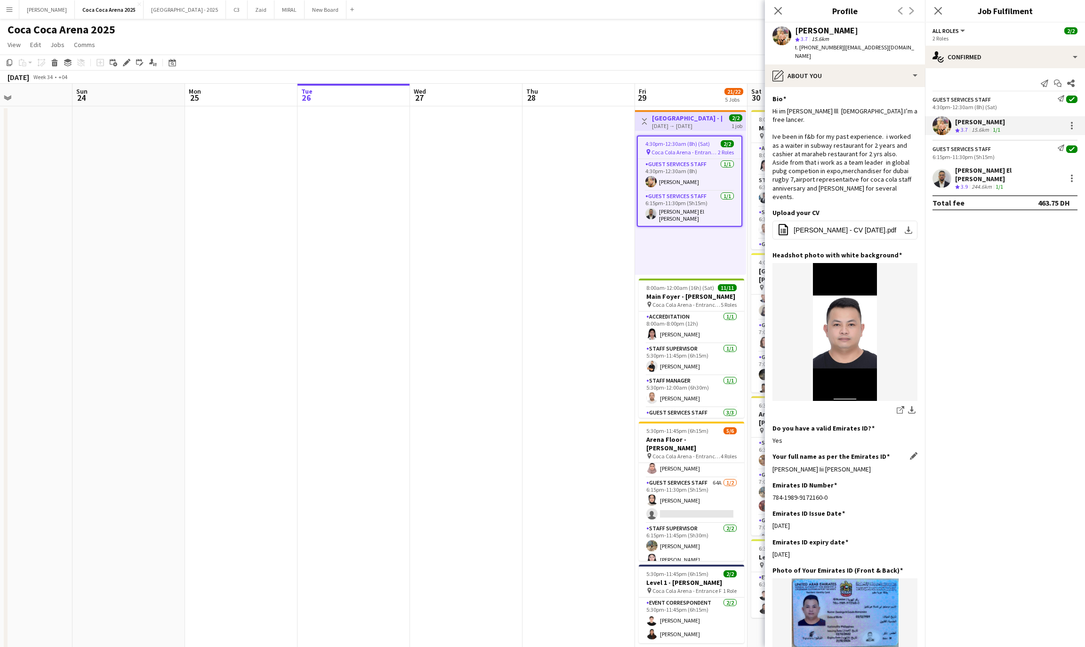
drag, startPoint x: 861, startPoint y: 463, endPoint x: 772, endPoint y: 463, distance: 89.5
click at [773, 465] on div "Domingo Iii Casala Hernandez" at bounding box center [845, 469] width 145 height 8
copy div "Domingo Iii Casala Hernandez"
click at [1010, 170] on div "Khalid El Mallah Crew rating 3.9 244.6km 1/1" at bounding box center [1005, 178] width 160 height 25
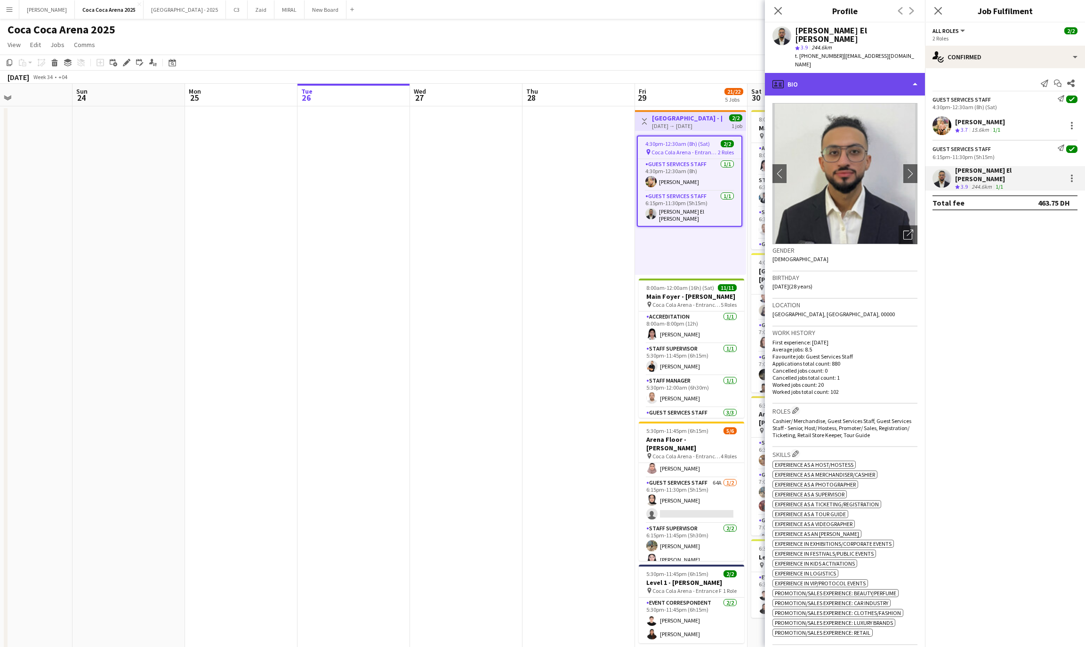
click at [833, 73] on div "profile Bio" at bounding box center [845, 84] width 160 height 23
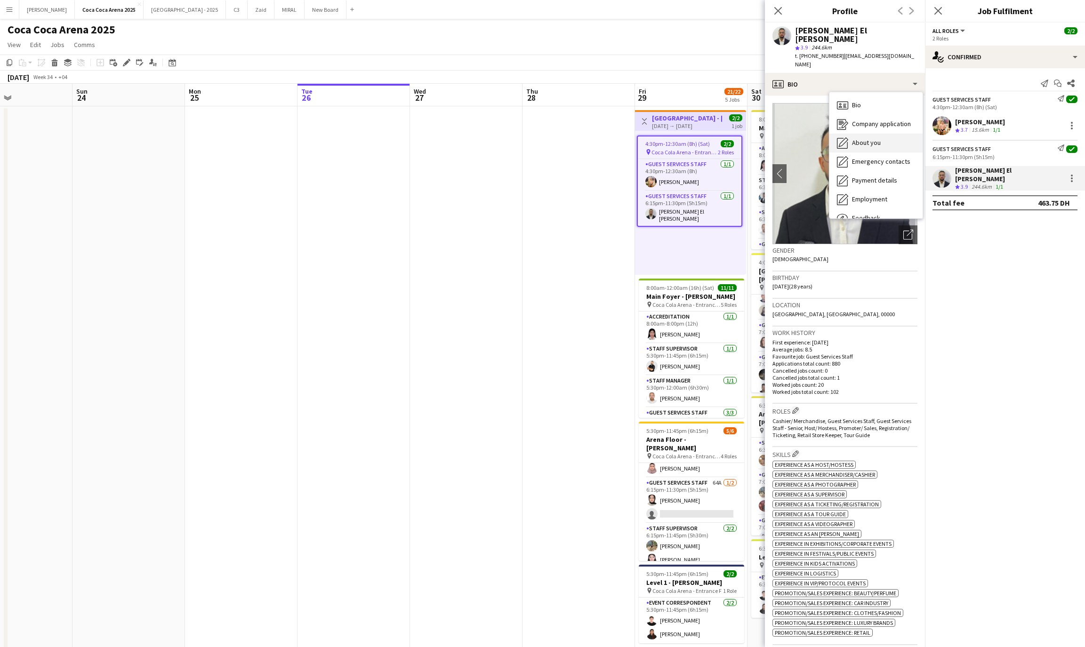
click at [854, 138] on span "About you" at bounding box center [866, 142] width 29 height 8
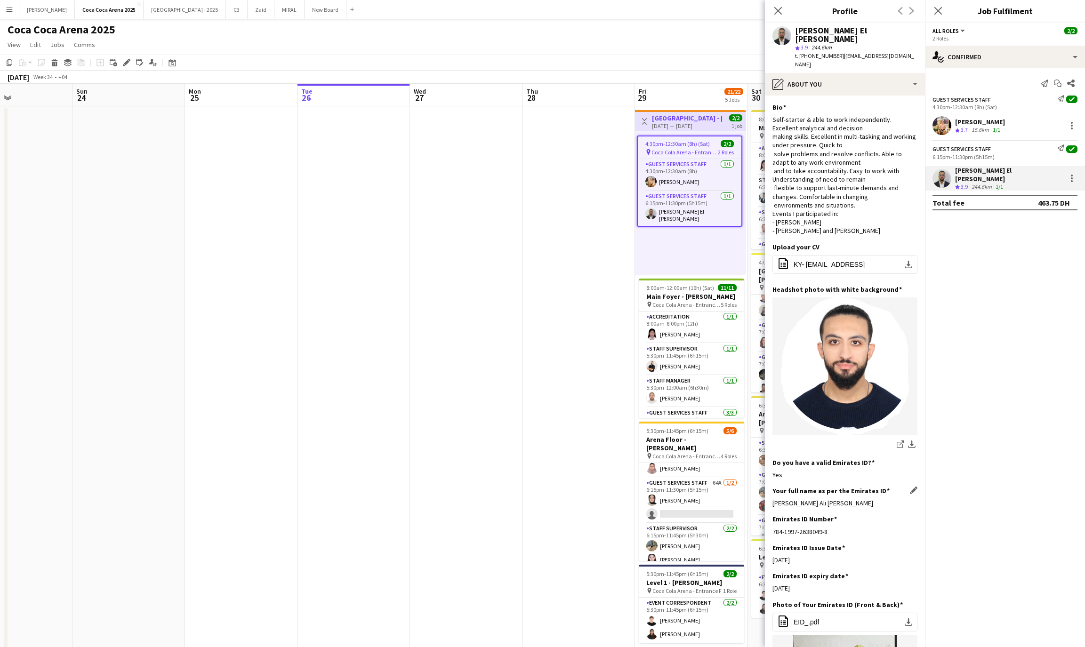
drag, startPoint x: 870, startPoint y: 485, endPoint x: 774, endPoint y: 487, distance: 96.6
click at [774, 499] on div "Khaled Yehya Ali Mohamed Elmalah" at bounding box center [845, 503] width 145 height 8
copy div "Khaled Yehya Ali Mohamed Elmalah"
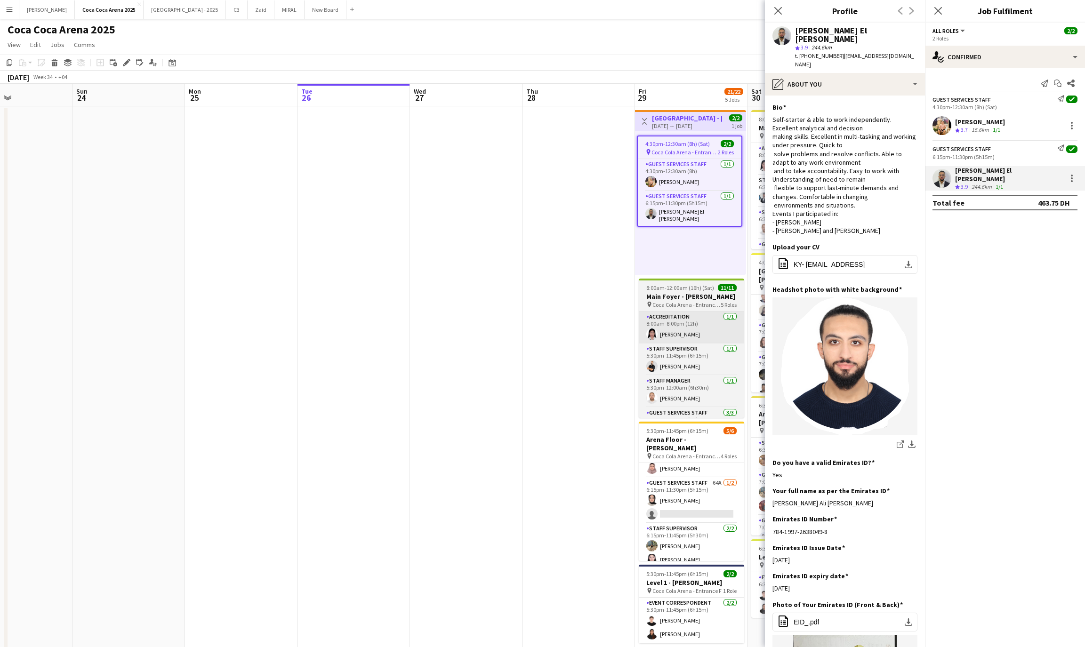
click at [674, 322] on app-card-role "Accreditation 1/1 8:00am-8:00pm (12h) Michelle Marie Brillo" at bounding box center [691, 328] width 105 height 32
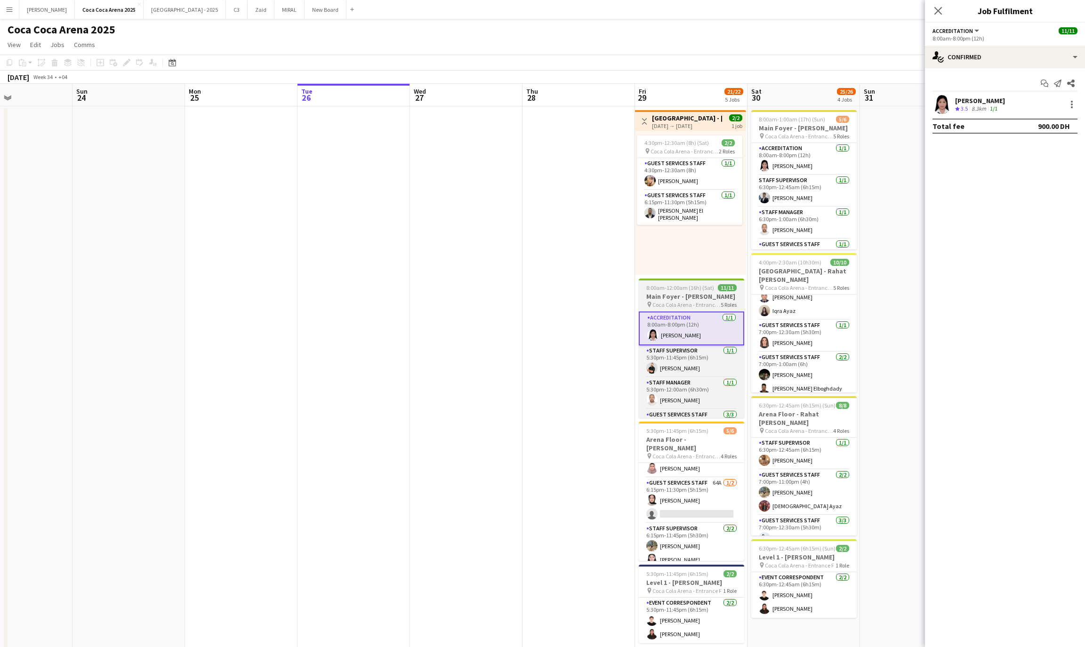
click at [672, 292] on h3 "Main Foyer - [PERSON_NAME]" at bounding box center [691, 296] width 105 height 8
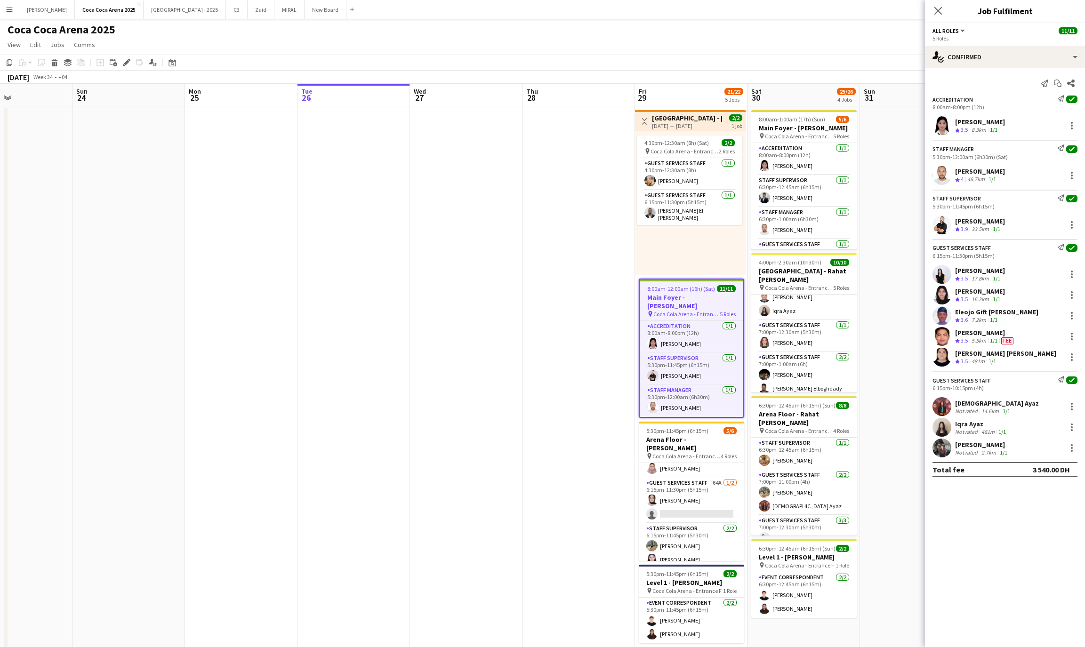
click at [997, 121] on div "[PERSON_NAME]" at bounding box center [980, 122] width 50 height 8
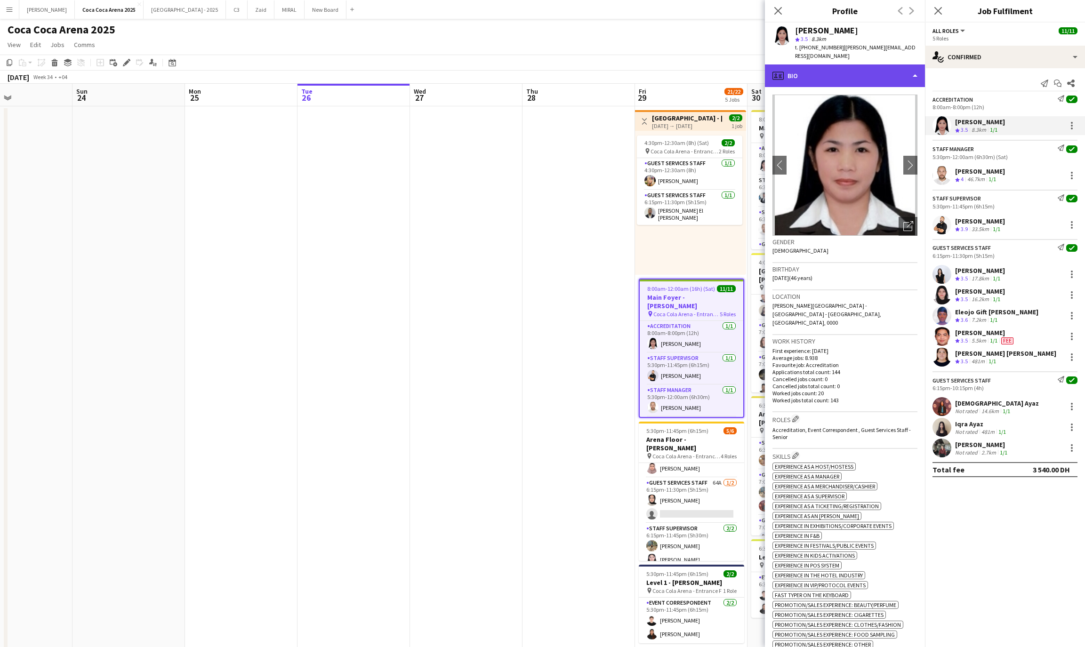
click at [802, 75] on div "profile Bio" at bounding box center [845, 76] width 160 height 23
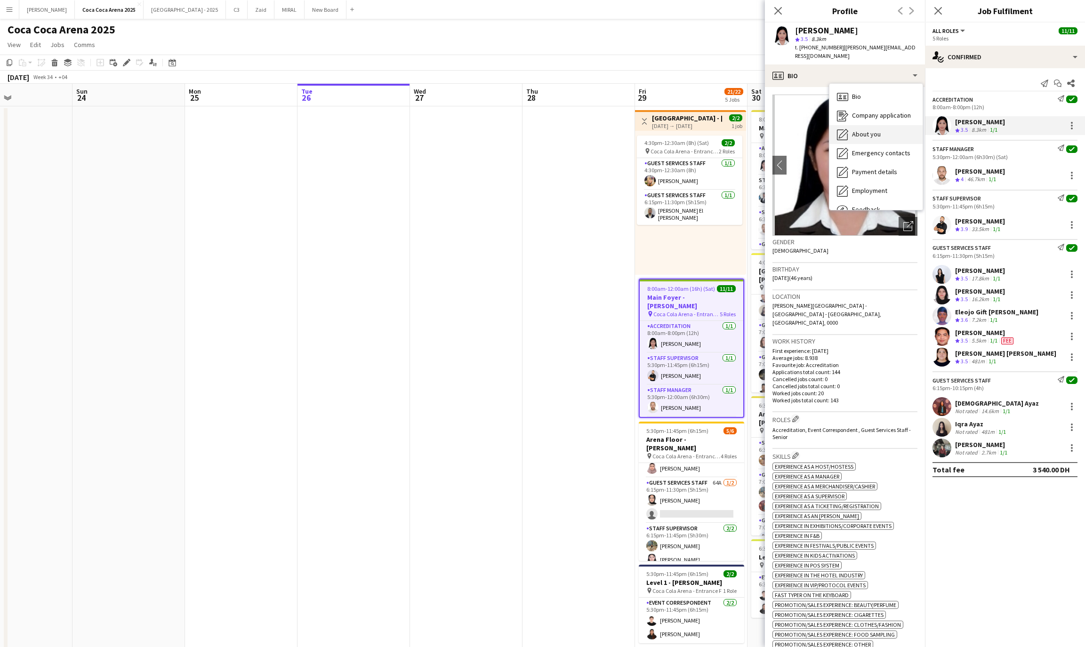
click at [871, 129] on div "About you About you" at bounding box center [876, 134] width 93 height 19
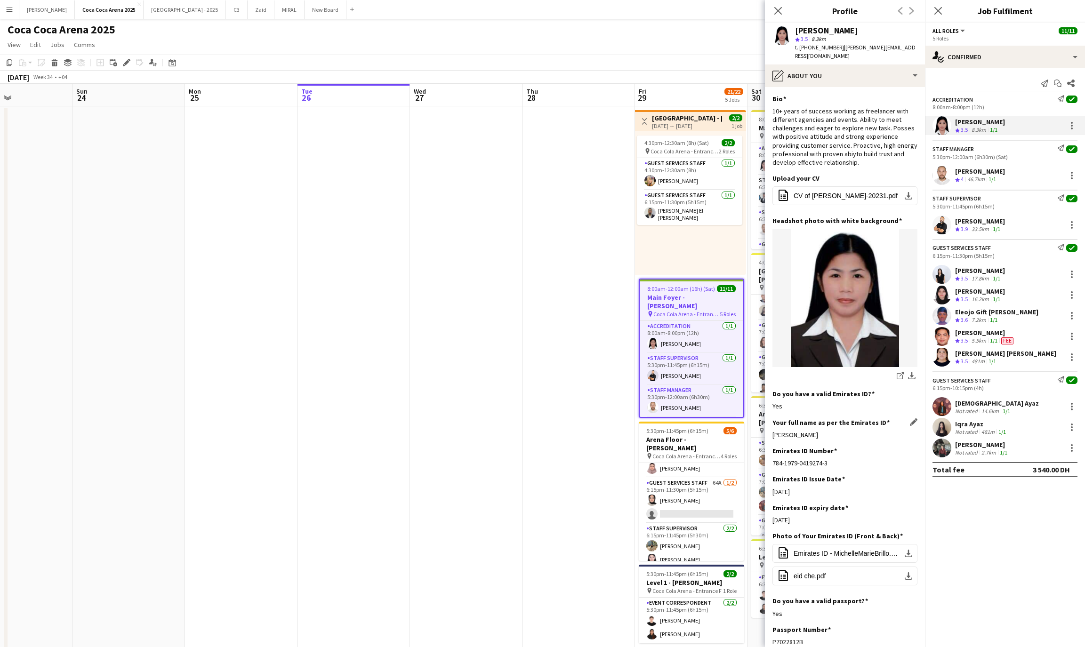
drag, startPoint x: 856, startPoint y: 431, endPoint x: 774, endPoint y: 433, distance: 82.4
click at [774, 433] on div "Michelle Marie Garcia Brillo" at bounding box center [845, 435] width 145 height 8
copy div "Michelle Marie Garcia Brillo"
click at [965, 175] on div "[PERSON_NAME]" at bounding box center [980, 171] width 50 height 8
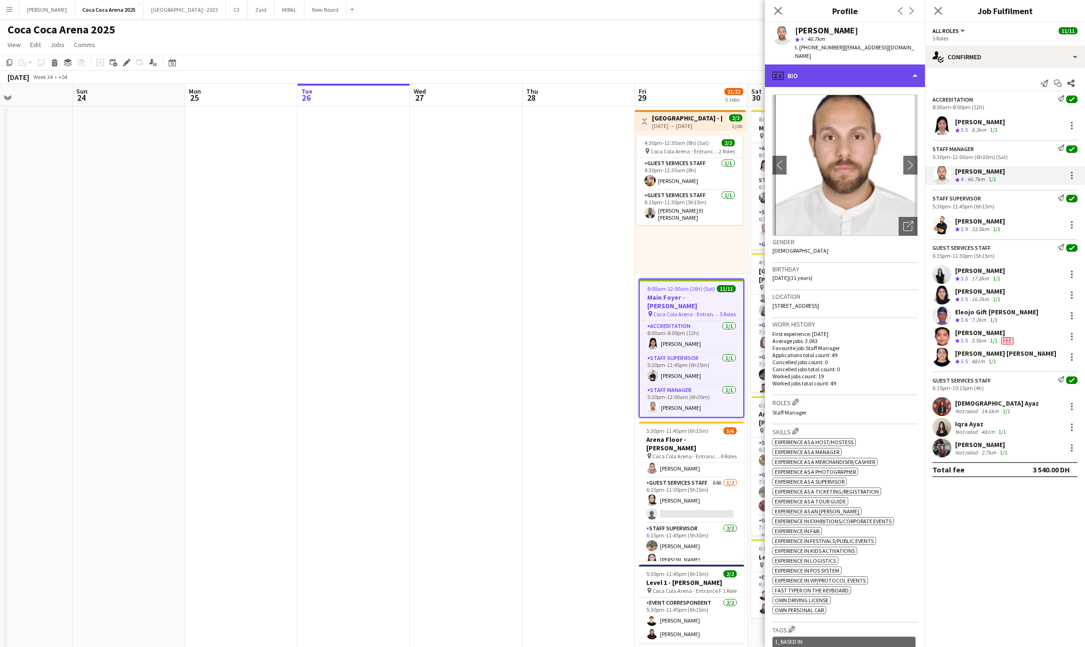
click at [827, 67] on div "profile Bio" at bounding box center [845, 76] width 160 height 23
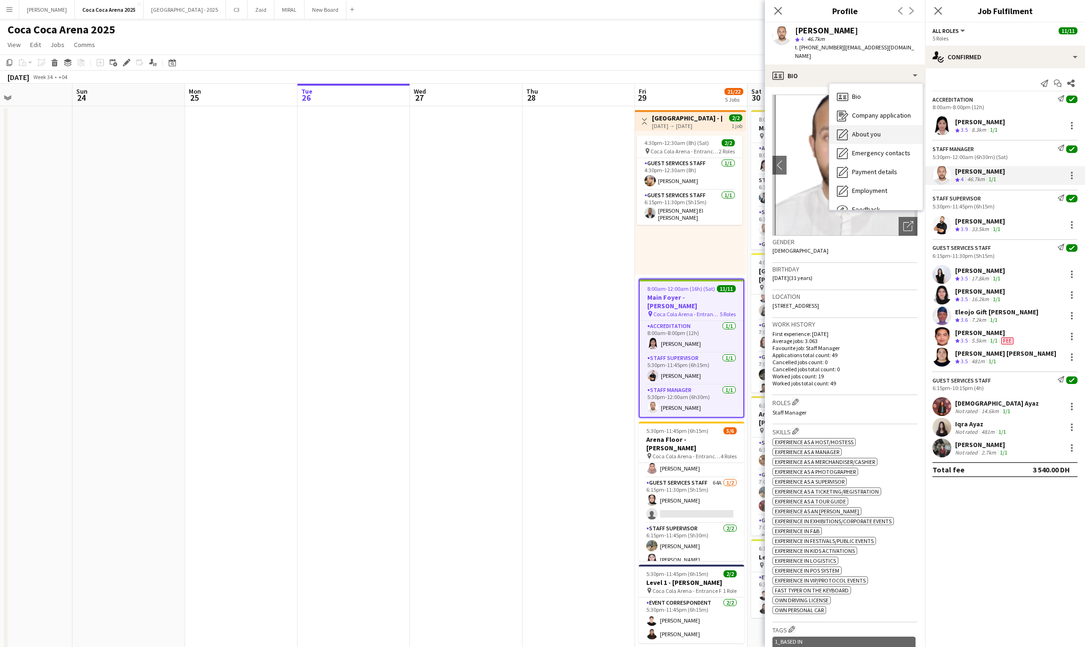
click at [850, 127] on div "About you About you" at bounding box center [876, 134] width 93 height 19
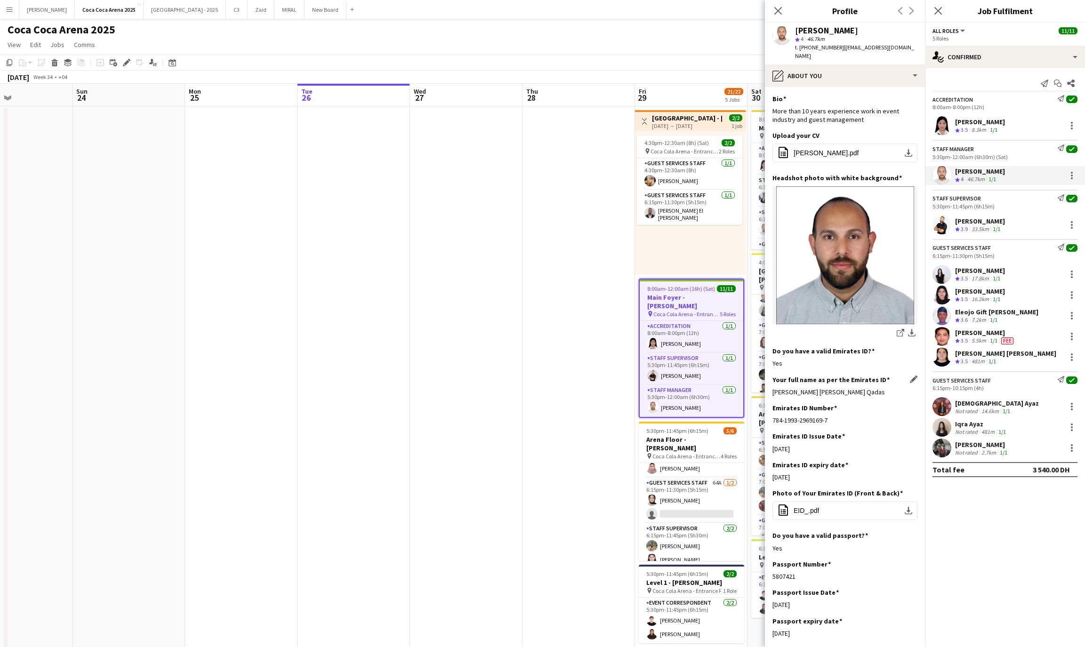
drag, startPoint x: 849, startPoint y: 384, endPoint x: 772, endPoint y: 384, distance: 76.8
click at [773, 388] on div "Ahmed Asad Hasan Qadas" at bounding box center [845, 392] width 145 height 8
copy div "Ahmed Asad Hasan Qadas"
click at [964, 224] on div "[PERSON_NAME]" at bounding box center [980, 221] width 50 height 8
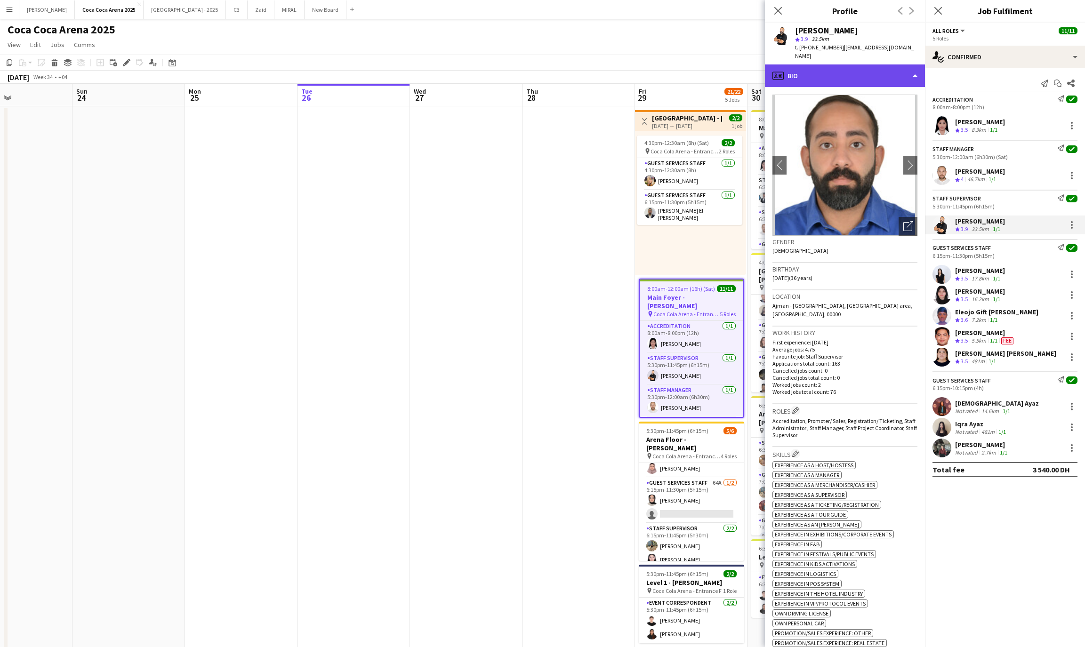
click at [823, 65] on div "profile Bio" at bounding box center [845, 76] width 160 height 23
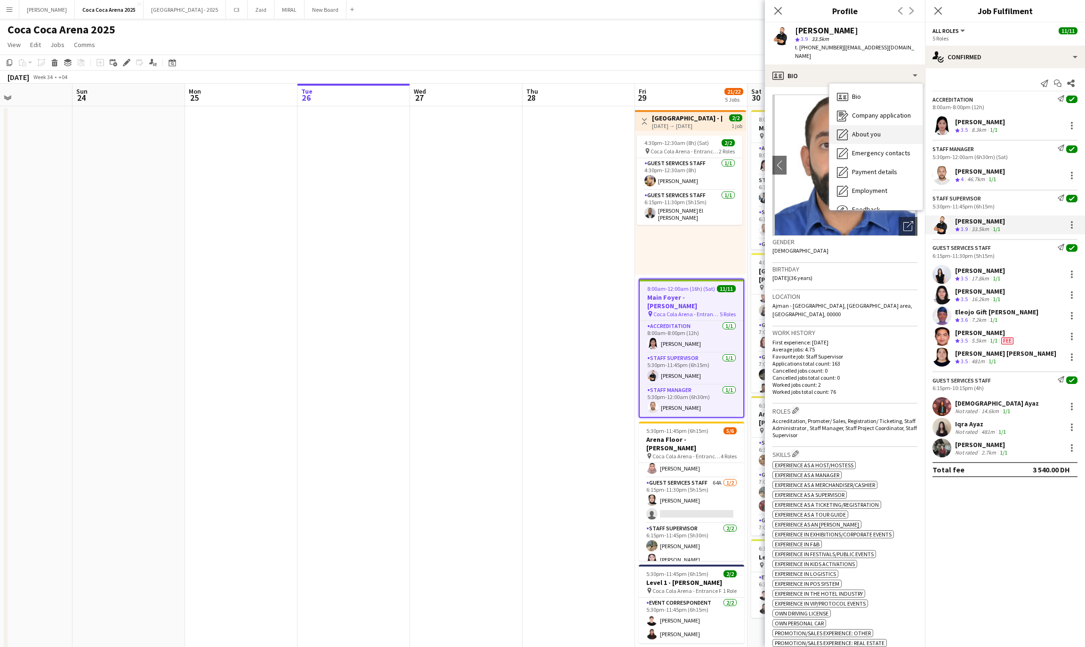
click at [858, 130] on span "About you" at bounding box center [866, 134] width 29 height 8
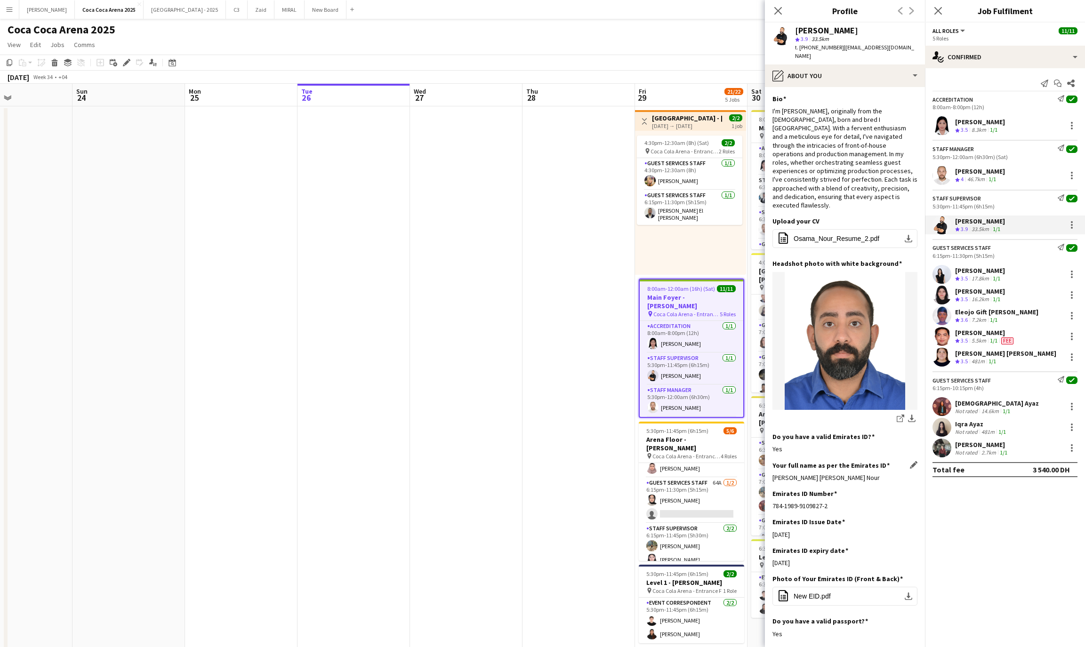
drag, startPoint x: 895, startPoint y: 449, endPoint x: 773, endPoint y: 453, distance: 122.5
click at [773, 474] on div "Osama Mohamed Mahmoud Elhendawy Nour" at bounding box center [845, 478] width 145 height 8
copy div "Osama Mohamed Mahmoud Elhendawy Nou"
click at [972, 273] on div "[PERSON_NAME]" at bounding box center [980, 271] width 50 height 8
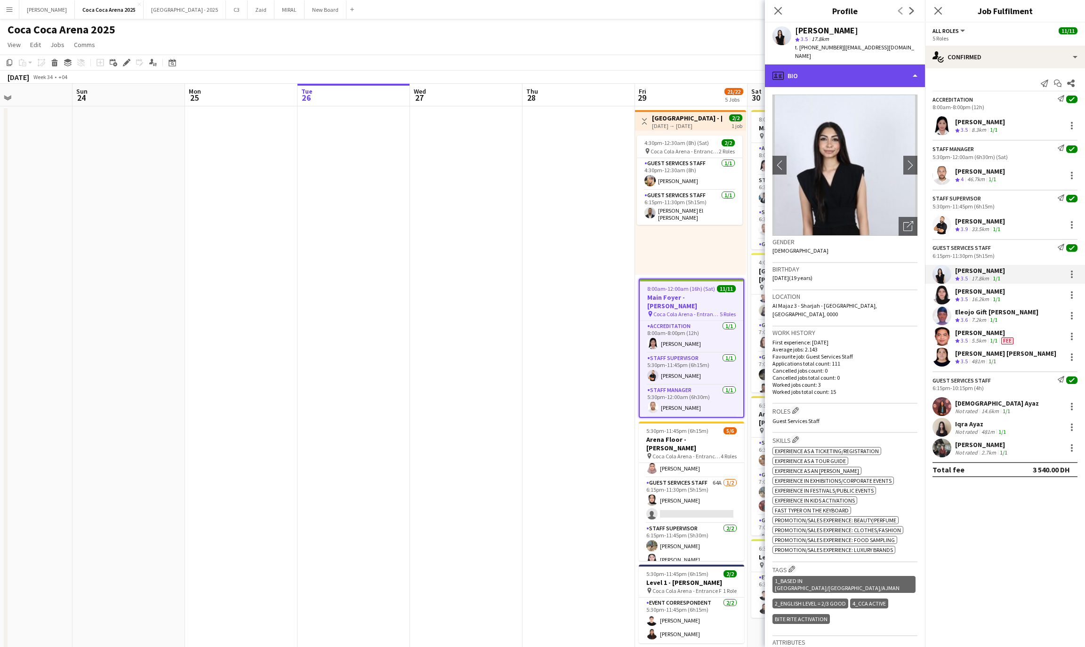
click at [828, 81] on div "profile Bio" at bounding box center [845, 76] width 160 height 23
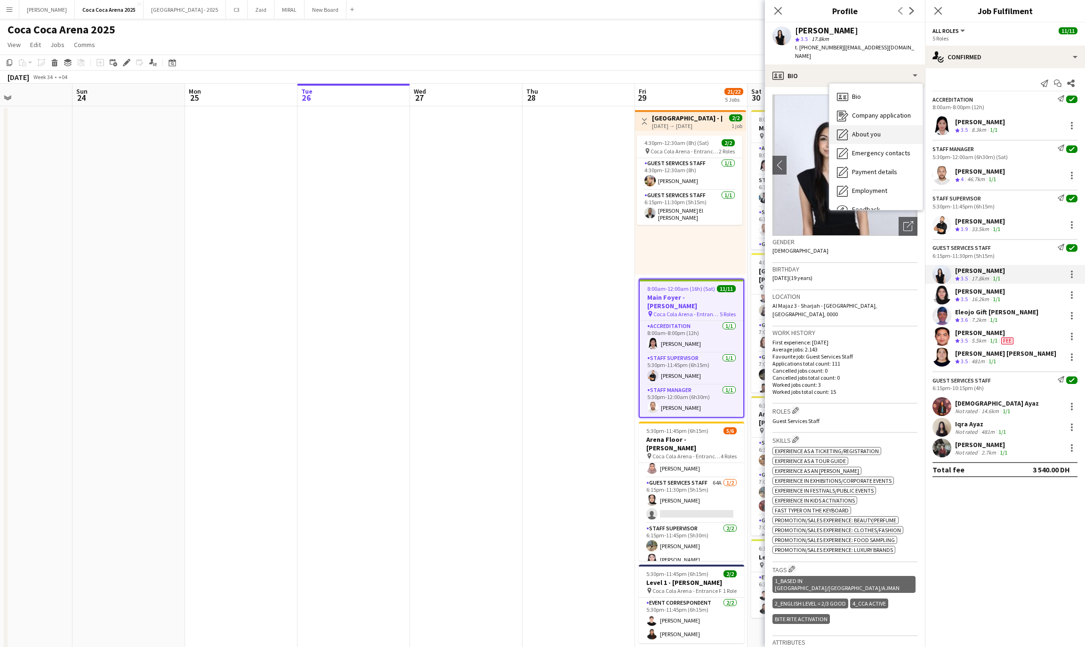
click at [856, 134] on span "About you" at bounding box center [866, 134] width 29 height 8
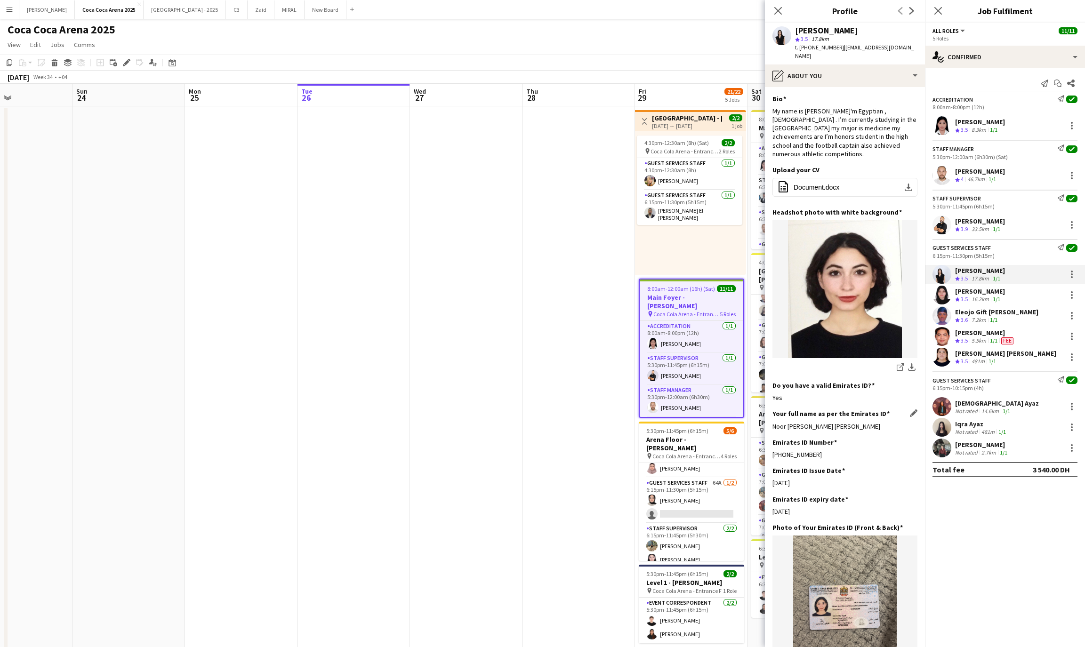
drag, startPoint x: 896, startPoint y: 423, endPoint x: 773, endPoint y: 422, distance: 123.4
click at [773, 422] on div "Noor Mahmoud Mohamed Mohamed Ibrahim" at bounding box center [845, 426] width 145 height 8
copy div "Noor Mahmoud Mohamed Mohamed Ibrahim"
click at [983, 291] on div "[PERSON_NAME]" at bounding box center [980, 291] width 50 height 8
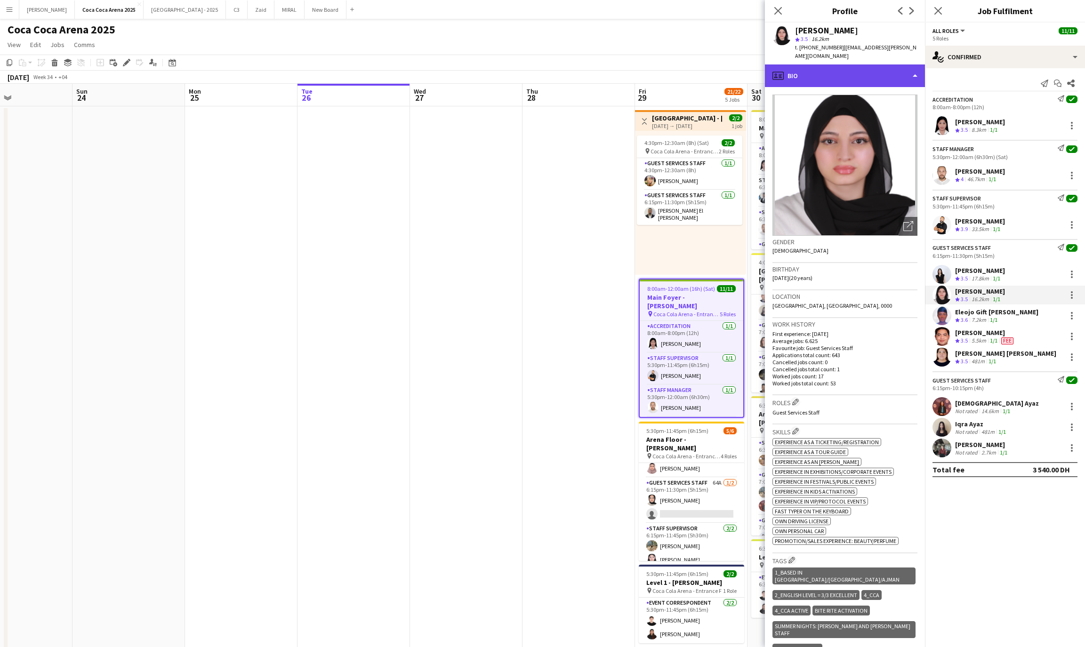
click at [845, 72] on div "profile Bio" at bounding box center [845, 76] width 160 height 23
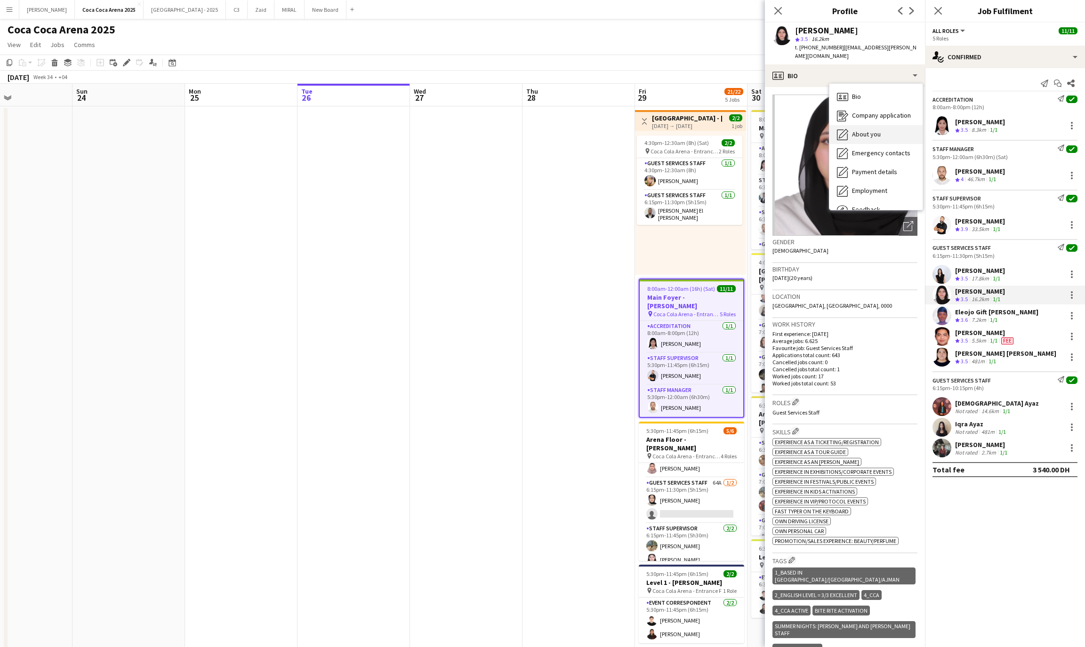
click at [865, 130] on span "About you" at bounding box center [866, 134] width 29 height 8
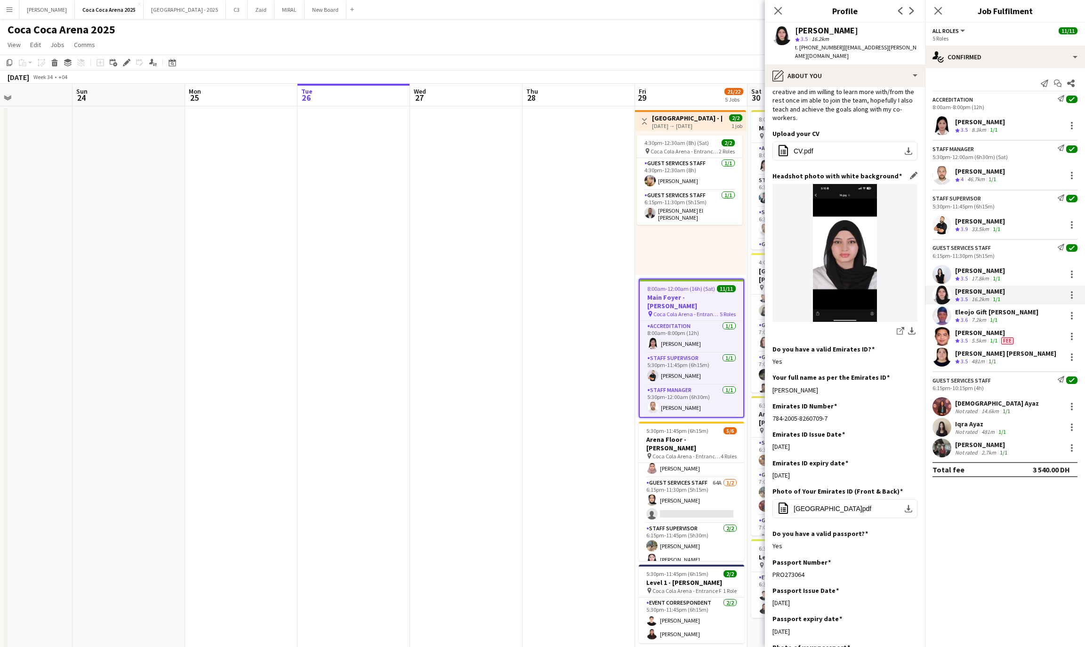
scroll to position [38, 0]
drag, startPoint x: 826, startPoint y: 378, endPoint x: 773, endPoint y: 378, distance: 53.2
click at [773, 385] on div "Rawan Yasser Sarris" at bounding box center [845, 389] width 145 height 8
copy div "Rawan Yasser Sarris"
click at [970, 309] on div "Eleojo Gift [PERSON_NAME]" at bounding box center [996, 312] width 83 height 8
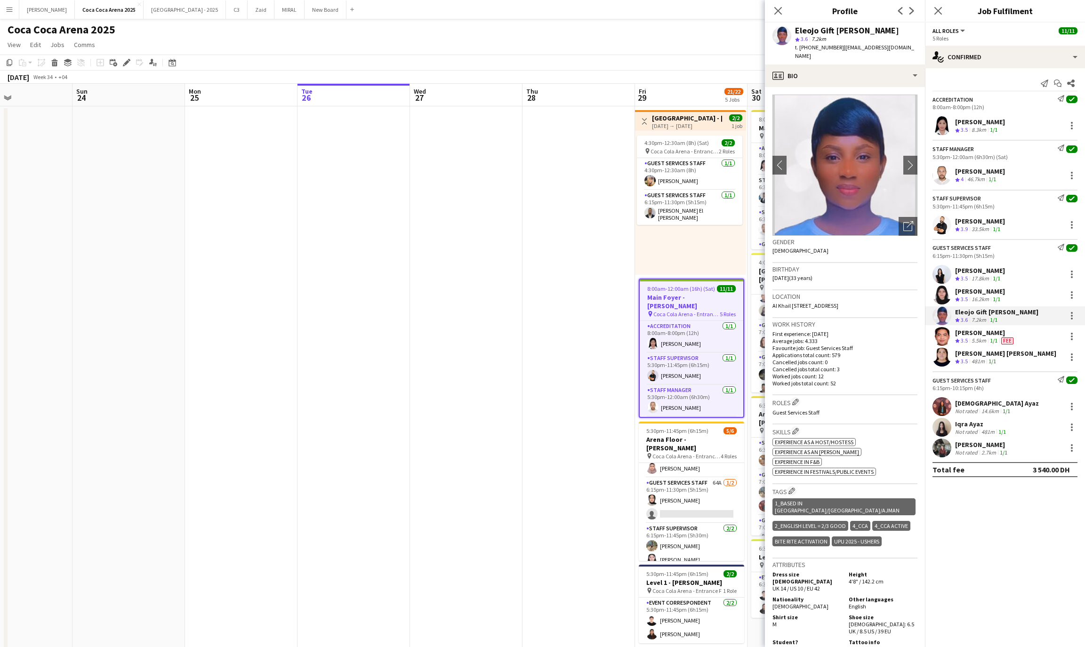
click at [1012, 316] on div "Eleojo Gift [PERSON_NAME]" at bounding box center [996, 312] width 83 height 8
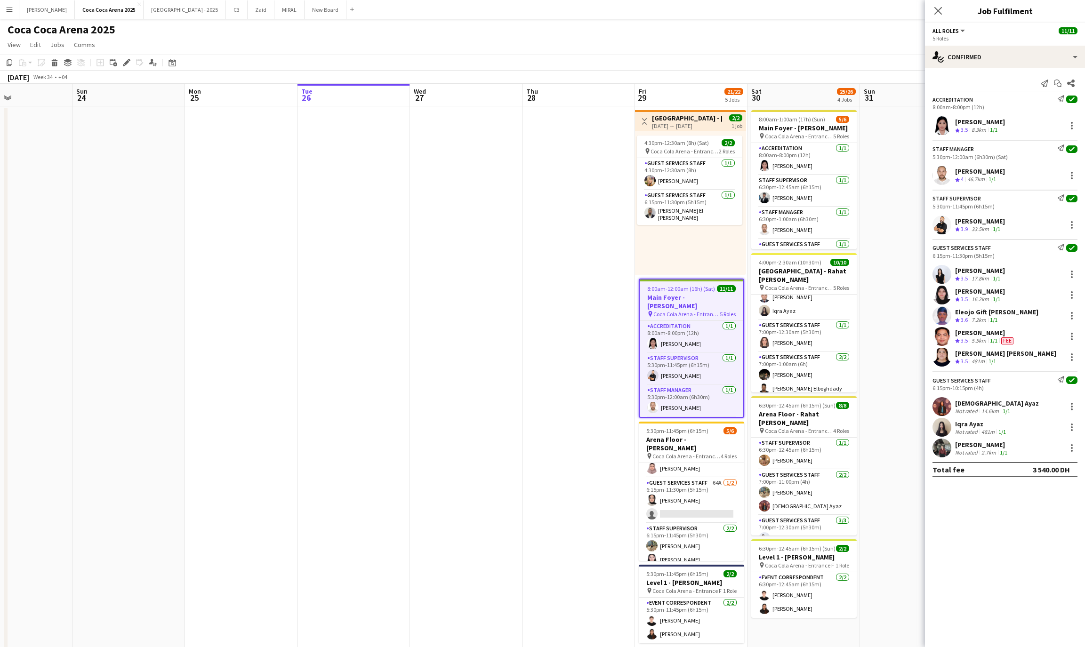
click at [1012, 316] on div "Eleojo Gift [PERSON_NAME]" at bounding box center [996, 312] width 83 height 8
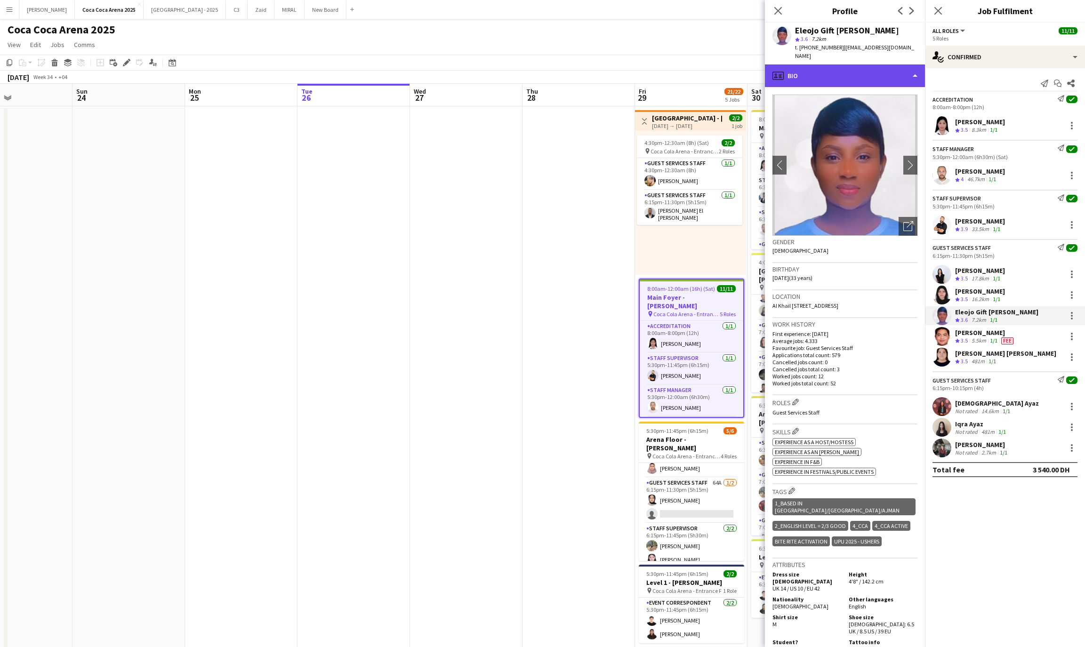
click at [830, 69] on div "profile Bio" at bounding box center [845, 76] width 160 height 23
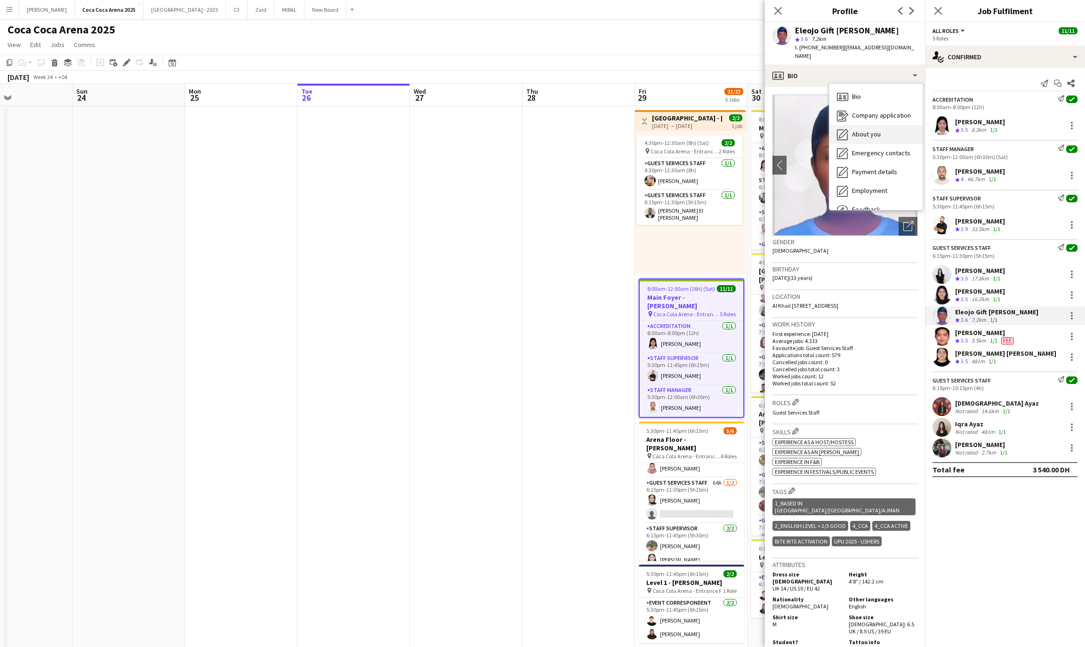
click at [862, 130] on span "About you" at bounding box center [866, 134] width 29 height 8
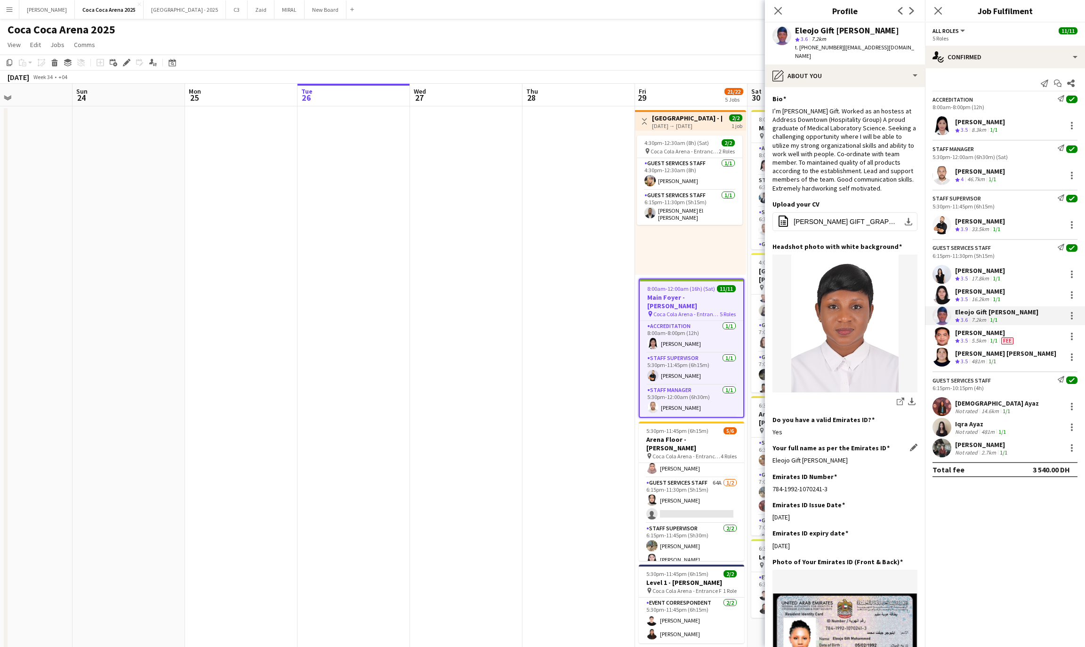
drag, startPoint x: 836, startPoint y: 453, endPoint x: 772, endPoint y: 453, distance: 63.6
click at [773, 456] on div "Eleojo Gift [PERSON_NAME]" at bounding box center [845, 460] width 145 height 8
copy div "Eleojo Gift [PERSON_NAME]"
click at [684, 406] on app-card-role "Staff Manager 1/1 5:30pm-12:00am (6h30m) Ahmed Qadas" at bounding box center [692, 401] width 104 height 32
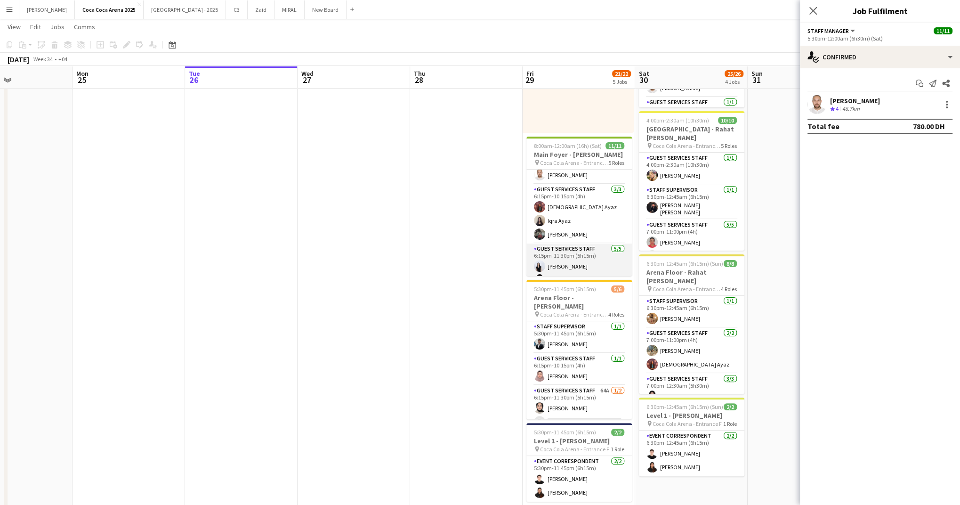
scroll to position [81, 0]
click at [563, 225] on app-card-role "Guest Services Staff 3/3 6:15pm-10:15pm (4h) Aqsa Ayaz Iqra Ayaz Nadia Hatim" at bounding box center [578, 214] width 105 height 59
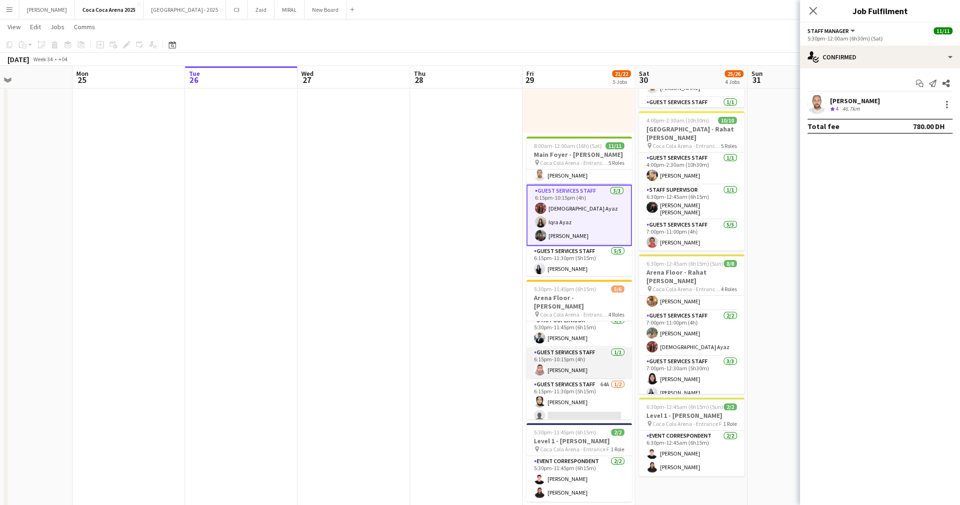
scroll to position [7, 0]
click at [565, 228] on app-card-role "Guest Services Staff 3/3 6:15pm-10:15pm (4h) Aqsa Ayaz Iqra Ayaz Nadia Hatim" at bounding box center [578, 215] width 105 height 61
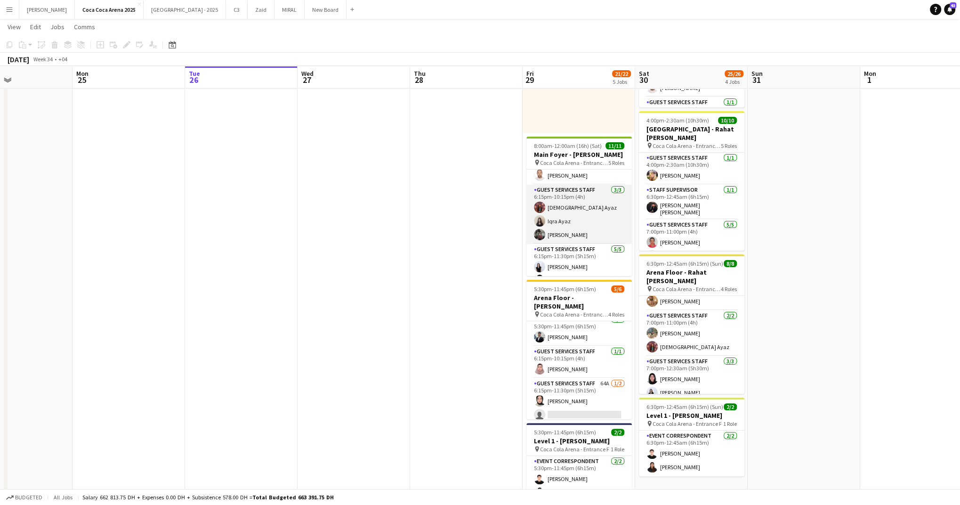
click at [565, 228] on app-card-role "Guest Services Staff 3/3 6:15pm-10:15pm (4h) Aqsa Ayaz Iqra Ayaz Nadia Hatim" at bounding box center [578, 214] width 105 height 59
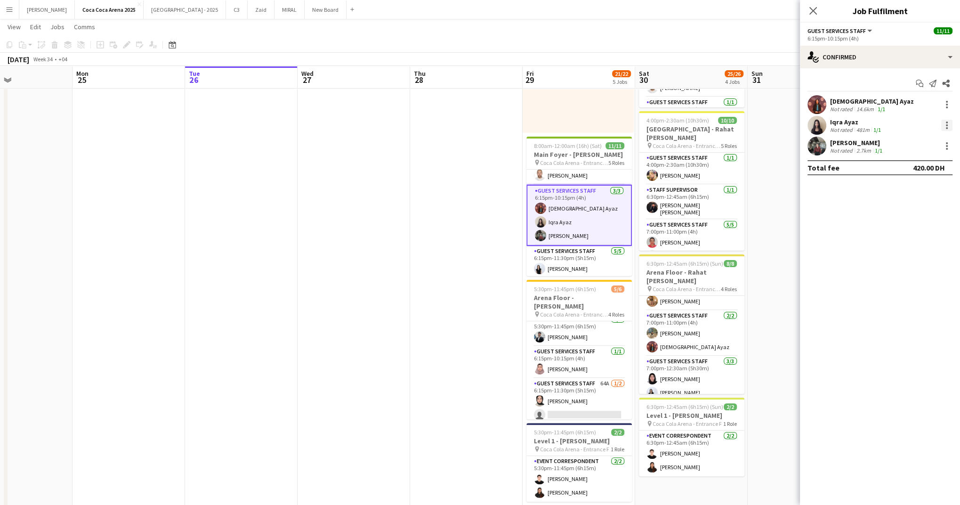
click at [950, 124] on div at bounding box center [946, 125] width 11 height 11
click at [900, 232] on span "Remove" at bounding box center [901, 233] width 28 height 8
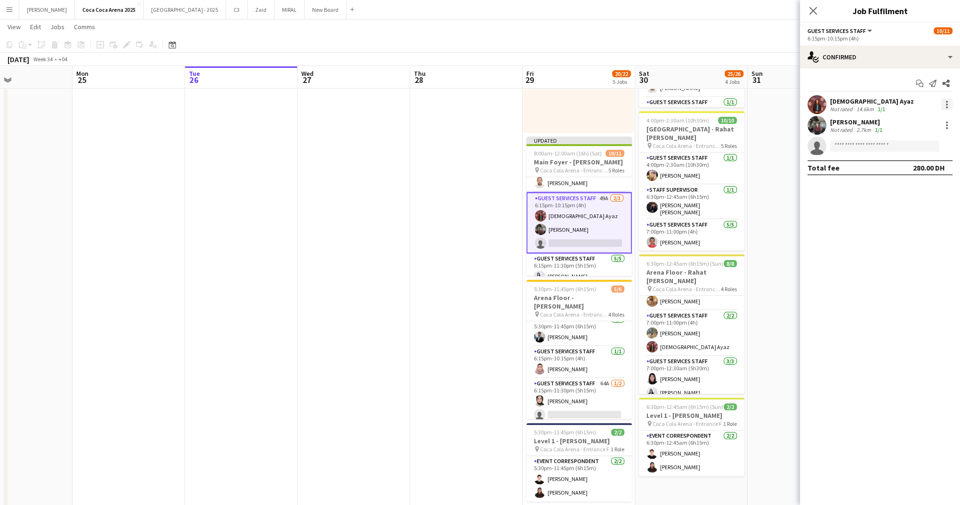
click at [945, 102] on div at bounding box center [946, 104] width 11 height 11
click at [901, 210] on span "Remove" at bounding box center [901, 212] width 28 height 8
click at [797, 174] on app-date-cell at bounding box center [804, 242] width 113 height 557
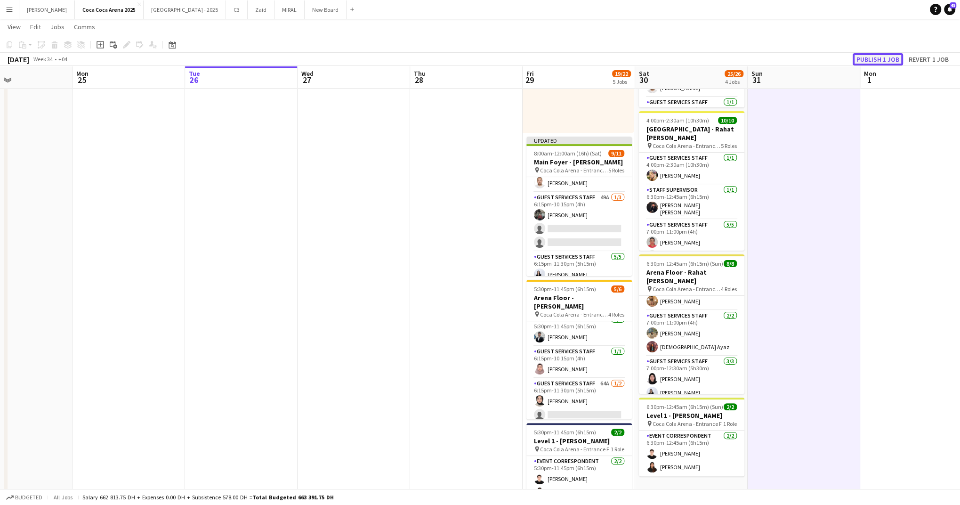
click at [880, 57] on button "Publish 1 job" at bounding box center [878, 59] width 50 height 12
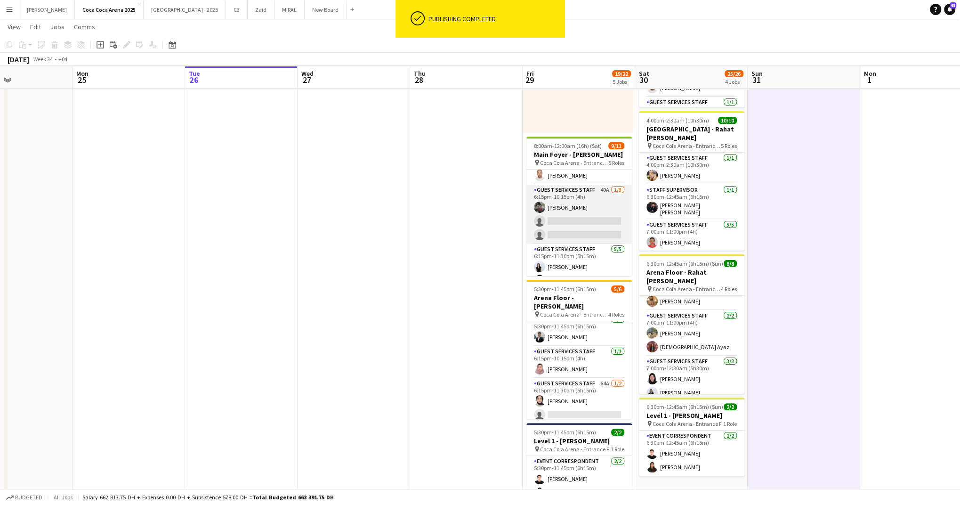
click at [612, 228] on app-card-role "Guest Services Staff 49A 1/3 6:15pm-10:15pm (4h) Nadia Hatim single-neutral-act…" at bounding box center [578, 214] width 105 height 59
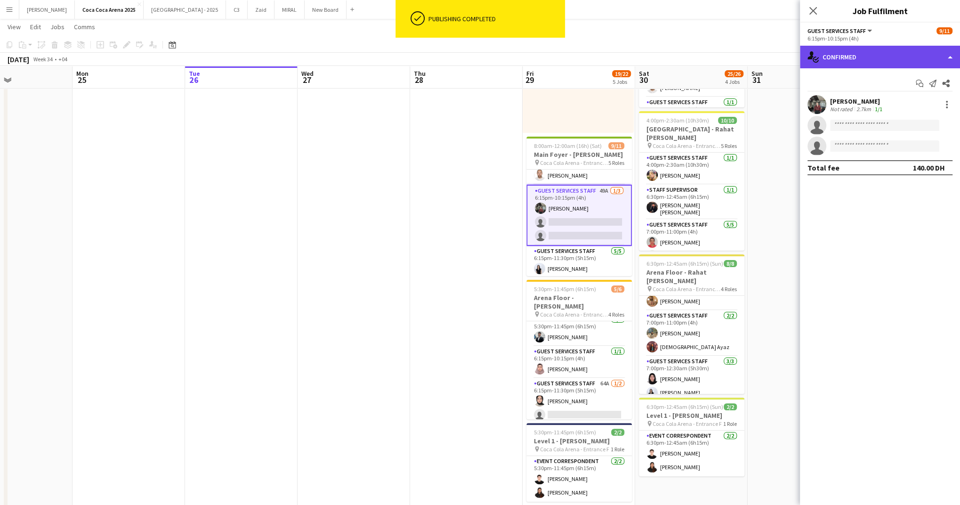
click at [835, 58] on div "single-neutral-actions-check-2 Confirmed" at bounding box center [880, 57] width 160 height 23
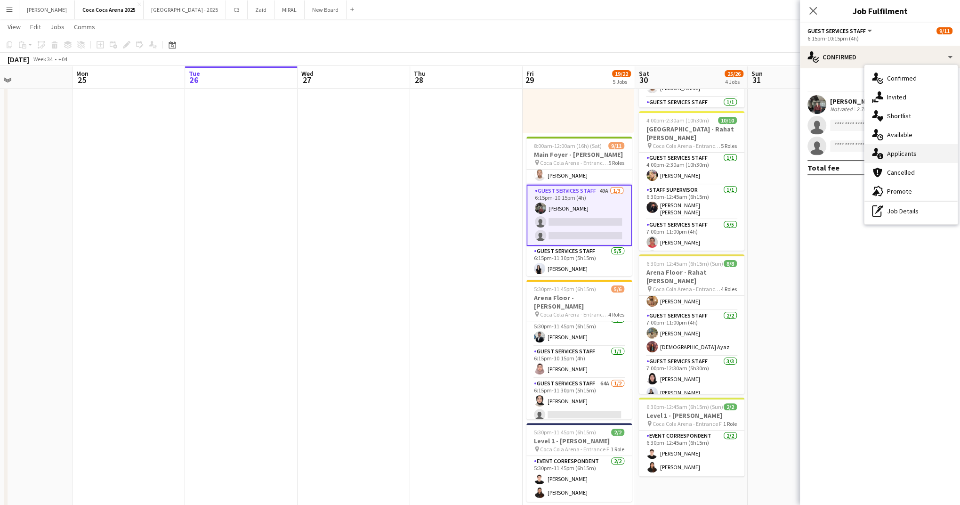
click at [892, 152] on div "single-neutral-actions-information Applicants" at bounding box center [911, 153] width 93 height 19
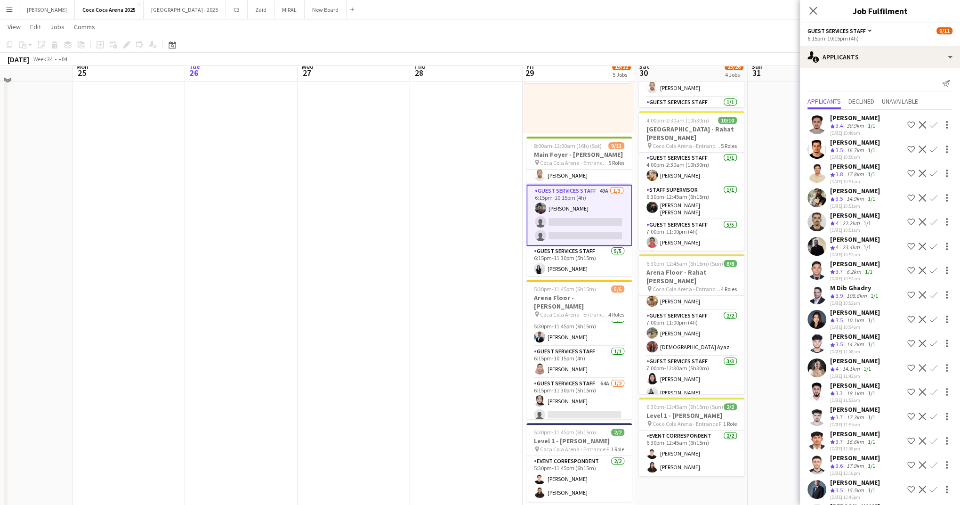
scroll to position [129, 0]
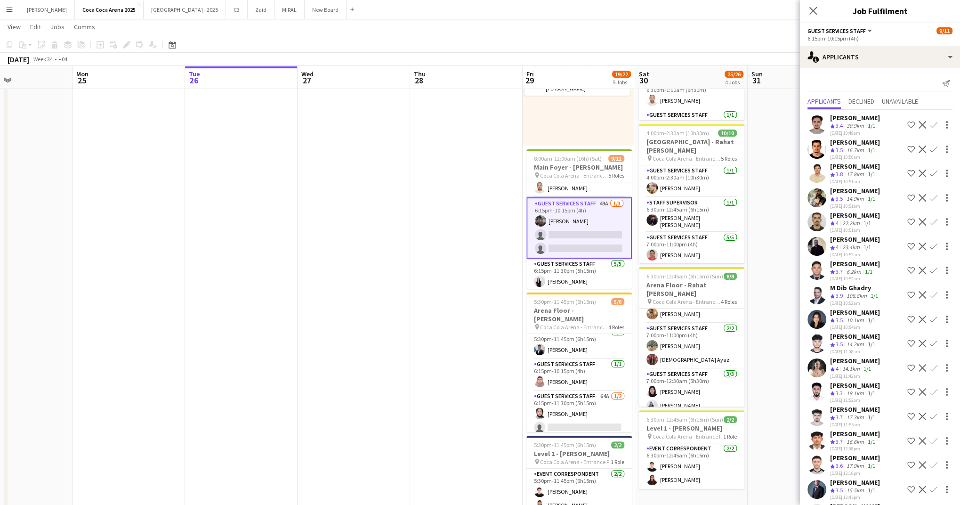
click at [934, 195] on app-icon "Confirm" at bounding box center [934, 198] width 8 height 8
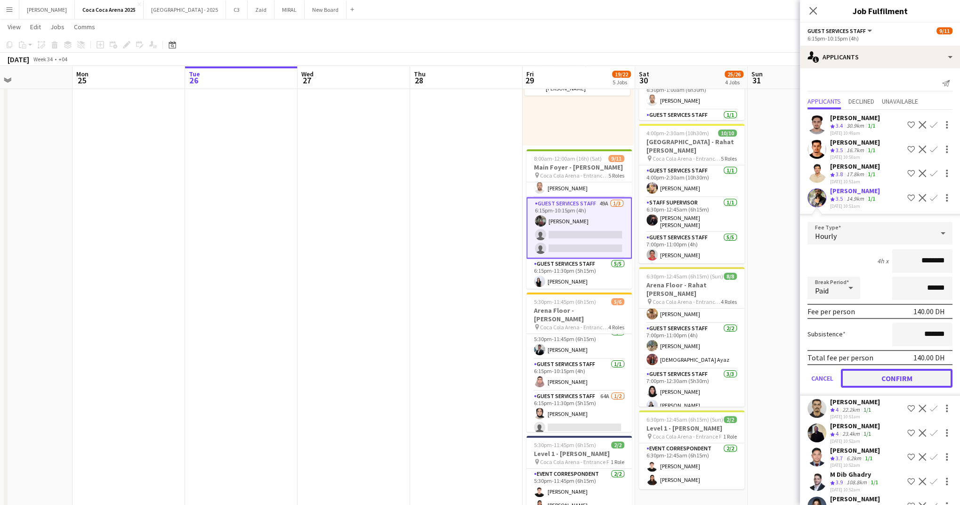
click at [897, 376] on button "Confirm" at bounding box center [897, 378] width 112 height 19
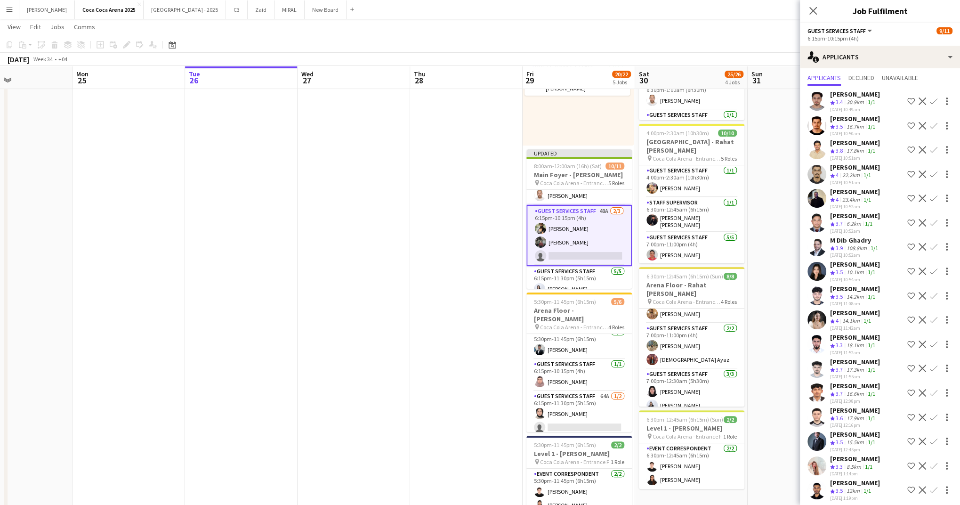
scroll to position [26, 0]
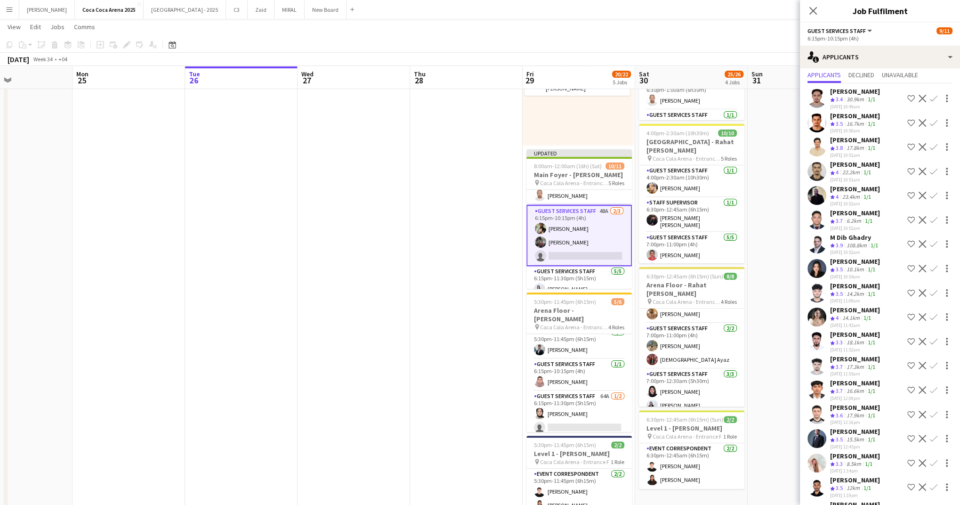
click at [936, 292] on app-icon "Confirm" at bounding box center [934, 293] width 8 height 8
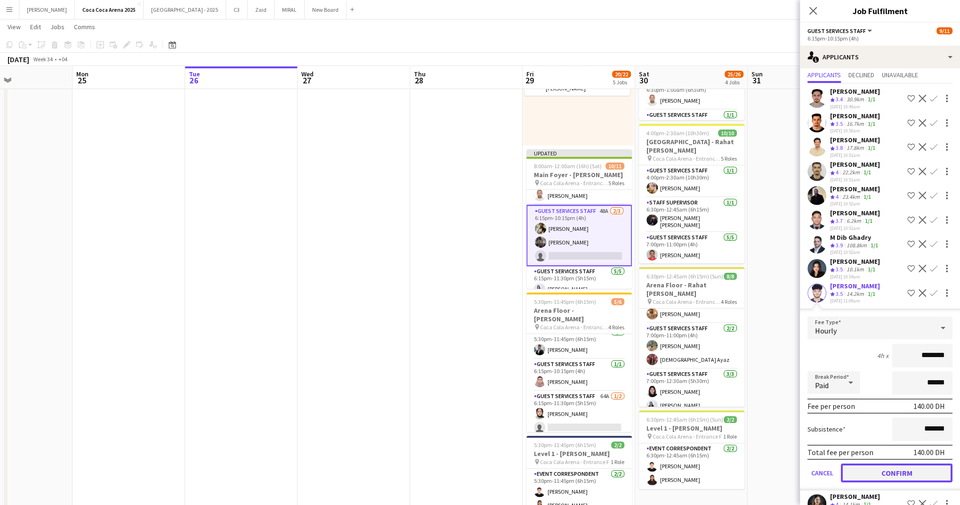
click at [912, 467] on button "Confirm" at bounding box center [897, 472] width 112 height 19
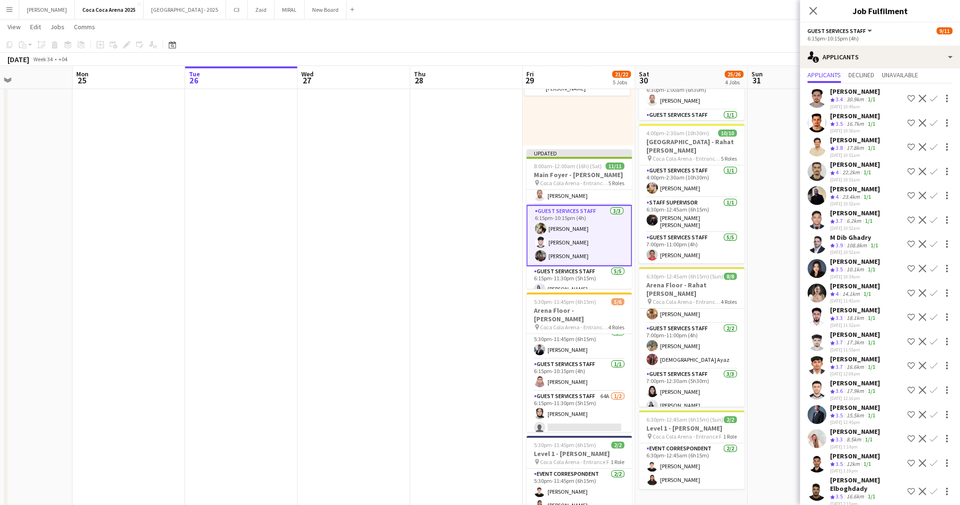
click at [663, 43] on app-toolbar "Copy Paste Paste Command V Paste with crew Command Shift V Paste linked Job Del…" at bounding box center [480, 45] width 960 height 16
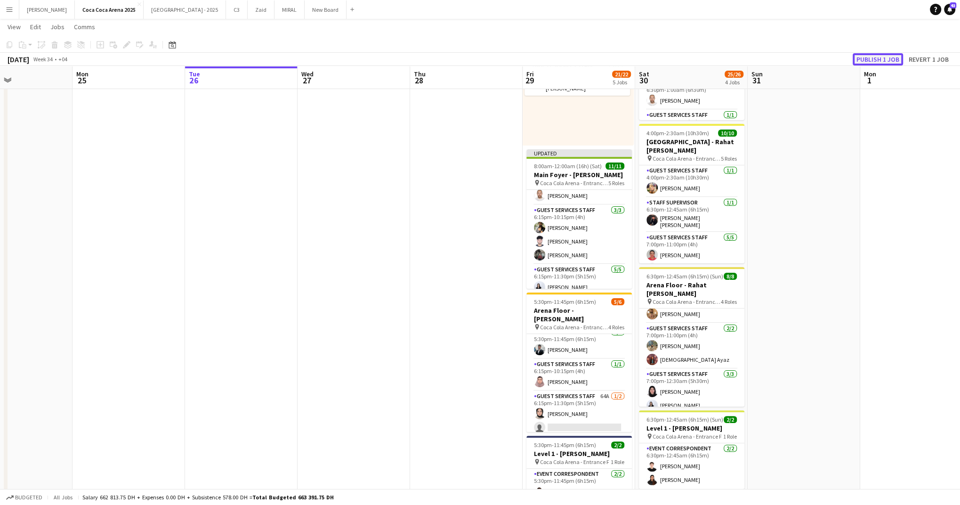
click at [868, 60] on button "Publish 1 job" at bounding box center [878, 59] width 50 height 12
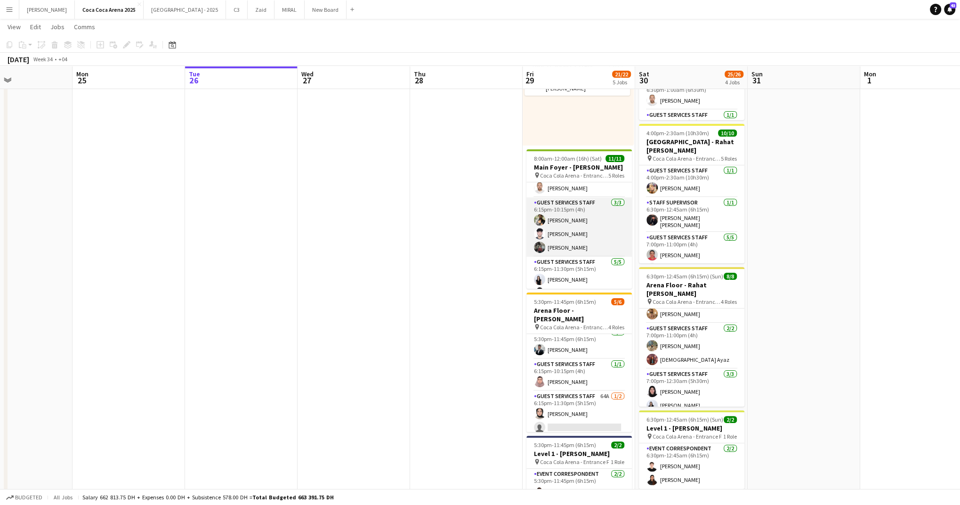
click at [567, 237] on app-card-role "Guest Services Staff 3/3 6:15pm-10:15pm (4h) Masoud Rahimi Haseeb Zeeshan Nadia…" at bounding box center [578, 226] width 105 height 59
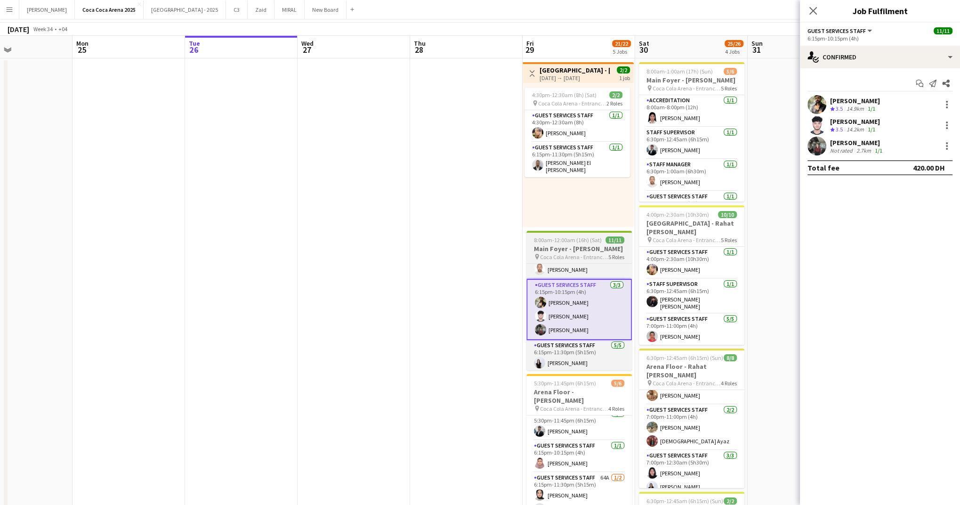
scroll to position [0, 0]
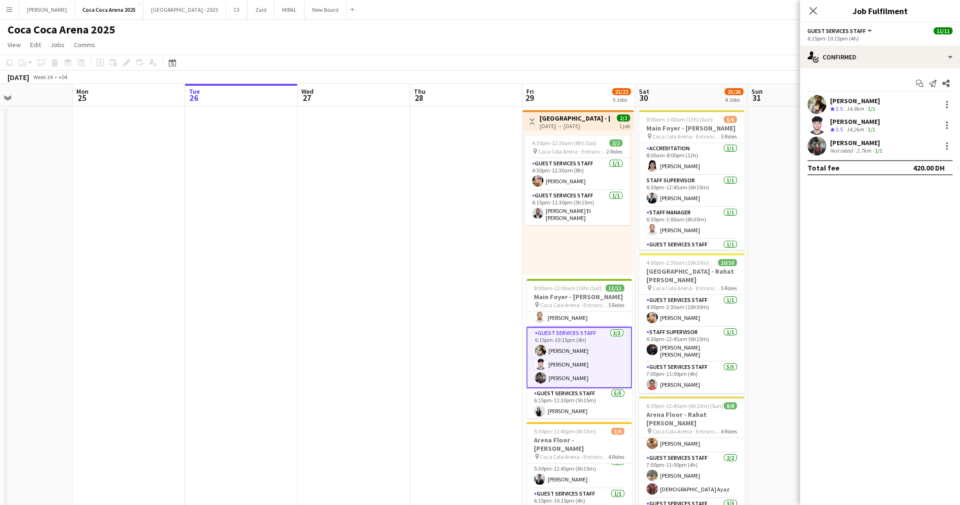
click at [568, 126] on div "[DATE] → [DATE]" at bounding box center [575, 125] width 70 height 7
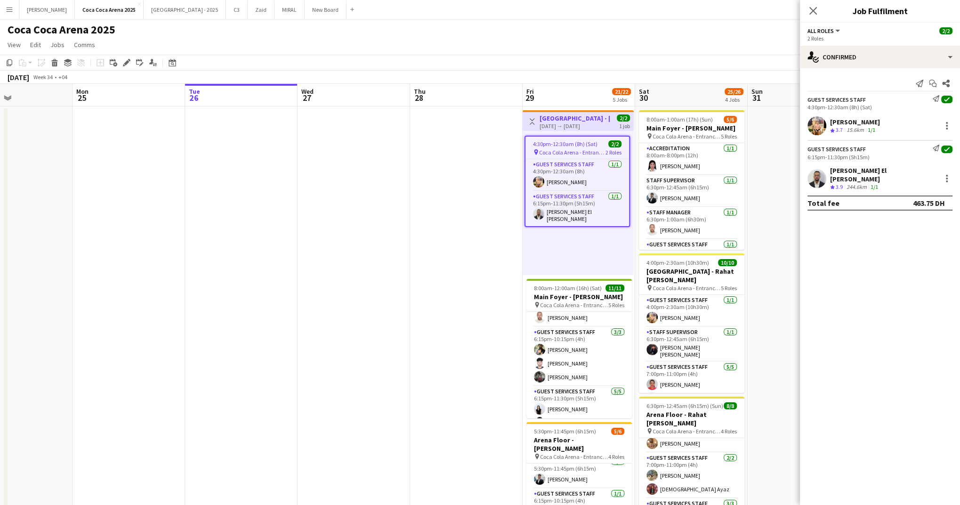
click at [900, 120] on div "Domingo Hernandez III Crew rating 3.7 15.6km 1/1" at bounding box center [880, 125] width 160 height 19
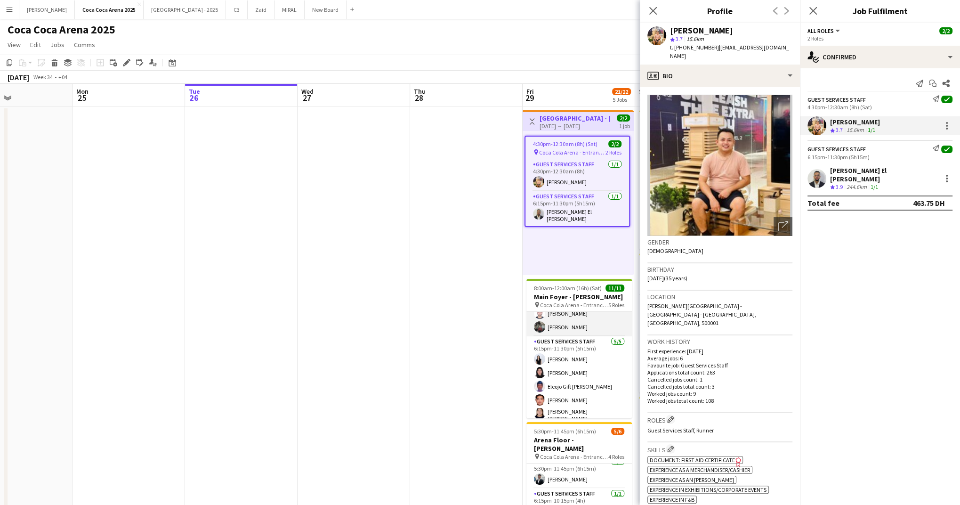
scroll to position [135, 0]
click at [572, 373] on app-card-role "Guest Services Staff 5/5 6:15pm-11:30pm (5h15m) Noor Ibrahim Rawan Sarris Eleoj…" at bounding box center [578, 376] width 105 height 89
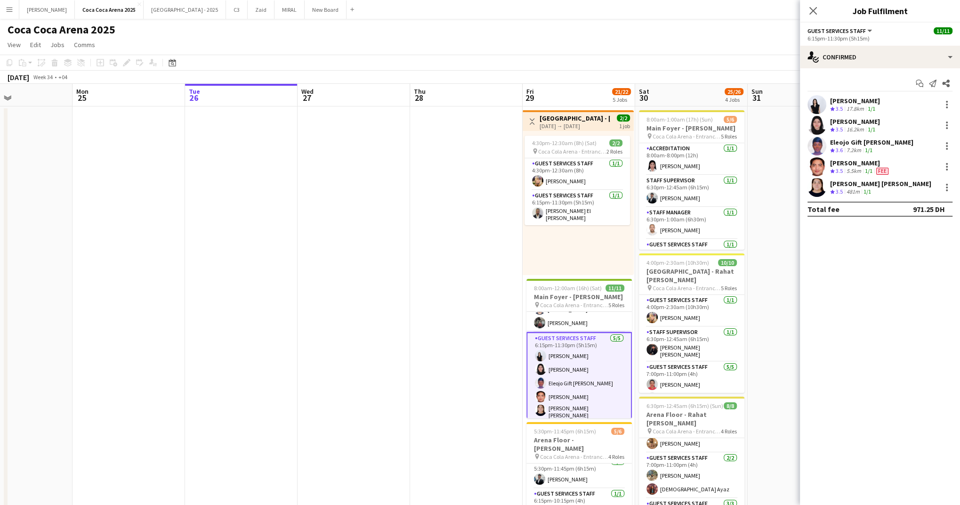
click at [843, 162] on div "[PERSON_NAME]" at bounding box center [860, 163] width 60 height 8
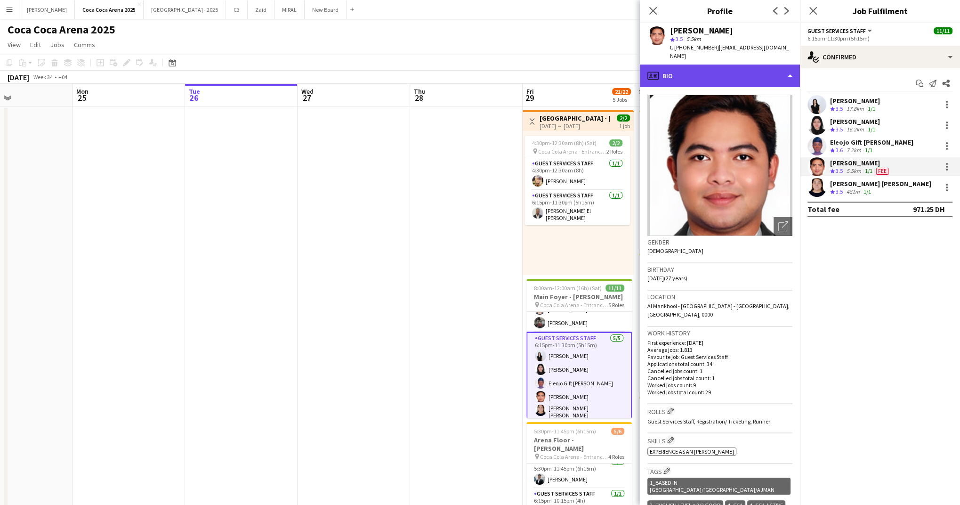
click at [721, 71] on div "profile Bio" at bounding box center [720, 76] width 160 height 23
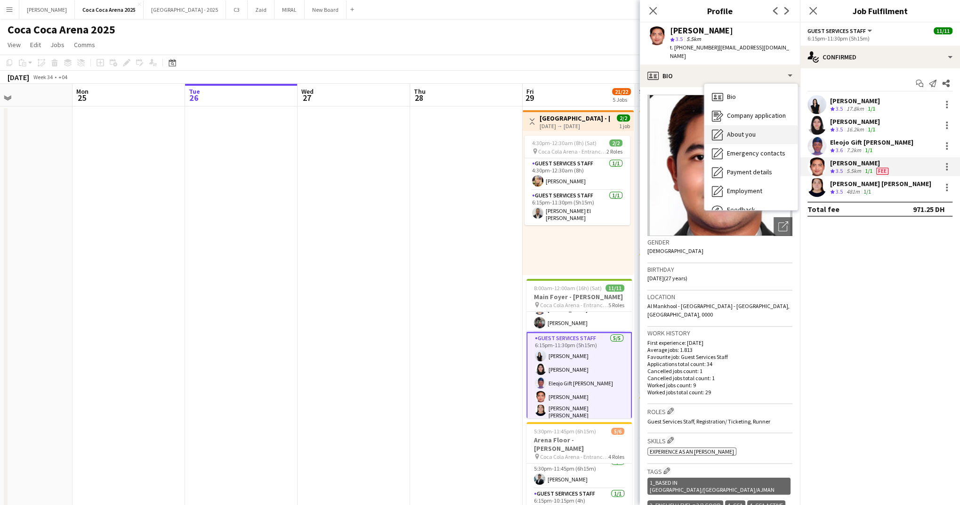
click at [750, 134] on span "About you" at bounding box center [741, 134] width 29 height 8
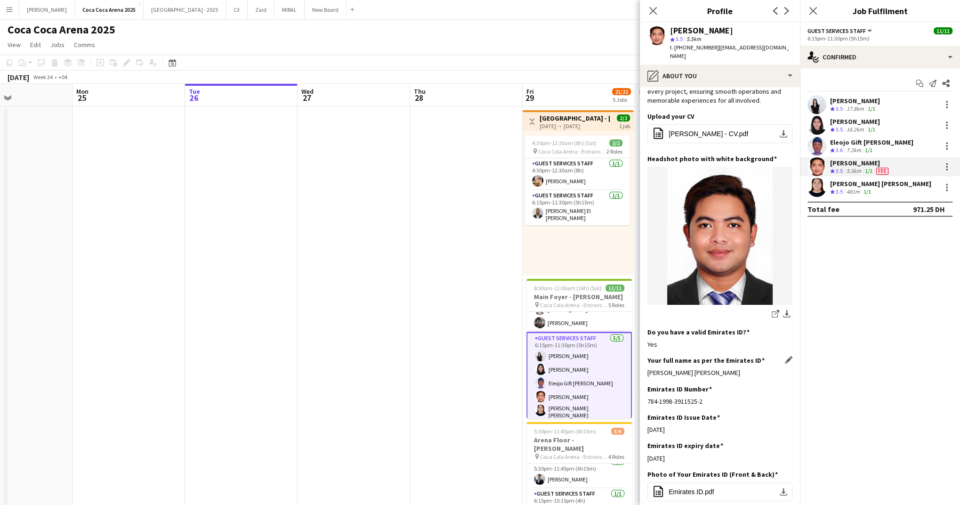
scroll to position [99, 0]
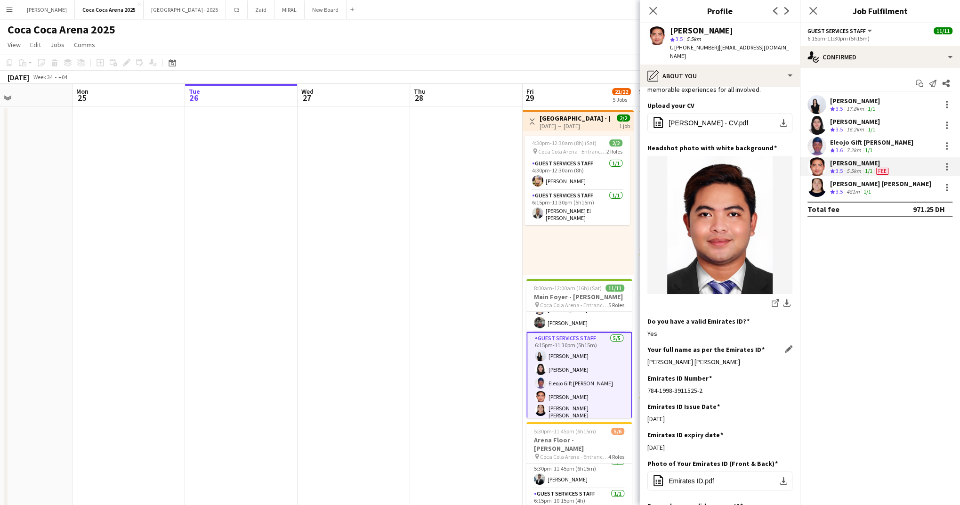
drag, startPoint x: 745, startPoint y: 364, endPoint x: 647, endPoint y: 361, distance: 97.5
click at [647, 361] on div "Patrick Dominique Pestano Castro" at bounding box center [719, 361] width 145 height 8
copy div "Patrick Dominique Pestano Castro"
click at [866, 192] on app-skills-label "1/1" at bounding box center [868, 191] width 8 height 7
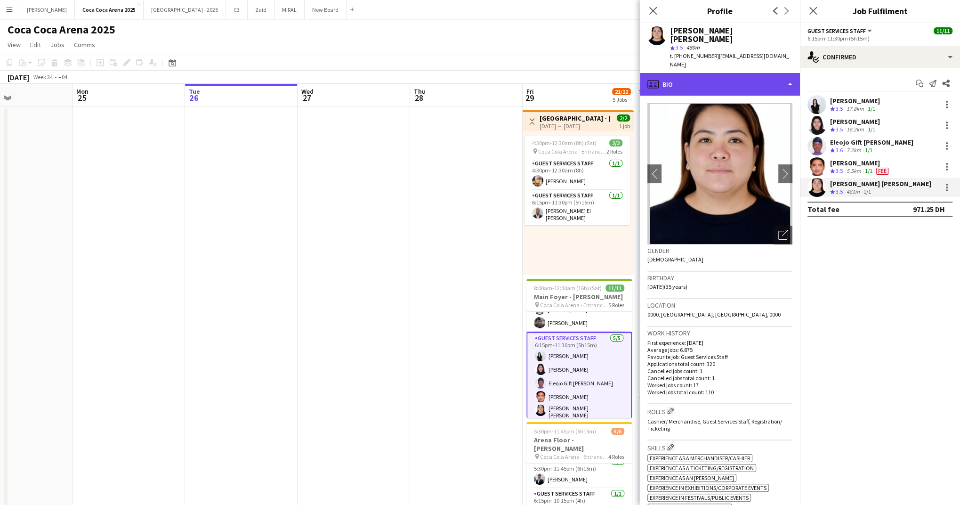
click at [697, 73] on div "profile Bio" at bounding box center [720, 84] width 160 height 23
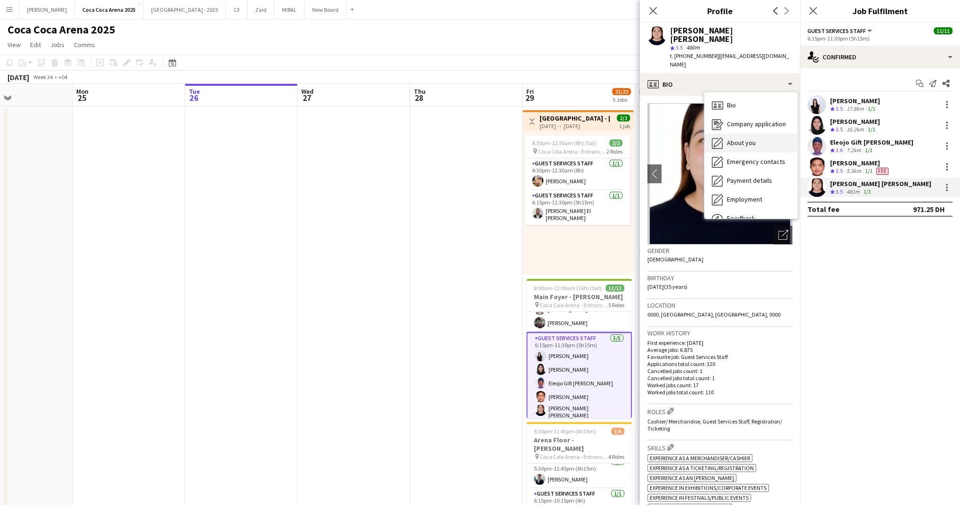
click at [723, 138] on icon "About you" at bounding box center [717, 143] width 11 height 11
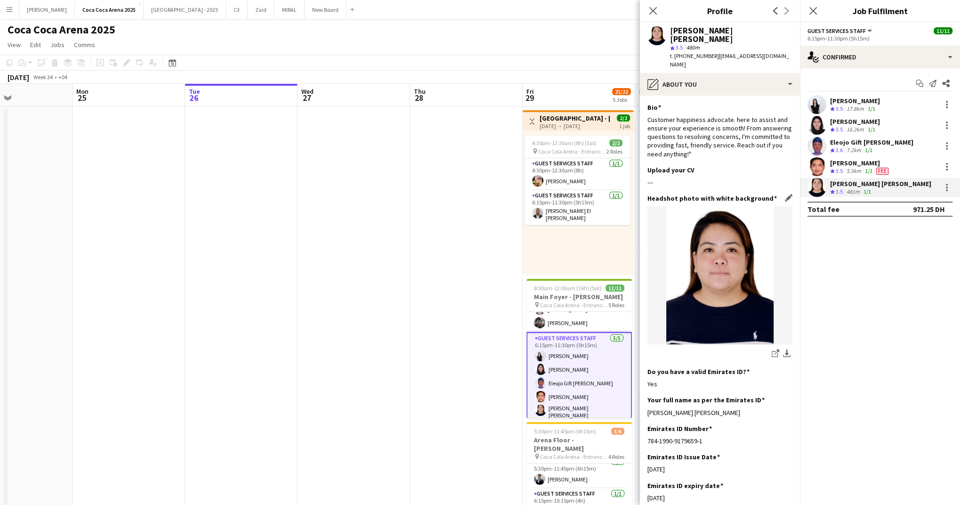
scroll to position [92, 0]
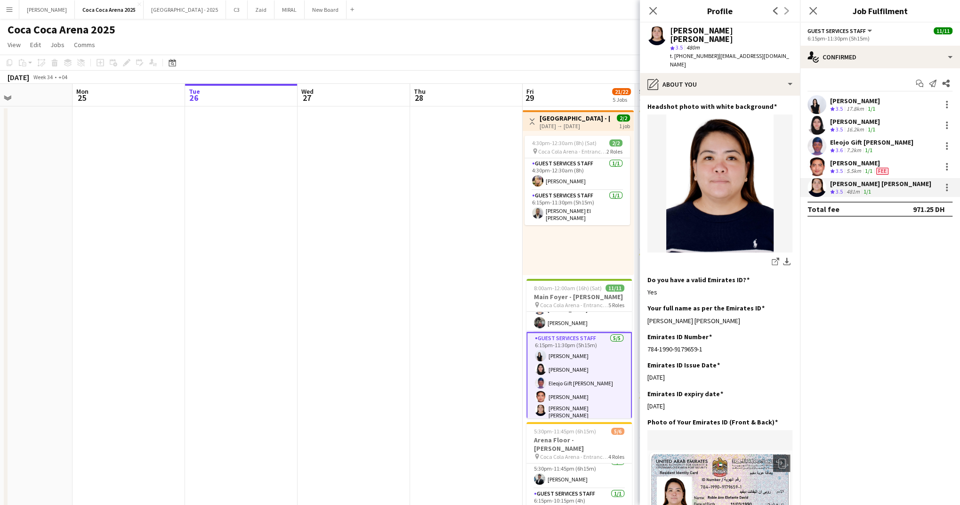
drag, startPoint x: 723, startPoint y: 304, endPoint x: 645, endPoint y: 301, distance: 77.7
click at [645, 301] on app-section-data-types "Bio Edit this field Customer happiness advocate. here to assist and ensure your…" at bounding box center [720, 300] width 160 height 409
click at [655, 11] on icon "Close pop-in" at bounding box center [652, 10] width 9 height 9
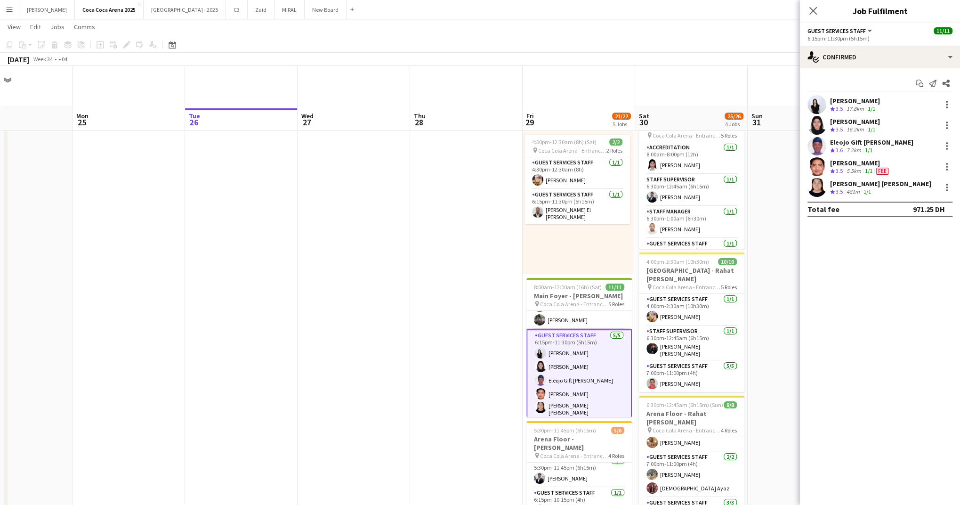
scroll to position [47, 0]
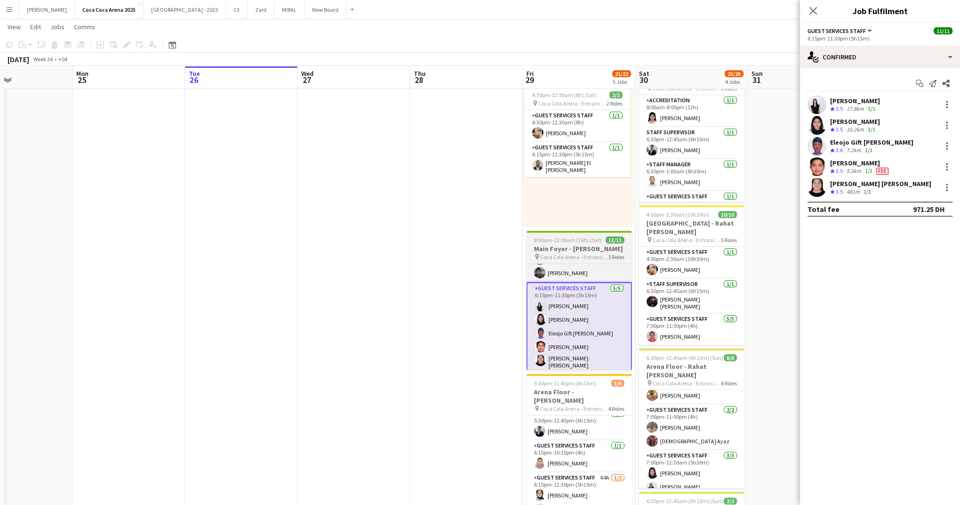
click at [570, 247] on h3 "Main Foyer - [PERSON_NAME]" at bounding box center [578, 248] width 105 height 8
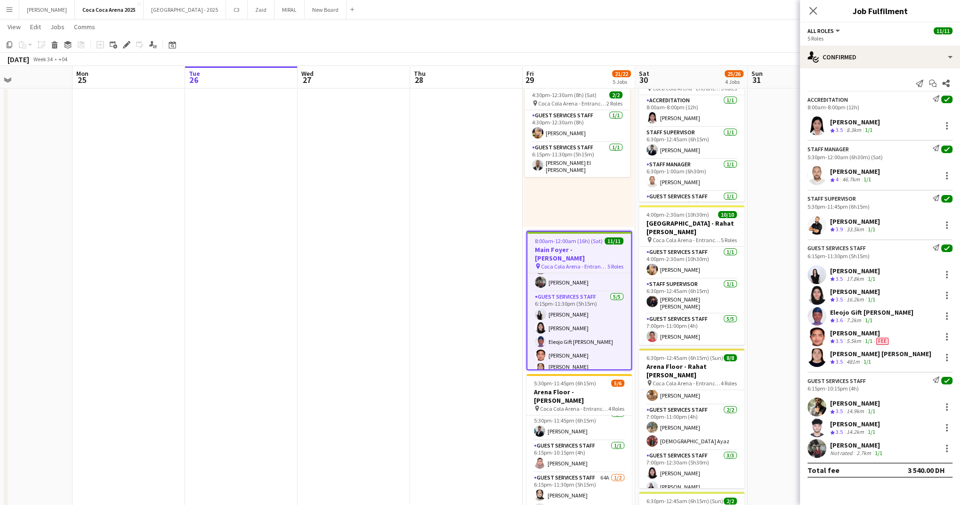
click at [858, 446] on div "[PERSON_NAME]" at bounding box center [857, 445] width 54 height 8
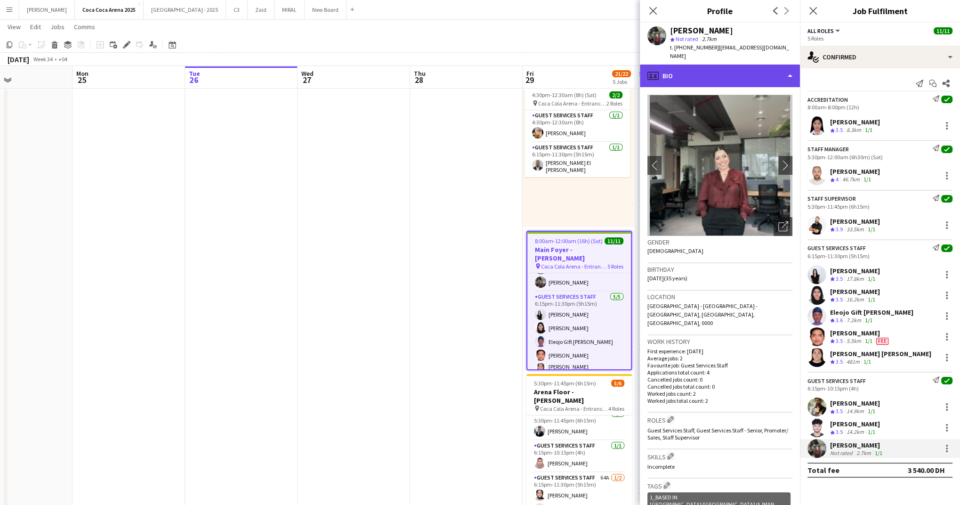
click at [699, 69] on div "profile Bio" at bounding box center [720, 76] width 160 height 23
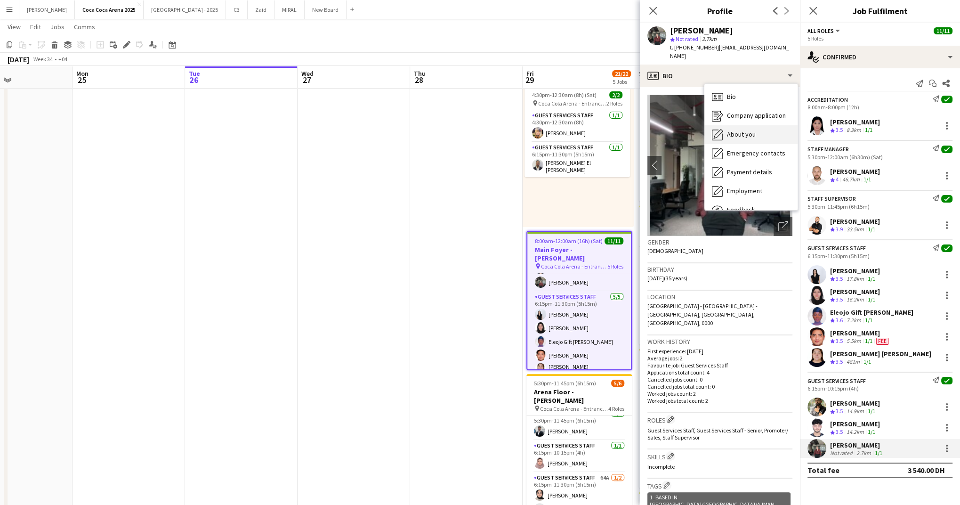
click at [728, 130] on span "About you" at bounding box center [741, 134] width 29 height 8
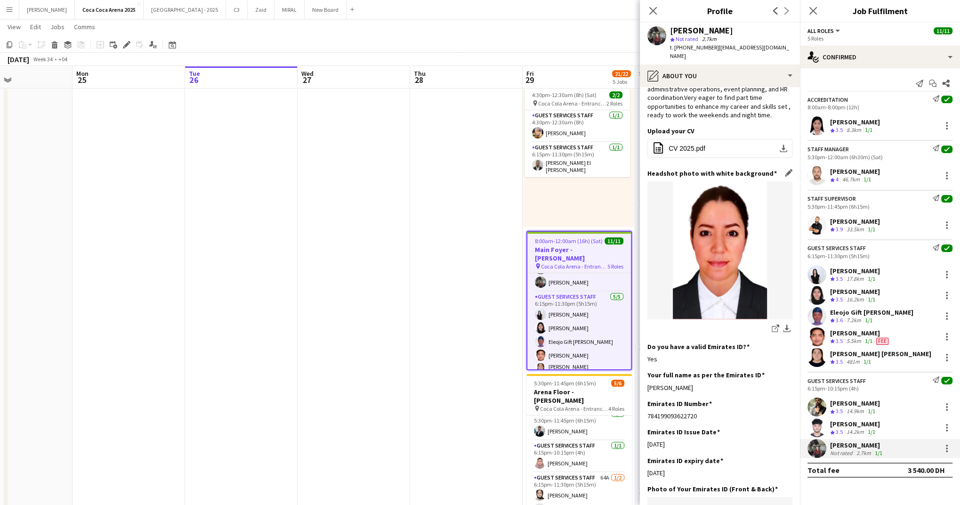
scroll to position [43, 0]
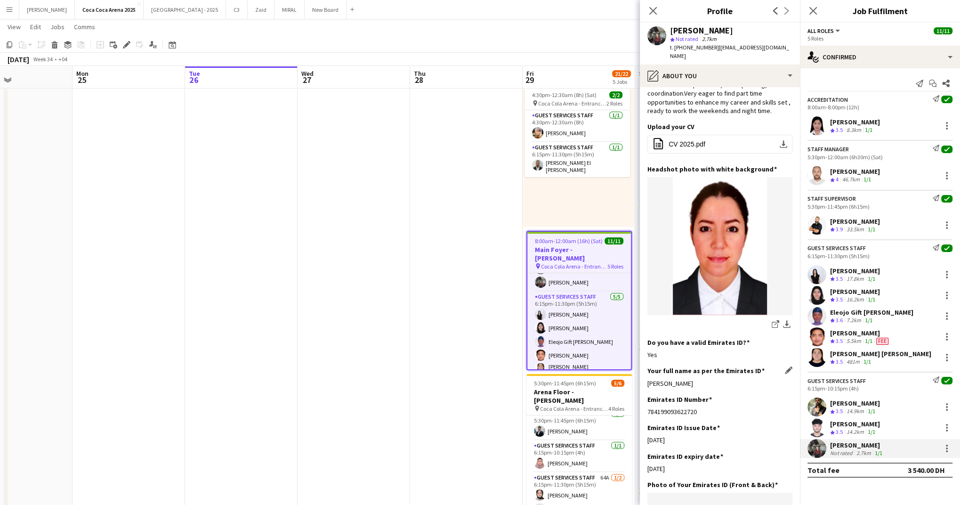
drag, startPoint x: 687, startPoint y: 374, endPoint x: 647, endPoint y: 374, distance: 39.1
click at [647, 379] on div "[PERSON_NAME]" at bounding box center [719, 383] width 145 height 8
click at [854, 405] on div "[PERSON_NAME]" at bounding box center [855, 403] width 50 height 8
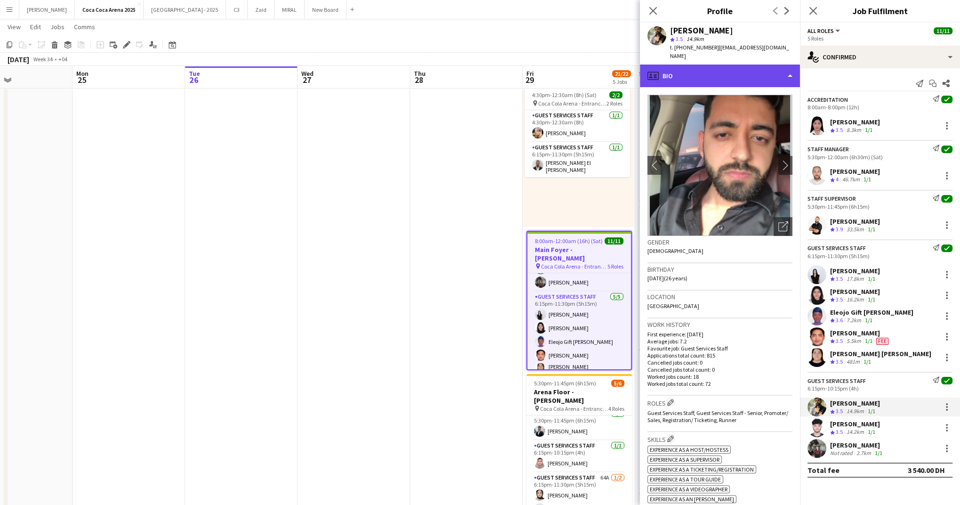
click at [696, 66] on div "profile Bio" at bounding box center [720, 76] width 160 height 23
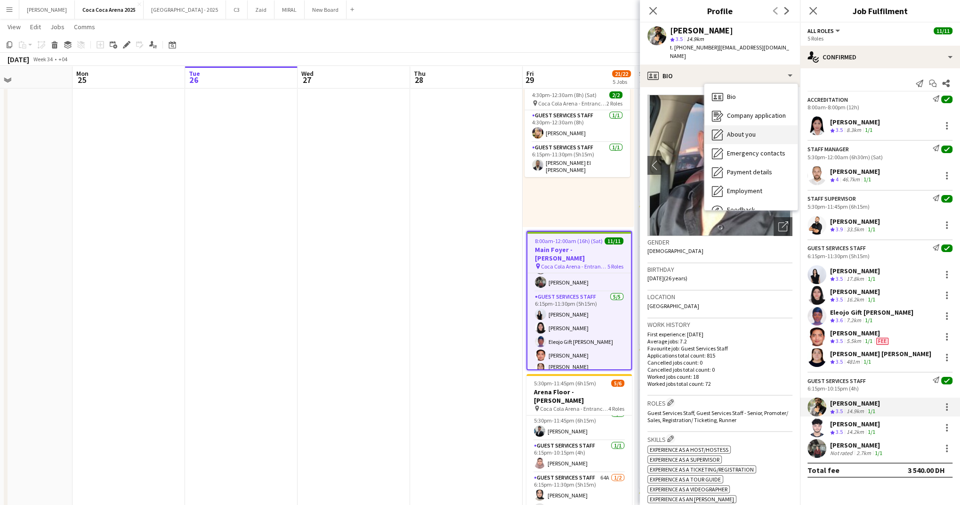
click at [736, 130] on span "About you" at bounding box center [741, 134] width 29 height 8
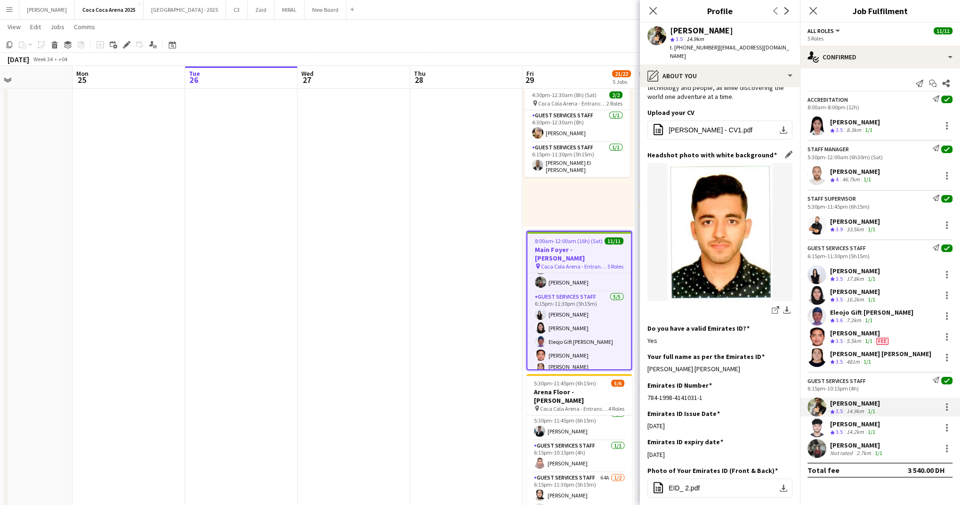
scroll to position [105, 0]
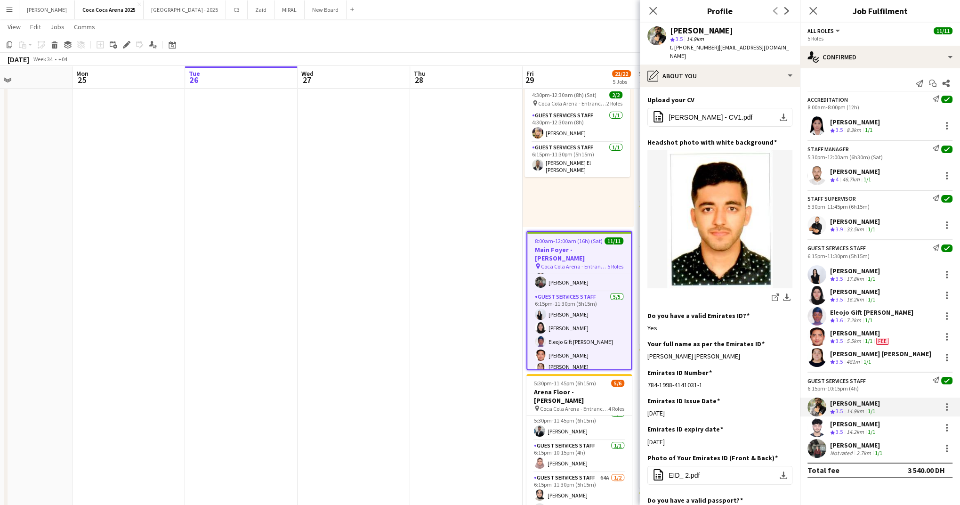
drag, startPoint x: 743, startPoint y: 349, endPoint x: 642, endPoint y: 349, distance: 100.3
click at [642, 349] on app-section-data-types "Bio Edit this field computer science graduate with a passion for both technolog…" at bounding box center [720, 296] width 160 height 418
click at [855, 424] on div "[PERSON_NAME]" at bounding box center [855, 424] width 50 height 8
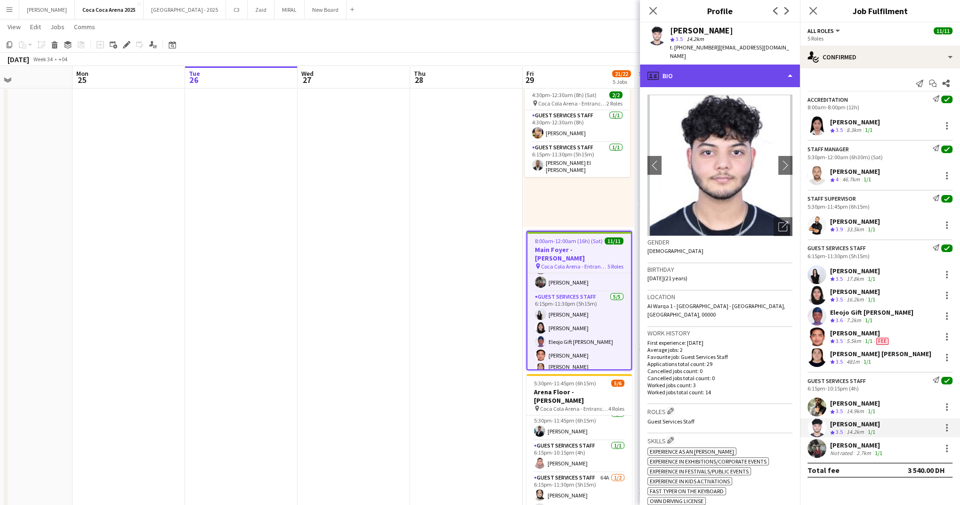
click at [715, 68] on div "profile Bio" at bounding box center [720, 76] width 160 height 23
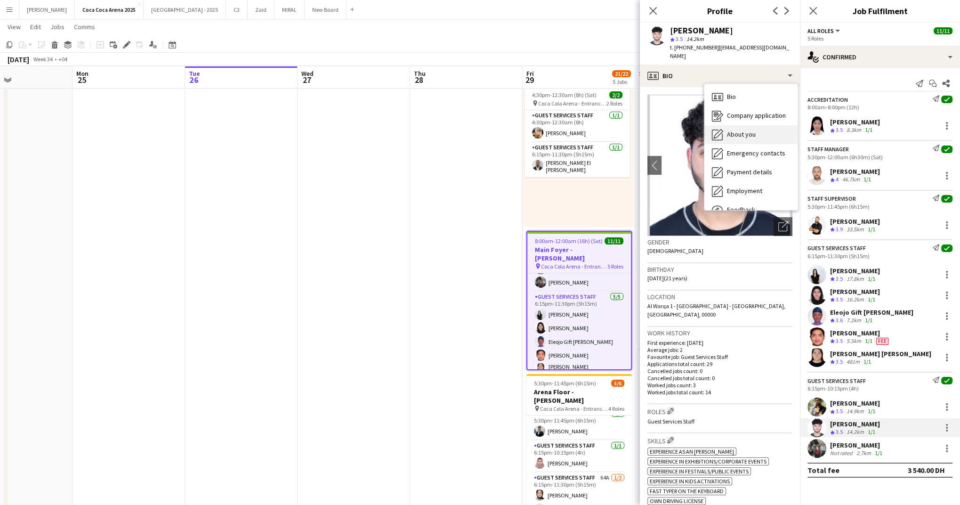
click at [734, 130] on span "About you" at bounding box center [741, 134] width 29 height 8
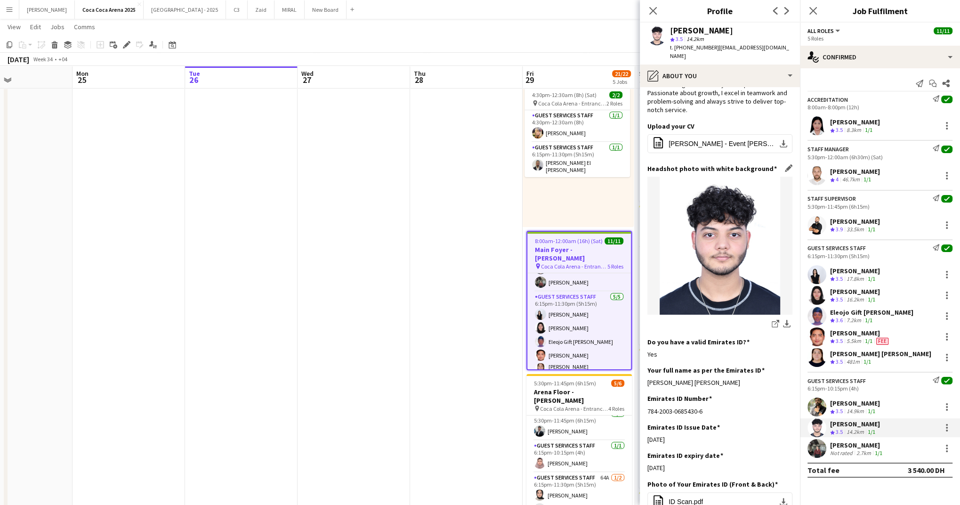
scroll to position [90, 0]
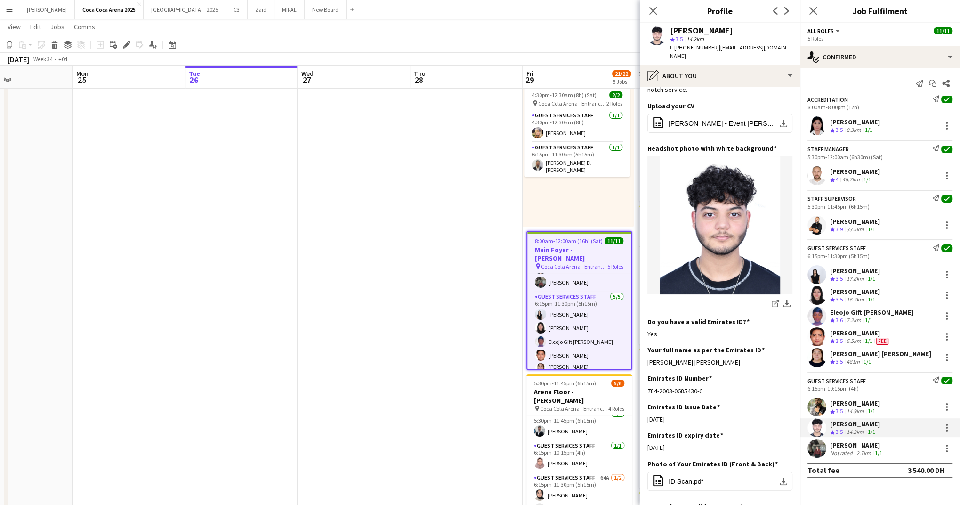
drag, startPoint x: 730, startPoint y: 355, endPoint x: 646, endPoint y: 355, distance: 84.3
click at [646, 355] on app-section-data-types "Bio Edit this field I am a dedicated professional with excellent communication …" at bounding box center [720, 296] width 160 height 418
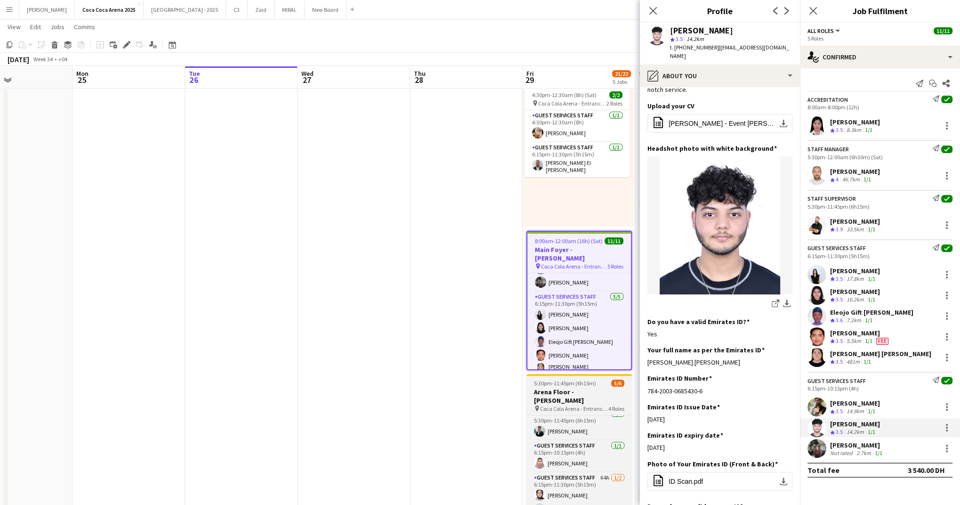
click at [586, 415] on div "Staff Supervisor 1/1 5:30pm-11:45pm (6h15m) Osama Hejazi Guest Services Staff 1…" at bounding box center [578, 464] width 105 height 98
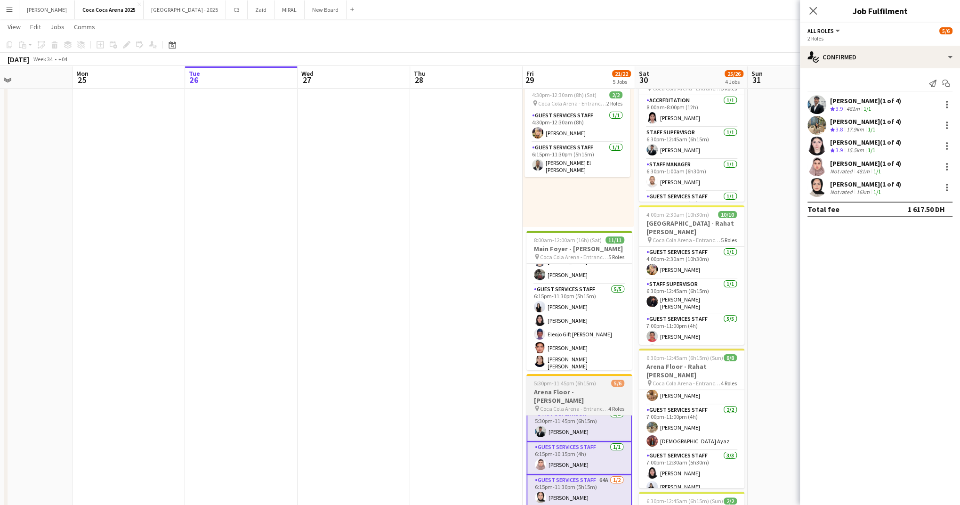
click at [585, 388] on h3 "Arena Floor - [PERSON_NAME]" at bounding box center [578, 396] width 105 height 17
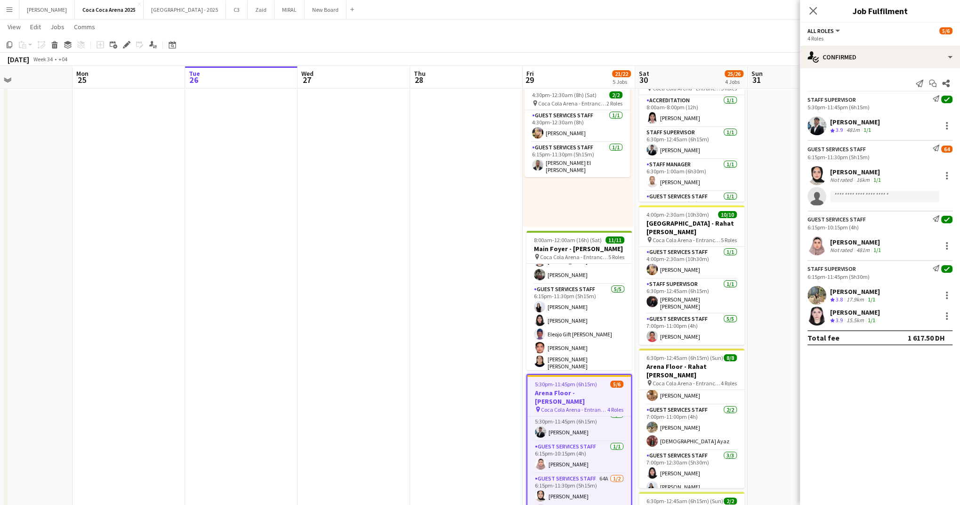
click at [860, 121] on div "[PERSON_NAME]" at bounding box center [855, 122] width 50 height 8
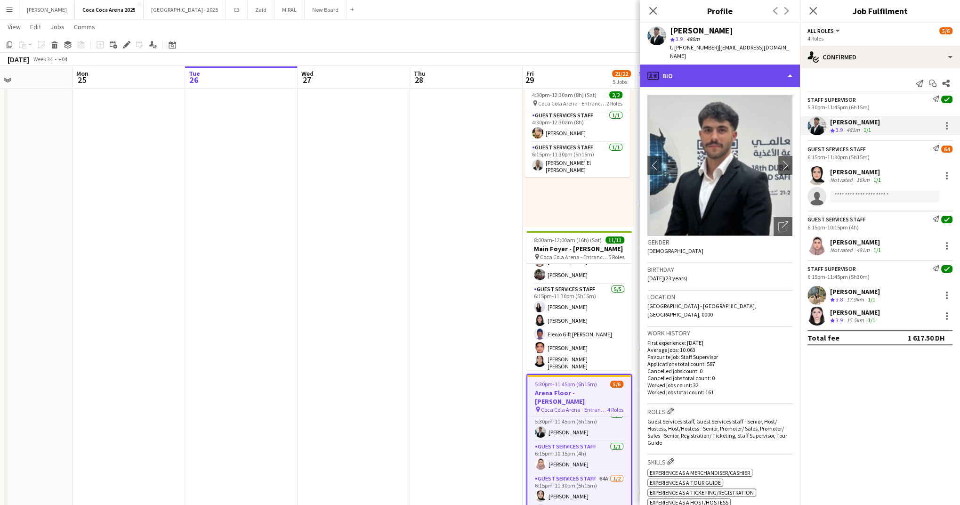
click at [677, 66] on div "profile Bio" at bounding box center [720, 76] width 160 height 23
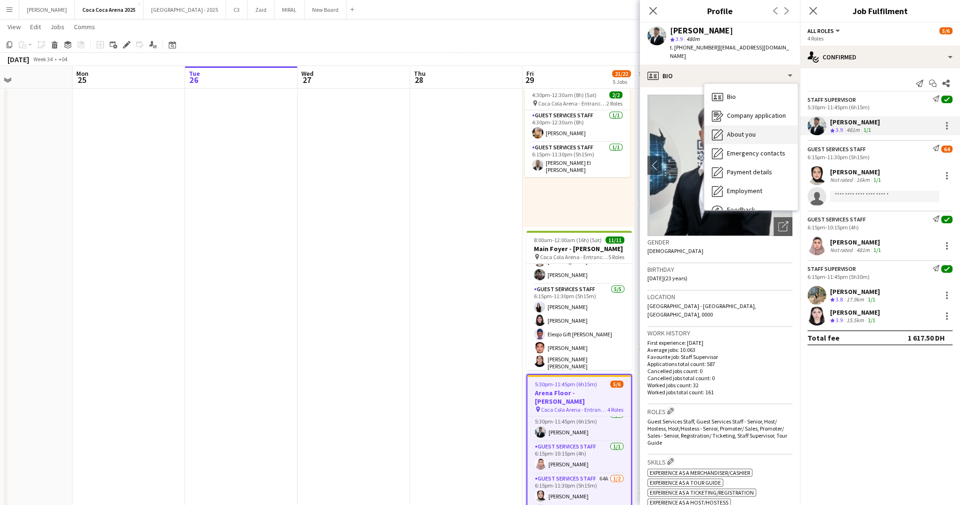
click at [732, 130] on span "About you" at bounding box center [741, 134] width 29 height 8
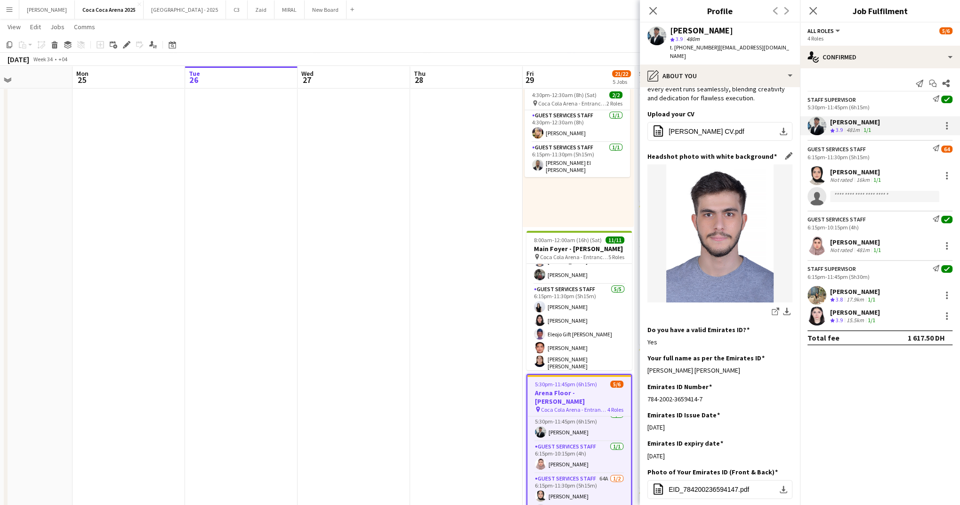
scroll to position [105, 0]
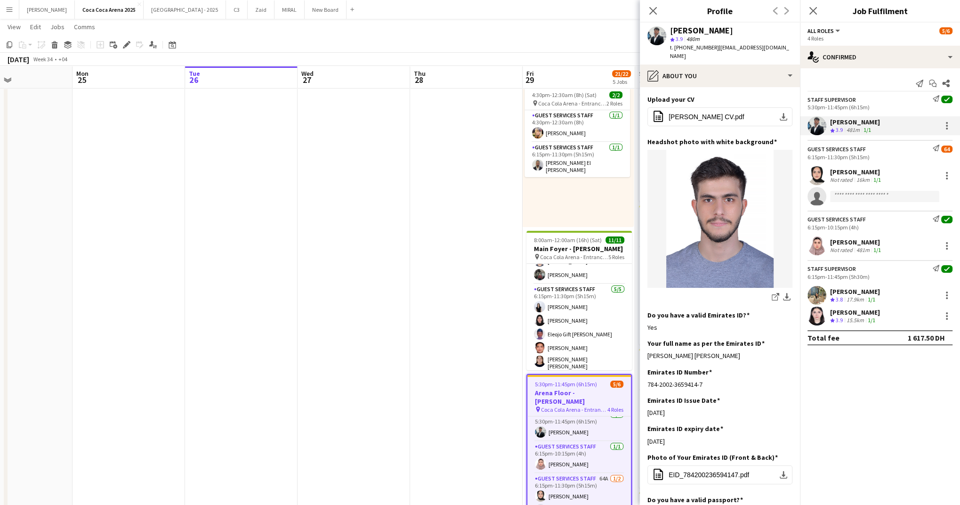
drag, startPoint x: 741, startPoint y: 339, endPoint x: 647, endPoint y: 338, distance: 94.2
click at [647, 338] on app-section-data-types "Bio Edit this field With five years of event management , I excel in client sat…" at bounding box center [720, 296] width 160 height 418
click at [844, 174] on div "[PERSON_NAME]" at bounding box center [856, 172] width 53 height 8
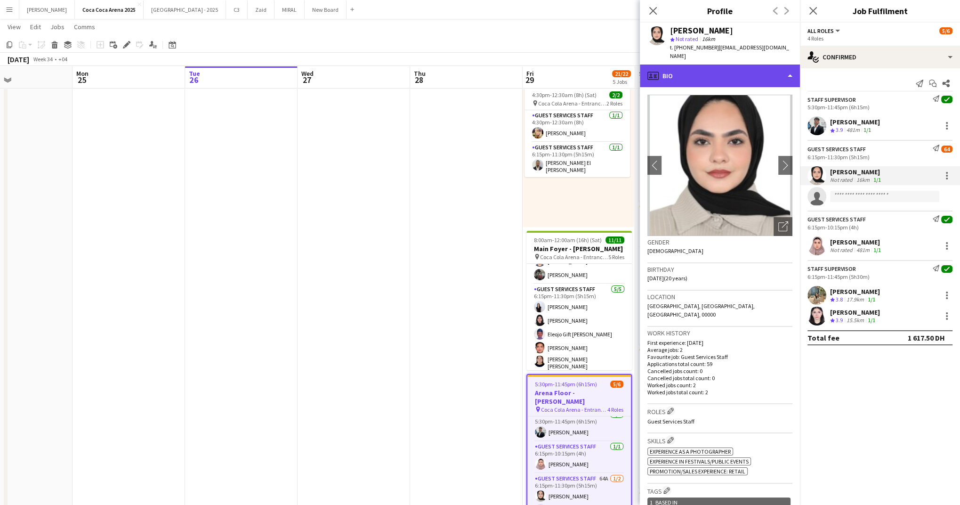
click at [702, 68] on div "profile Bio" at bounding box center [720, 76] width 160 height 23
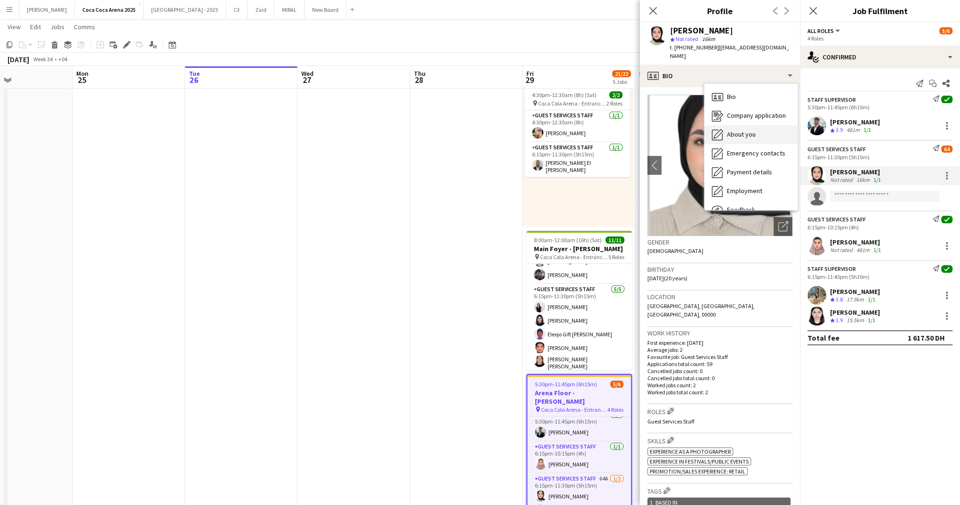
click at [728, 125] on div "About you About you" at bounding box center [750, 134] width 93 height 19
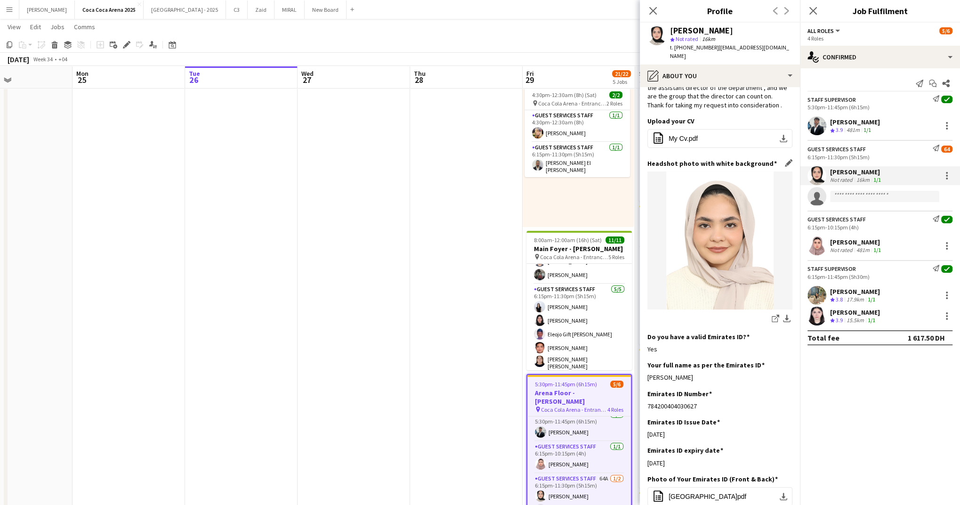
scroll to position [95, 0]
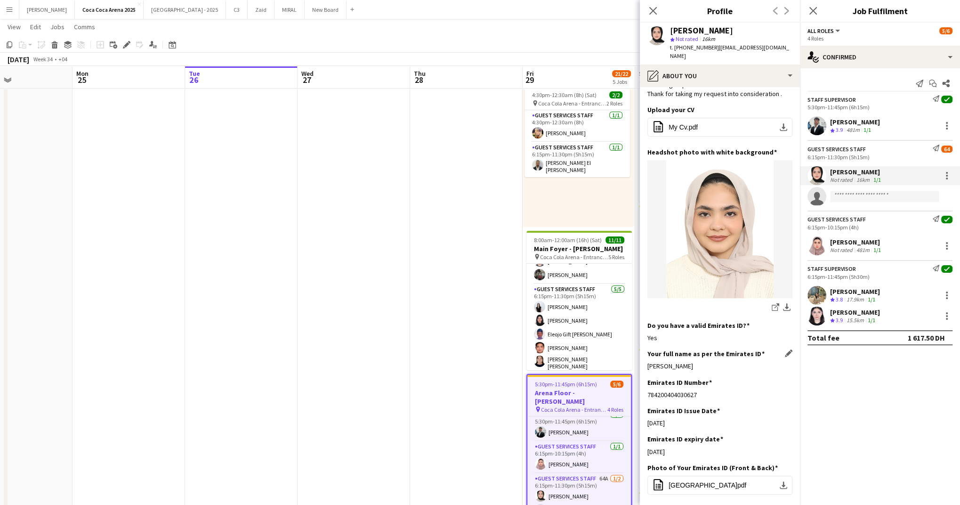
drag, startPoint x: 687, startPoint y: 356, endPoint x: 648, endPoint y: 357, distance: 38.6
click at [648, 362] on div "[PERSON_NAME]" at bounding box center [719, 366] width 145 height 8
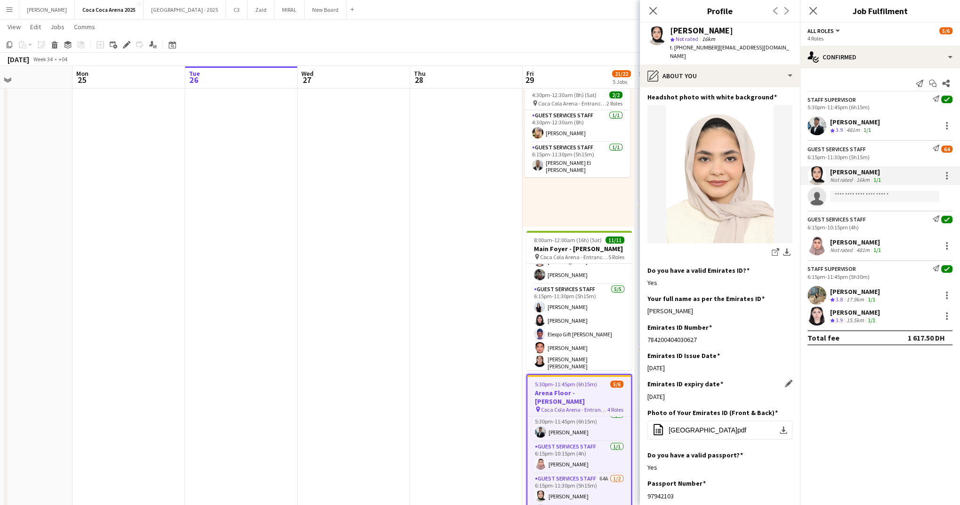
scroll to position [161, 0]
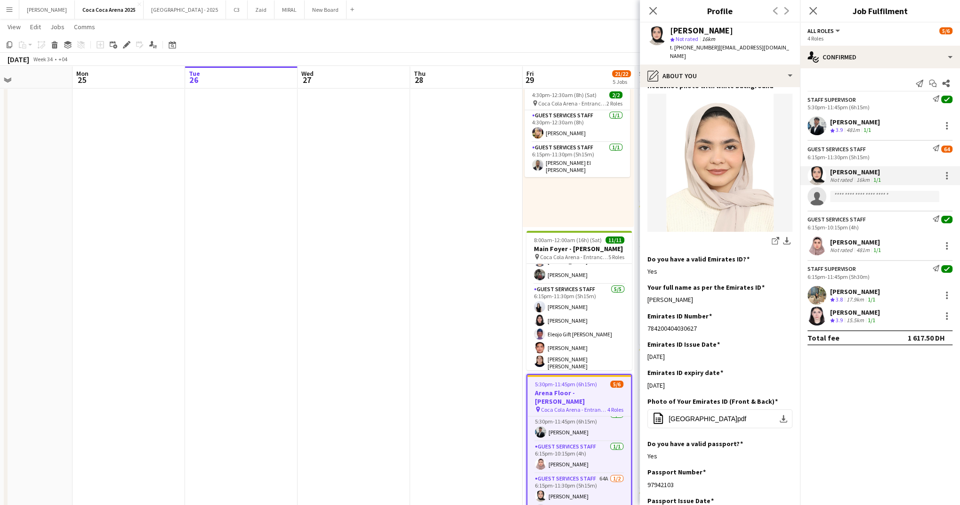
click at [845, 245] on div "[PERSON_NAME]" at bounding box center [856, 242] width 53 height 8
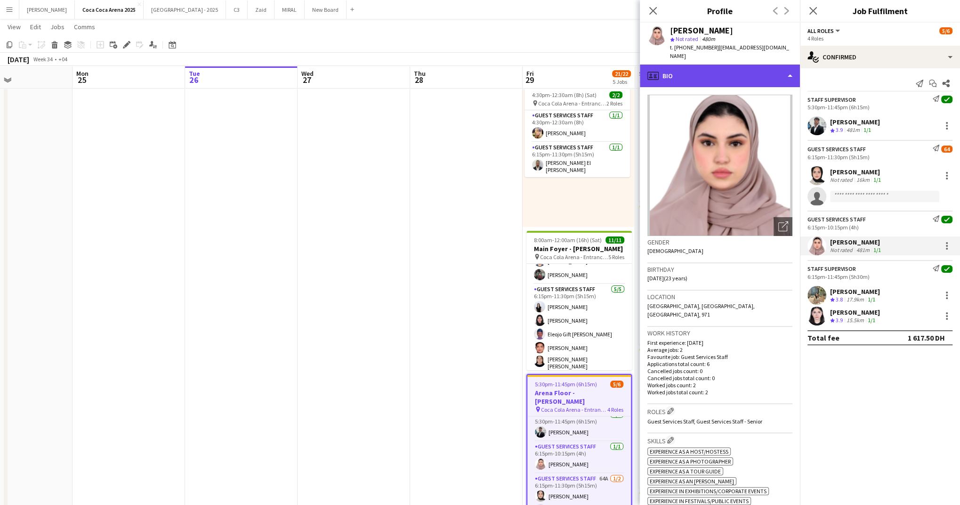
click at [696, 73] on div "profile Bio" at bounding box center [720, 76] width 160 height 23
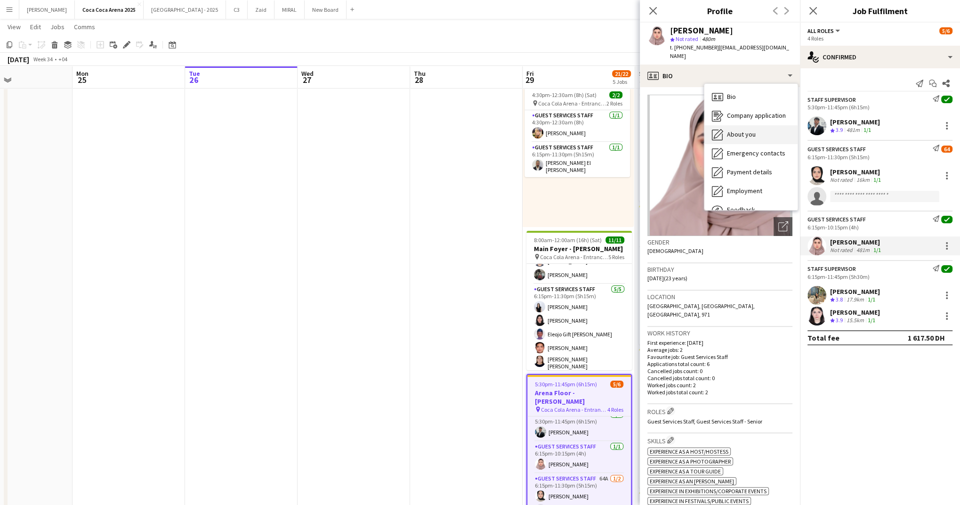
click at [728, 128] on div "About you About you" at bounding box center [750, 134] width 93 height 19
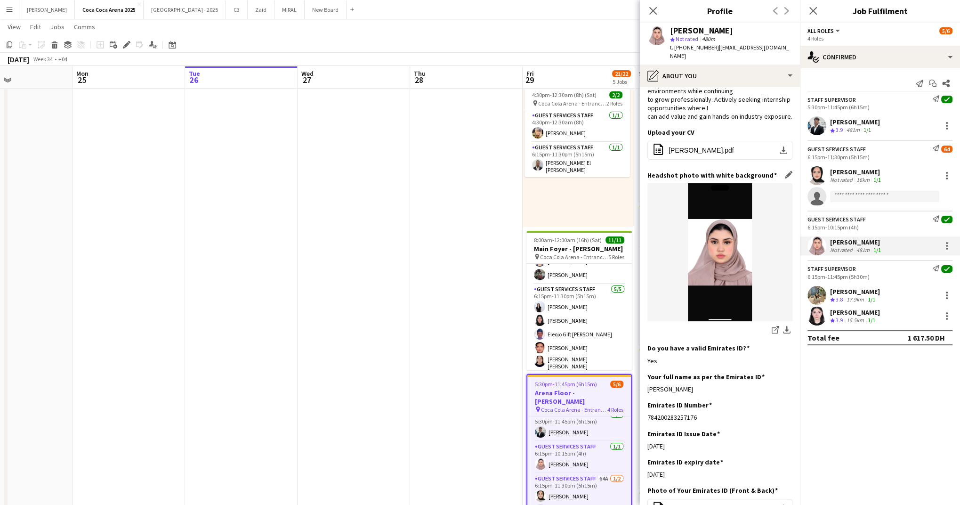
scroll to position [111, 0]
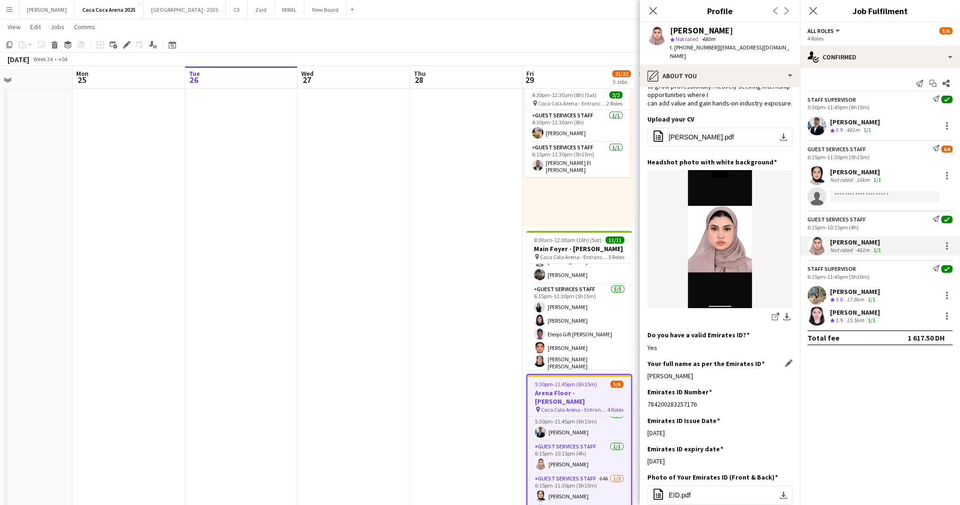
drag, startPoint x: 709, startPoint y: 374, endPoint x: 647, endPoint y: 379, distance: 61.8
click at [647, 379] on div "Magda Mohamed aly" at bounding box center [719, 376] width 145 height 8
click at [832, 287] on div "[PERSON_NAME]" at bounding box center [855, 291] width 50 height 8
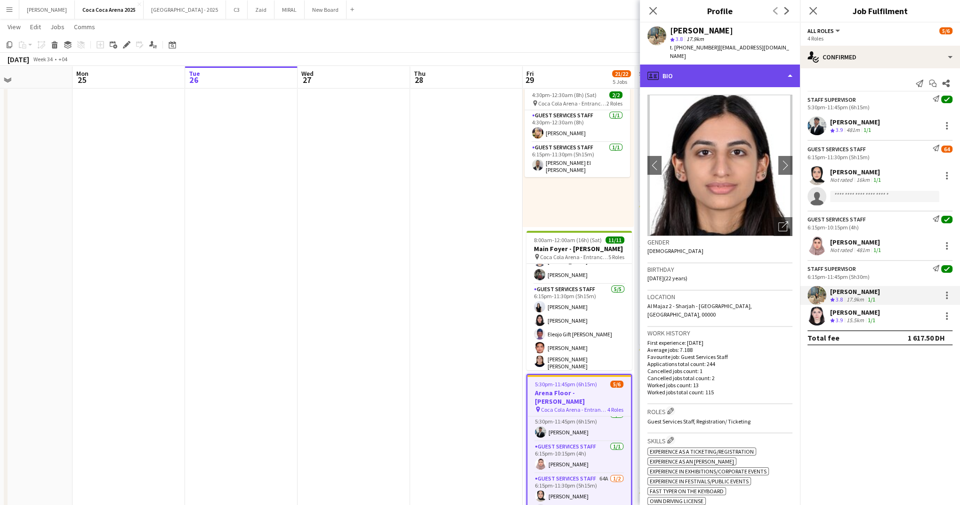
click at [714, 67] on div "profile Bio" at bounding box center [720, 76] width 160 height 23
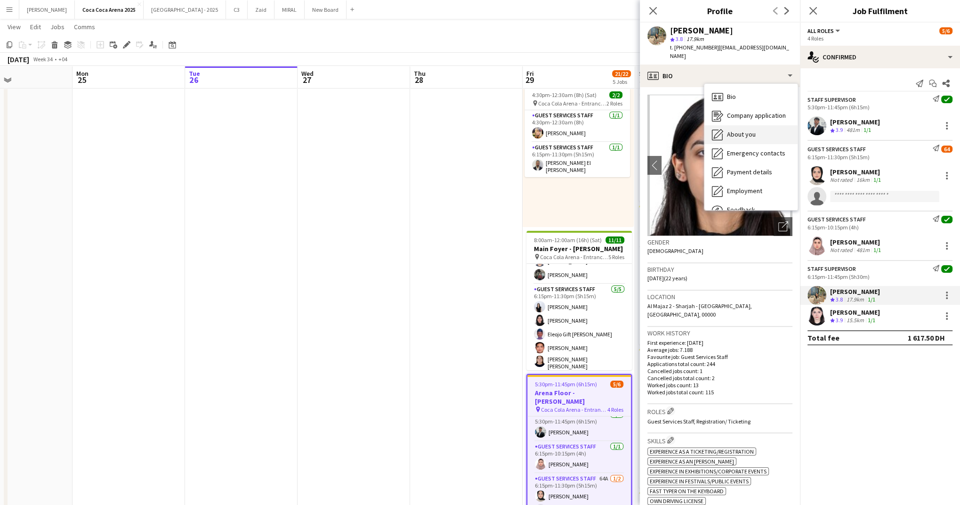
click at [728, 130] on span "About you" at bounding box center [741, 134] width 29 height 8
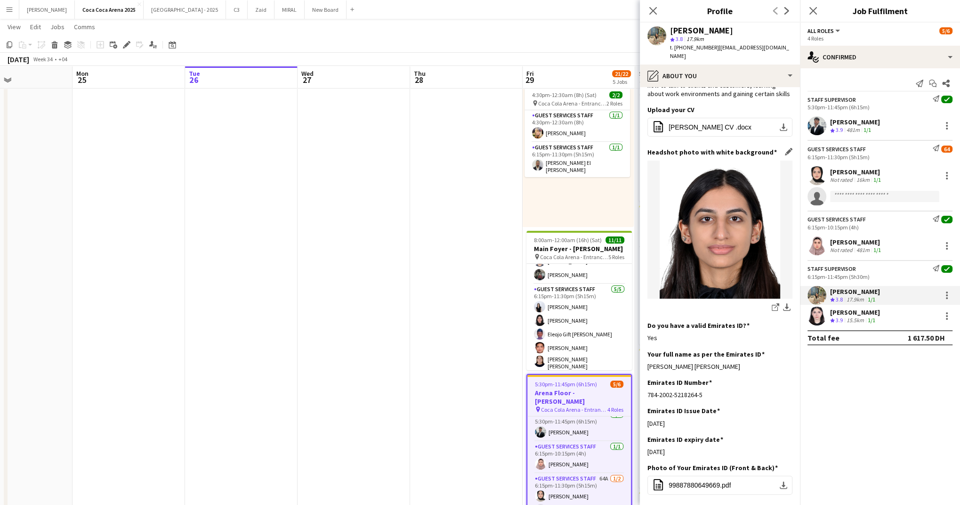
scroll to position [126, 0]
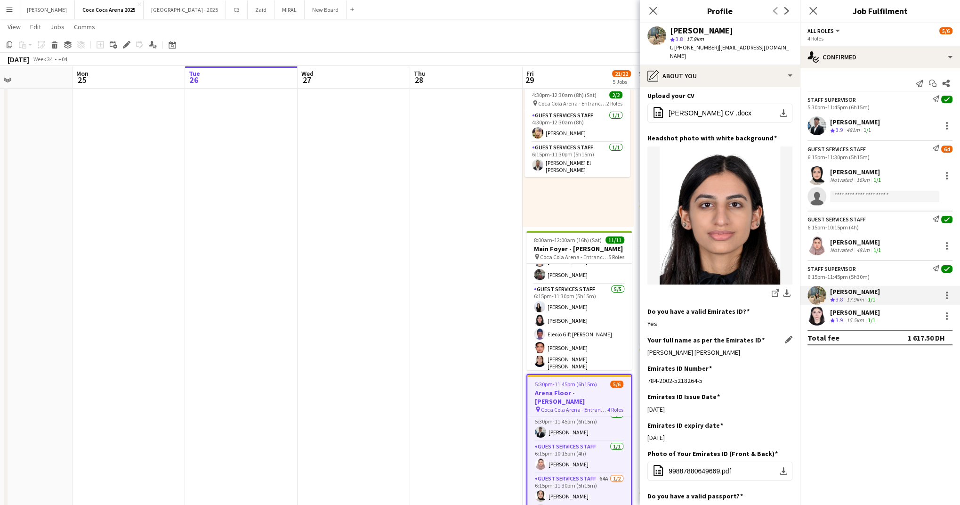
drag, startPoint x: 746, startPoint y: 325, endPoint x: 647, endPoint y: 325, distance: 99.4
click at [647, 348] on div "Marium Younus Muhammad Younus" at bounding box center [719, 352] width 145 height 8
click at [843, 312] on div "[PERSON_NAME]" at bounding box center [855, 312] width 50 height 8
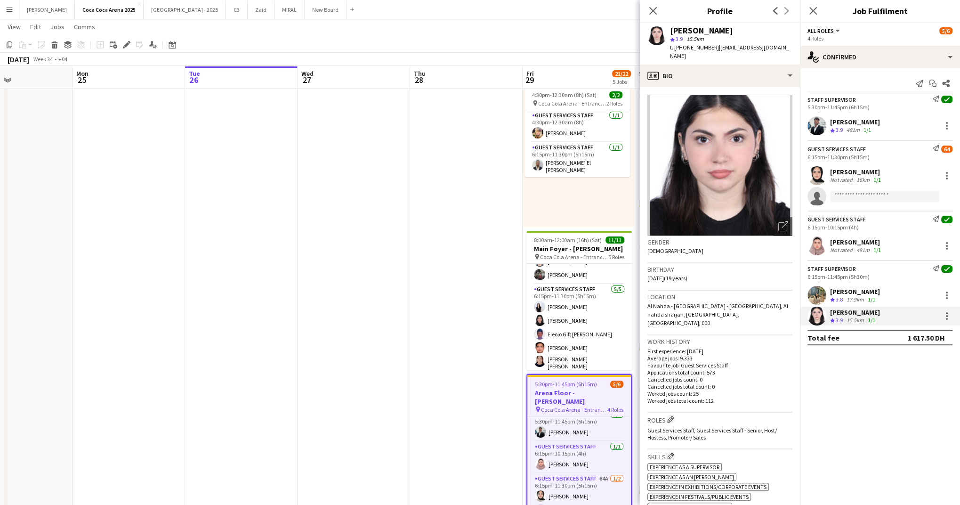
click at [714, 55] on div "Lynne Elmawed star 3.9 15.5km t. +971508443402 | lynneomarr@gmail.com" at bounding box center [720, 44] width 160 height 42
click at [709, 65] on div "profile Bio" at bounding box center [720, 76] width 160 height 23
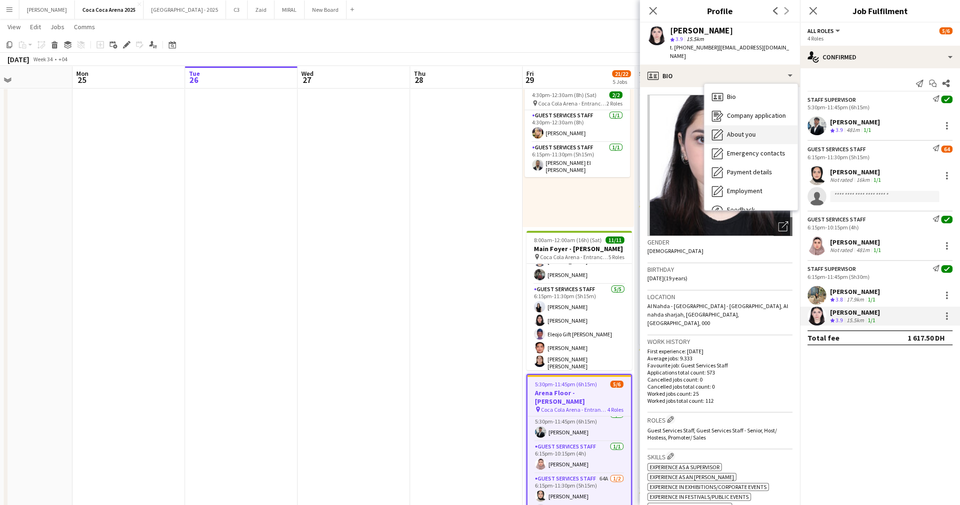
click at [727, 125] on div "About you About you" at bounding box center [750, 134] width 93 height 19
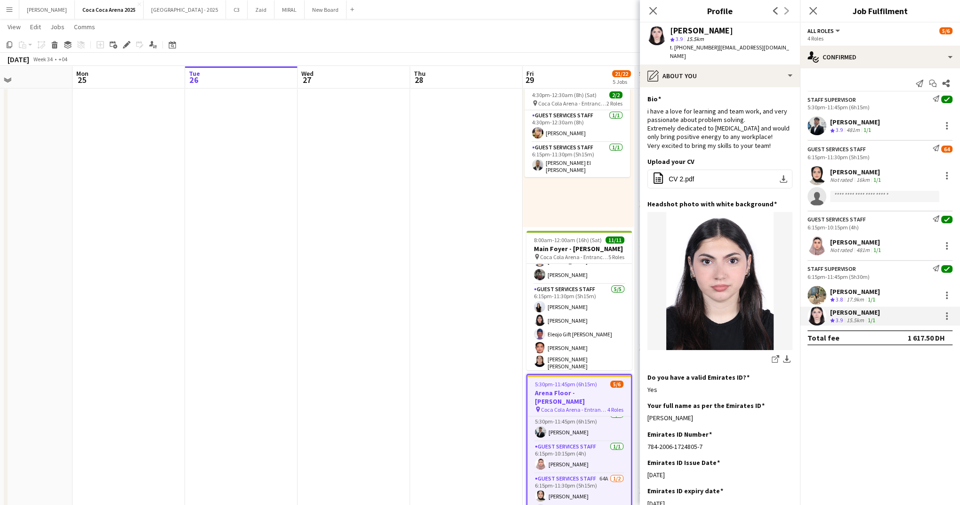
drag, startPoint x: 708, startPoint y: 408, endPoint x: 645, endPoint y: 409, distance: 63.1
click at [645, 409] on app-section-data-types "Bio Edit this field i have a love for learning and team work, and very passiona…" at bounding box center [720, 296] width 160 height 418
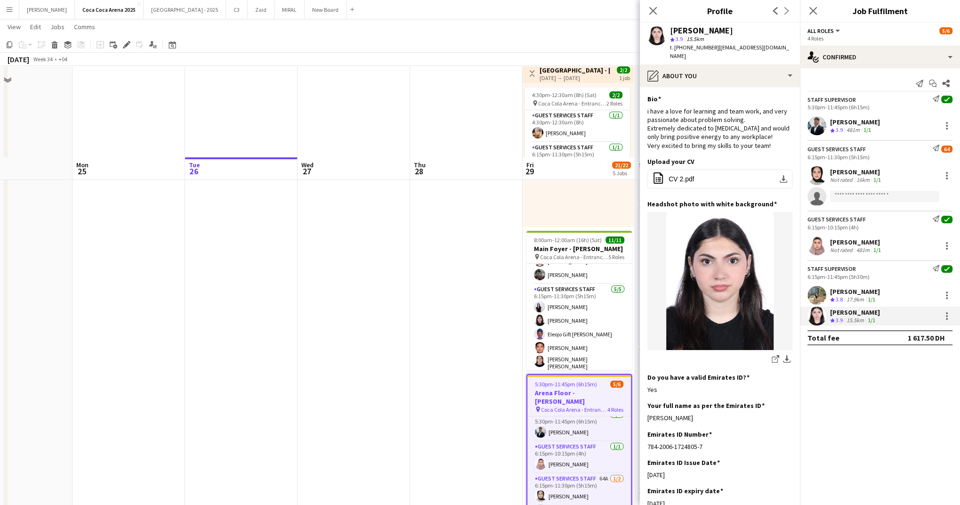
scroll to position [238, 0]
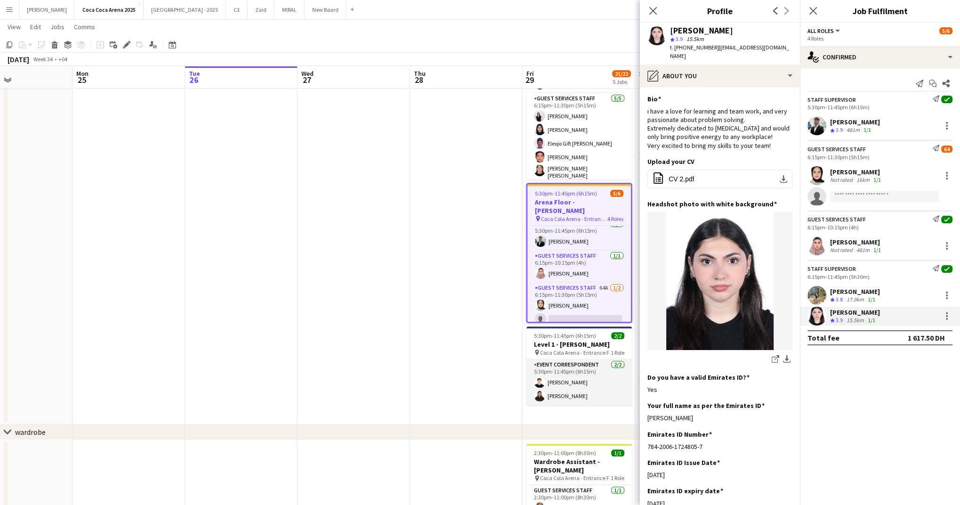
click at [588, 387] on app-card-role "Event Correspondent [DATE] 5:30pm-11:45pm (6h15m) [PERSON_NAME] [PERSON_NAME]" at bounding box center [578, 382] width 105 height 46
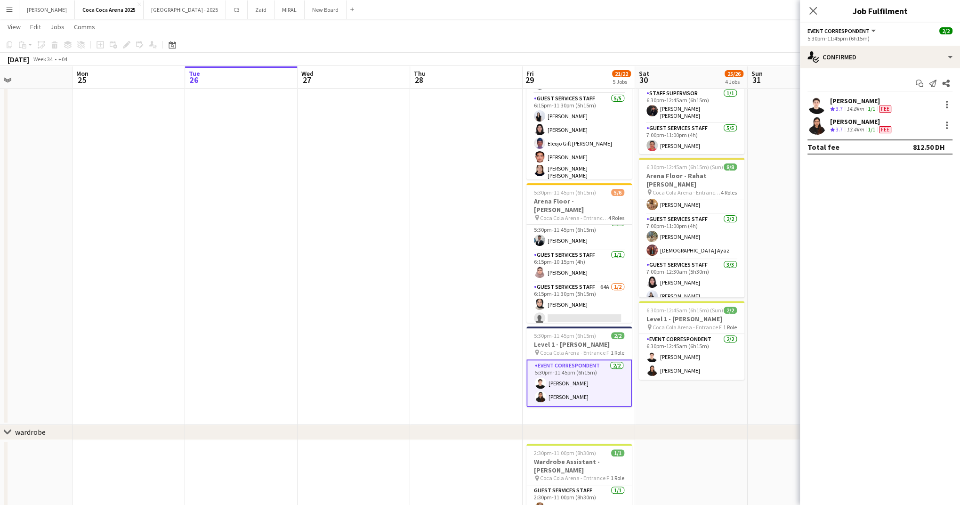
click at [857, 100] on div "[PERSON_NAME]" at bounding box center [861, 101] width 63 height 8
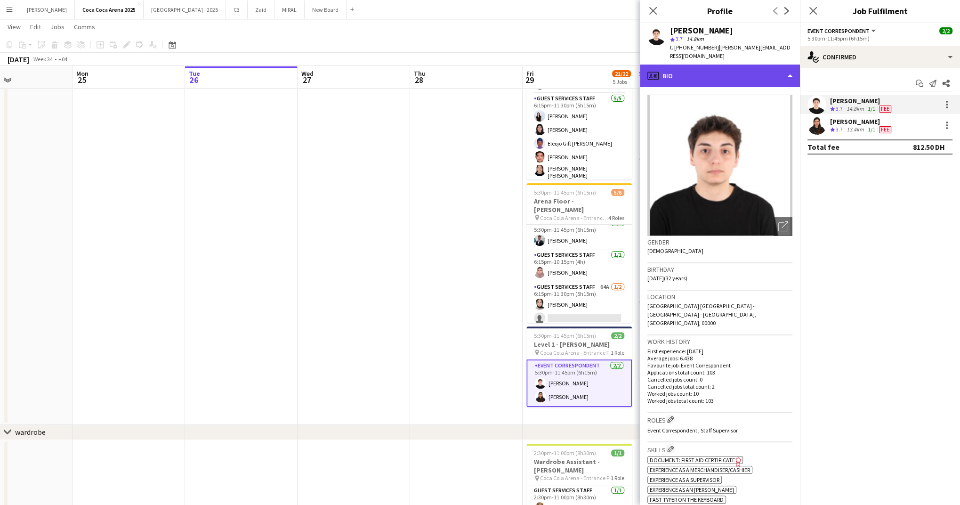
click at [708, 65] on div "profile Bio" at bounding box center [720, 76] width 160 height 23
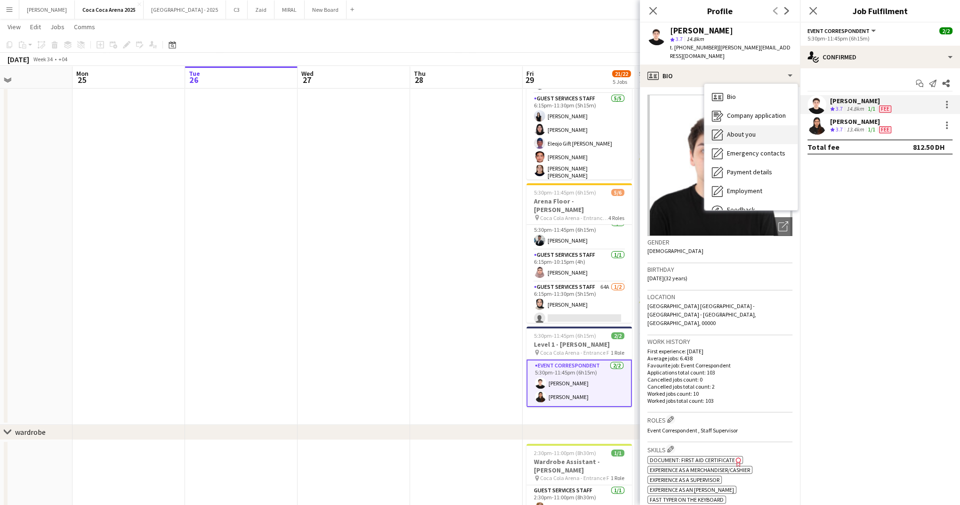
click at [739, 130] on span "About you" at bounding box center [741, 134] width 29 height 8
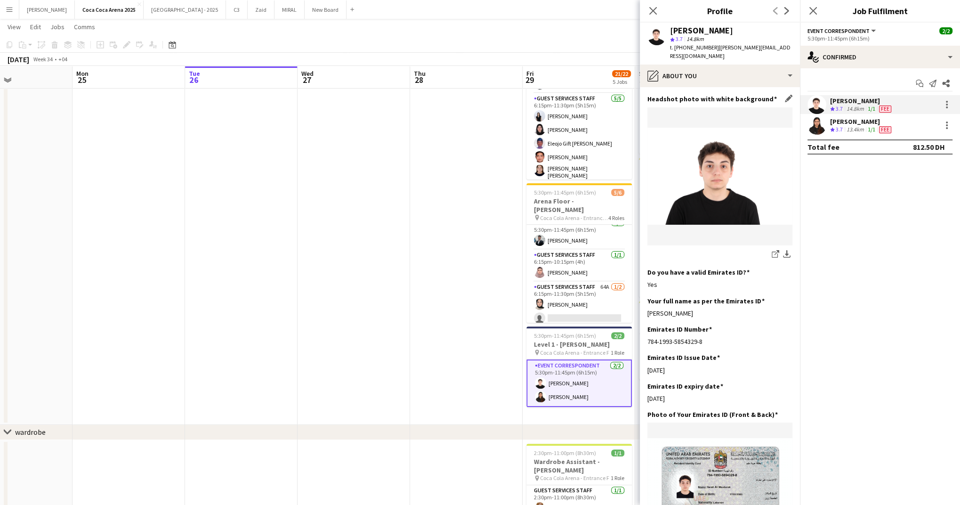
scroll to position [100, 0]
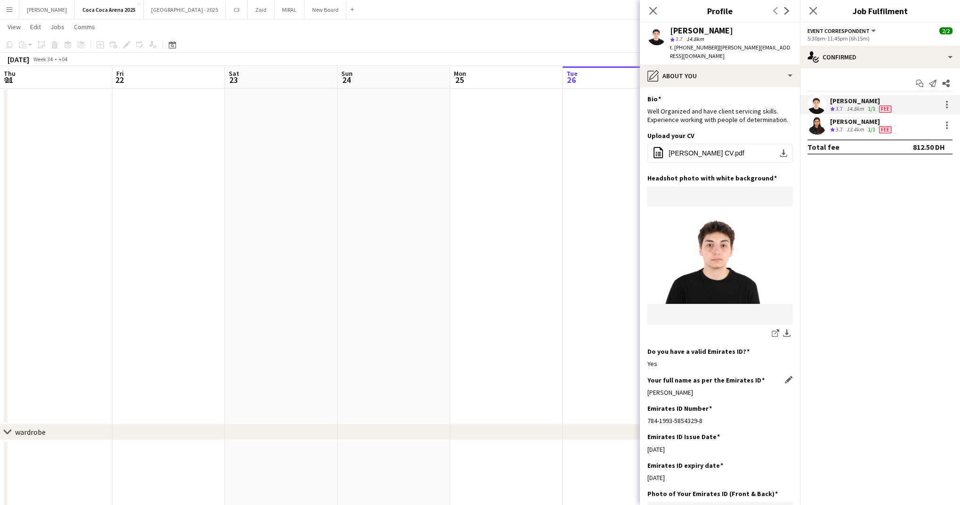
scroll to position [100, 0]
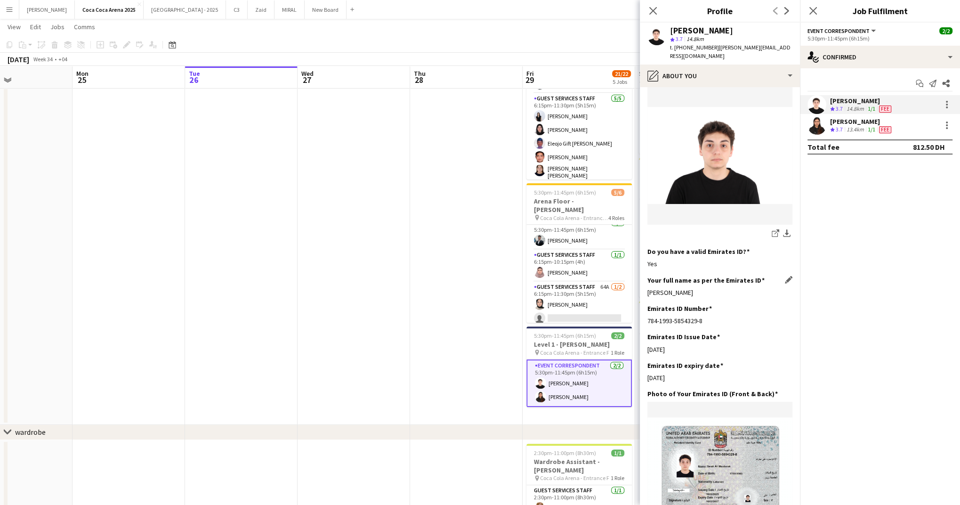
click at [648, 288] on div "[PERSON_NAME]" at bounding box center [719, 292] width 145 height 8
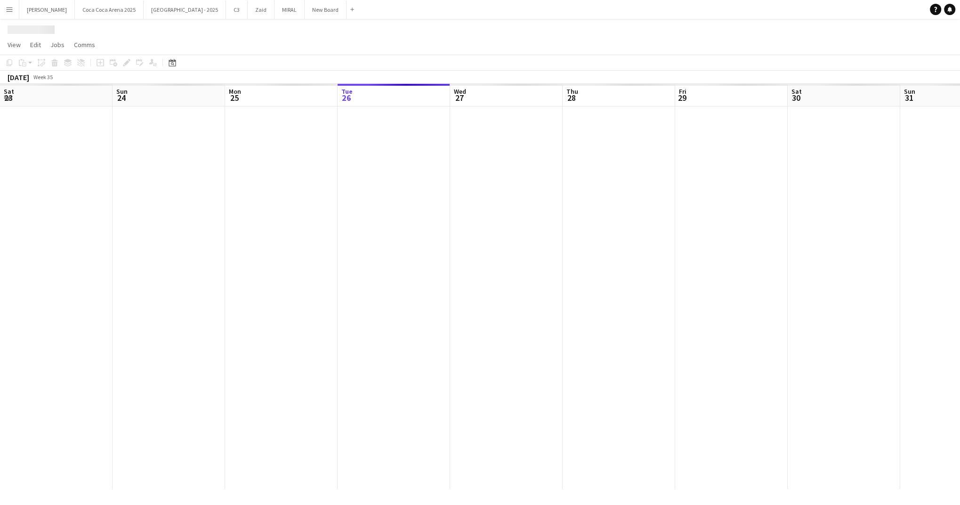
scroll to position [0, 225]
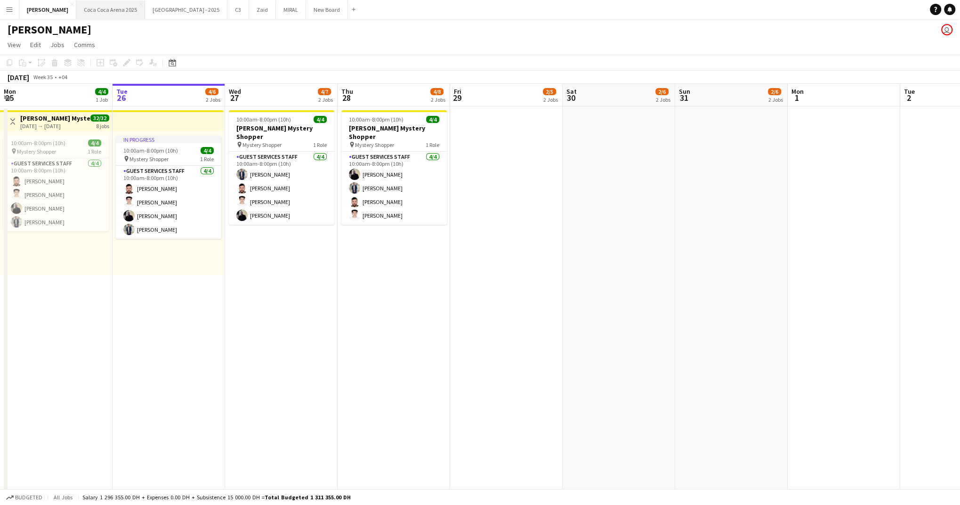
click at [97, 8] on button "[GEOGRAPHIC_DATA] 2025 Close" at bounding box center [110, 9] width 69 height 18
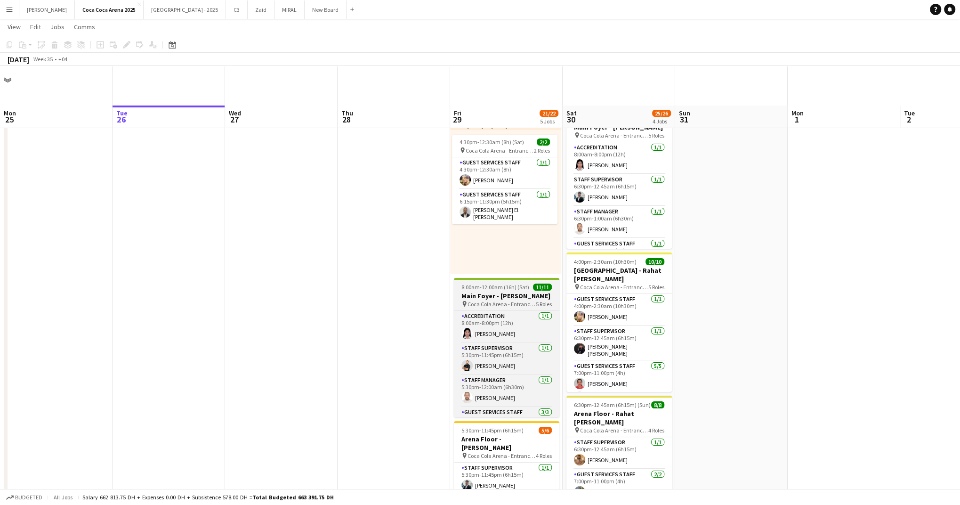
scroll to position [285, 0]
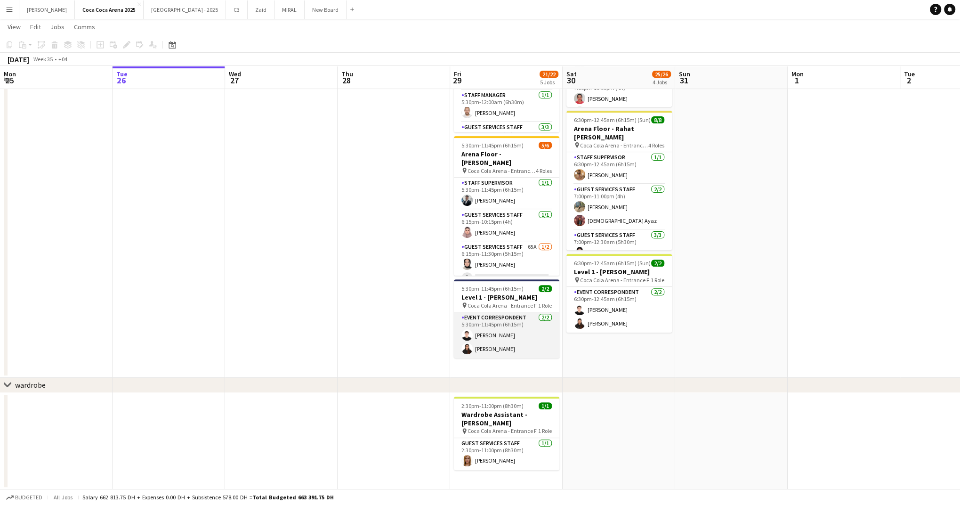
click at [491, 333] on app-card-role "Event Correspondent 2/2 5:30pm-11:45pm (6h15m) Sarah Moubarak Preethika Anbalag…" at bounding box center [506, 335] width 105 height 46
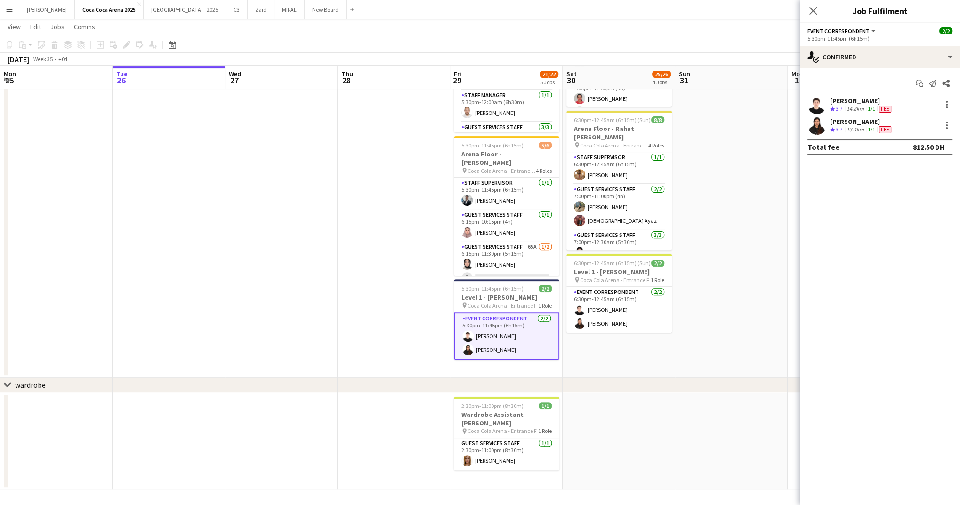
click at [853, 120] on div "[PERSON_NAME]" at bounding box center [861, 121] width 63 height 8
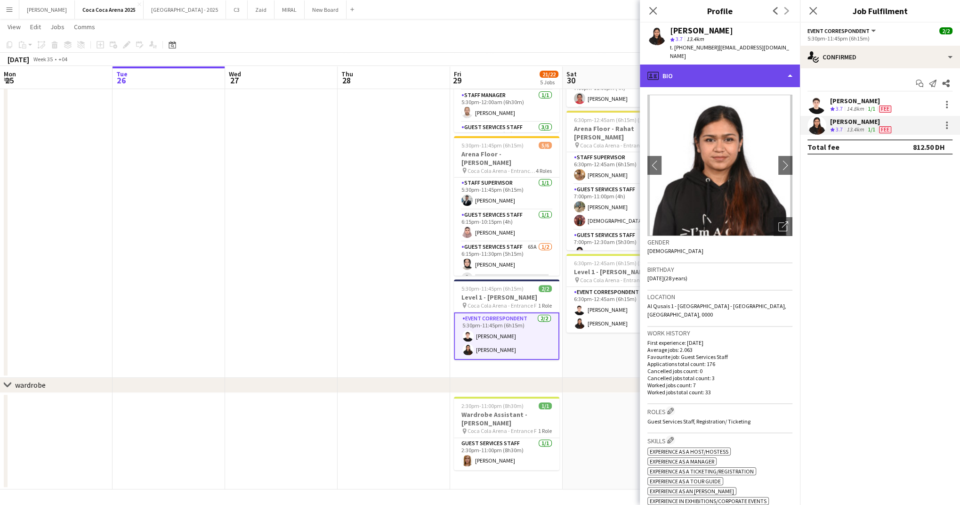
click at [707, 66] on div "profile Bio" at bounding box center [720, 76] width 160 height 23
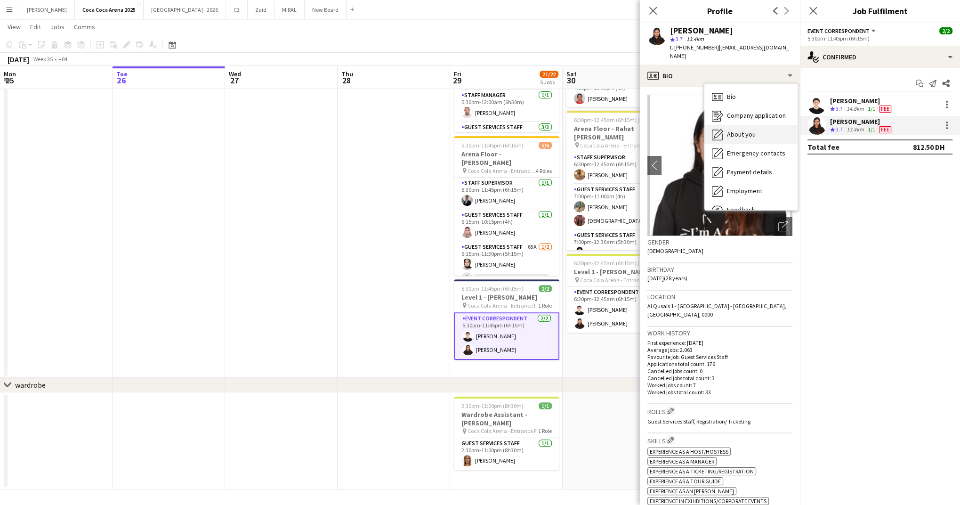
click at [730, 130] on span "About you" at bounding box center [741, 134] width 29 height 8
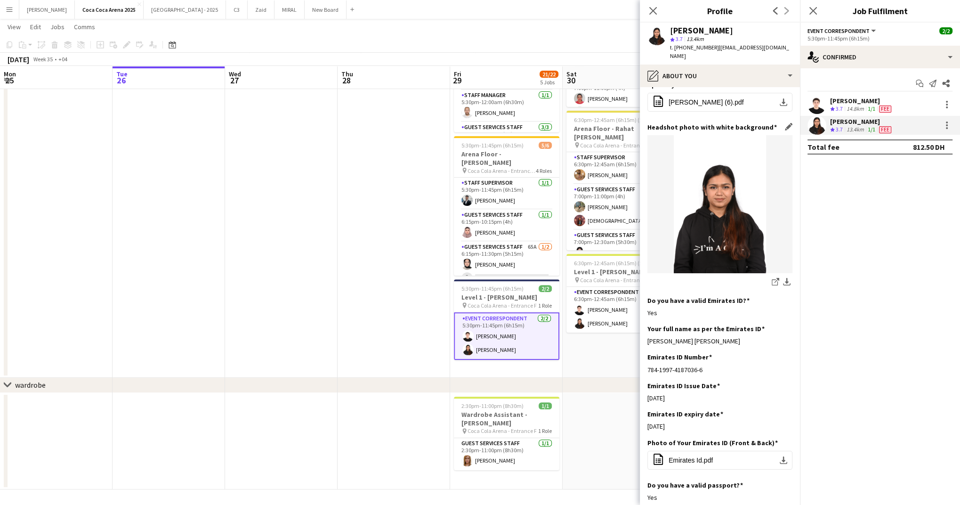
scroll to position [81, 0]
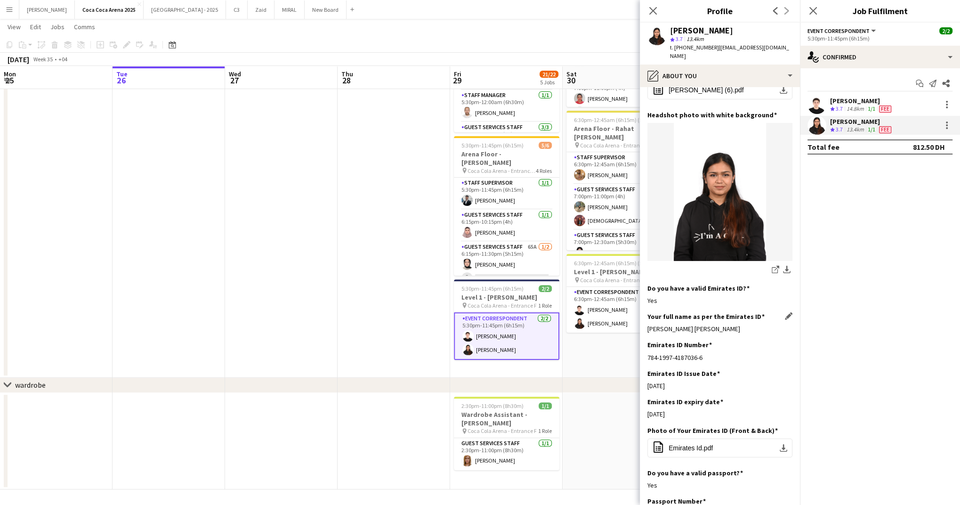
drag, startPoint x: 736, startPoint y: 318, endPoint x: 648, endPoint y: 318, distance: 87.6
click at [648, 324] on div "Preethika Anbalagan Anbalagan" at bounding box center [719, 328] width 145 height 8
copy div "Preethika Anbalagan Anbalagan"
click at [362, 240] on app-date-cell at bounding box center [394, 99] width 113 height 557
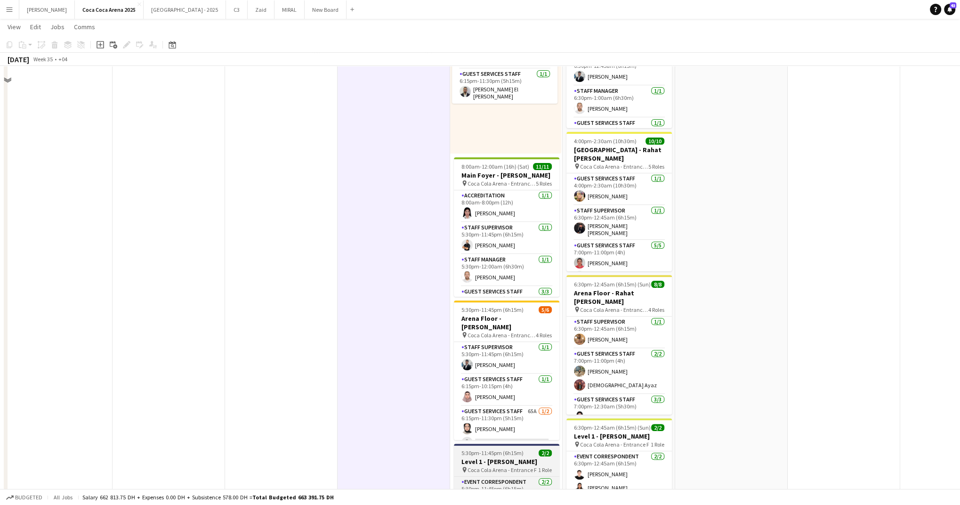
scroll to position [0, 0]
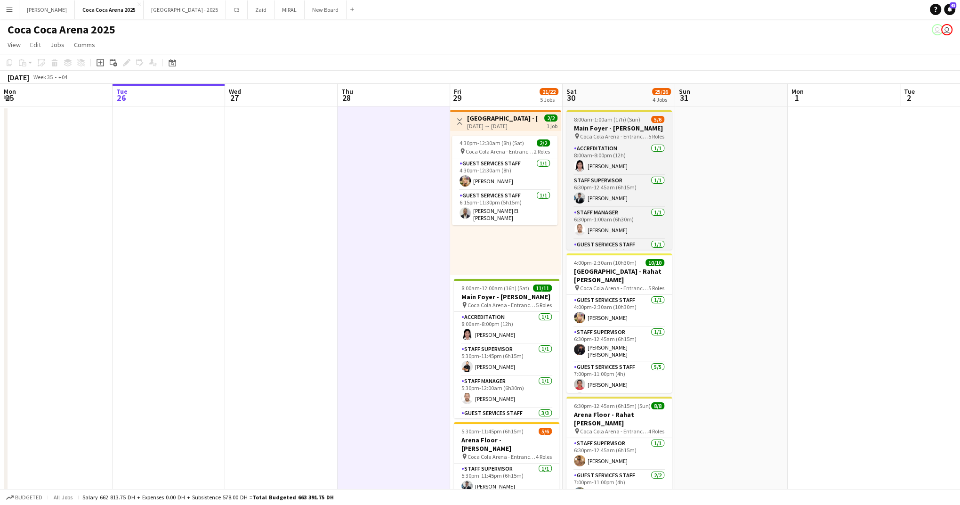
click at [601, 131] on h3 "Main Foyer - [PERSON_NAME]" at bounding box center [618, 128] width 105 height 8
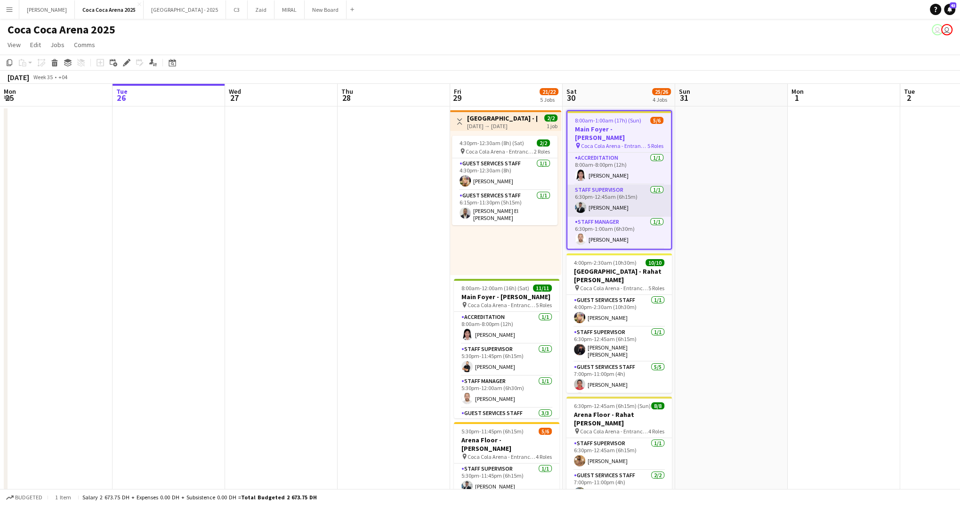
click at [603, 205] on app-card-role "Staff Supervisor 1/1 6:30pm-12:45am (6h15m) Osama Hejazi" at bounding box center [619, 201] width 104 height 32
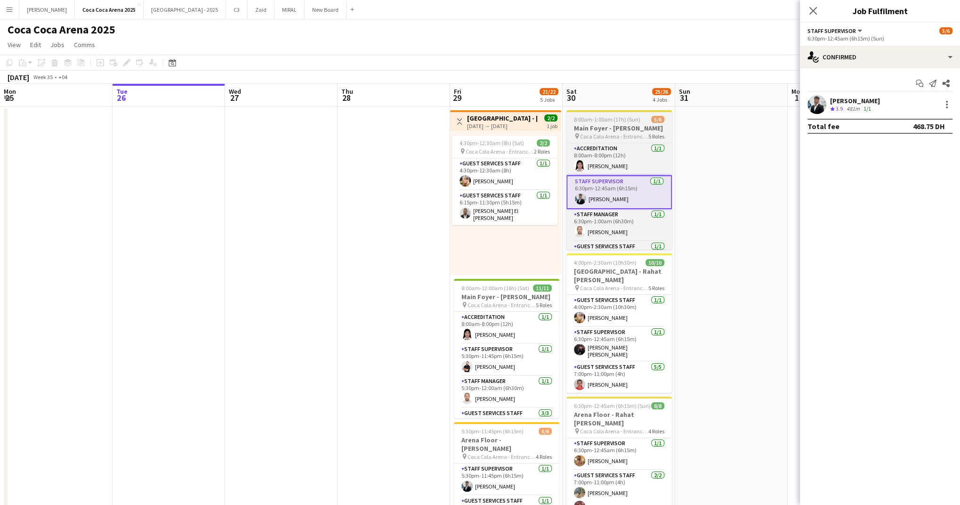
click at [604, 124] on h3 "Main Foyer - [PERSON_NAME]" at bounding box center [618, 128] width 105 height 8
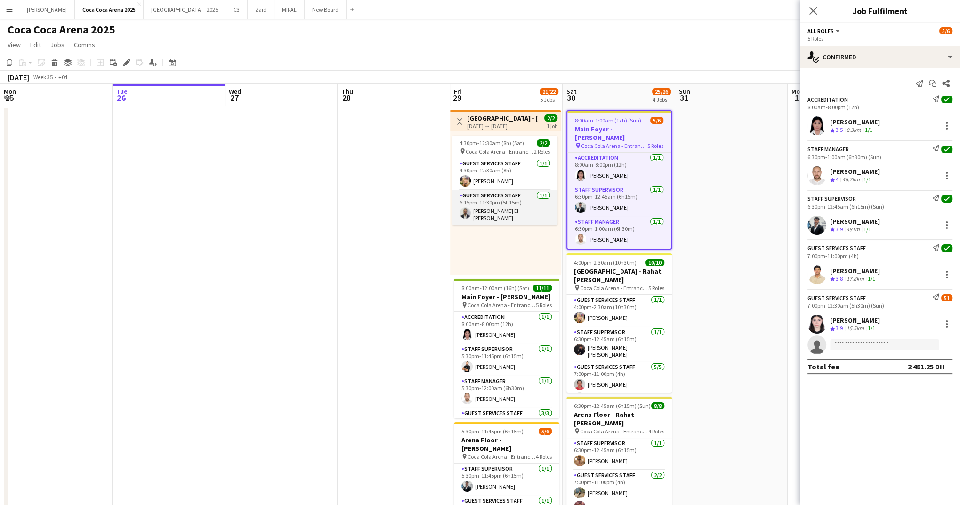
click at [517, 193] on app-card-role "Guest Services Staff 1/1 6:15pm-11:30pm (5h15m) Khalid El Mallah" at bounding box center [504, 207] width 105 height 35
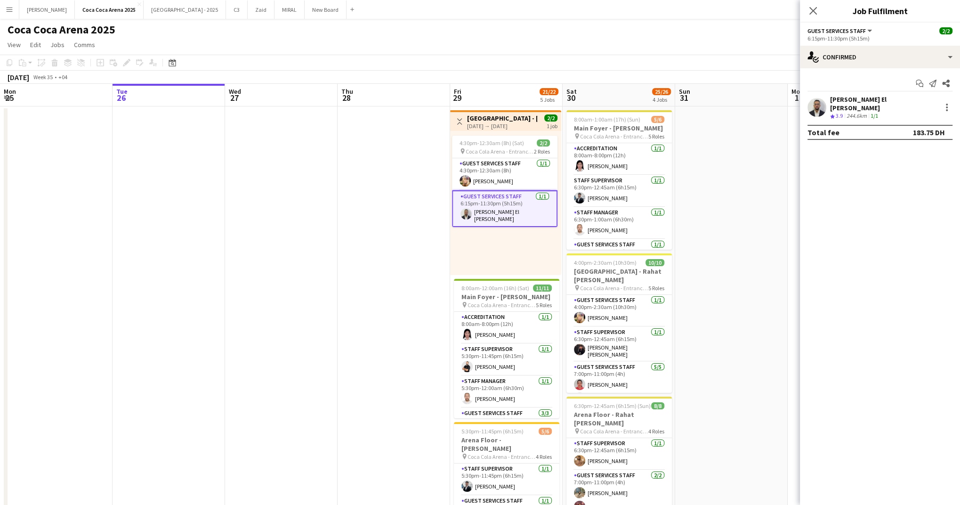
click at [508, 131] on div "4:30pm-12:30am (8h) (Sat) 2/2 pin Coca Cola Arena - Entrance F 2 Roles Guest Se…" at bounding box center [505, 203] width 111 height 144
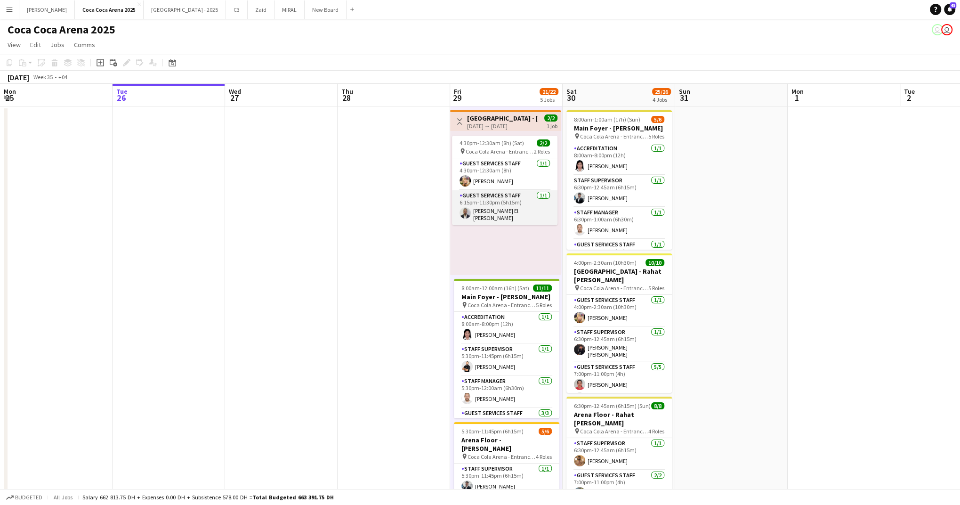
click at [503, 198] on app-card-role "Guest Services Staff 1/1 6:15pm-11:30pm (5h15m) Khalid El Mallah" at bounding box center [504, 207] width 105 height 35
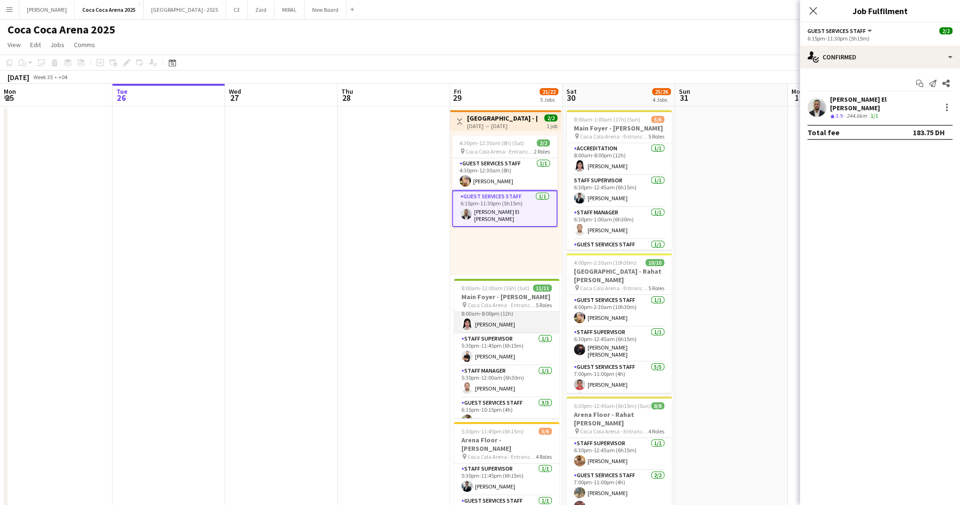
click at [509, 317] on app-card-role "Accreditation 1/1 8:00am-8:00pm (12h) Michelle Marie Brillo" at bounding box center [506, 317] width 105 height 32
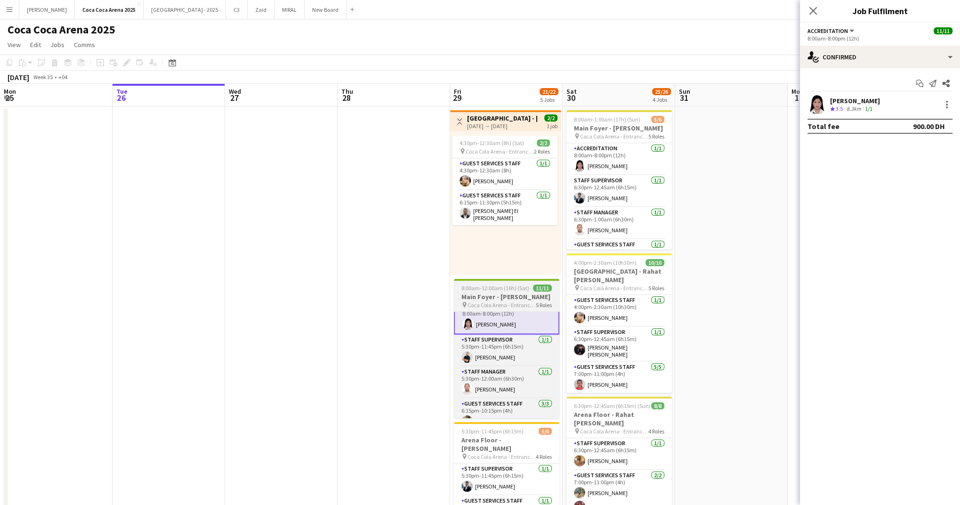
click at [506, 300] on h3 "Main Foyer - [PERSON_NAME]" at bounding box center [506, 296] width 105 height 8
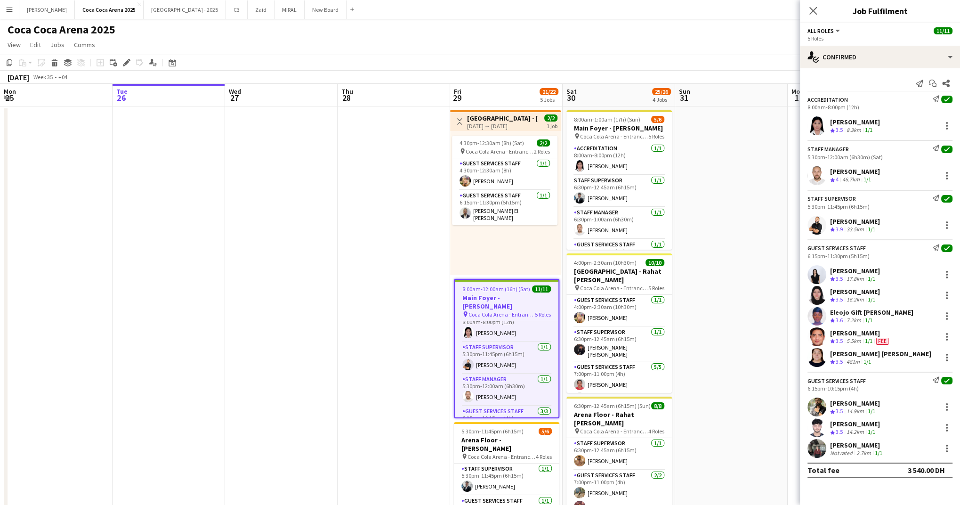
scroll to position [10, 0]
click at [932, 82] on icon "Start chat" at bounding box center [933, 84] width 8 height 8
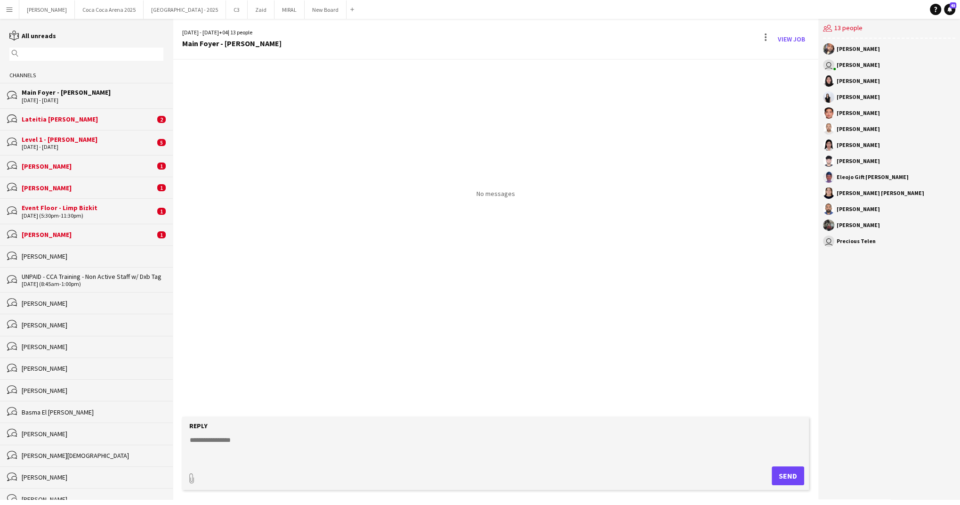
click at [555, 438] on textarea at bounding box center [497, 447] width 617 height 24
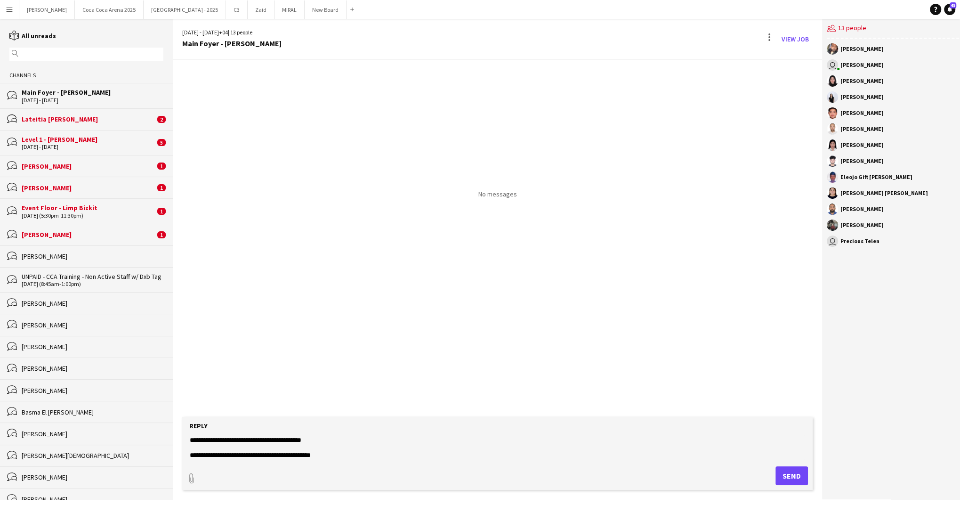
scroll to position [30, 0]
click at [664, 435] on textarea "**********" at bounding box center [497, 447] width 617 height 24
type textarea "**********"
click at [783, 478] on button "Send" at bounding box center [792, 475] width 32 height 19
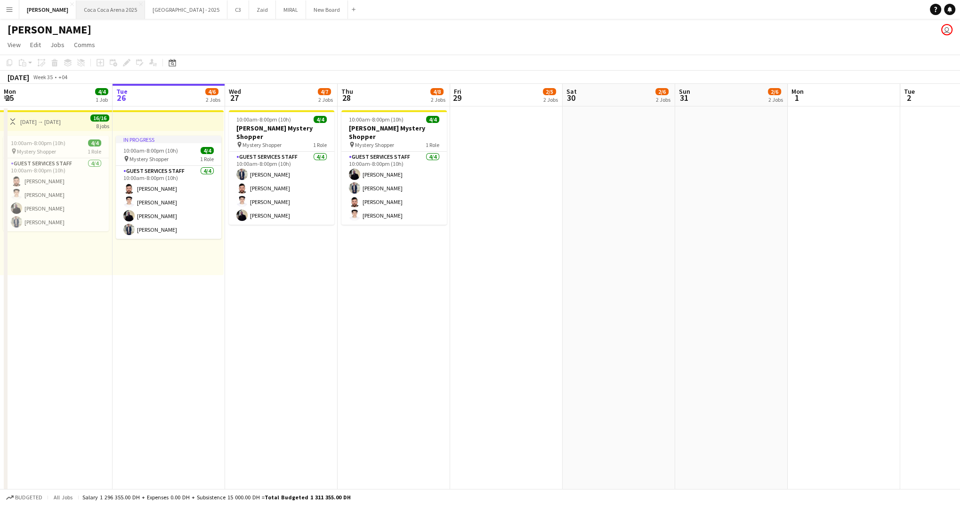
click at [95, 9] on button "[GEOGRAPHIC_DATA] 2025 Close" at bounding box center [110, 9] width 69 height 18
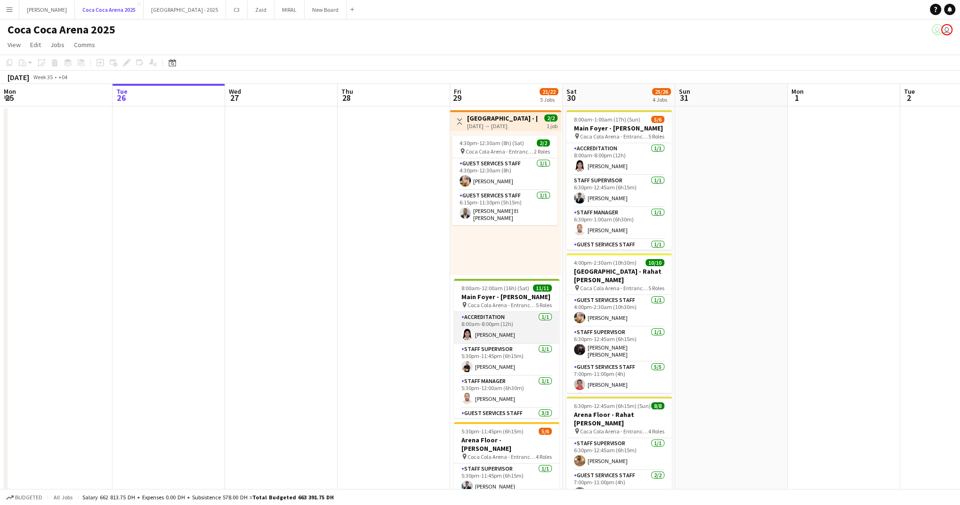
scroll to position [20, 0]
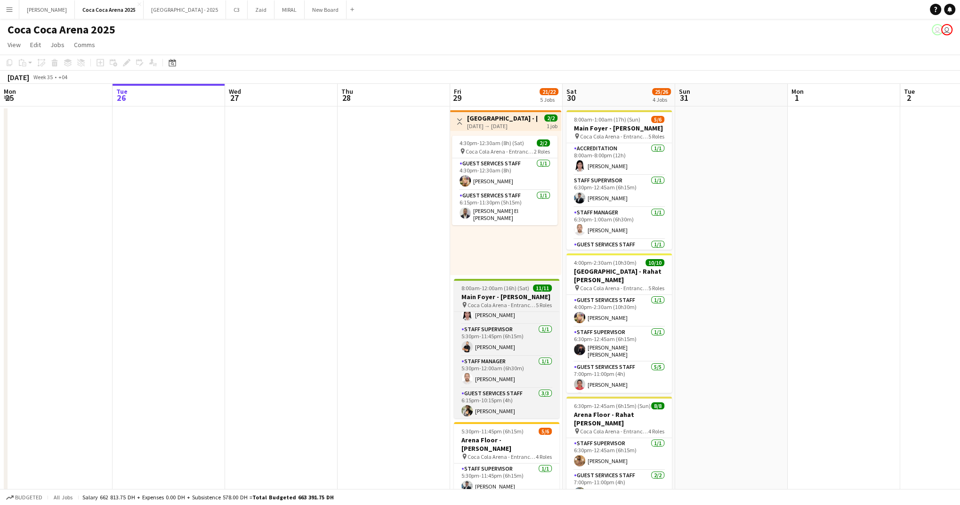
click at [512, 298] on h3 "Main Foyer - [PERSON_NAME]" at bounding box center [506, 296] width 105 height 8
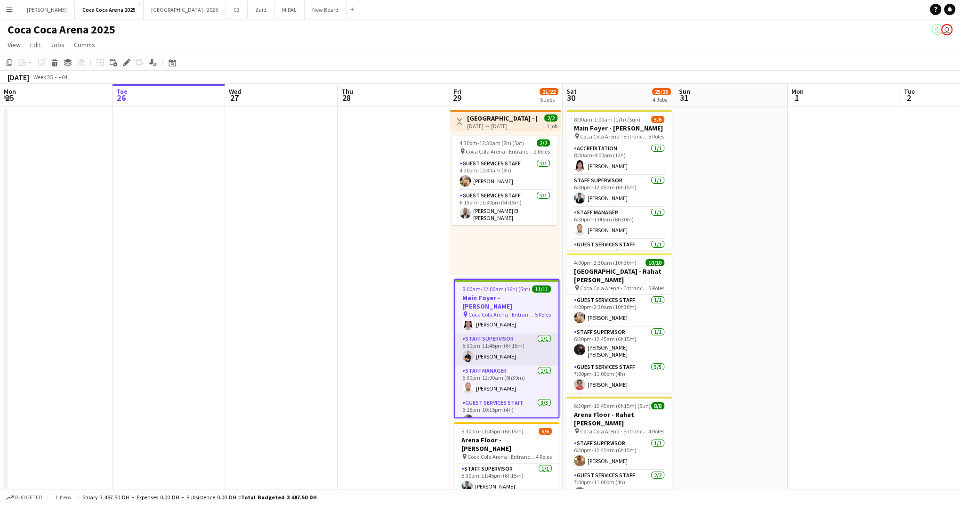
click at [514, 345] on app-card-role "Staff Supervisor 1/1 5:30pm-11:45pm (6h15m) Osama Nour" at bounding box center [507, 349] width 104 height 32
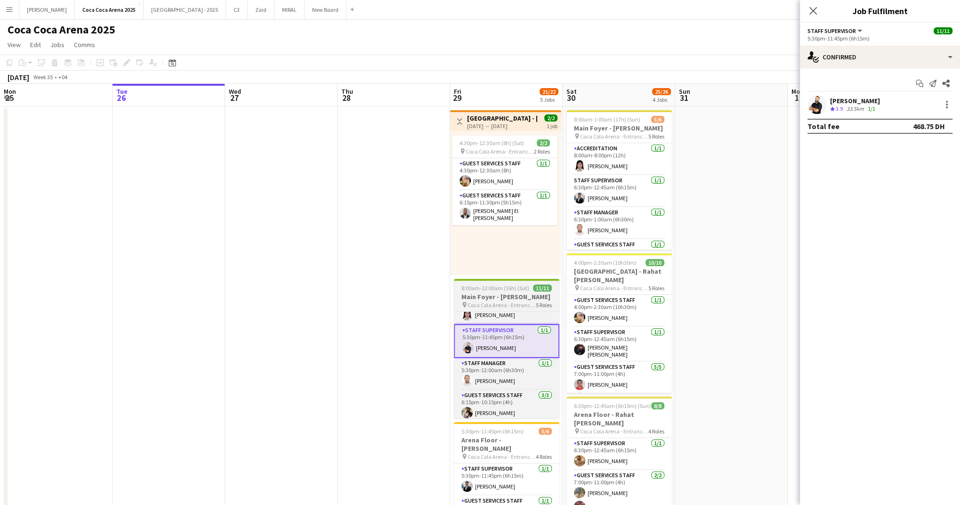
click at [518, 294] on h3 "Main Foyer - [PERSON_NAME]" at bounding box center [506, 296] width 105 height 8
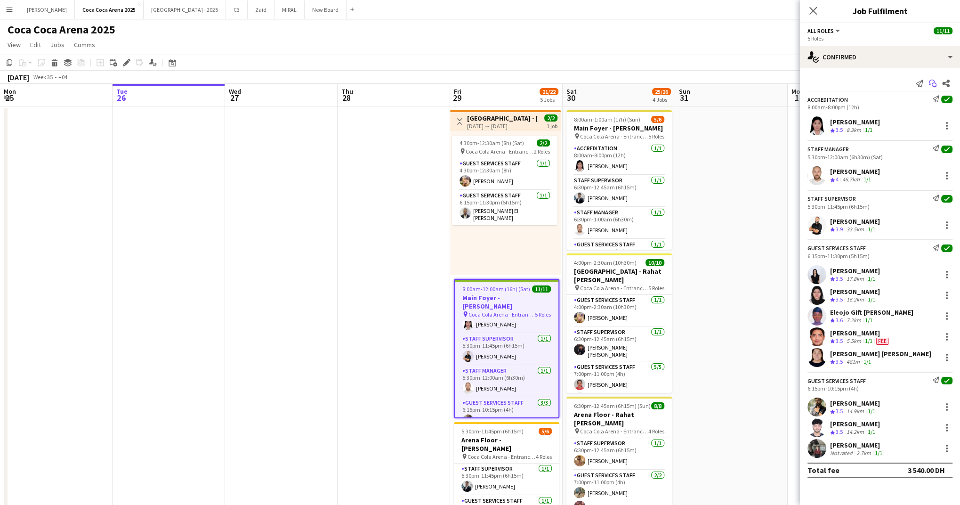
click at [932, 83] on icon at bounding box center [934, 85] width 5 height 5
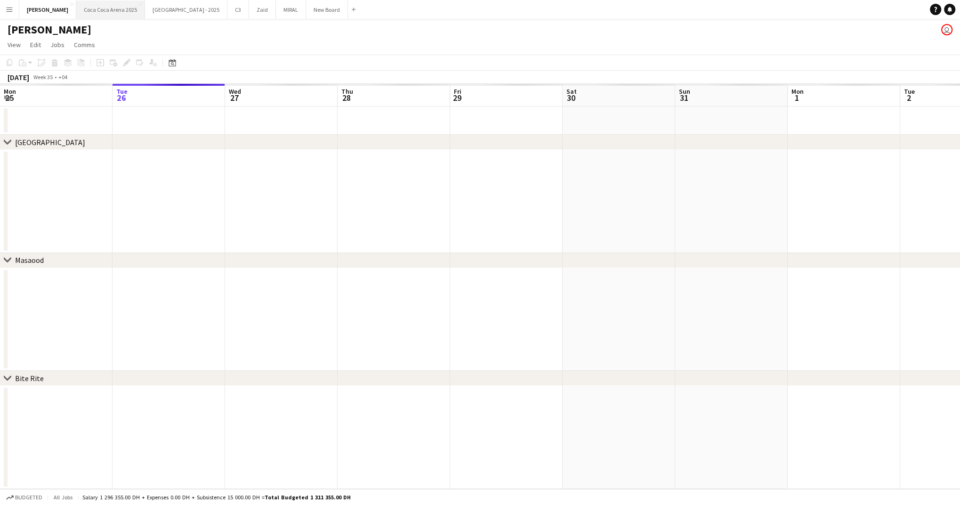
click at [97, 12] on button "[GEOGRAPHIC_DATA] 2025 Close" at bounding box center [110, 9] width 69 height 18
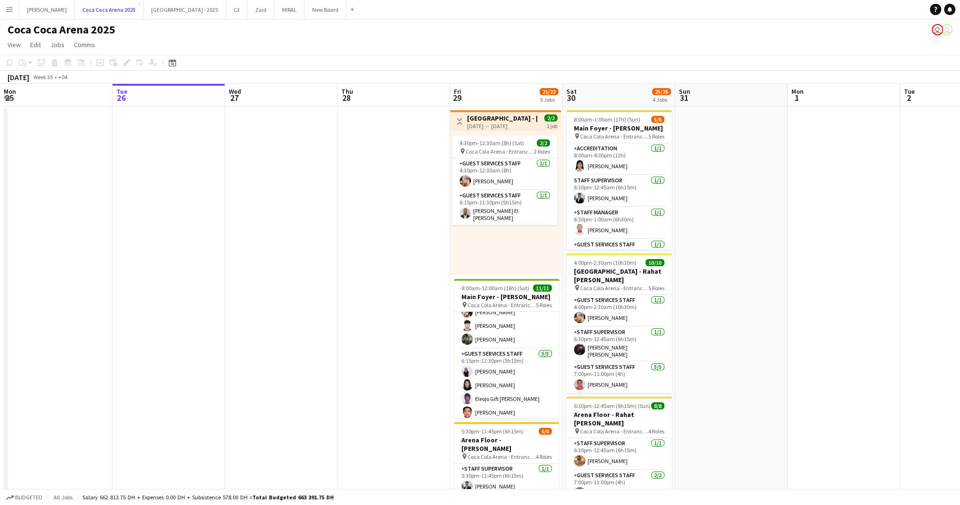
scroll to position [135, 0]
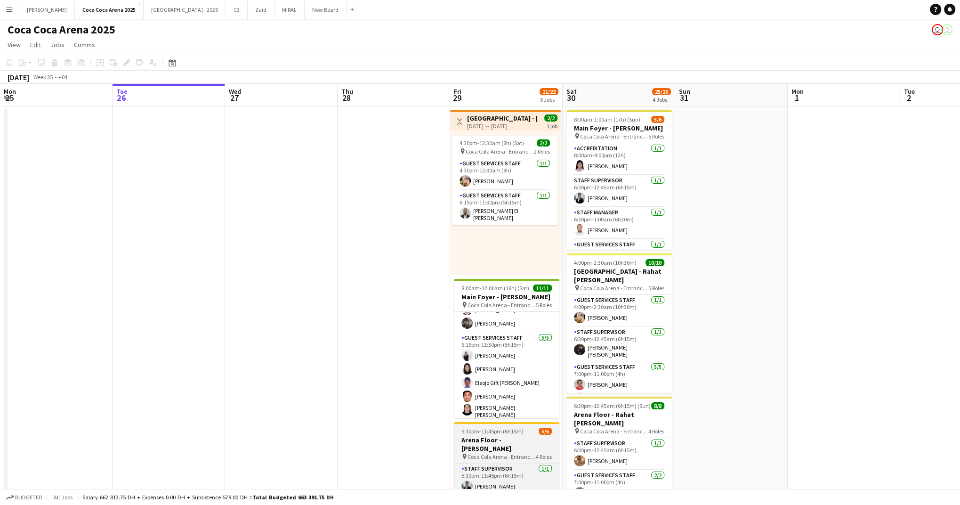
click at [516, 453] on span "Coca Cola Arena - Entrance F" at bounding box center [502, 456] width 68 height 7
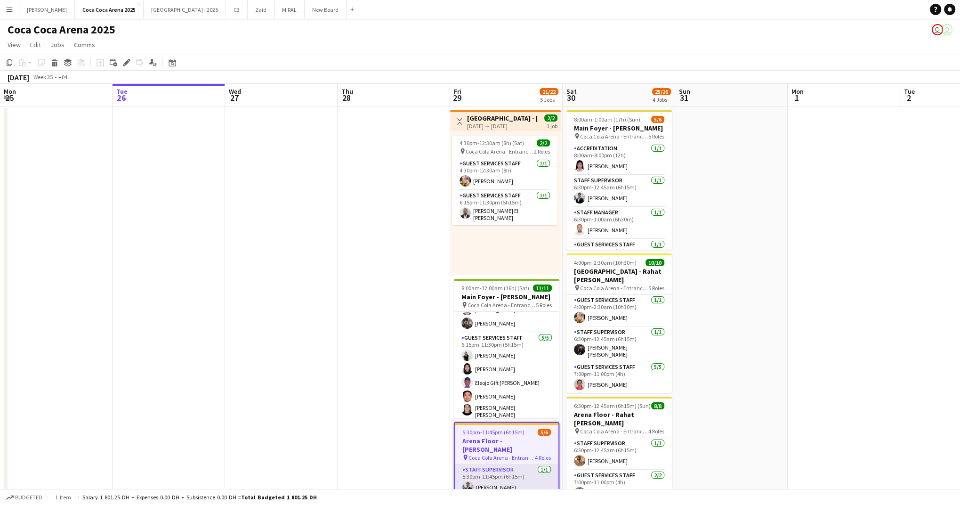
click at [504, 470] on app-card-role "Staff Supervisor [DATE] 5:30pm-11:45pm (6h15m) [PERSON_NAME]" at bounding box center [507, 480] width 104 height 32
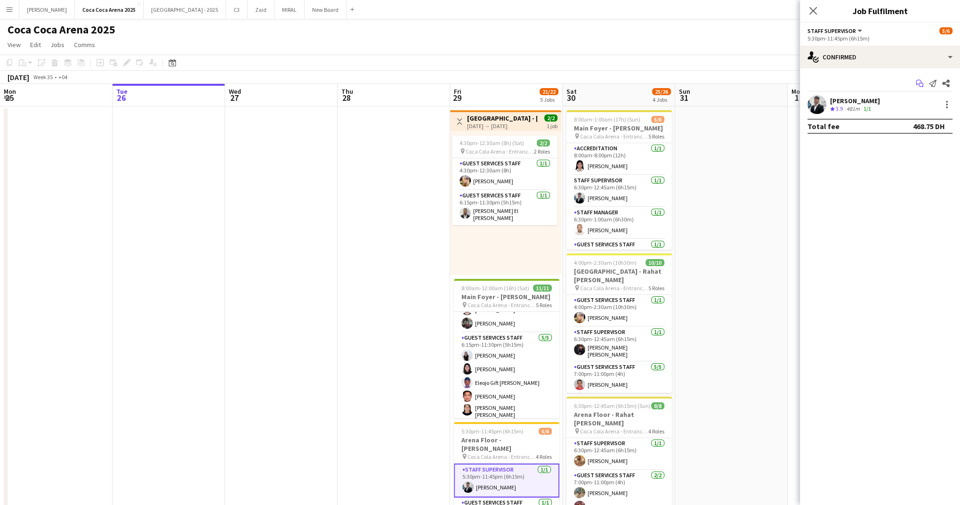
click at [920, 86] on icon "Start chat" at bounding box center [920, 84] width 8 height 8
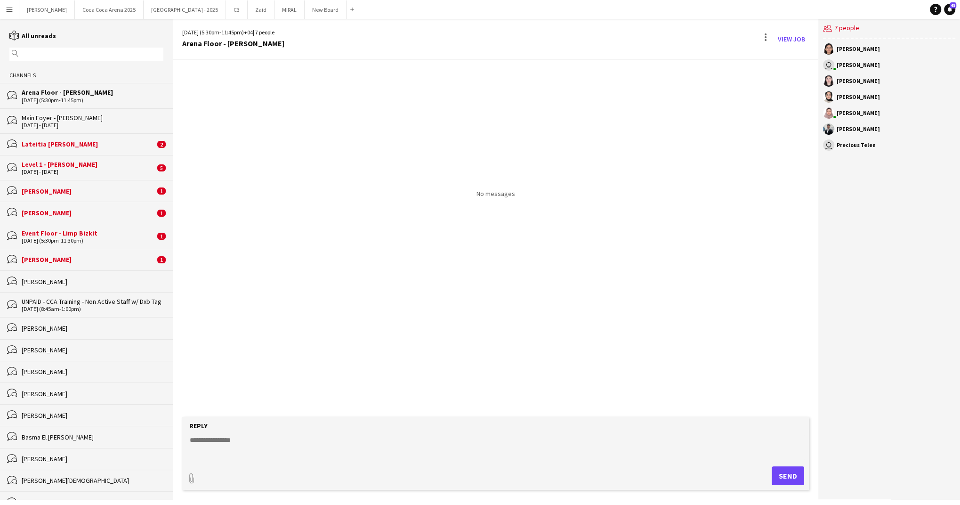
click at [343, 446] on textarea at bounding box center [497, 447] width 617 height 24
paste textarea "**********"
type textarea "**********"
click at [791, 476] on button "Send" at bounding box center [792, 475] width 32 height 19
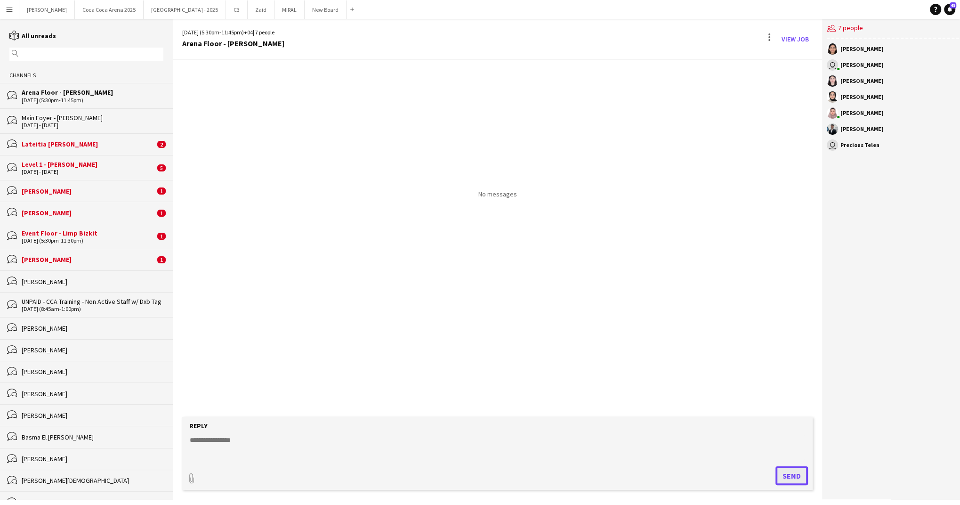
scroll to position [0, 0]
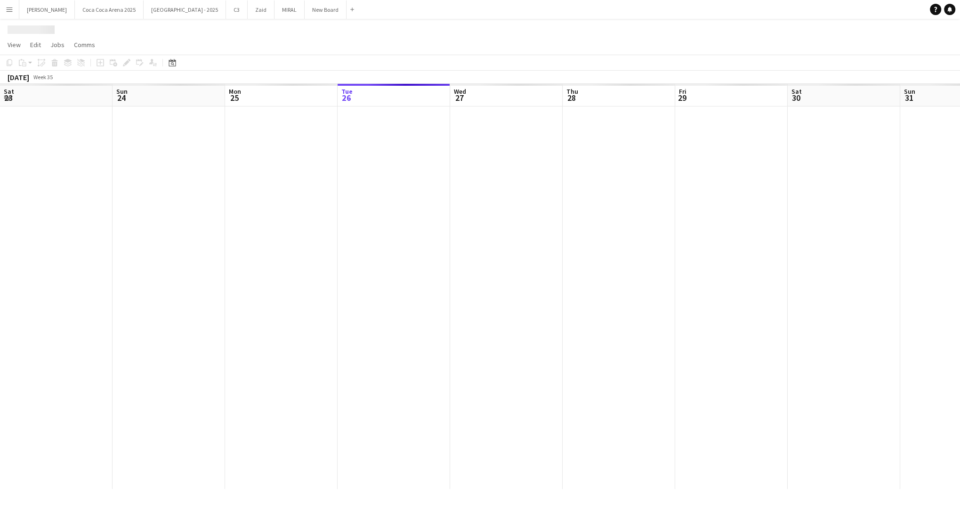
scroll to position [0, 225]
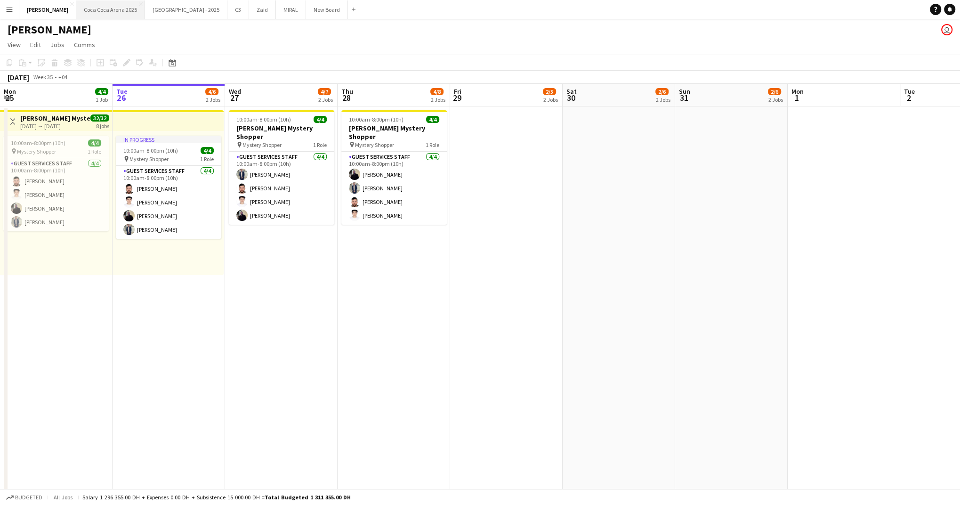
click at [76, 9] on button "[GEOGRAPHIC_DATA] 2025 Close" at bounding box center [110, 9] width 69 height 18
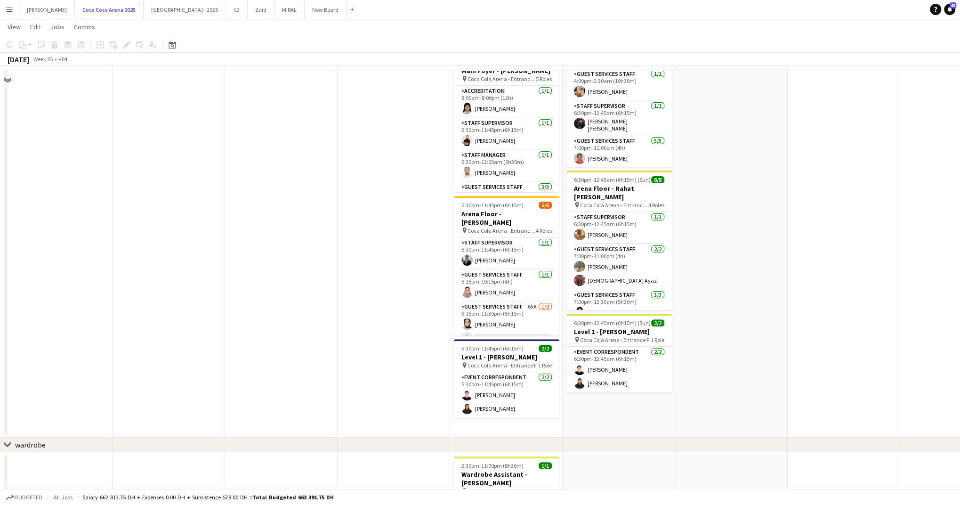
scroll to position [285, 0]
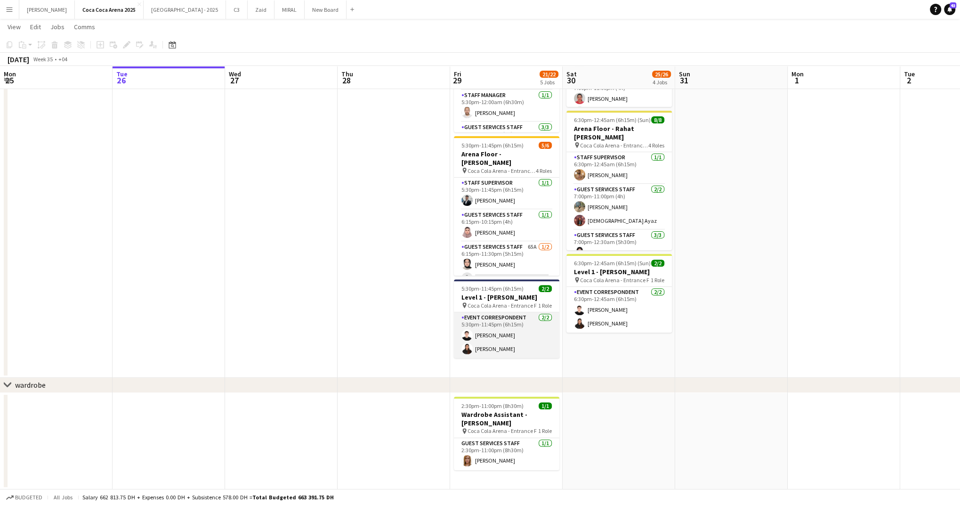
click app-card-role "Event Correspondent [DATE] 5:30pm-11:45pm (6h15m) [PERSON_NAME] [PERSON_NAME]"
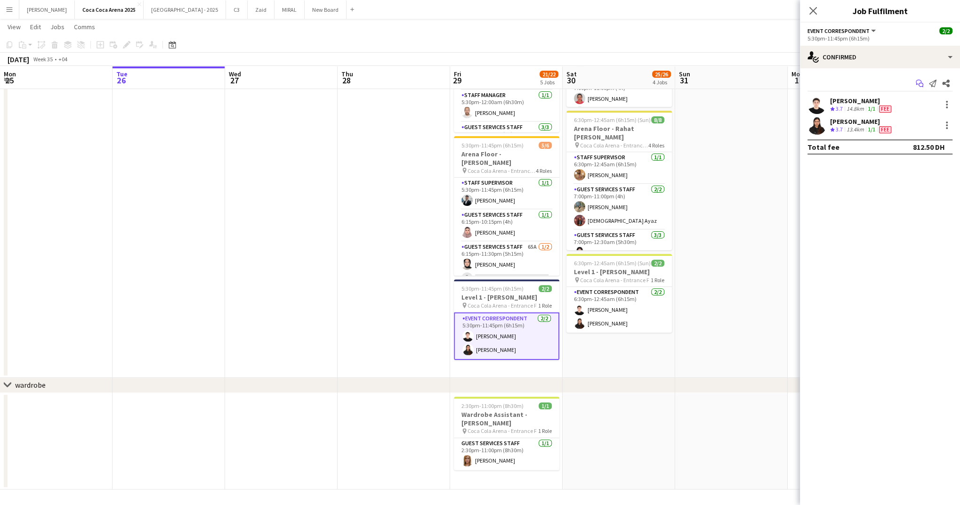
click icon "Start chat"
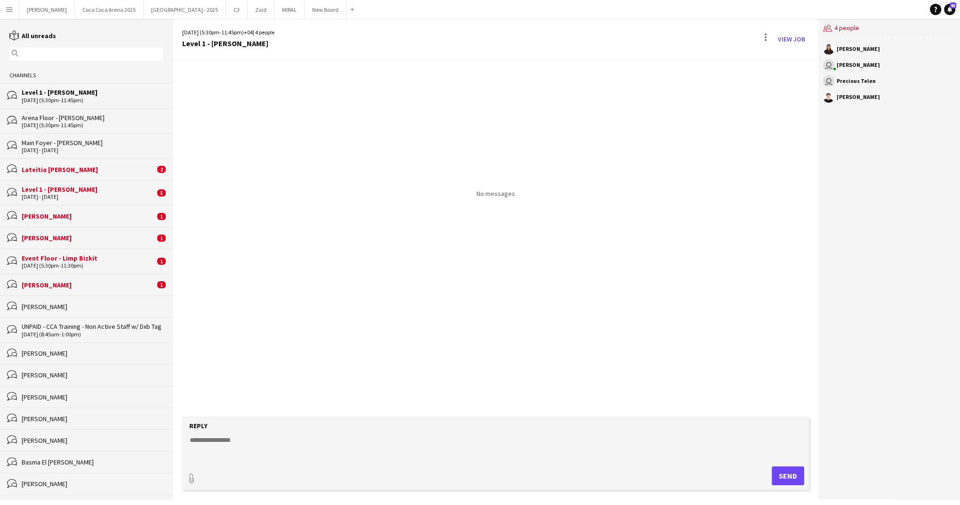
click textarea
paste textarea "**********"
drag, startPoint x: 335, startPoint y: 440, endPoint x: 283, endPoint y: 462, distance: 56.8
click form "**********"
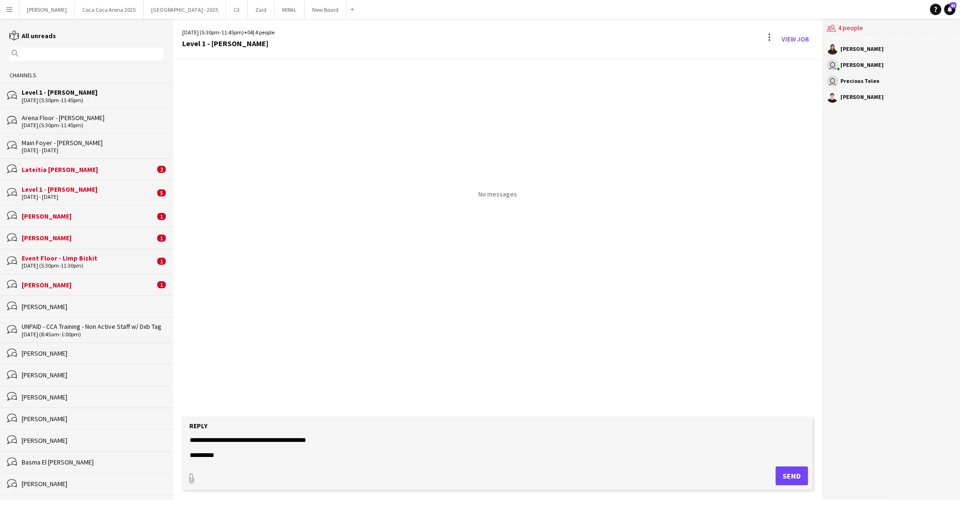
type textarea "**********"
click div "Lateitia [PERSON_NAME]"
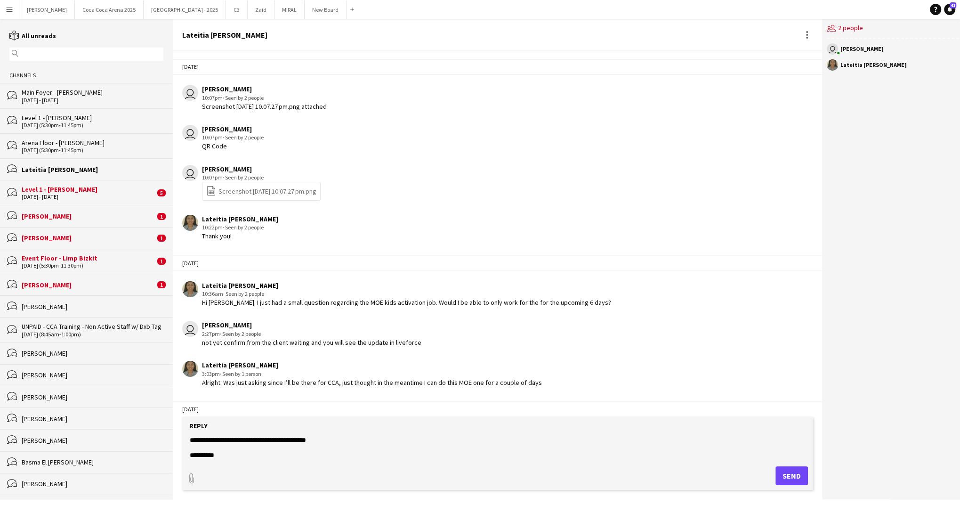
scroll to position [56, 0]
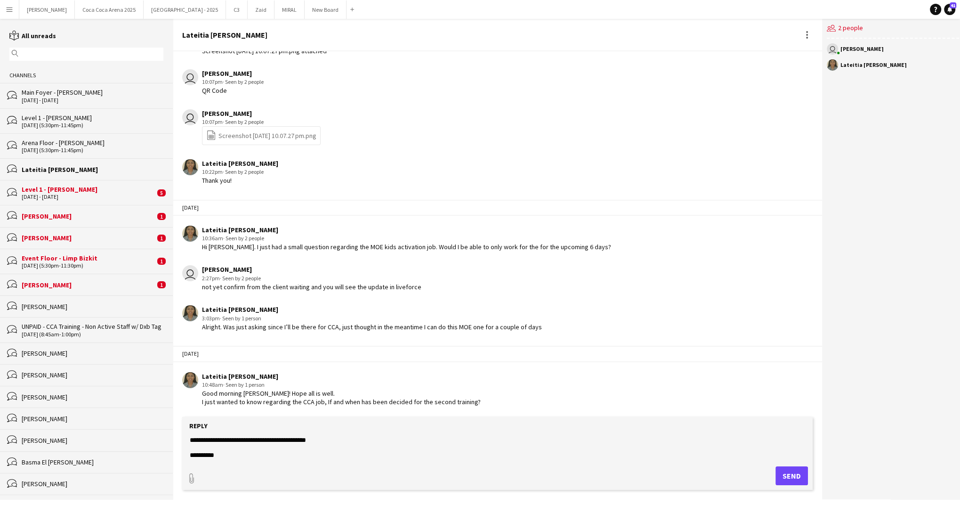
click div "Level 1 - [PERSON_NAME]"
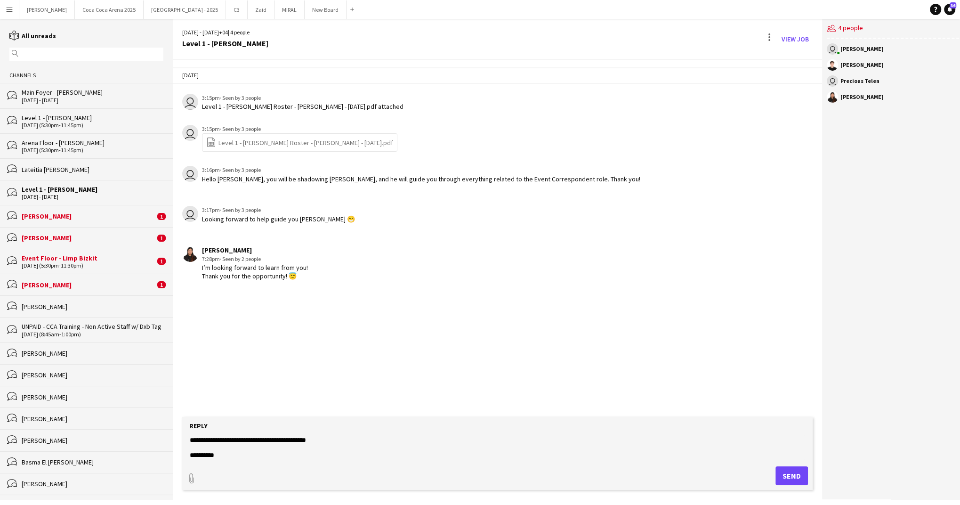
click div "[PERSON_NAME]"
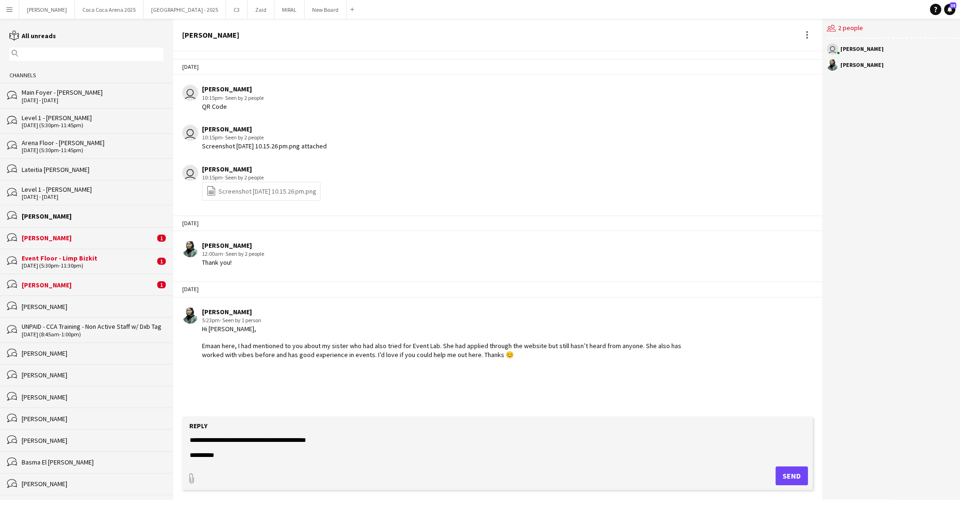
click div "bubbles Zeen Shehab 1"
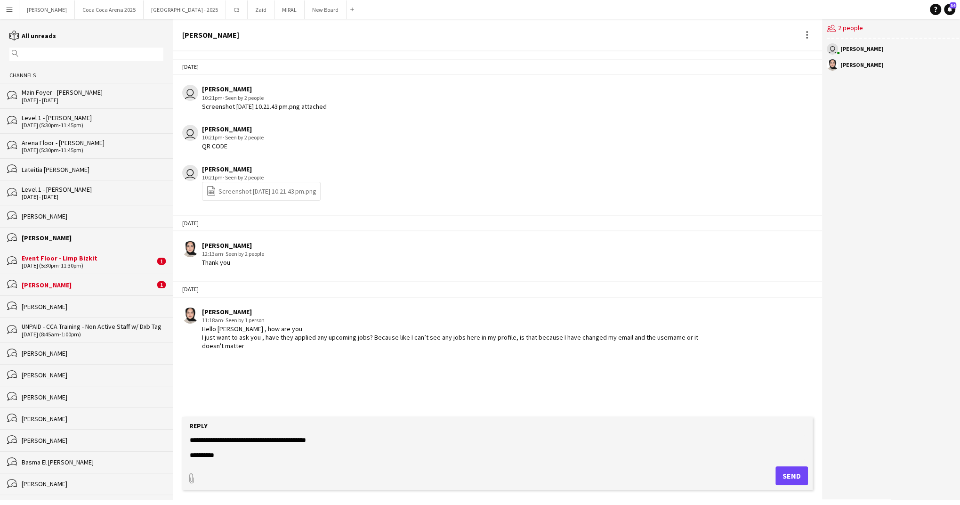
click div "bubbles Event Floor - Limp Bizkit [DATE] (5:30pm-11:30pm) 1"
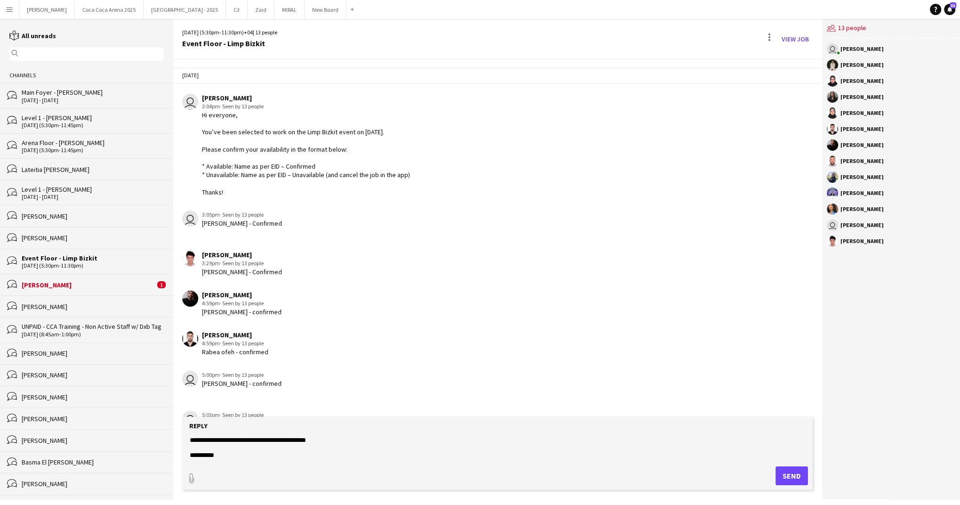
scroll to position [892, 0]
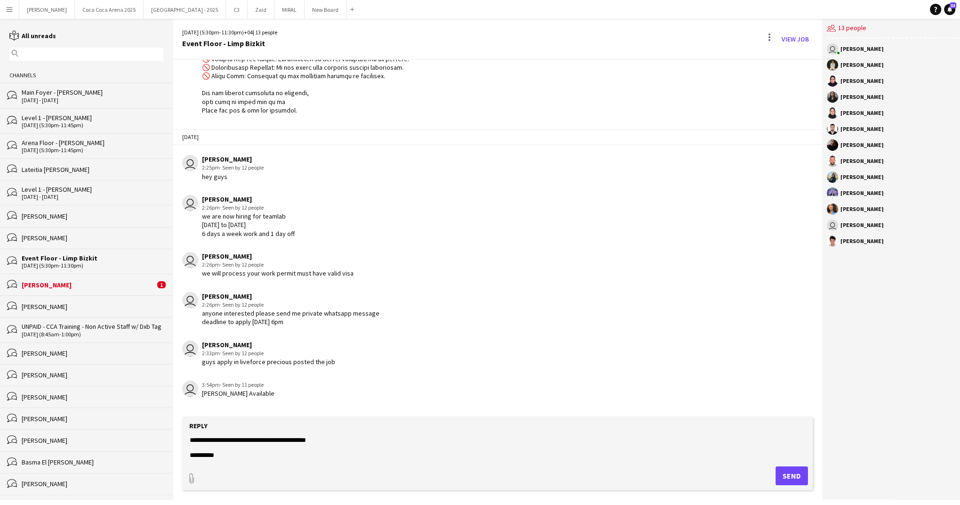
click div "bubbles [PERSON_NAME] 1"
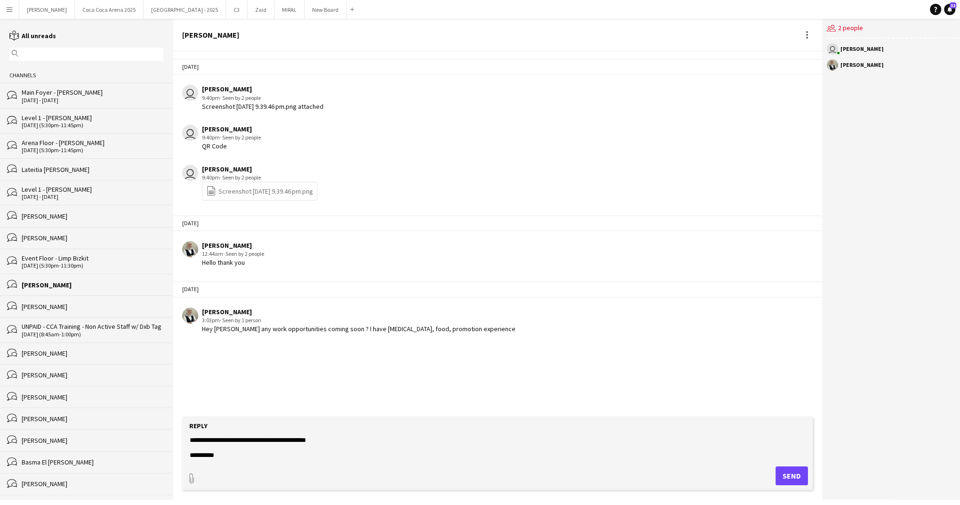
click div "paperclip Send"
click textarea "**********"
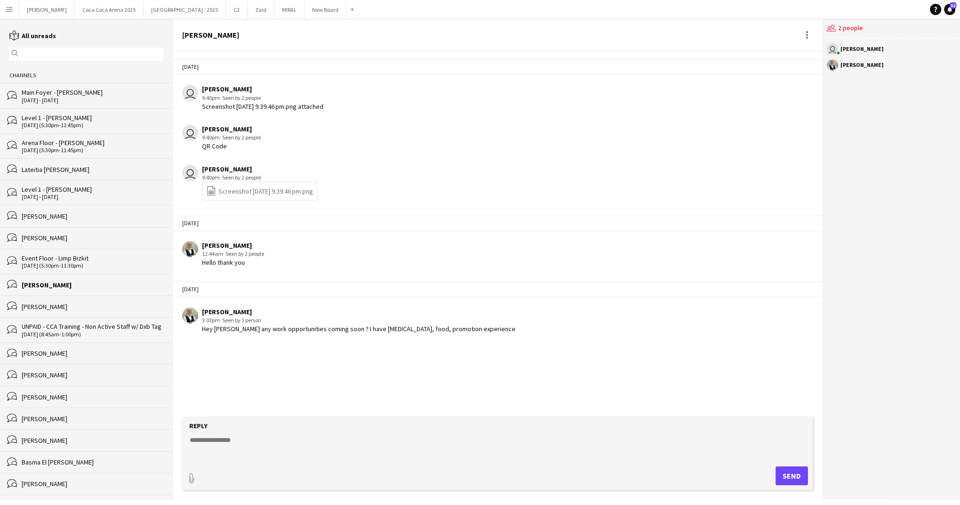
click div "bubbles Main Foyer - [PERSON_NAME] [DATE] - [DATE]"
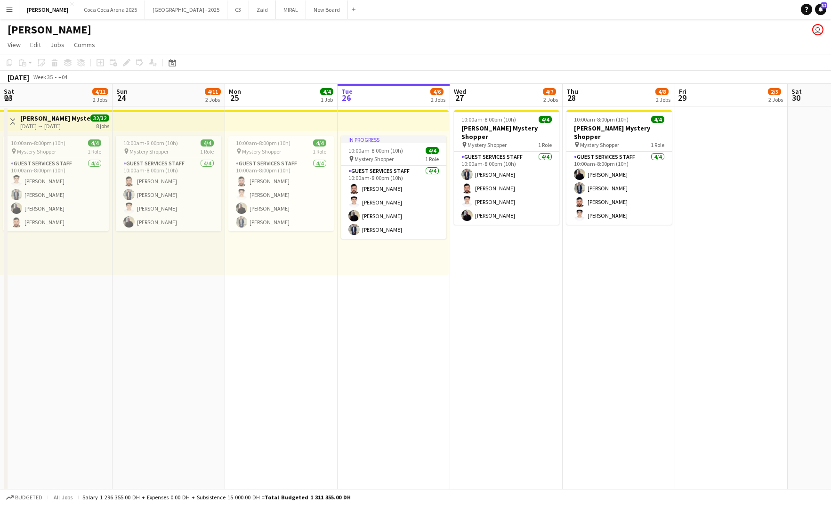
scroll to position [0, 225]
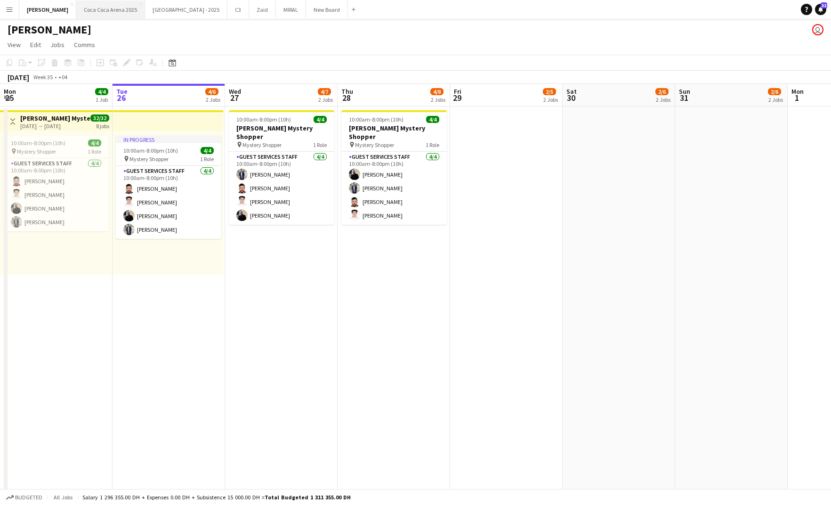
click at [95, 10] on button "[GEOGRAPHIC_DATA] 2025 Close" at bounding box center [110, 9] width 69 height 18
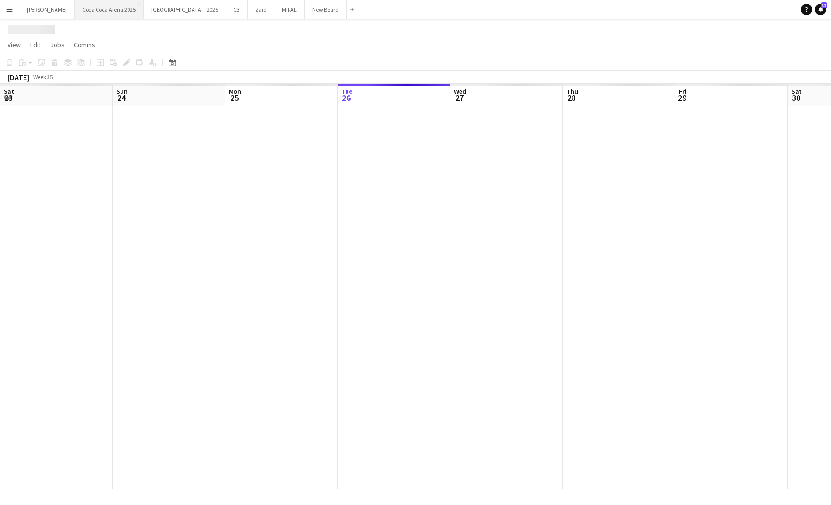
scroll to position [0, 225]
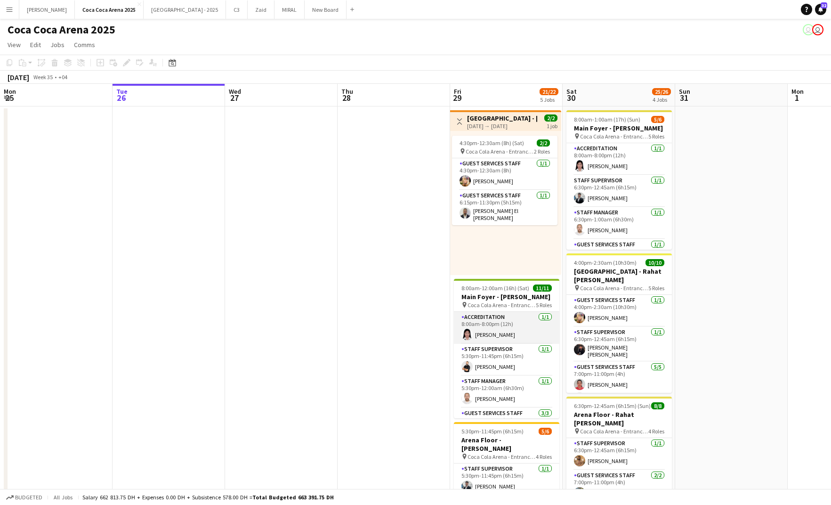
click at [491, 343] on app-card-role "Accreditation 1/1 8:00am-8:00pm (12h) Michelle Marie Brillo" at bounding box center [506, 328] width 105 height 32
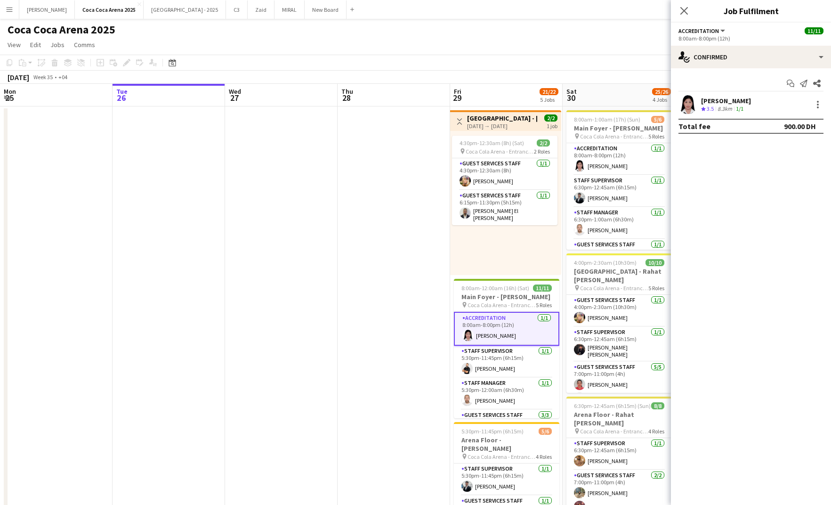
scroll to position [69, 0]
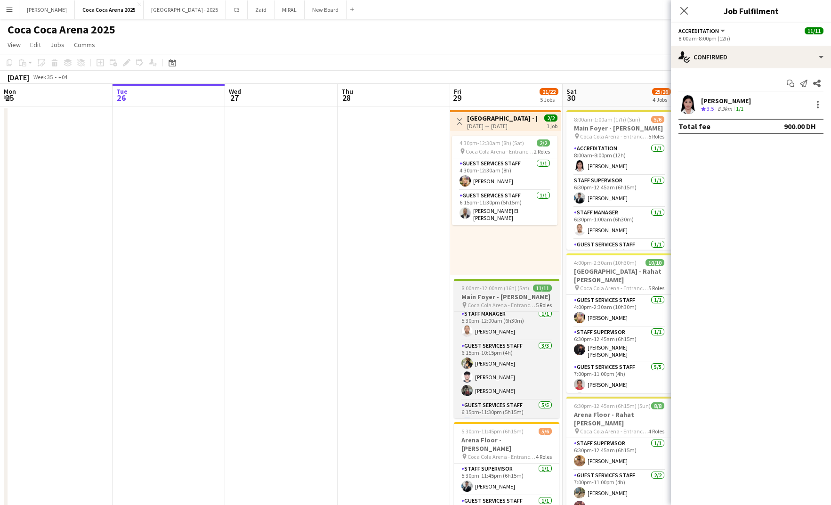
click at [502, 289] on span "8:00am-12:00am (16h) (Sat)" at bounding box center [495, 287] width 68 height 7
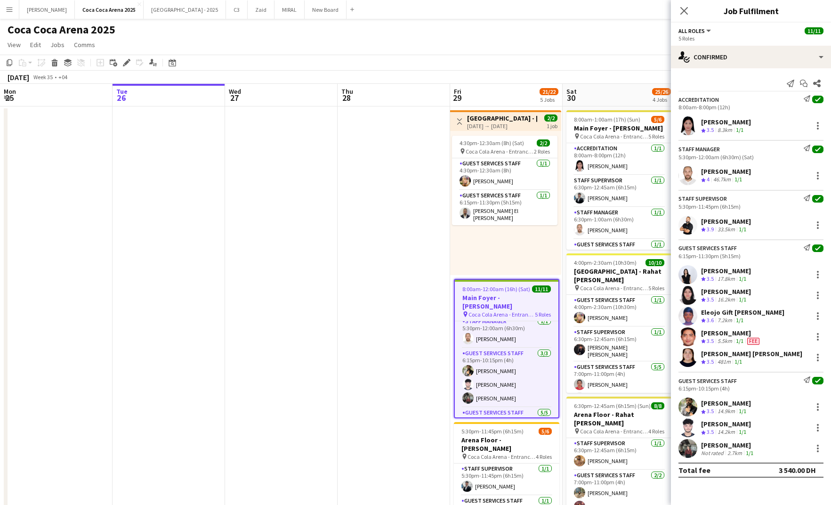
scroll to position [67, 0]
click at [817, 176] on div at bounding box center [818, 176] width 2 height 2
click at [785, 303] on span "Set as supervisor" at bounding box center [787, 305] width 58 height 8
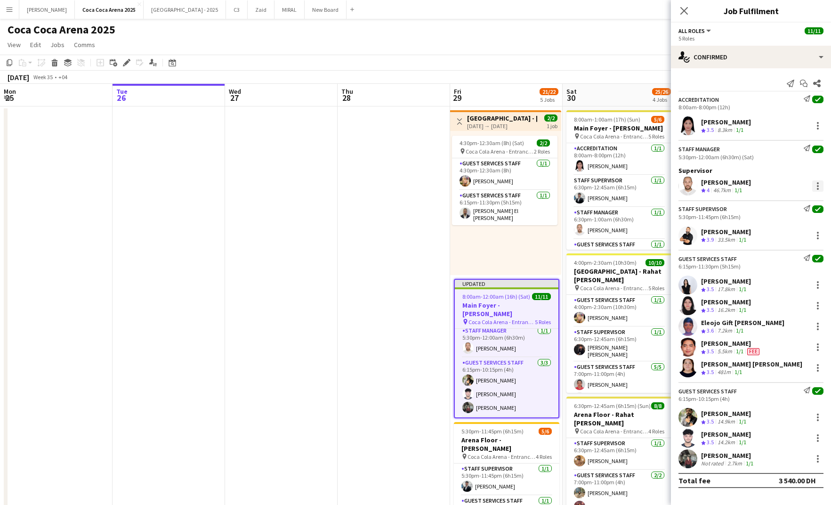
click at [821, 182] on div at bounding box center [817, 185] width 11 height 11
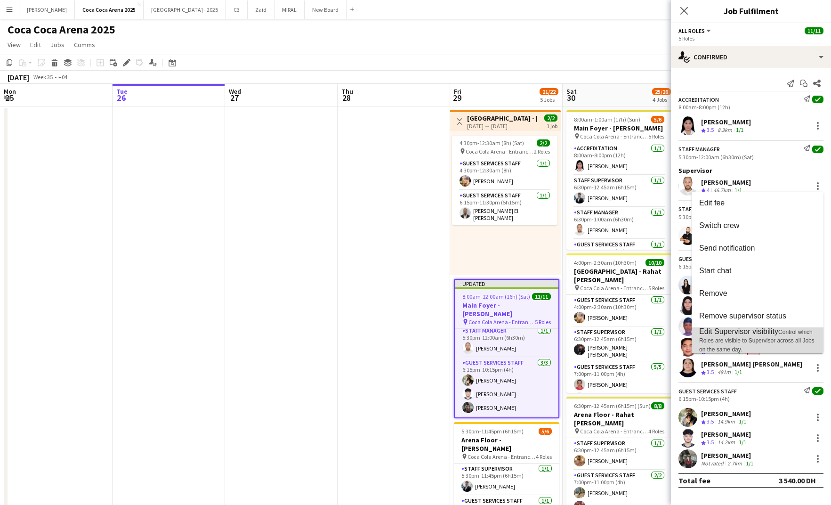
click at [752, 332] on span "Edit Supervisor visibility" at bounding box center [738, 331] width 79 height 8
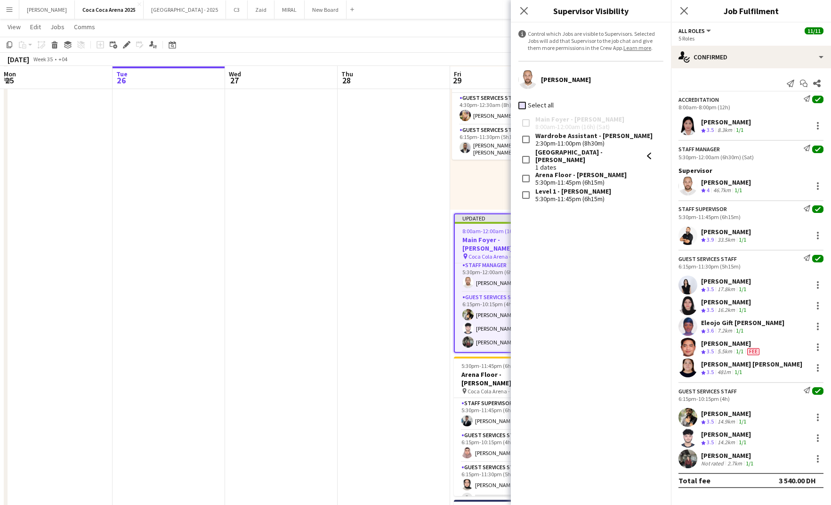
scroll to position [0, 0]
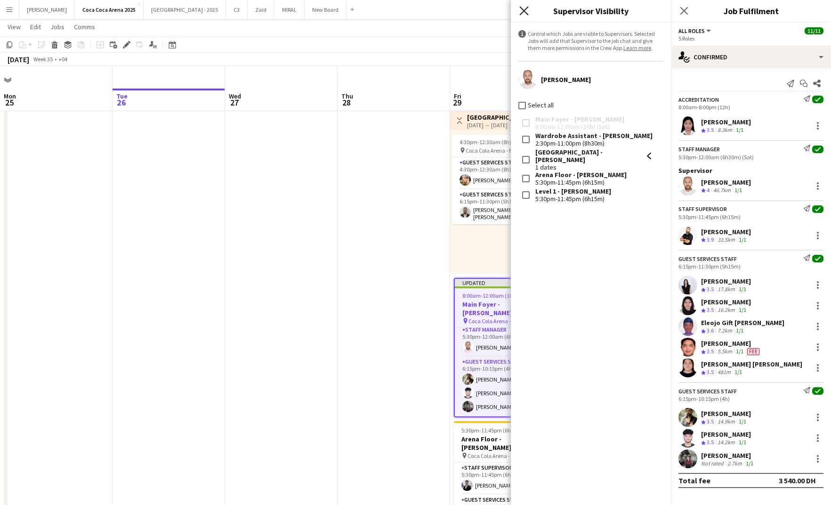
click at [524, 7] on icon "Close pop-in" at bounding box center [523, 10] width 9 height 9
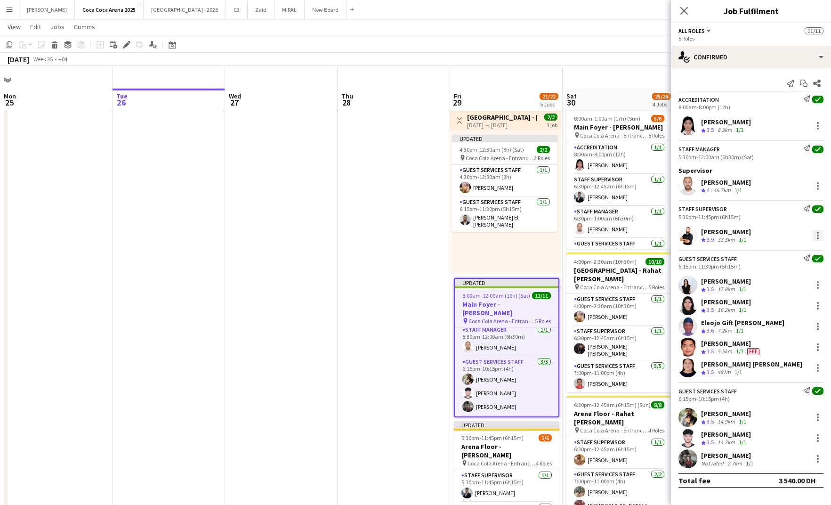
click at [815, 230] on div at bounding box center [817, 235] width 11 height 11
click at [780, 358] on button "Set as supervisor" at bounding box center [786, 365] width 73 height 23
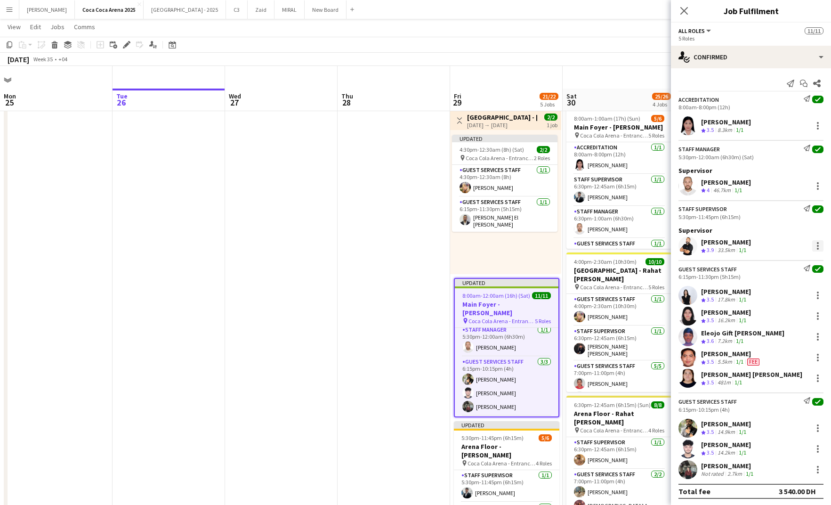
click at [814, 245] on div at bounding box center [817, 245] width 11 height 11
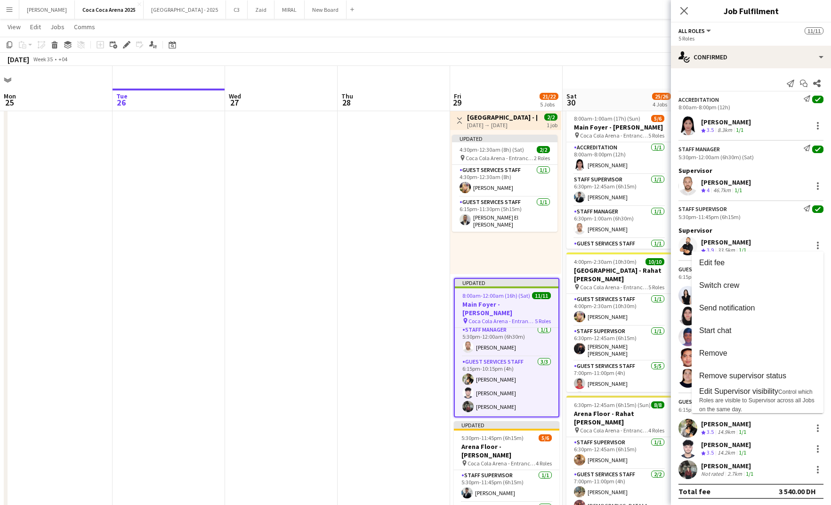
click at [816, 244] on div at bounding box center [415, 252] width 831 height 505
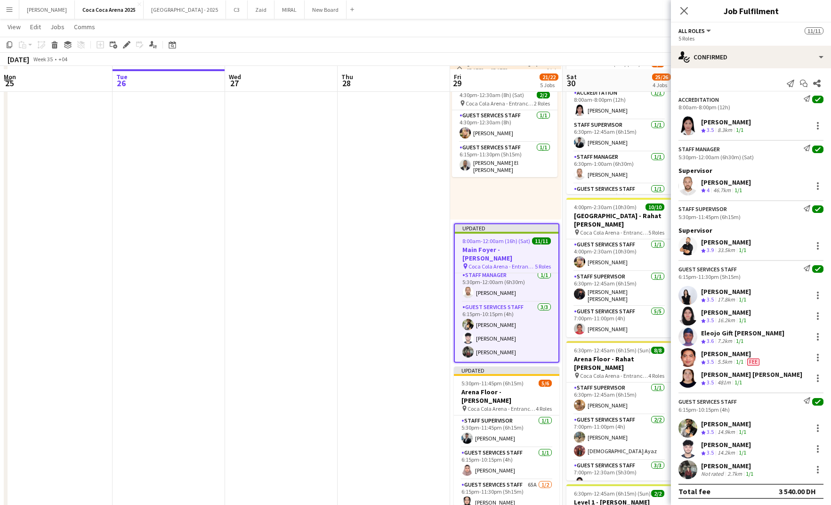
scroll to position [57, 0]
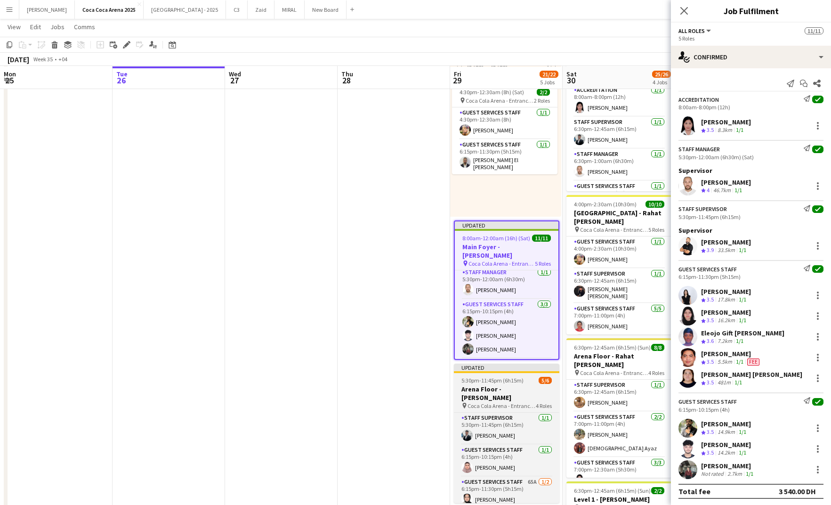
click at [510, 385] on h3 "Arena Floor - [PERSON_NAME]" at bounding box center [506, 393] width 105 height 17
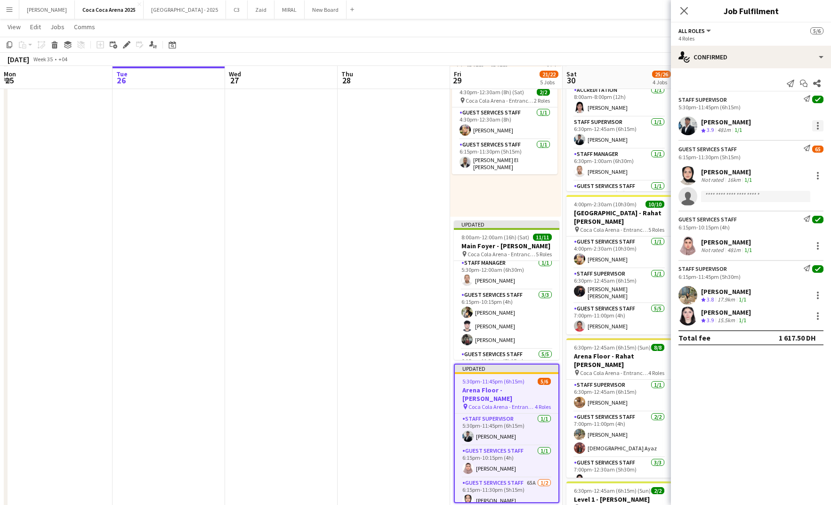
click at [817, 125] on div at bounding box center [818, 126] width 2 height 2
click at [795, 255] on span "Set as supervisor" at bounding box center [787, 256] width 58 height 8
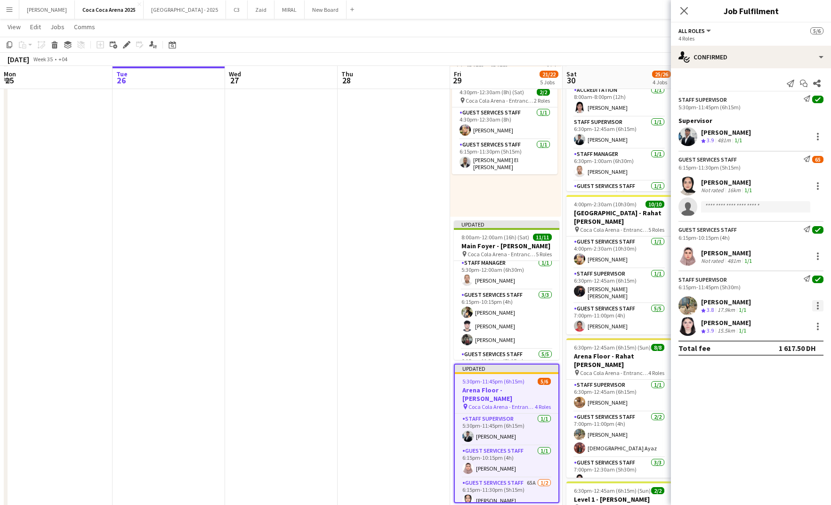
click at [819, 304] on div at bounding box center [817, 305] width 11 height 11
click at [796, 434] on span "Set as supervisor" at bounding box center [787, 435] width 58 height 8
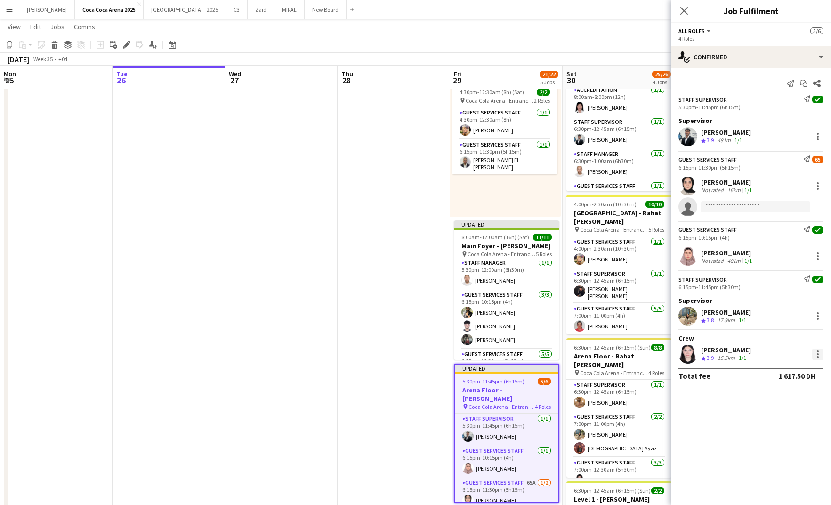
click at [815, 354] on div at bounding box center [817, 353] width 11 height 11
click at [793, 477] on button "Set as supervisor" at bounding box center [786, 483] width 73 height 23
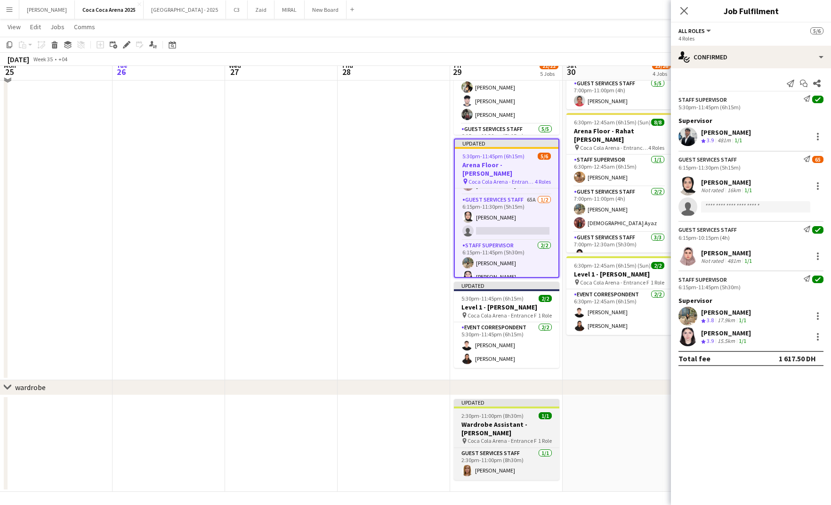
scroll to position [283, 0]
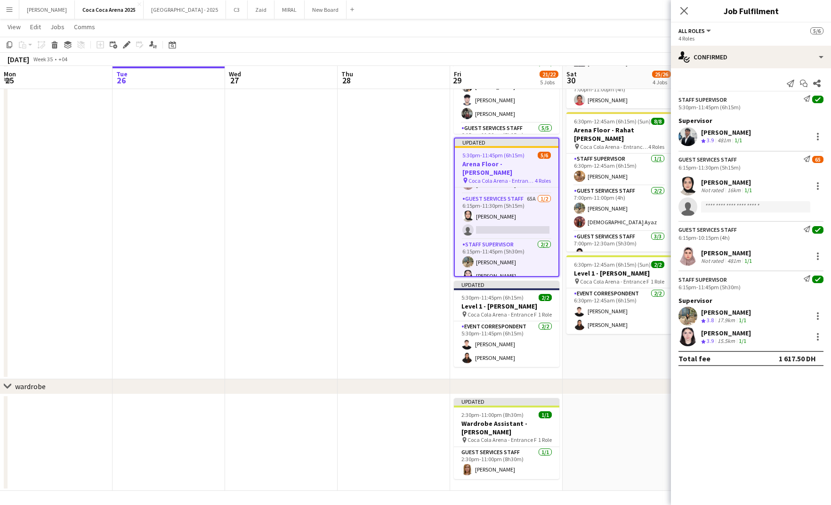
click at [375, 326] on app-date-cell at bounding box center [394, 100] width 113 height 557
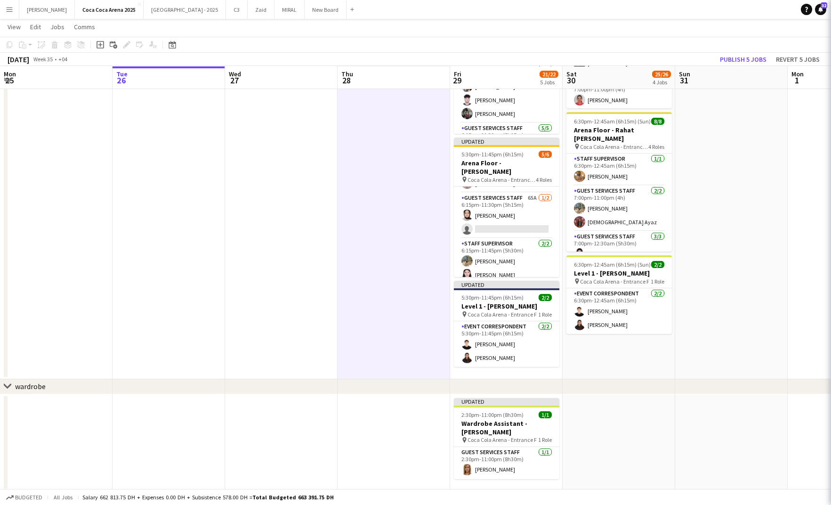
scroll to position [56, 0]
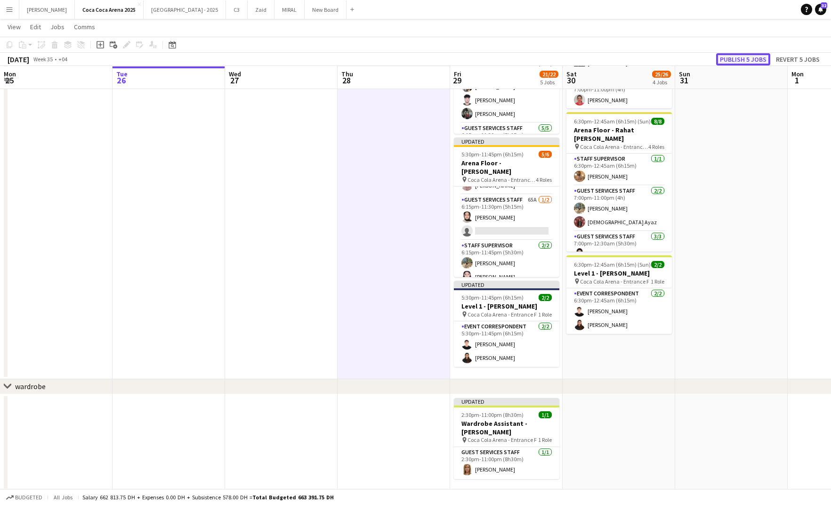
click at [749, 62] on button "Publish 5 jobs" at bounding box center [743, 59] width 54 height 12
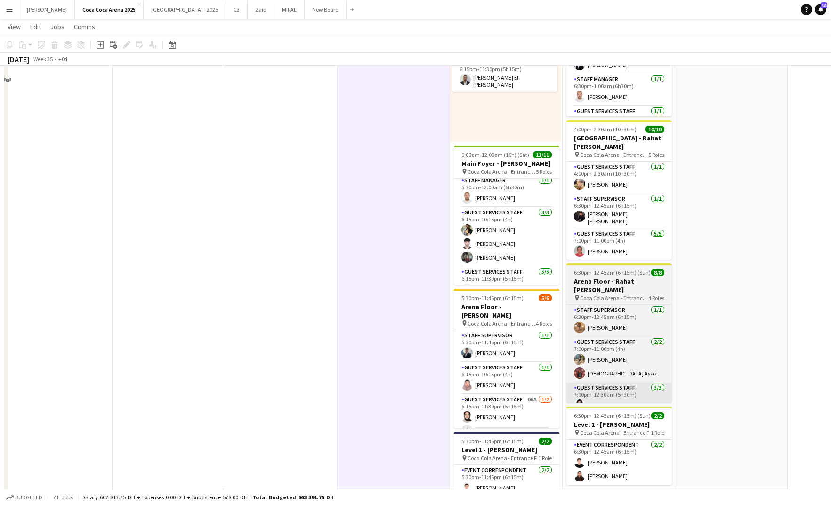
scroll to position [0, 0]
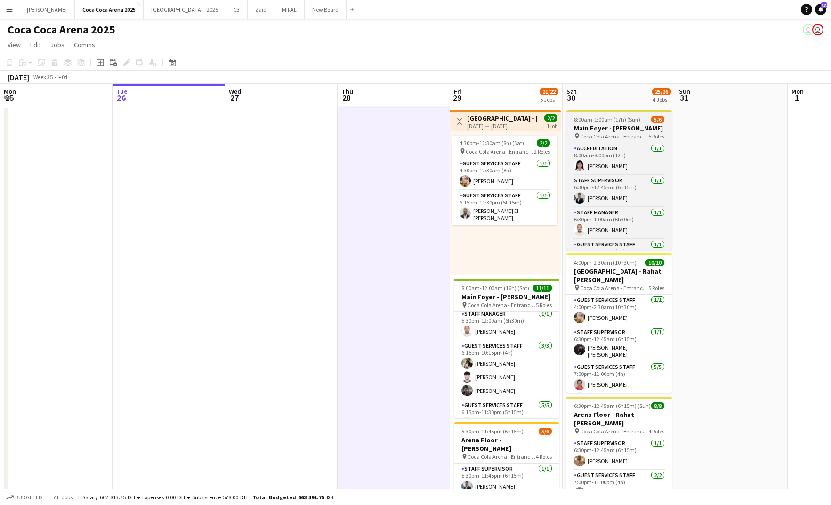
click at [598, 125] on h3 "Main Foyer - [PERSON_NAME]" at bounding box center [618, 128] width 105 height 8
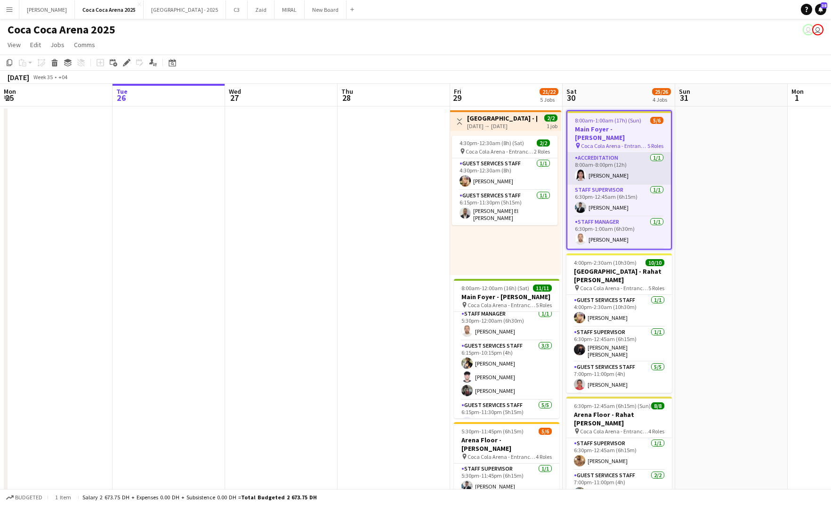
click at [600, 178] on app-card-role "Accreditation 1/1 8:00am-8:00pm (12h) Michelle Marie Brillo" at bounding box center [619, 169] width 104 height 32
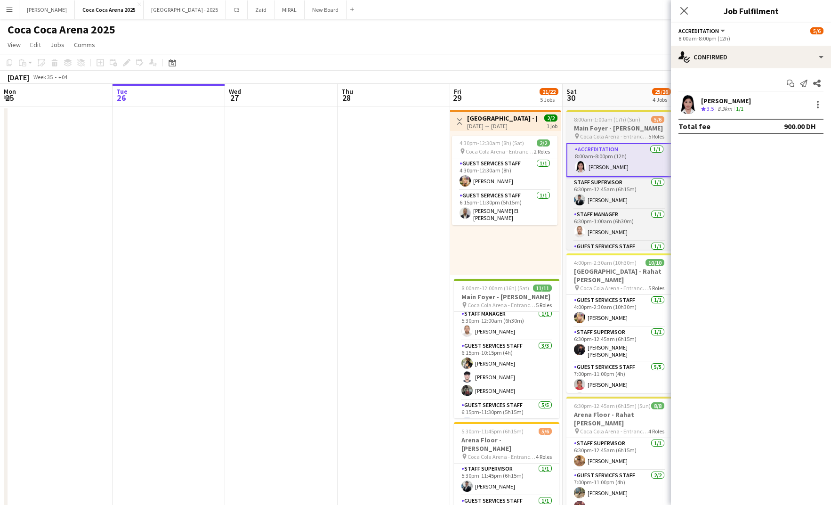
click at [592, 132] on h3 "Main Foyer - [PERSON_NAME]" at bounding box center [618, 128] width 105 height 8
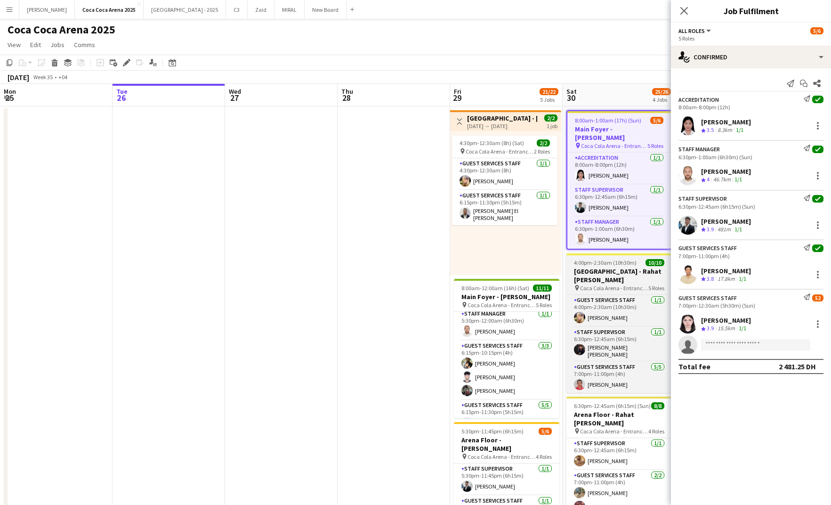
click at [610, 270] on h3 "[GEOGRAPHIC_DATA] - Rahat [PERSON_NAME]" at bounding box center [618, 275] width 105 height 17
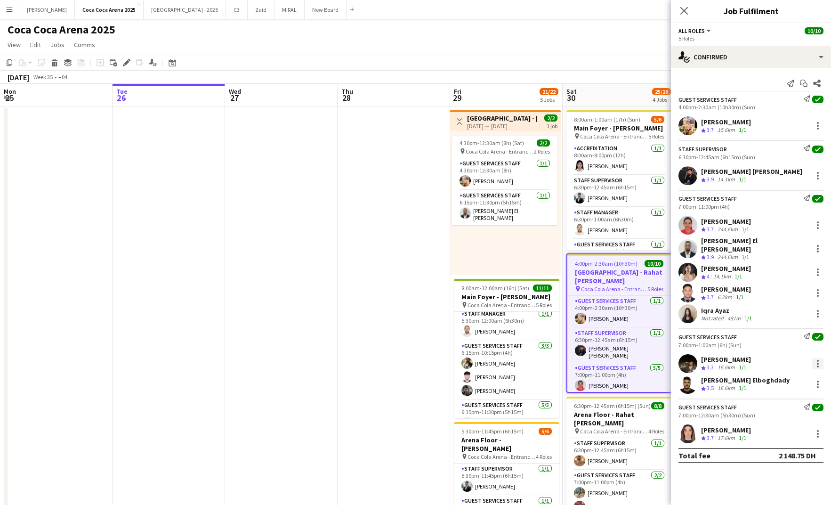
click at [817, 363] on div at bounding box center [818, 364] width 2 height 2
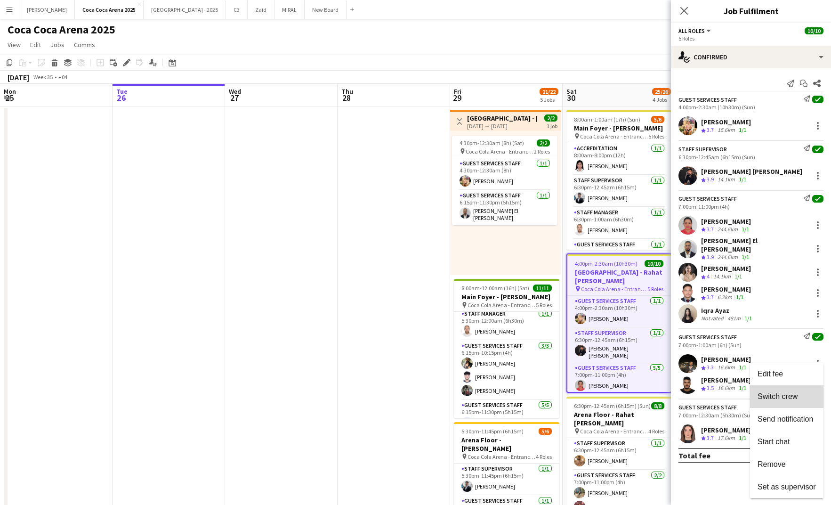
click at [794, 394] on span "Switch crew" at bounding box center [778, 396] width 40 height 8
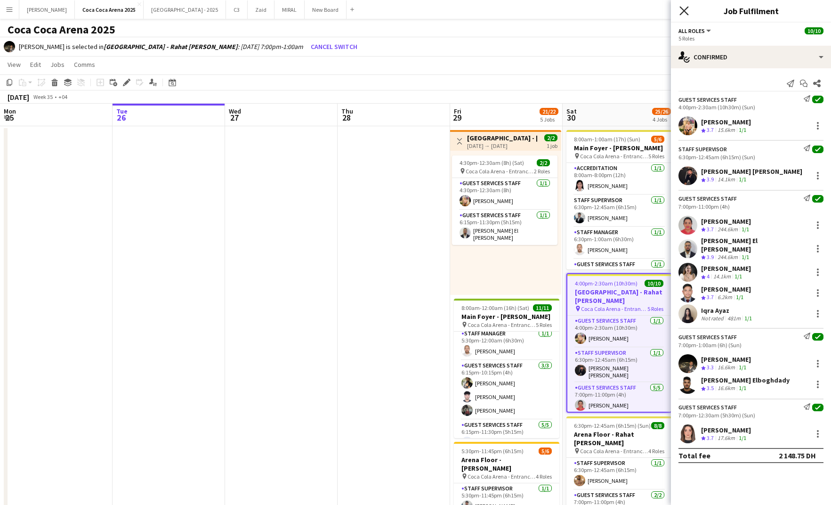
click at [683, 15] on icon "Close pop-in" at bounding box center [684, 10] width 9 height 9
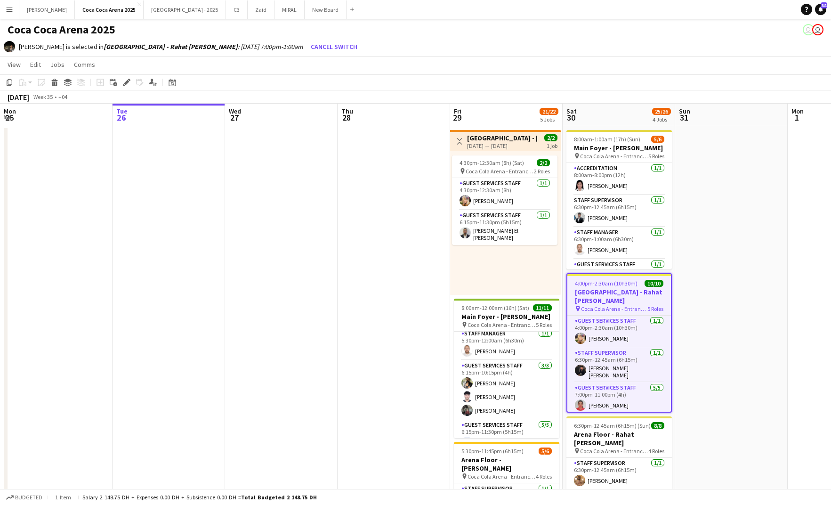
click at [654, 37] on div "Zeyad Elboghdady is selected in Arena Plaza - Rahat Fateh Ali Khan : 30-08-2025…" at bounding box center [415, 47] width 831 height 20
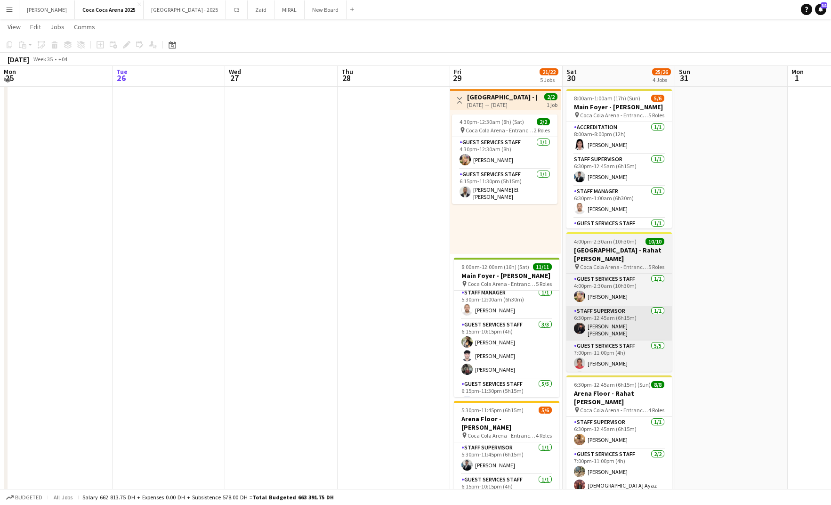
scroll to position [39, 0]
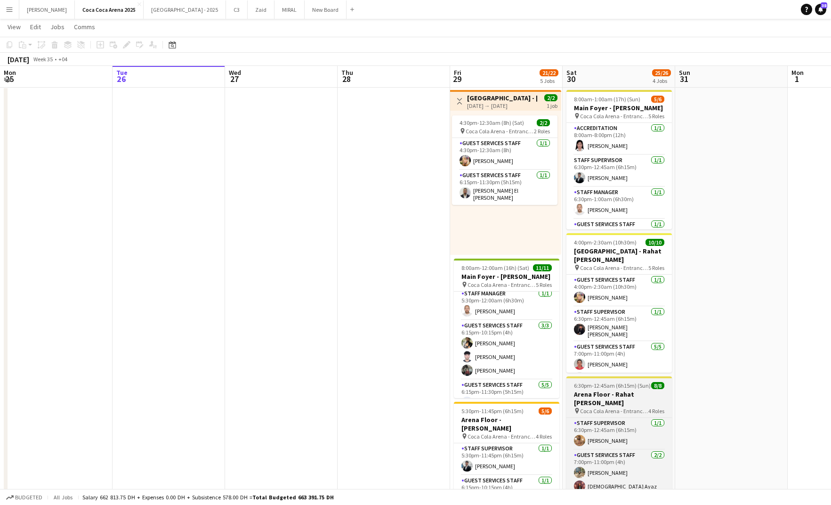
click at [602, 398] on h3 "Arena Floor - Rahat [PERSON_NAME]" at bounding box center [618, 398] width 105 height 17
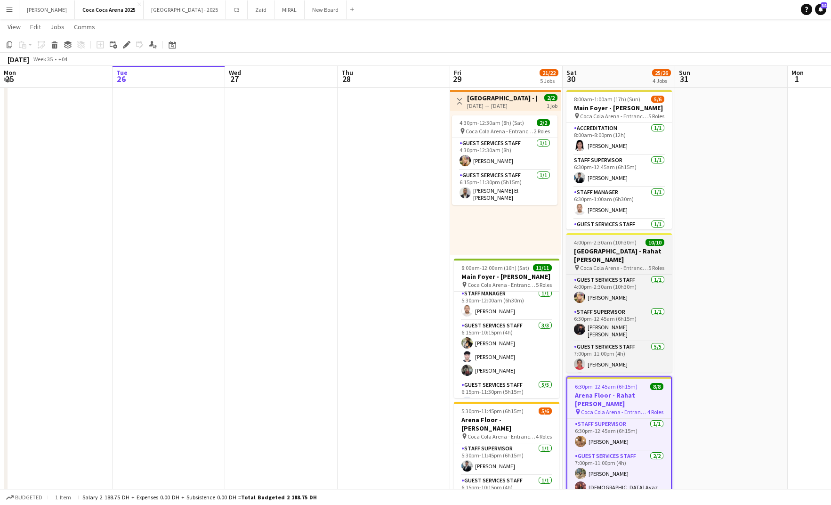
click at [610, 254] on h3 "[GEOGRAPHIC_DATA] - Rahat [PERSON_NAME]" at bounding box center [618, 255] width 105 height 17
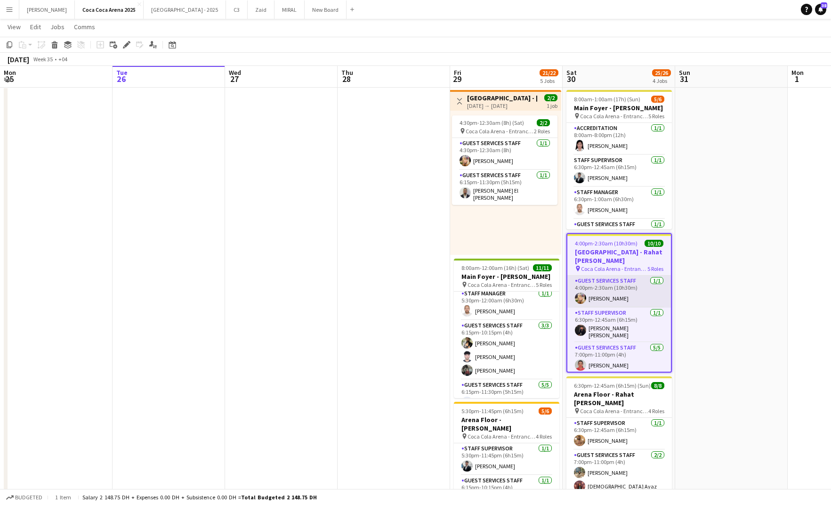
click at [609, 281] on app-card-role "Guest Services Staff 1/1 4:00pm-2:30am (10h30m) Domingo Hernandez III" at bounding box center [619, 291] width 104 height 32
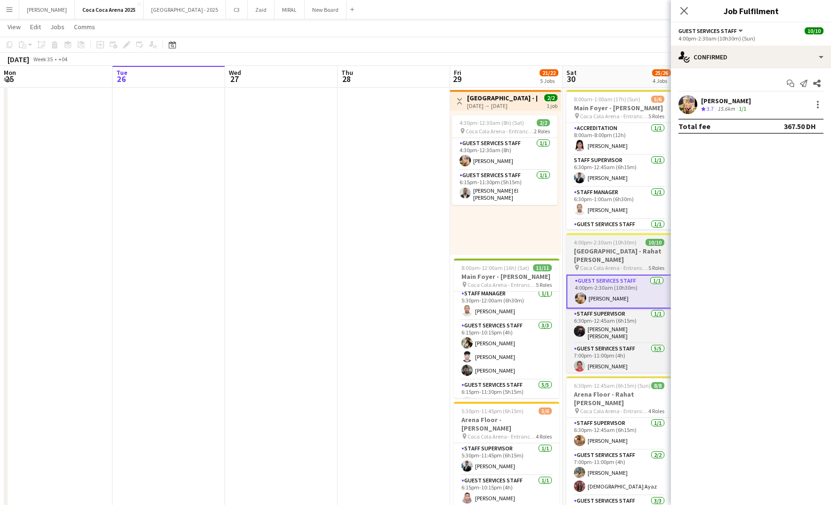
click at [608, 249] on h3 "[GEOGRAPHIC_DATA] - Rahat [PERSON_NAME]" at bounding box center [618, 255] width 105 height 17
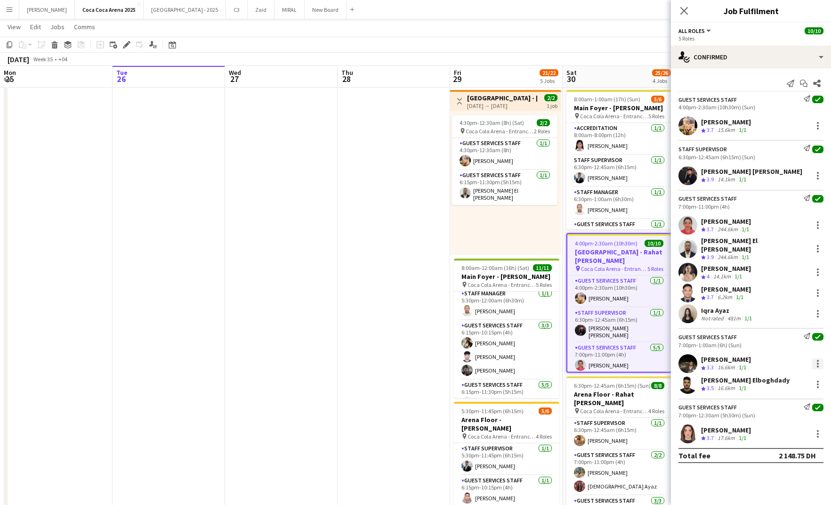
click at [818, 360] on div at bounding box center [818, 361] width 2 height 2
click at [743, 348] on div at bounding box center [415, 252] width 831 height 505
click at [813, 354] on div "Zeyad Elboghdady Crew rating 3.3 16.6km 1/1" at bounding box center [751, 363] width 160 height 19
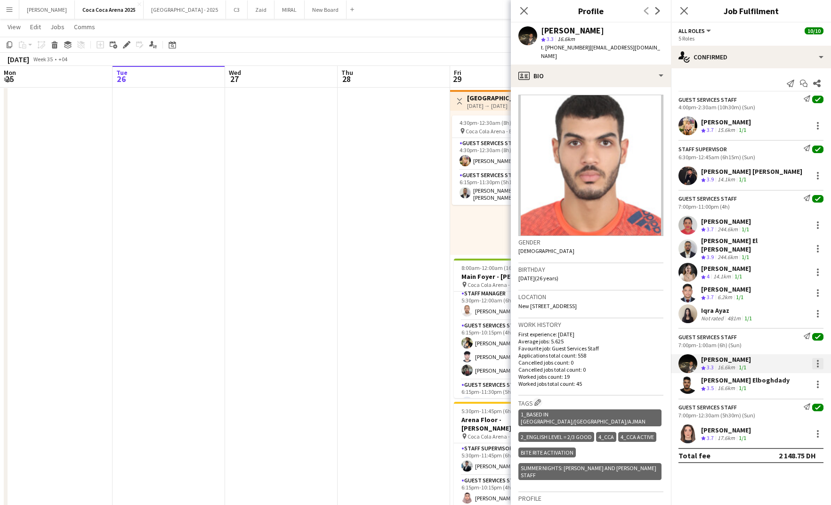
click at [820, 358] on div at bounding box center [817, 363] width 11 height 11
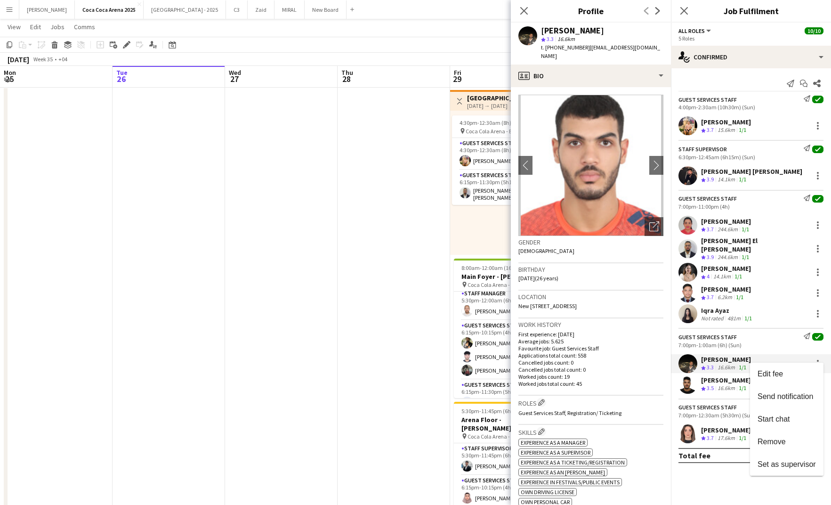
click at [522, 14] on div at bounding box center [415, 252] width 831 height 505
click at [522, 3] on div "Close pop-in" at bounding box center [524, 11] width 26 height 22
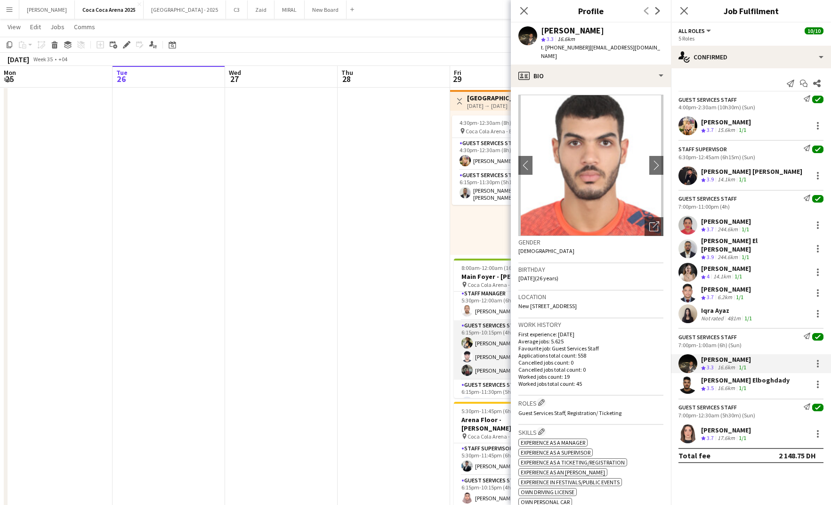
click at [468, 332] on app-card-role "Guest Services Staff 3/3 6:15pm-10:15pm (4h) Masoud Rahimi Haseeb Zeeshan Nadia…" at bounding box center [506, 349] width 105 height 59
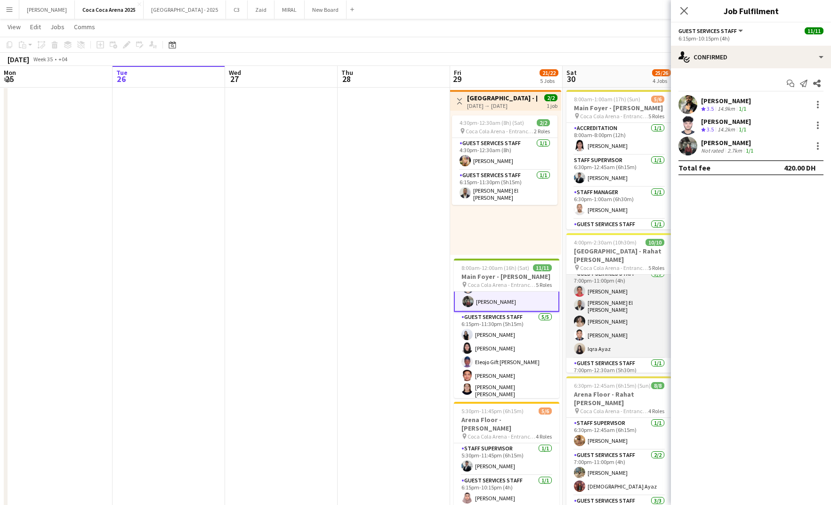
scroll to position [76, 0]
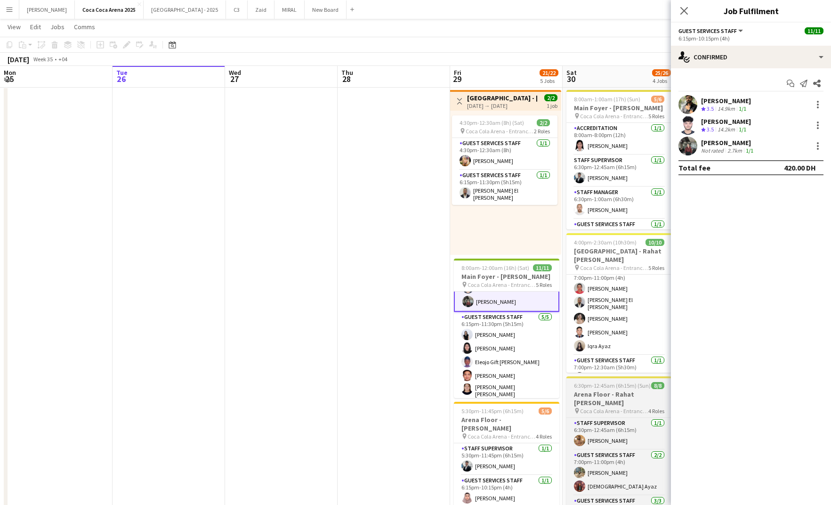
click at [608, 413] on span "Coca Cola Arena - Entrance F" at bounding box center [614, 410] width 68 height 7
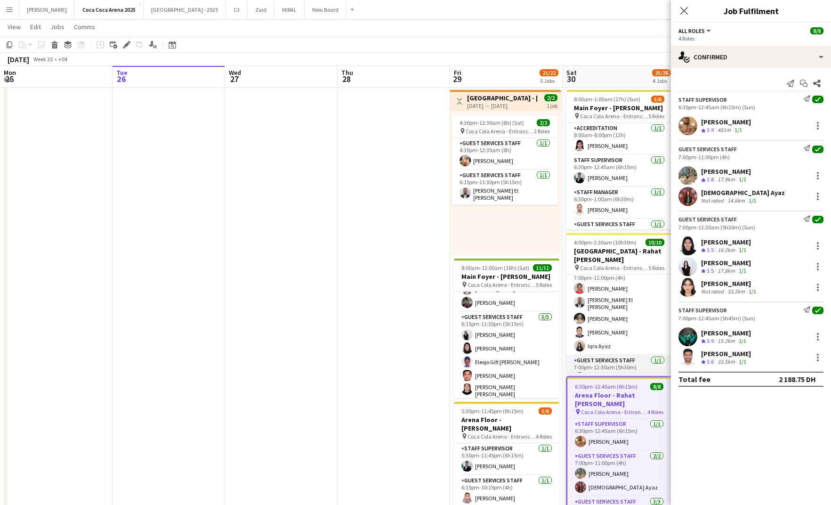
click at [615, 355] on app-card-role "Guest Services Staff 1/1 7:00pm-12:30am (5h30m) Lin Ghadry" at bounding box center [618, 371] width 105 height 32
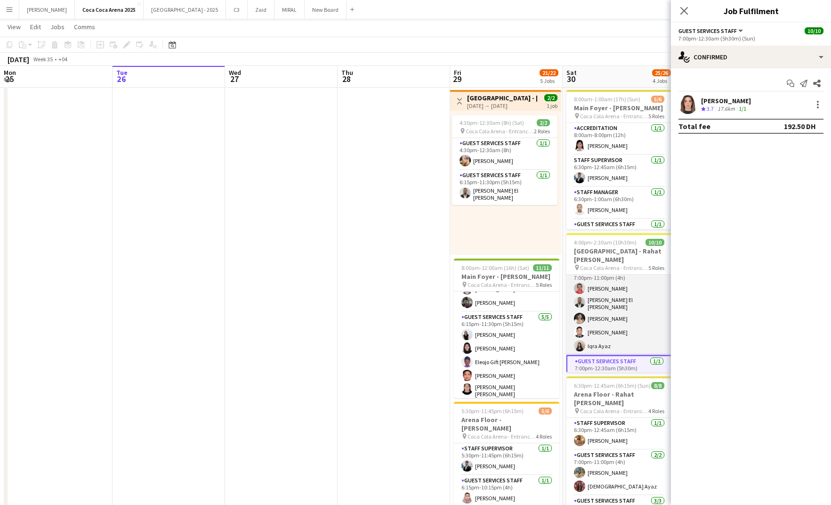
click at [602, 316] on app-card-role "Guest Services Staff 5/5 7:00pm-11:00pm (4h) Kirti Sharma Khalid El Mallah Andr…" at bounding box center [618, 310] width 105 height 89
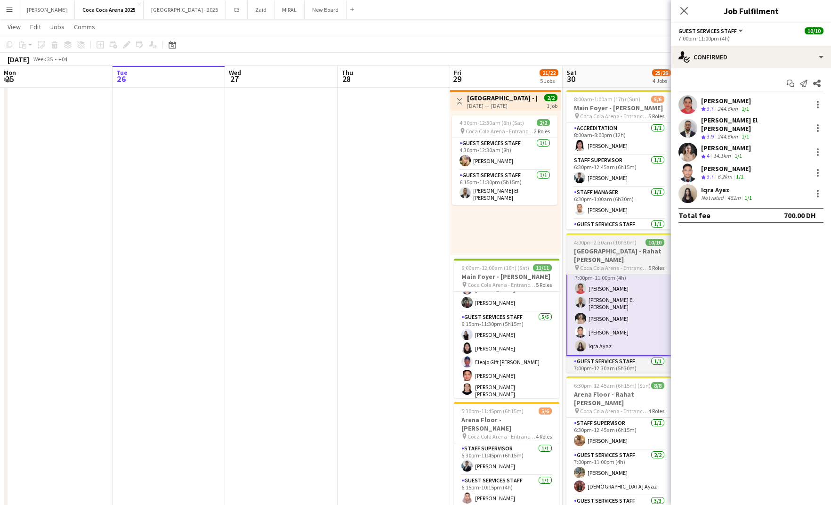
click at [608, 252] on h3 "[GEOGRAPHIC_DATA] - Rahat [PERSON_NAME]" at bounding box center [618, 255] width 105 height 17
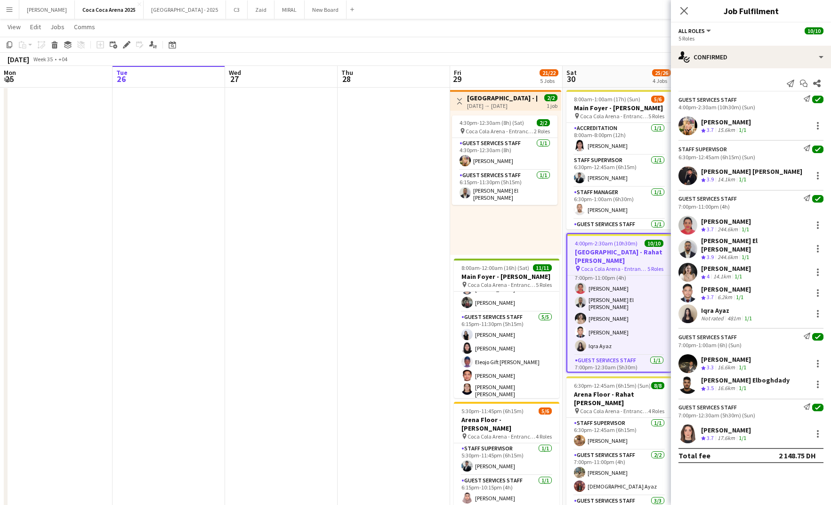
scroll to position [76, 0]
click at [815, 358] on div at bounding box center [817, 363] width 11 height 11
click at [615, 333] on div at bounding box center [415, 252] width 831 height 505
click at [616, 341] on app-card-role "Guest Services Staff 2/2 7:00pm-1:00am (6h) Zeyad Elboghdady Ehab Elboghdady" at bounding box center [619, 359] width 104 height 46
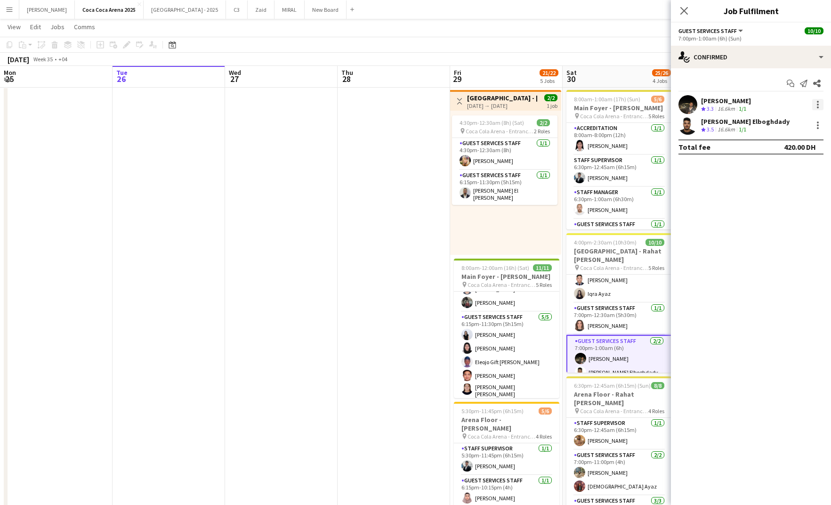
click at [814, 105] on div at bounding box center [817, 104] width 11 height 11
click at [616, 344] on div at bounding box center [415, 252] width 831 height 505
click at [614, 352] on app-card-role "Guest Services Staff 2/2 7:00pm-1:00am (6h) Zeyad Elboghdady Ehab Elboghdady" at bounding box center [618, 355] width 105 height 48
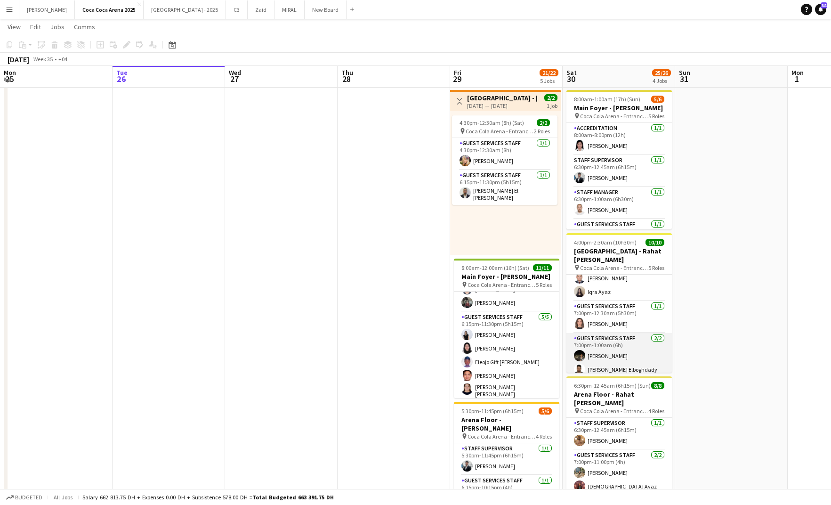
click at [613, 355] on app-card-role "Guest Services Staff 2/2 7:00pm-1:00am (6h) Zeyad Elboghdady Ehab Elboghdady" at bounding box center [618, 356] width 105 height 46
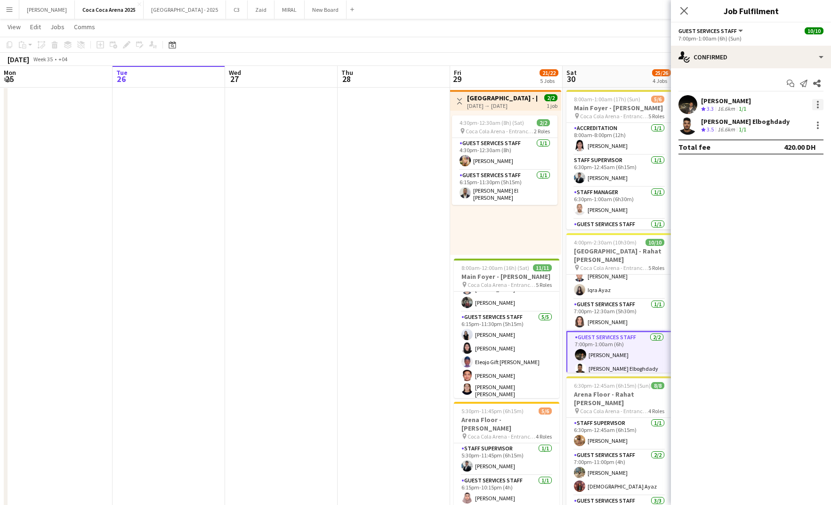
click at [816, 108] on div at bounding box center [817, 104] width 11 height 11
click at [612, 295] on div at bounding box center [415, 252] width 831 height 505
click at [605, 352] on app-card-role "Guest Services Staff 2/2 7:00pm-1:00am (6h) Zeyad Elboghdady Ehab Elboghdady" at bounding box center [618, 355] width 105 height 48
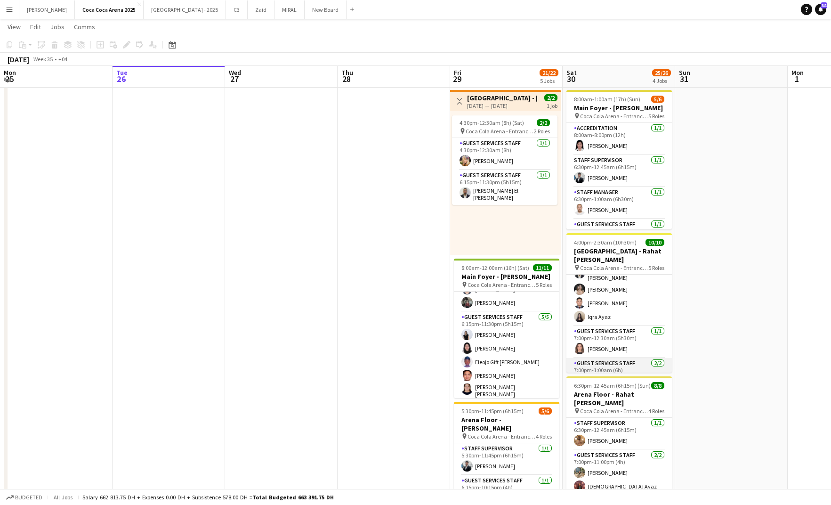
scroll to position [130, 0]
click at [604, 359] on app-card-role "Guest Services Staff 2/2 7:00pm-1:00am (6h) Zeyad Elboghdady Ehab Elboghdady" at bounding box center [618, 356] width 105 height 46
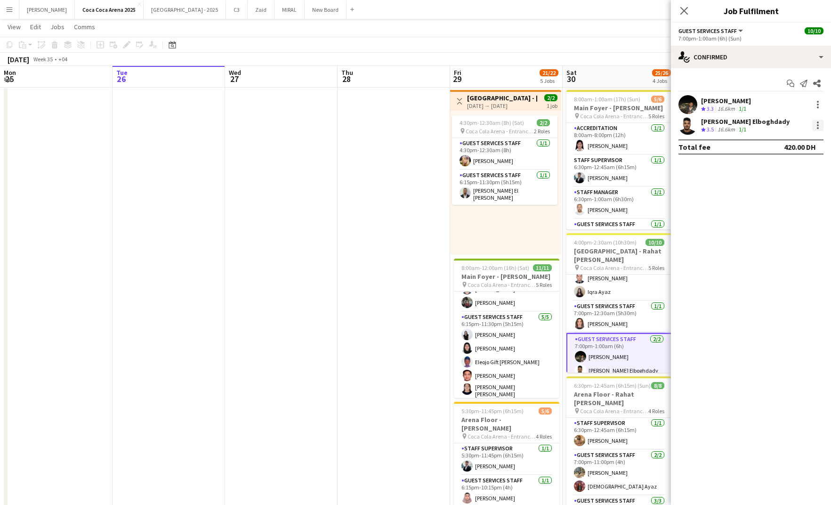
click at [814, 125] on div at bounding box center [817, 125] width 11 height 11
click at [763, 167] on span "Switch with" at bounding box center [777, 165] width 38 height 8
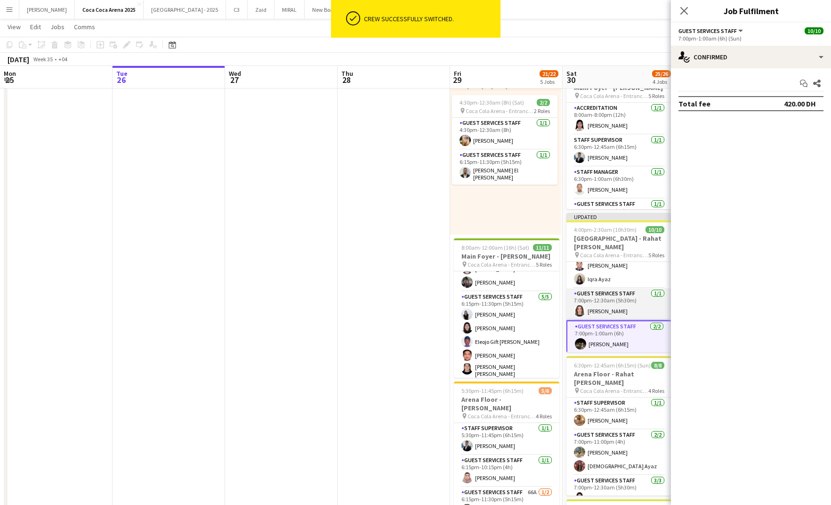
scroll to position [39, 0]
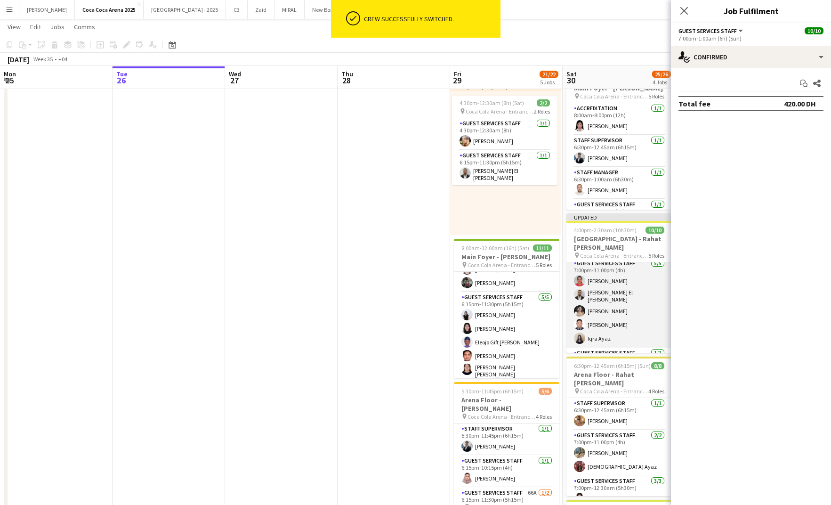
click at [618, 314] on app-card-role "Guest Services Staff 5/5 7:00pm-11:00pm (4h) Kirti Sharma Khalid El Mallah Andr…" at bounding box center [618, 302] width 105 height 89
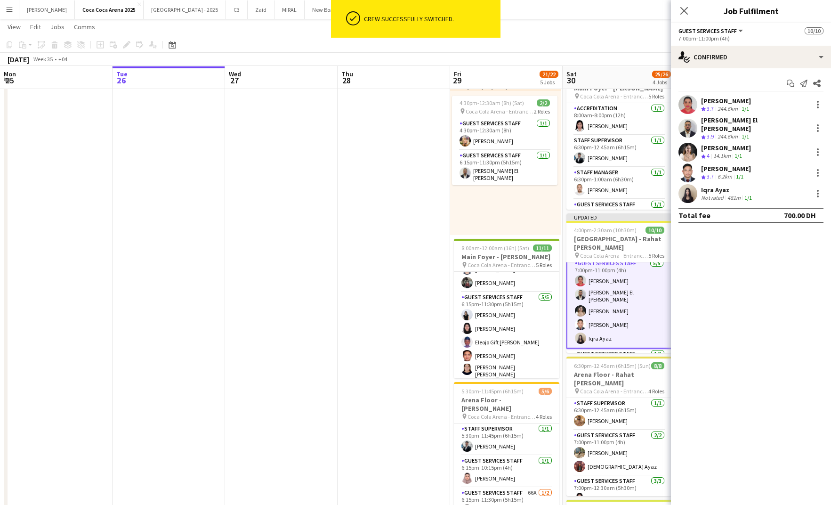
click at [756, 164] on div "Tommie Lajum Crew rating 3.7 6.2km 1/1" at bounding box center [751, 172] width 160 height 19
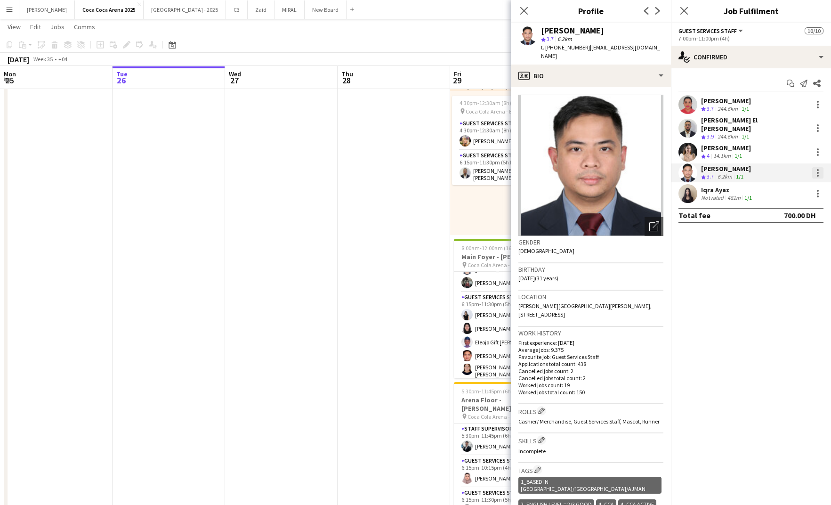
click at [821, 167] on div at bounding box center [817, 172] width 11 height 11
click at [800, 208] on span "Switch crew" at bounding box center [787, 206] width 58 height 8
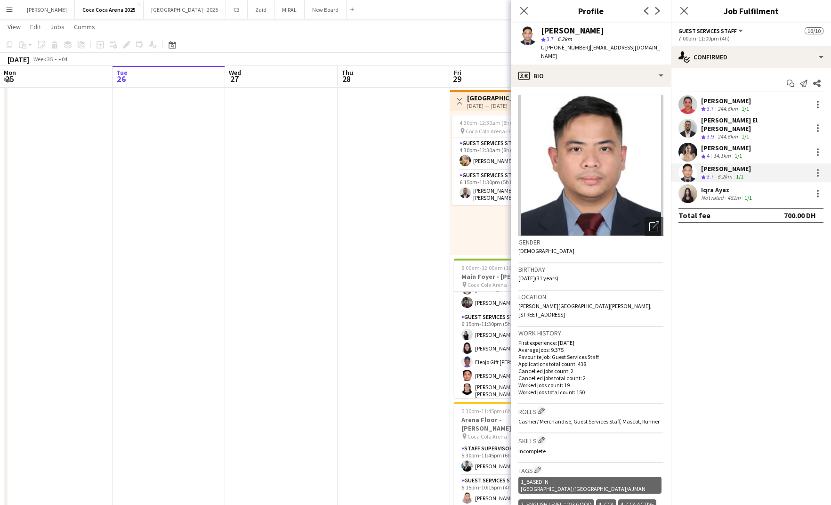
click at [421, 353] on app-date-cell at bounding box center [394, 364] width 113 height 557
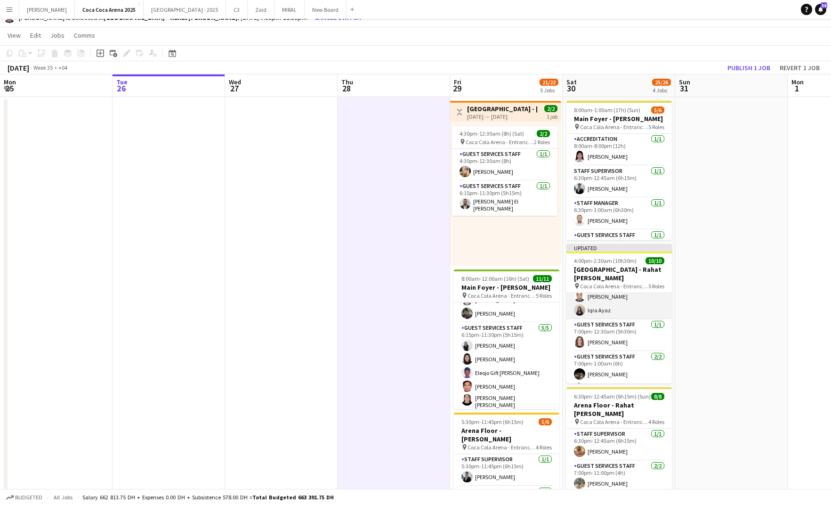
scroll to position [138, 0]
click at [794, 70] on button "Revert 1 job" at bounding box center [800, 68] width 48 height 12
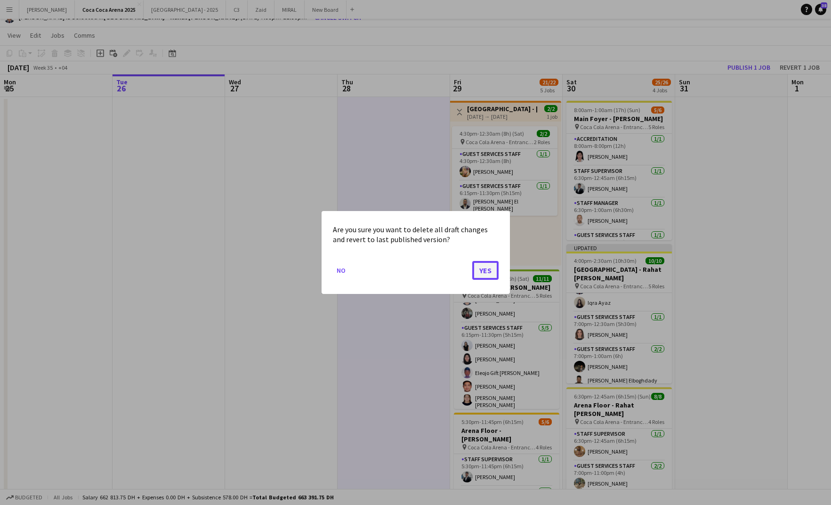
click at [485, 264] on button "Yes" at bounding box center [485, 270] width 26 height 19
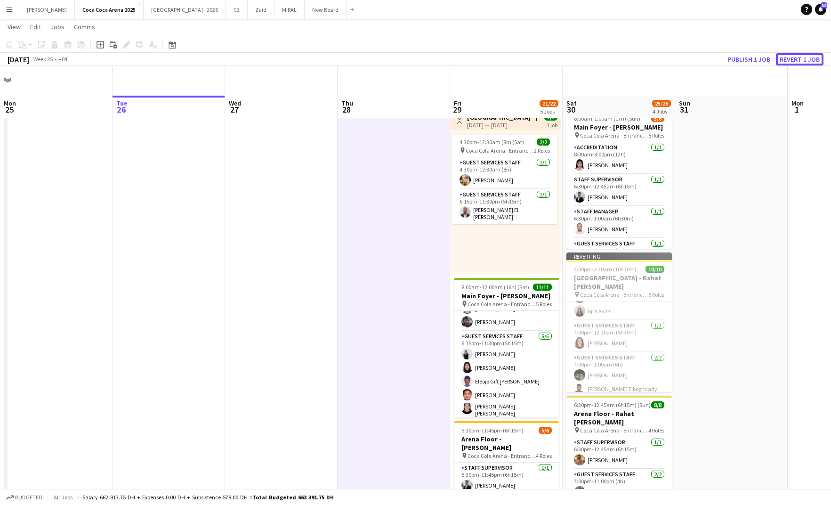
scroll to position [29, 0]
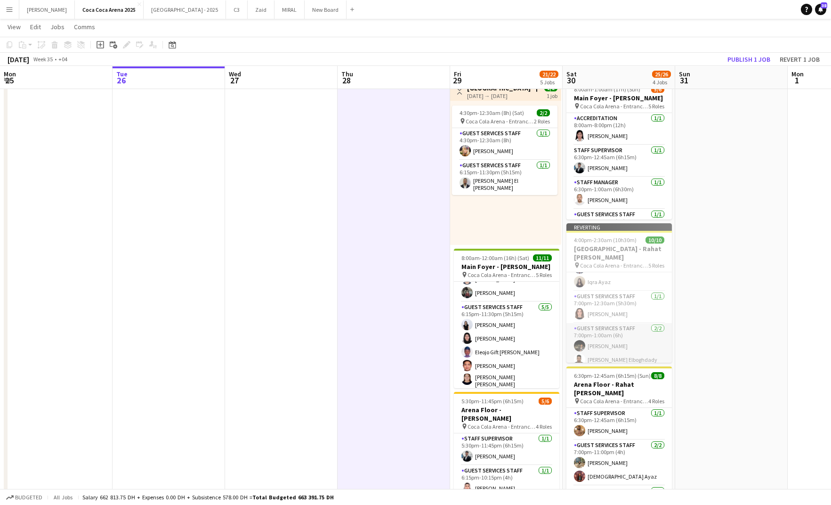
click at [598, 346] on app-card-role "Guest Services Staff 2/2 7:00pm-1:00am (6h) Zeyad Elboghdady Ehab Elboghdady" at bounding box center [618, 346] width 105 height 46
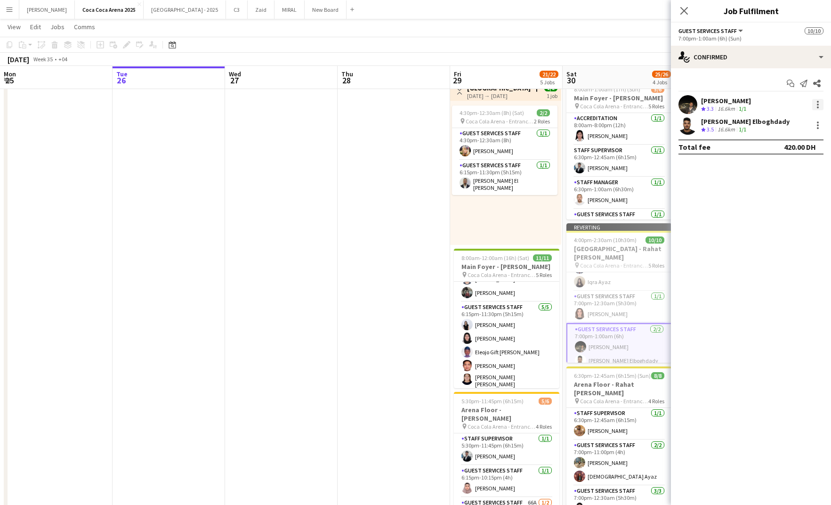
click at [818, 102] on div at bounding box center [818, 102] width 2 height 2
click at [782, 145] on span "Switch crew" at bounding box center [778, 144] width 40 height 8
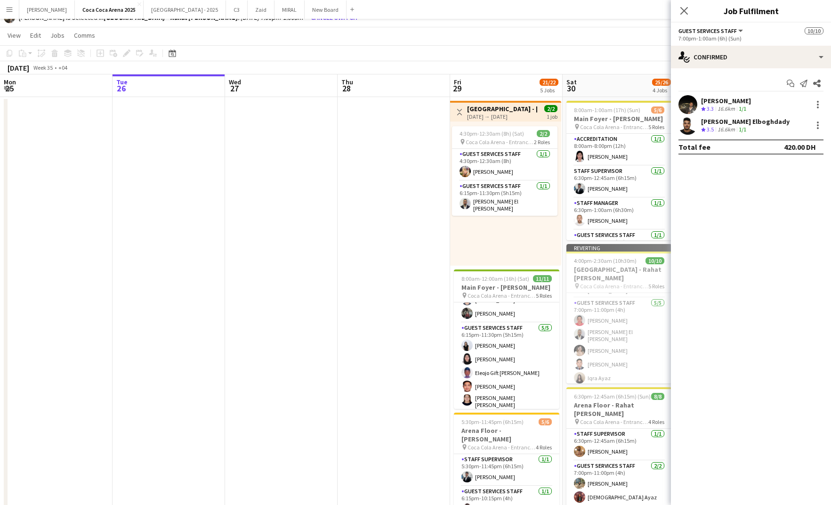
scroll to position [53, 0]
click at [615, 338] on app-card-role "Guest Services Staff 5/5 7:00pm-11:00pm (4h) Kirti Sharma Khalid El Mallah Andr…" at bounding box center [618, 351] width 105 height 89
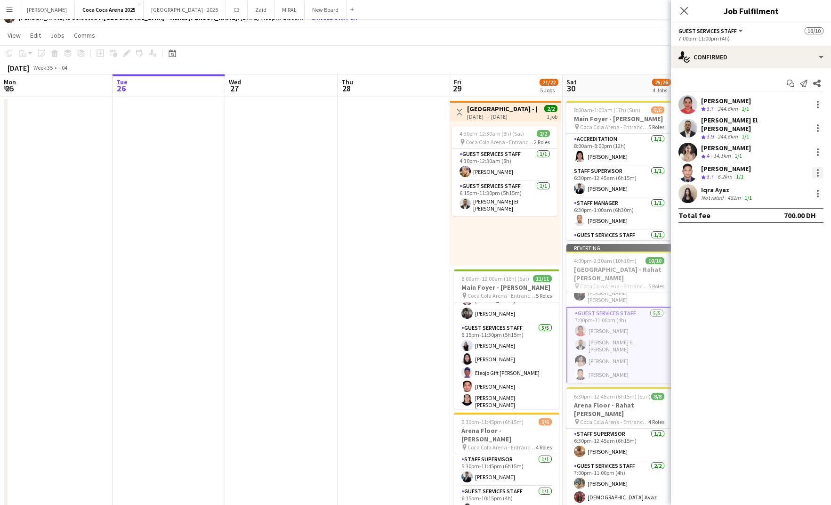
click at [817, 167] on div at bounding box center [817, 172] width 11 height 11
click at [793, 204] on span "Switch with" at bounding box center [777, 206] width 38 height 8
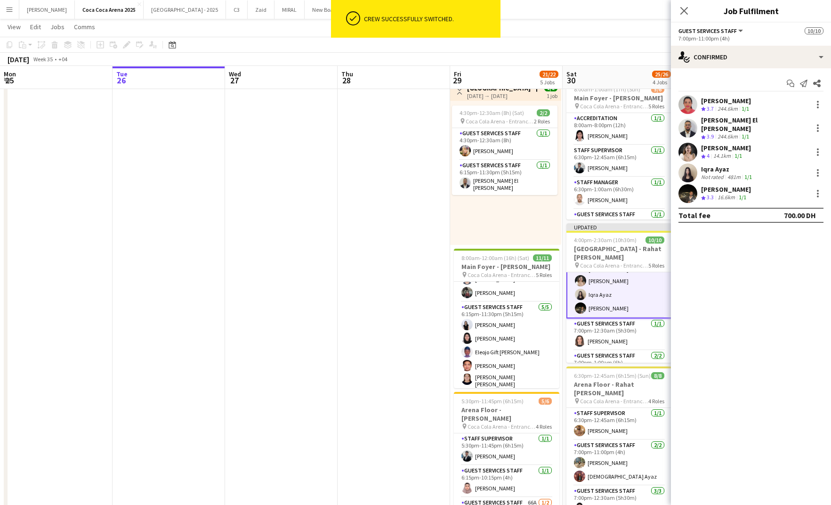
scroll to position [139, 0]
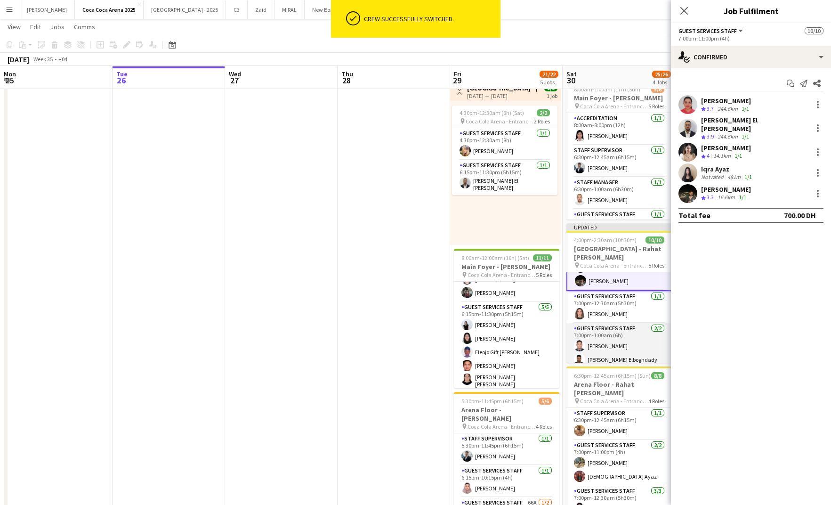
click at [618, 346] on app-card-role "Guest Services Staff 2/2 7:00pm-1:00am (6h) Tommie Lajum Ehab Elboghdady" at bounding box center [618, 346] width 105 height 46
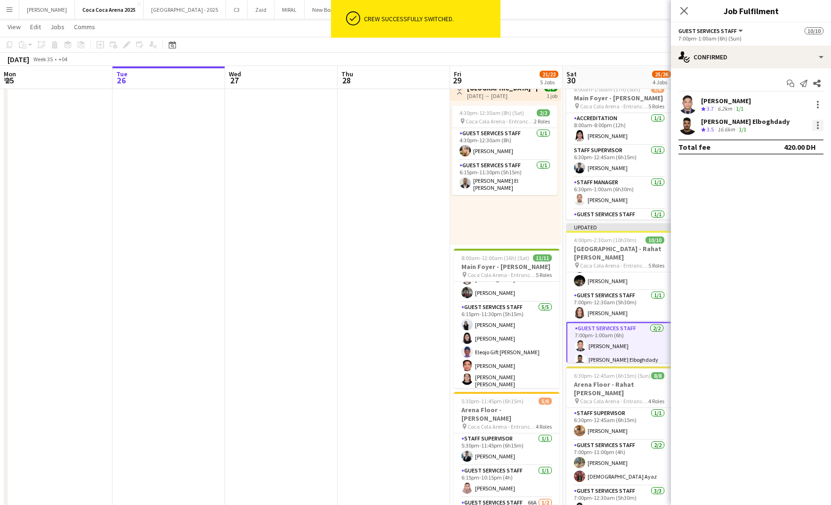
click at [817, 128] on div at bounding box center [818, 128] width 2 height 2
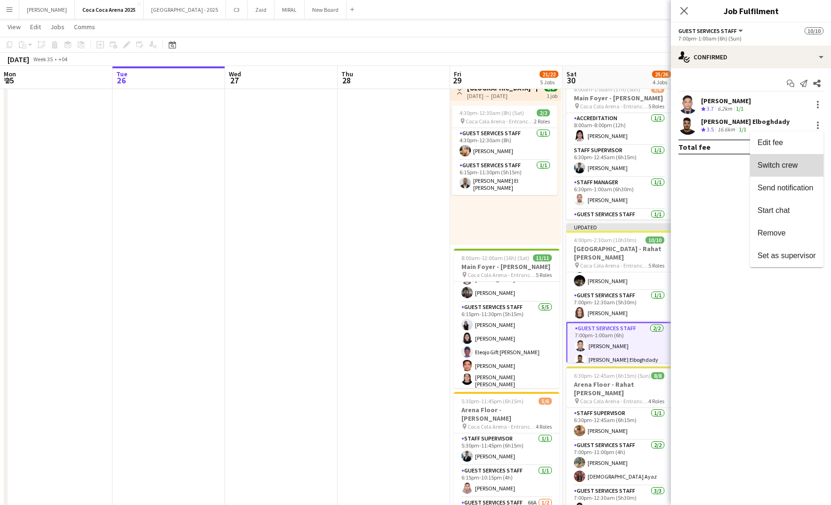
click at [797, 164] on span "Switch crew" at bounding box center [778, 165] width 40 height 8
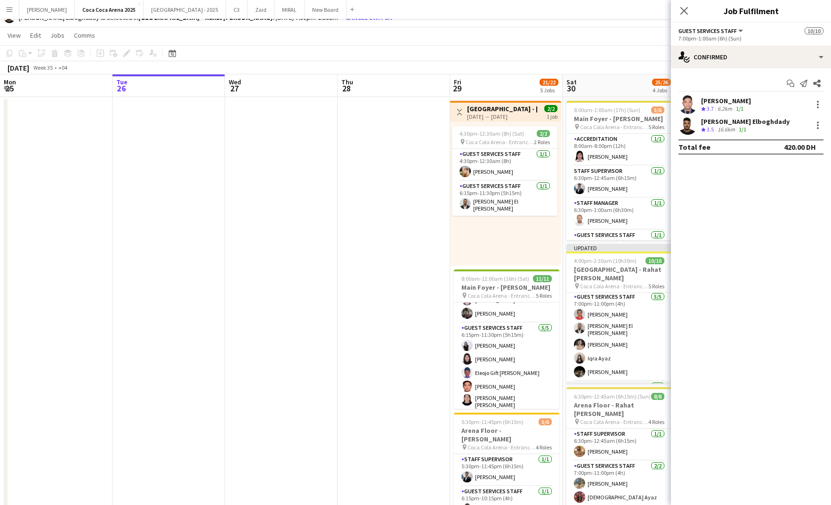
scroll to position [68, 0]
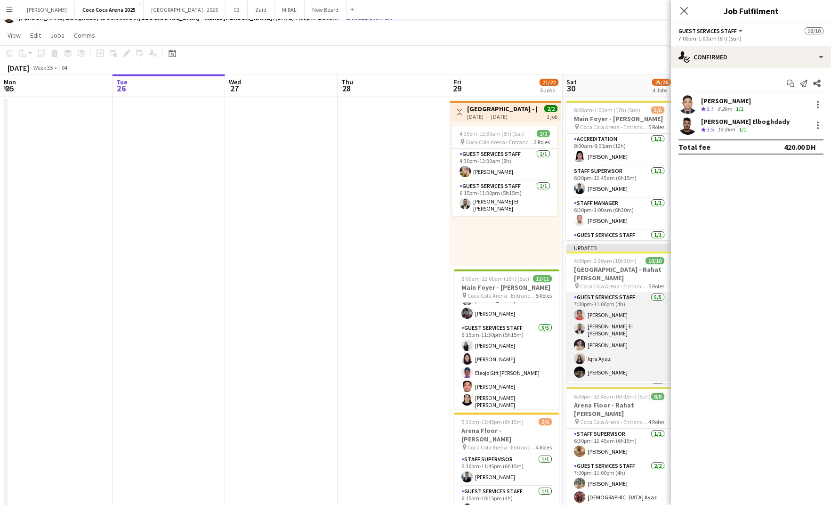
click at [616, 337] on app-card-role "Guest Services Staff 5/5 7:00pm-11:00pm (4h) Kirti Sharma Khalid El Mallah Andr…" at bounding box center [618, 336] width 105 height 89
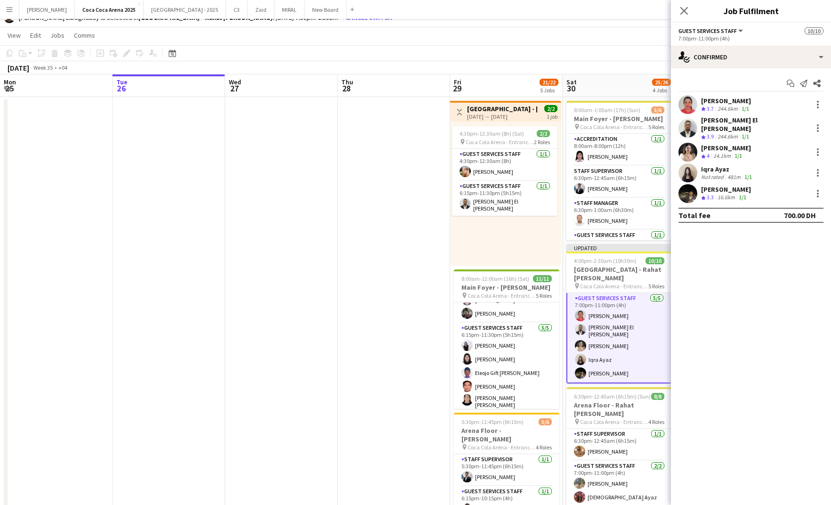
scroll to position [69, 0]
click at [818, 148] on div at bounding box center [818, 149] width 2 height 2
click at [789, 187] on span "Switch with" at bounding box center [777, 186] width 38 height 8
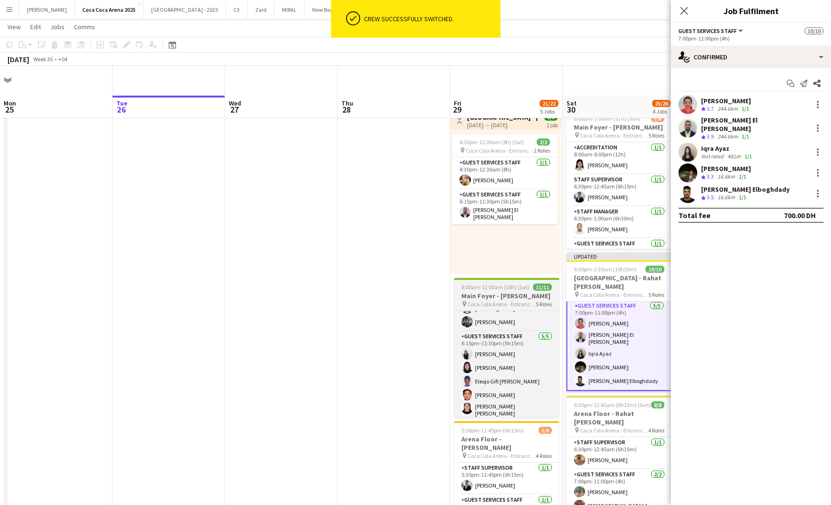
scroll to position [29, 0]
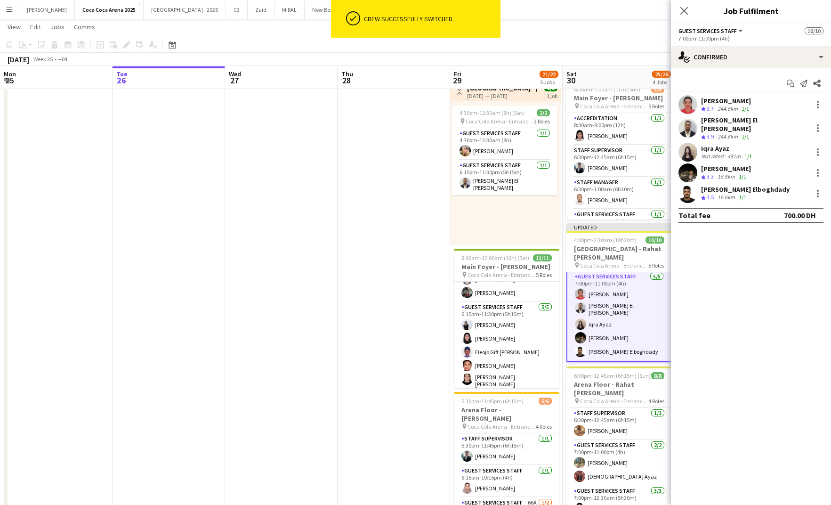
click at [381, 299] on app-date-cell at bounding box center [394, 354] width 113 height 557
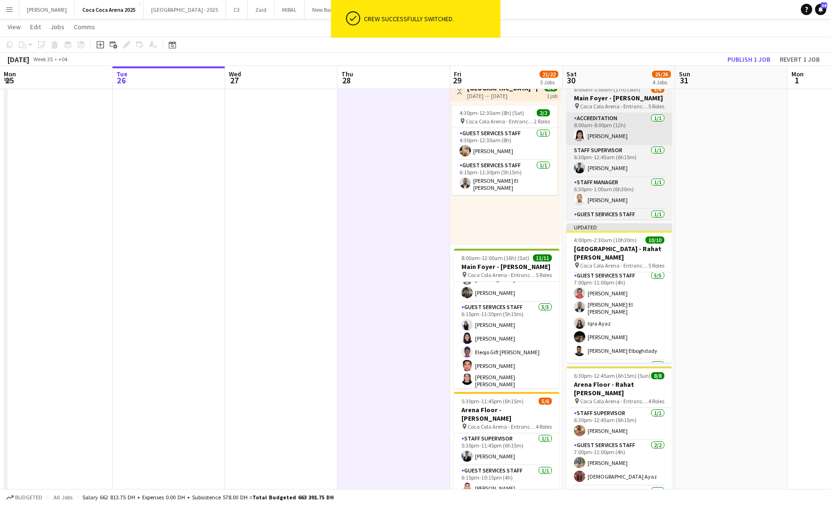
scroll to position [68, 0]
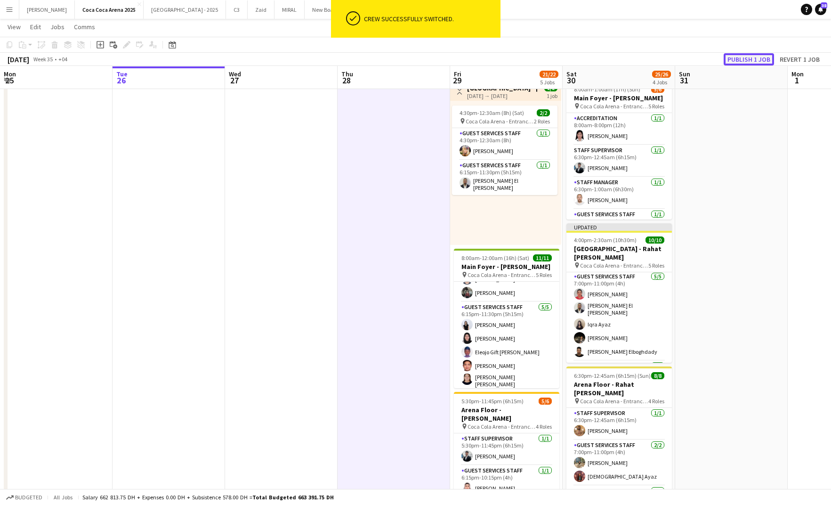
click at [743, 61] on button "Publish 1 job" at bounding box center [749, 59] width 50 height 12
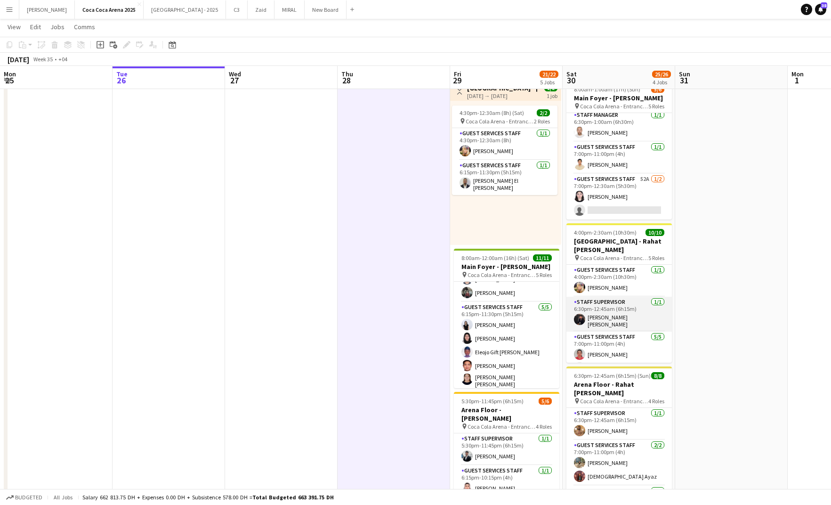
scroll to position [130, 0]
click at [607, 342] on app-card-role "Guest Services Staff 2/2 7:00pm-1:00am (6h) Tommie Lajum Andrea Yerro" at bounding box center [618, 346] width 105 height 46
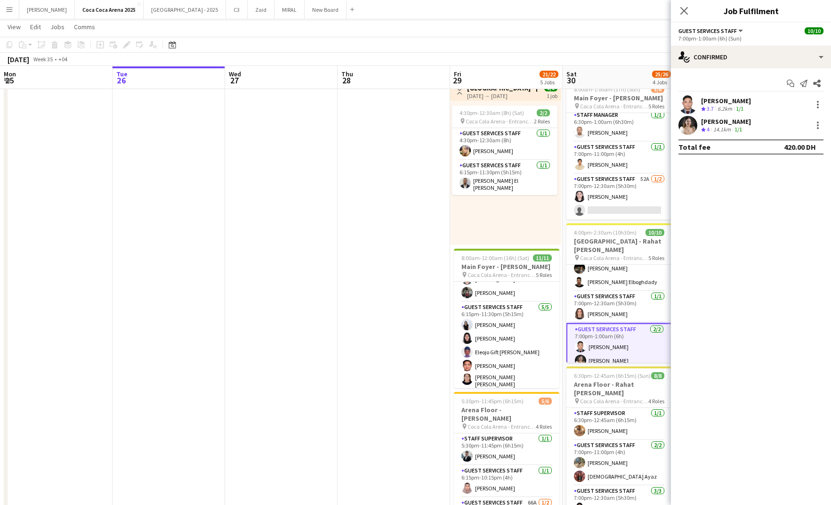
click at [733, 107] on div "6.2km" at bounding box center [725, 109] width 18 height 8
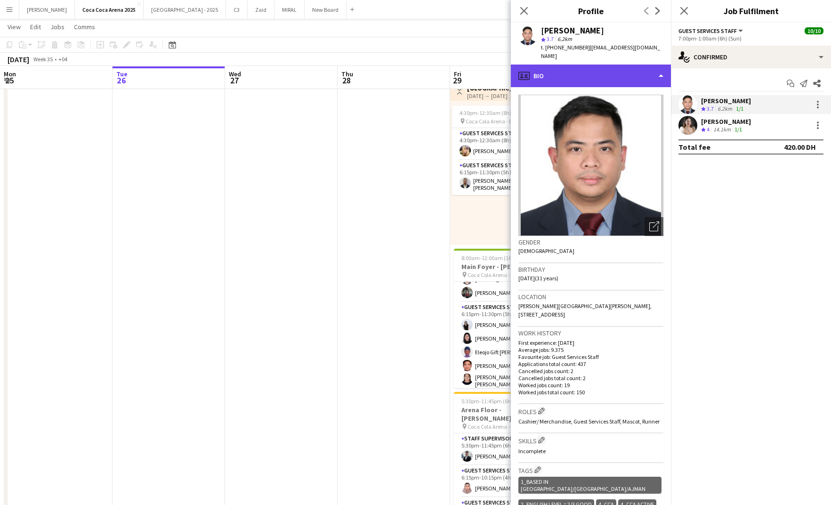
click at [576, 65] on div "profile Bio" at bounding box center [591, 76] width 160 height 23
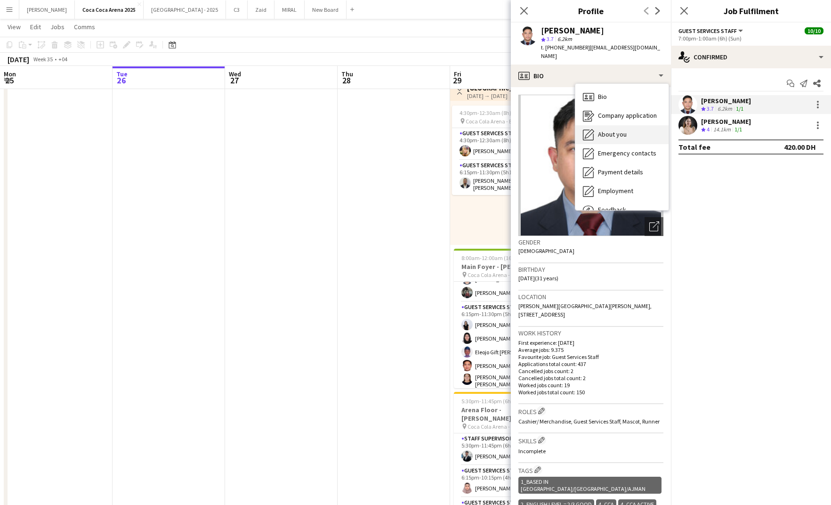
click at [600, 130] on span "About you" at bounding box center [612, 134] width 29 height 8
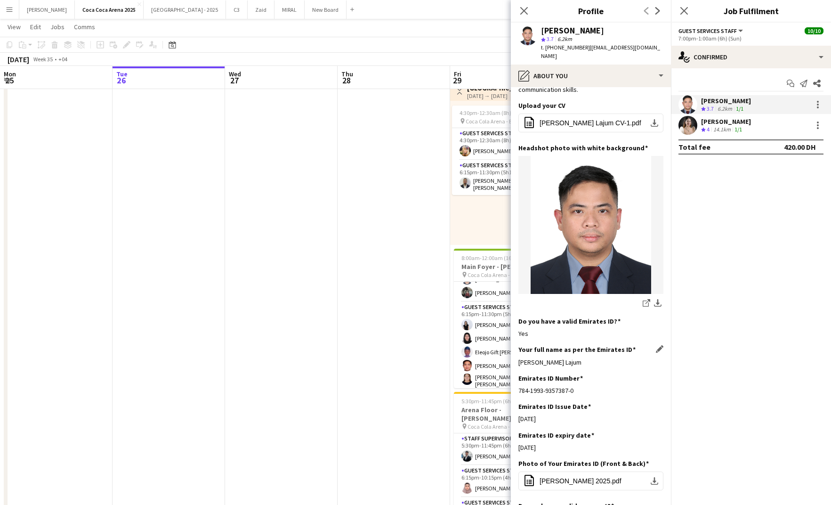
scroll to position [71, 0]
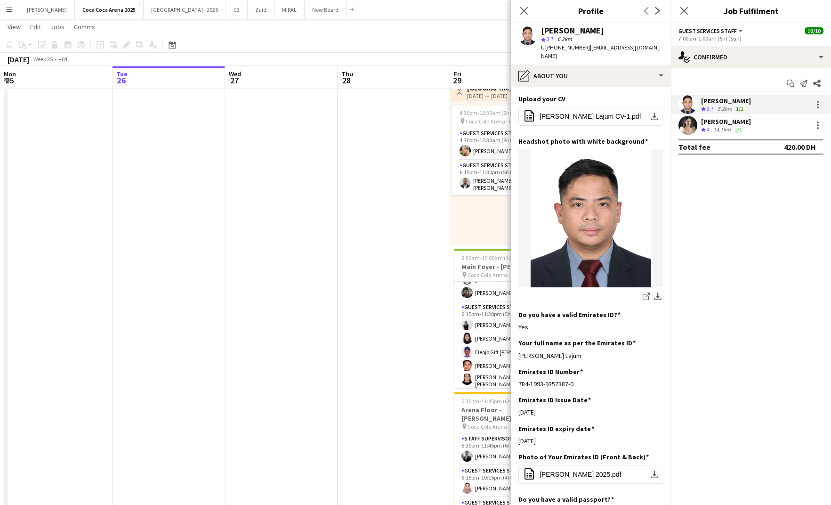
drag, startPoint x: 579, startPoint y: 341, endPoint x: 517, endPoint y: 344, distance: 62.2
click at [517, 344] on app-section-data-types "Bio Edit this field My 4 years experience in hospitality has taught me a great …" at bounding box center [591, 296] width 160 height 418
drag, startPoint x: 519, startPoint y: 347, endPoint x: 583, endPoint y: 348, distance: 64.5
click at [583, 351] on div "Tommie Castro Lajum" at bounding box center [590, 355] width 145 height 8
copy div "Tommie Castro Lajum"
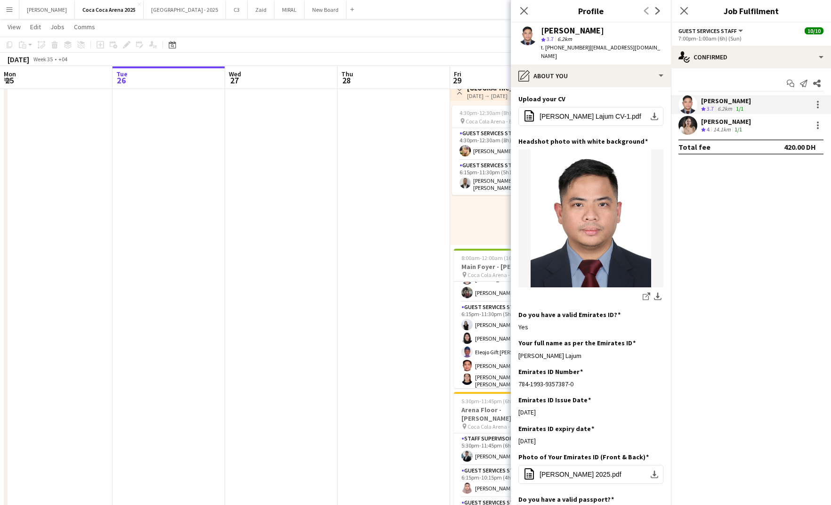
click at [716, 126] on div "14.1km" at bounding box center [722, 130] width 21 height 8
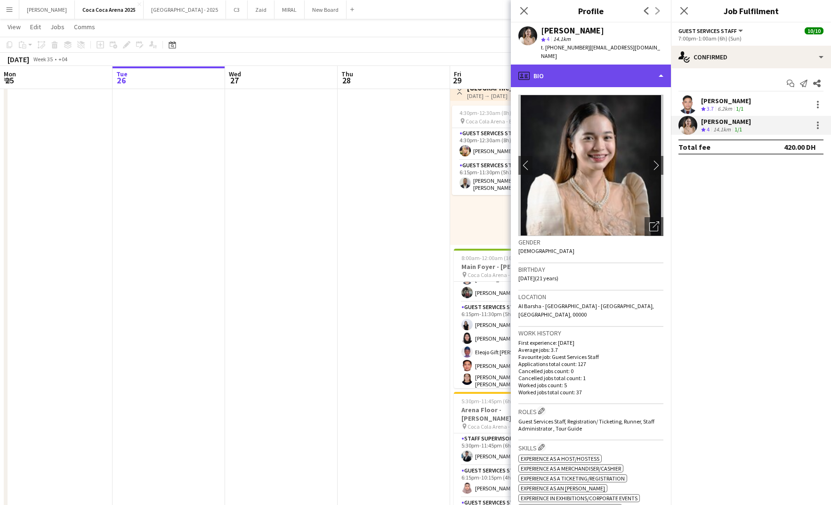
click at [571, 71] on div "profile Bio" at bounding box center [591, 76] width 160 height 23
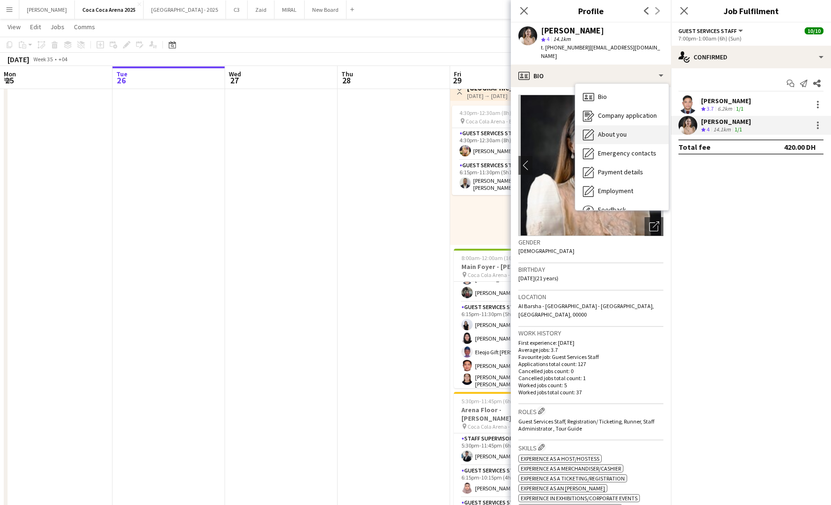
click at [596, 125] on div "About you About you" at bounding box center [621, 134] width 93 height 19
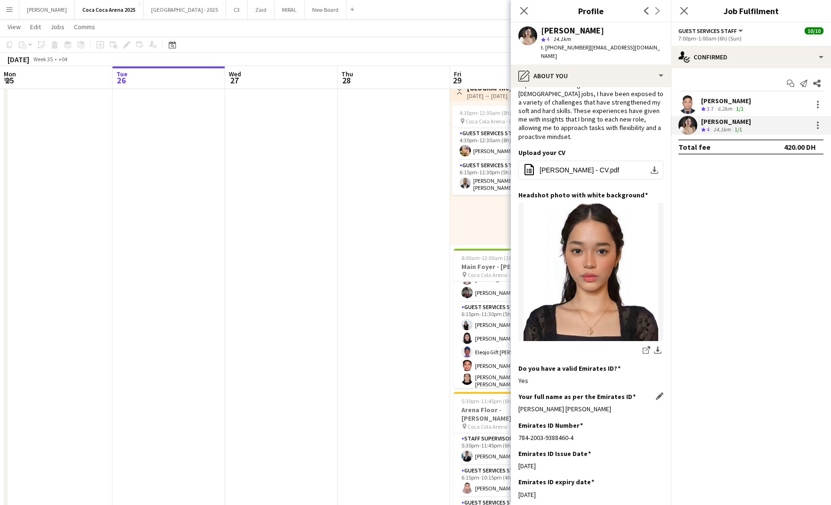
scroll to position [60, 0]
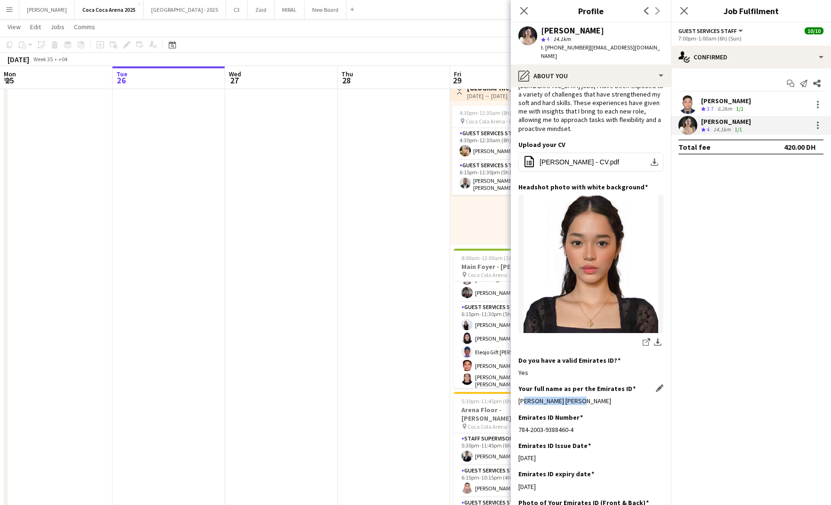
drag, startPoint x: 520, startPoint y: 383, endPoint x: 574, endPoint y: 384, distance: 53.2
click at [574, 396] on div "Andrea Marie Cruz Yerro" at bounding box center [590, 400] width 145 height 8
drag, startPoint x: 515, startPoint y: 381, endPoint x: 587, endPoint y: 382, distance: 72.1
click at [587, 382] on app-section-data-types "Bio Edit this field I am a professional person that is eager to develop new ski…" at bounding box center [591, 296] width 160 height 418
copy div "Andrea Marie Cruz Yerro"
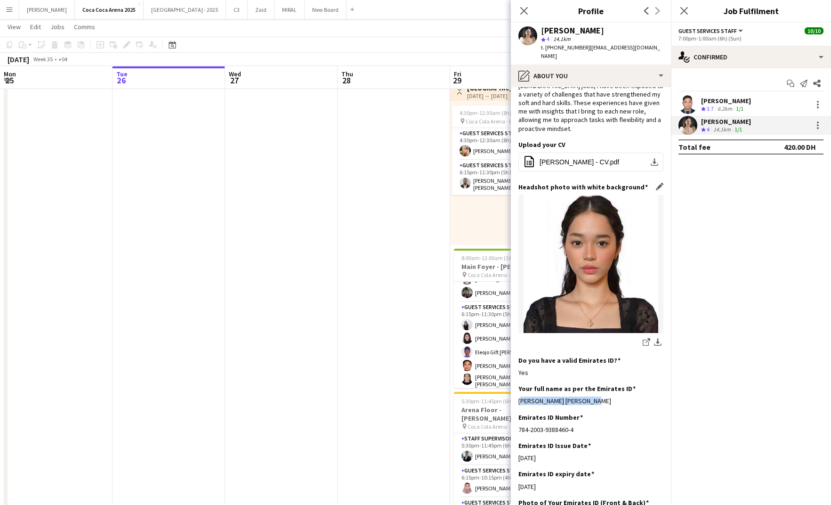
copy div "Andrea Marie Cruz Yerro"
click at [526, 16] on app-icon "Close pop-in" at bounding box center [525, 11] width 14 height 14
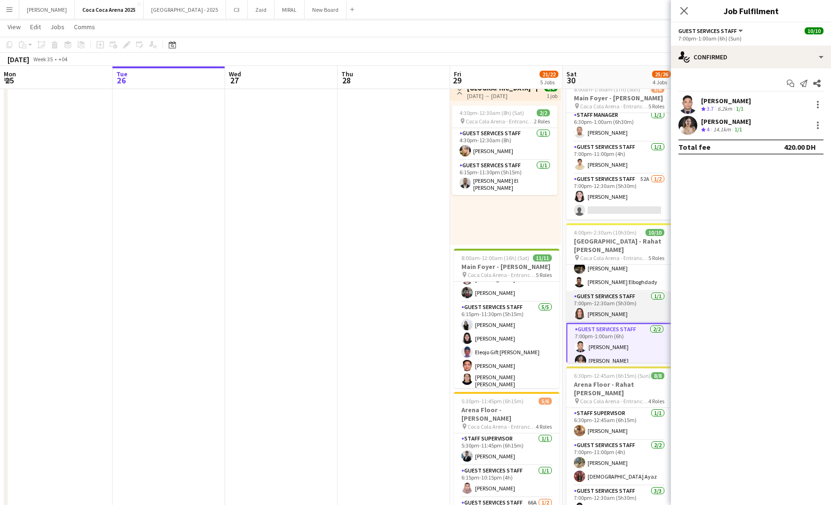
click at [615, 291] on app-card-role "Guest Services Staff 1/1 7:00pm-12:30am (5h30m) Lin Ghadry" at bounding box center [618, 307] width 105 height 32
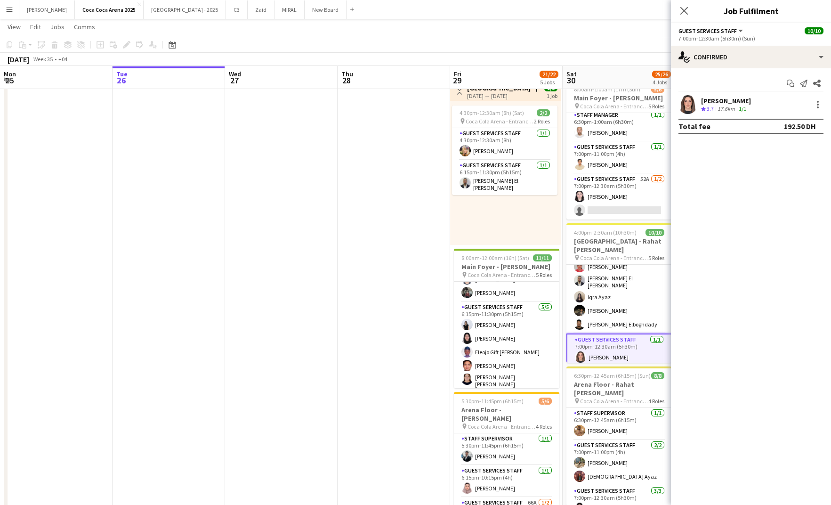
click at [615, 287] on app-card-role "Guest Services Staff 5/5 7:00pm-11:00pm (4h) Kirti Sharma Khalid El Mallah Iqra…" at bounding box center [618, 288] width 105 height 89
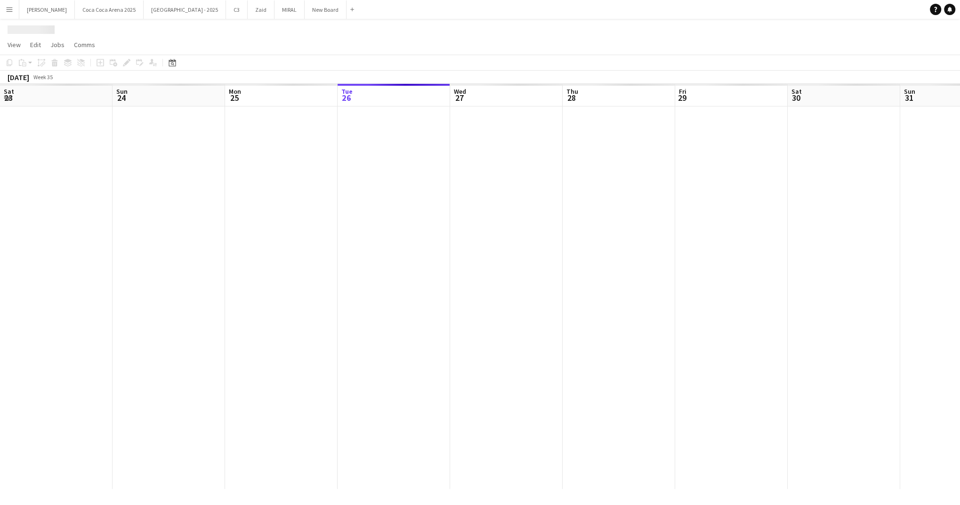
scroll to position [0, 225]
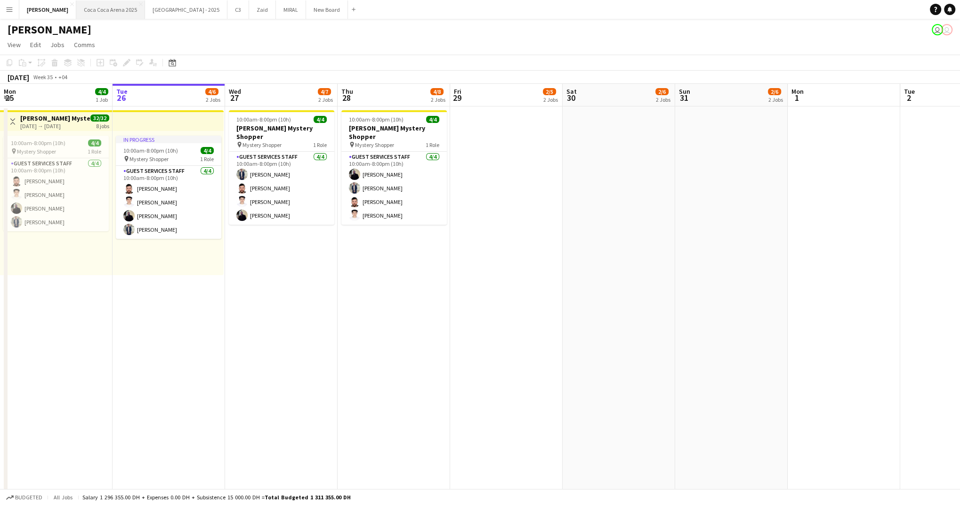
click at [94, 6] on button "[GEOGRAPHIC_DATA] 2025 Close" at bounding box center [110, 9] width 69 height 18
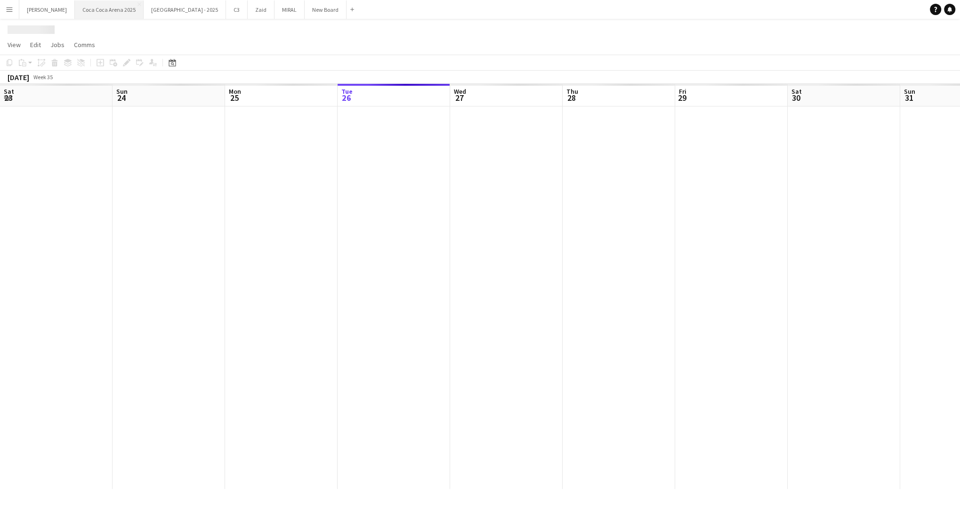
scroll to position [0, 225]
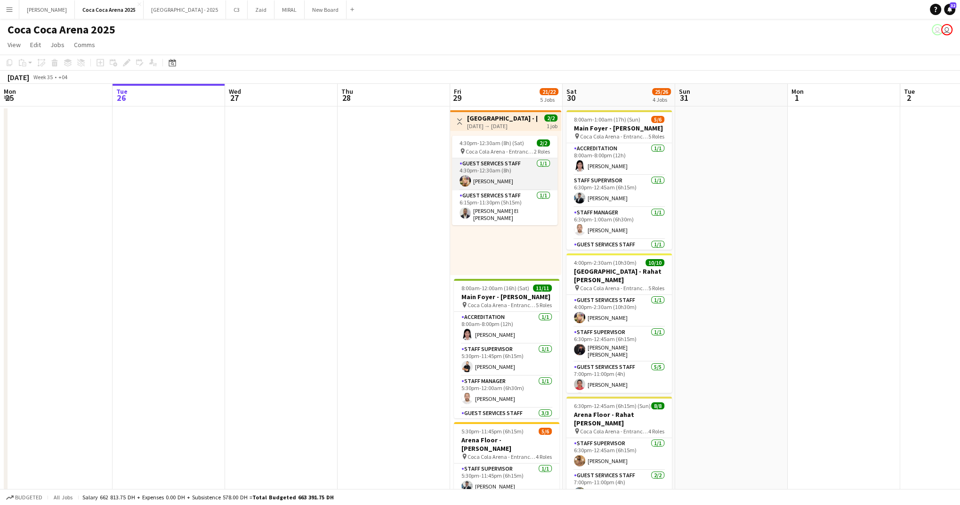
click at [502, 186] on app-card-role "Guest Services Staff 1/1 4:30pm-12:30am (8h) Domingo Hernandez III" at bounding box center [504, 174] width 105 height 32
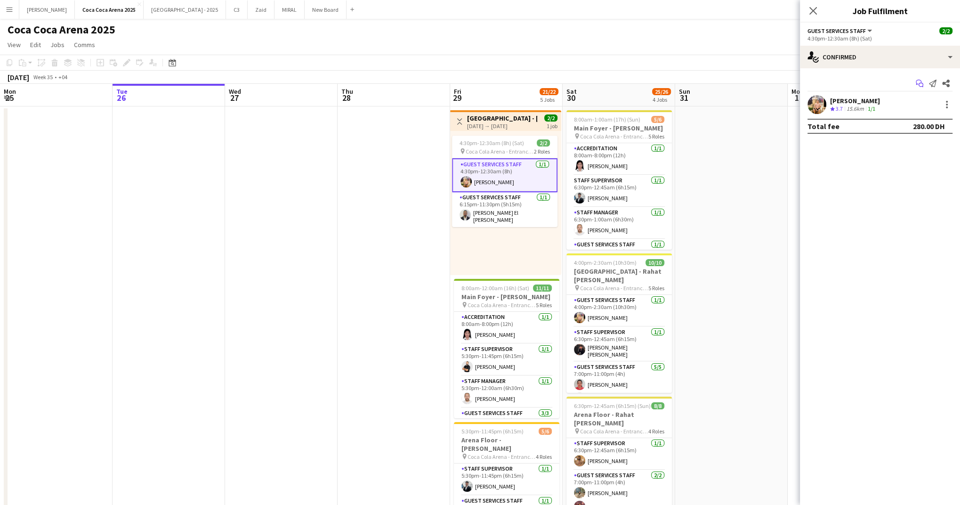
click at [919, 82] on icon "Start chat" at bounding box center [920, 84] width 8 height 8
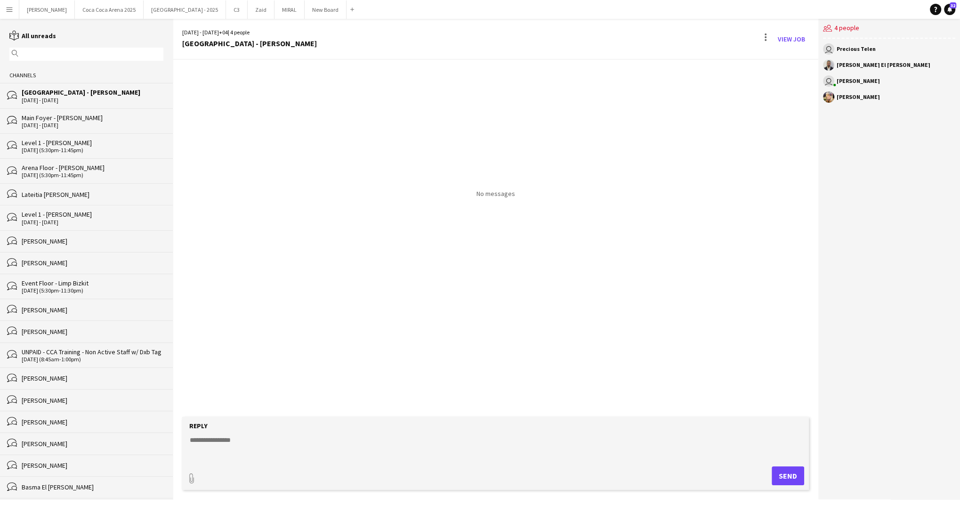
click at [244, 439] on textarea at bounding box center [497, 447] width 617 height 24
type textarea "*"
paste textarea "**********"
drag, startPoint x: 332, startPoint y: 443, endPoint x: 188, endPoint y: 442, distance: 144.1
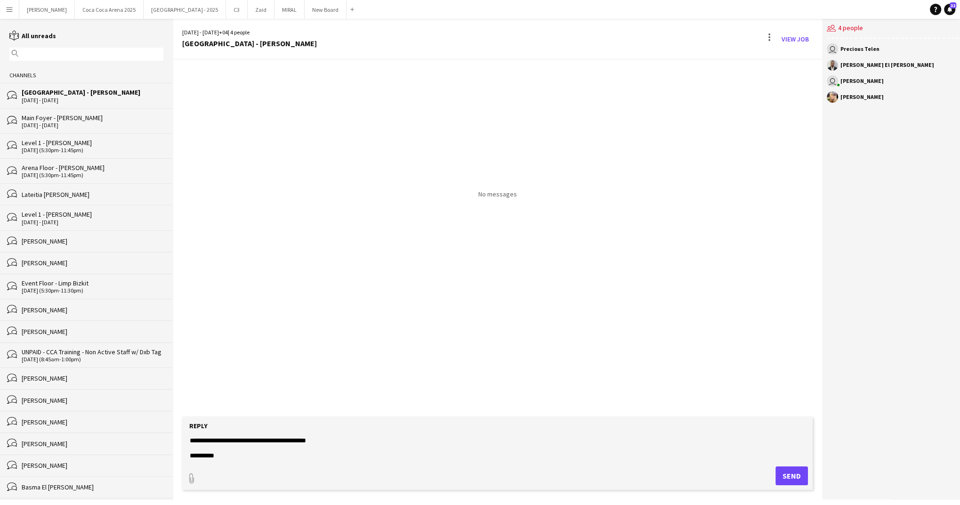
click at [188, 442] on form "**********" at bounding box center [497, 453] width 631 height 73
type textarea "**********"
click at [786, 479] on button "Send" at bounding box center [792, 475] width 32 height 19
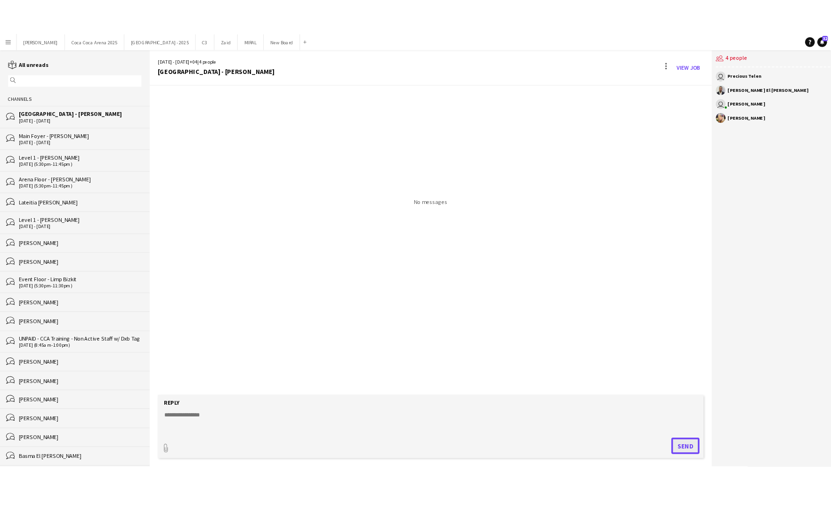
scroll to position [0, 0]
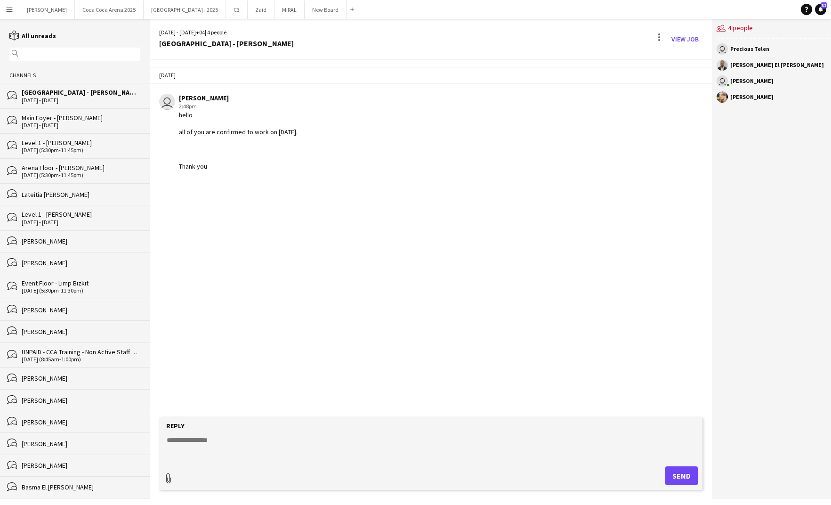
type input "**********"
click at [680, 477] on span "Upload Upload" at bounding box center [670, 474] width 41 height 11
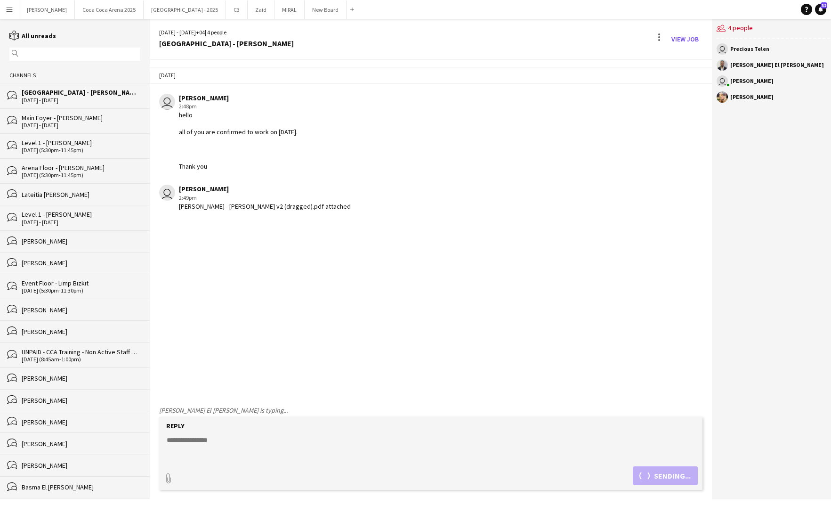
click at [325, 445] on textarea at bounding box center [431, 447] width 531 height 24
type textarea "**********"
click at [674, 477] on button "Send" at bounding box center [681, 475] width 32 height 19
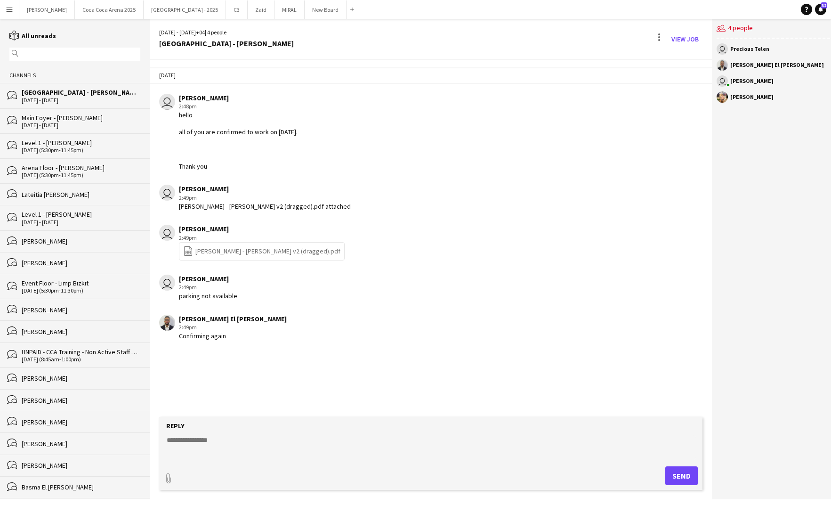
click at [347, 450] on textarea at bounding box center [431, 447] width 531 height 24
type textarea "**********"
click at [680, 474] on button "Send" at bounding box center [681, 475] width 32 height 19
